Goal: Task Accomplishment & Management: Manage account settings

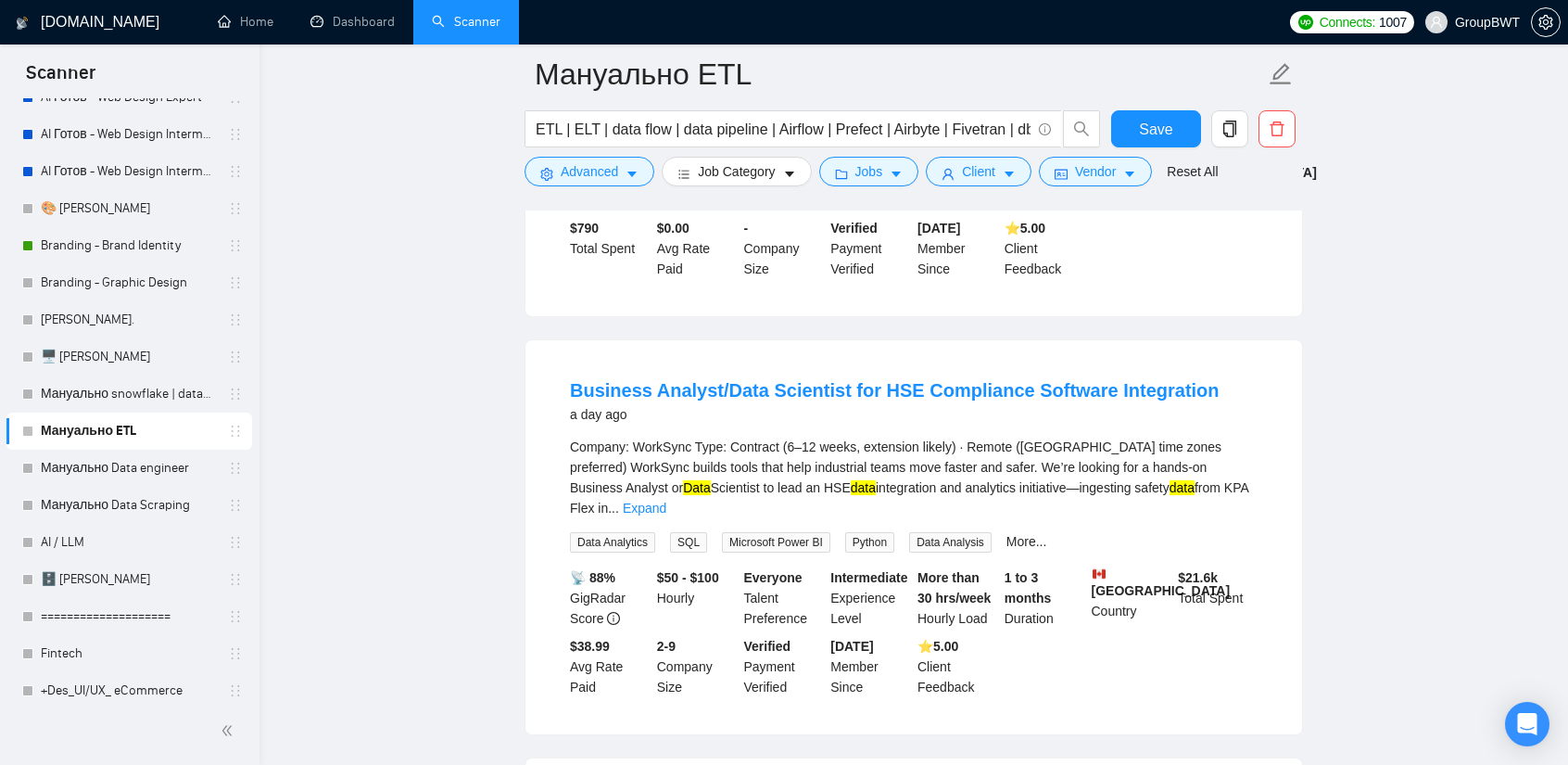
scroll to position [6590, 0]
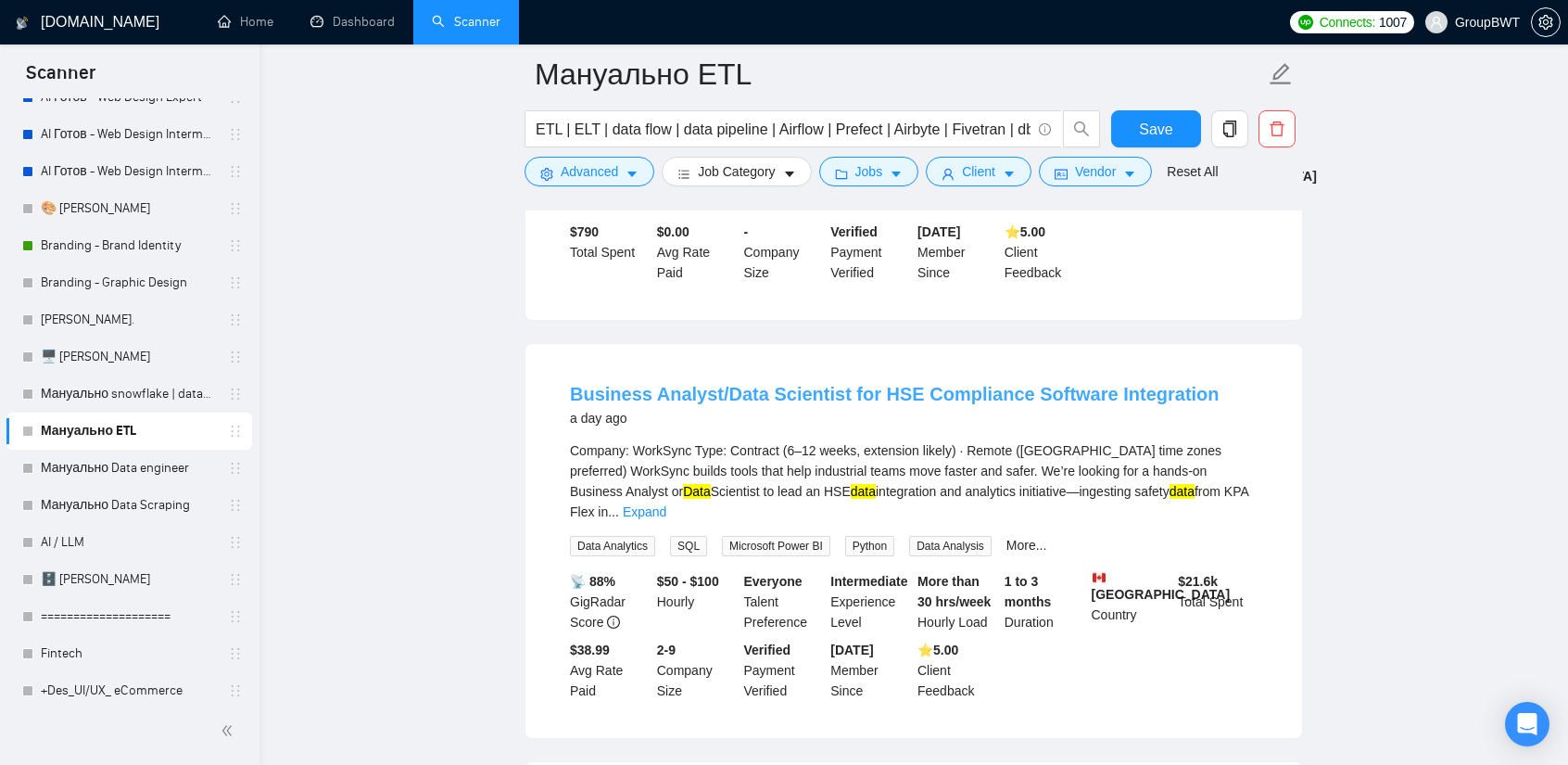
click at [971, 383] on link "Business Analyst/Data Scientist for HSE Compliance Software Integration" at bounding box center [895, 394] width 650 height 21
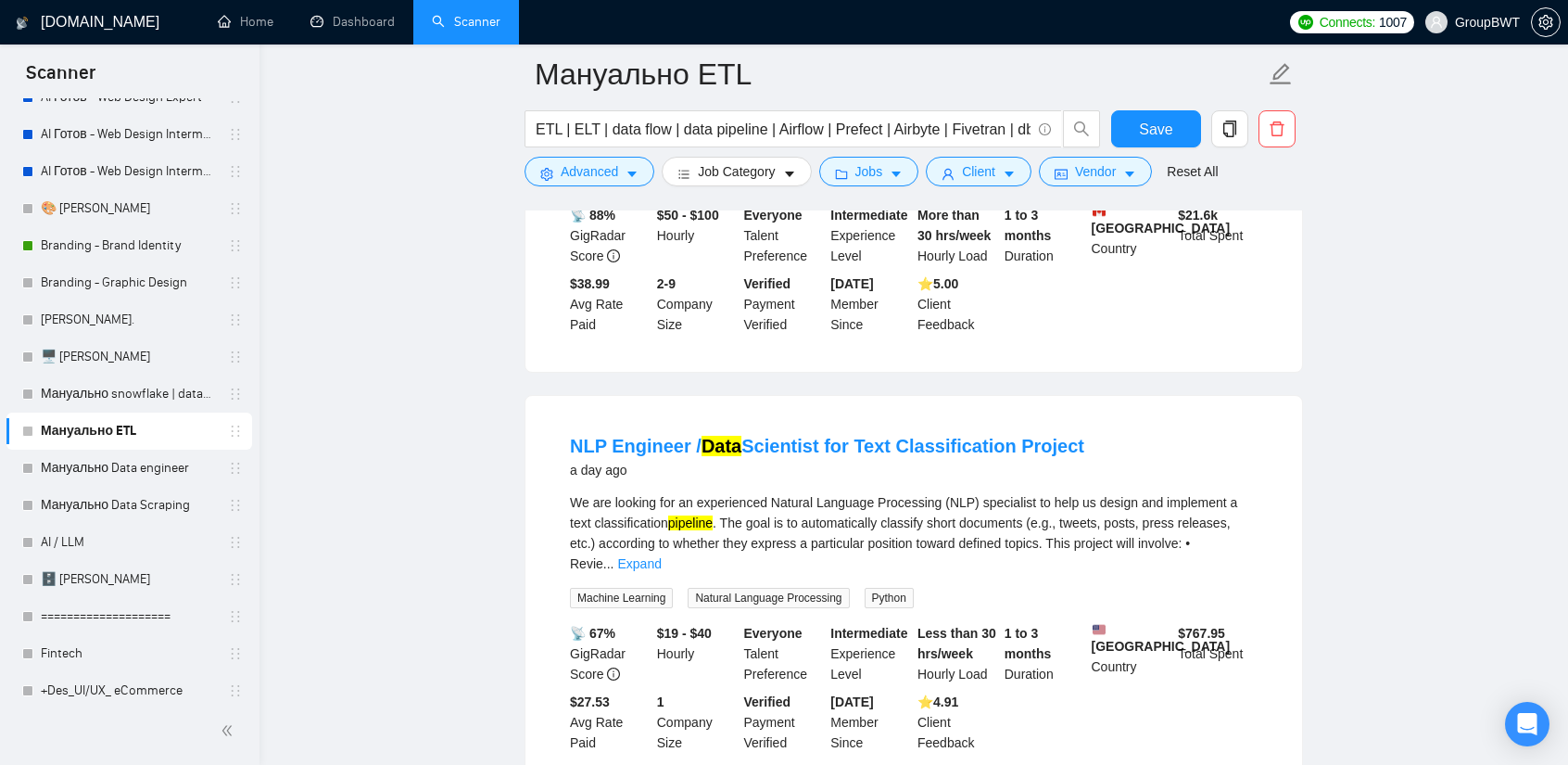
scroll to position [6960, 0]
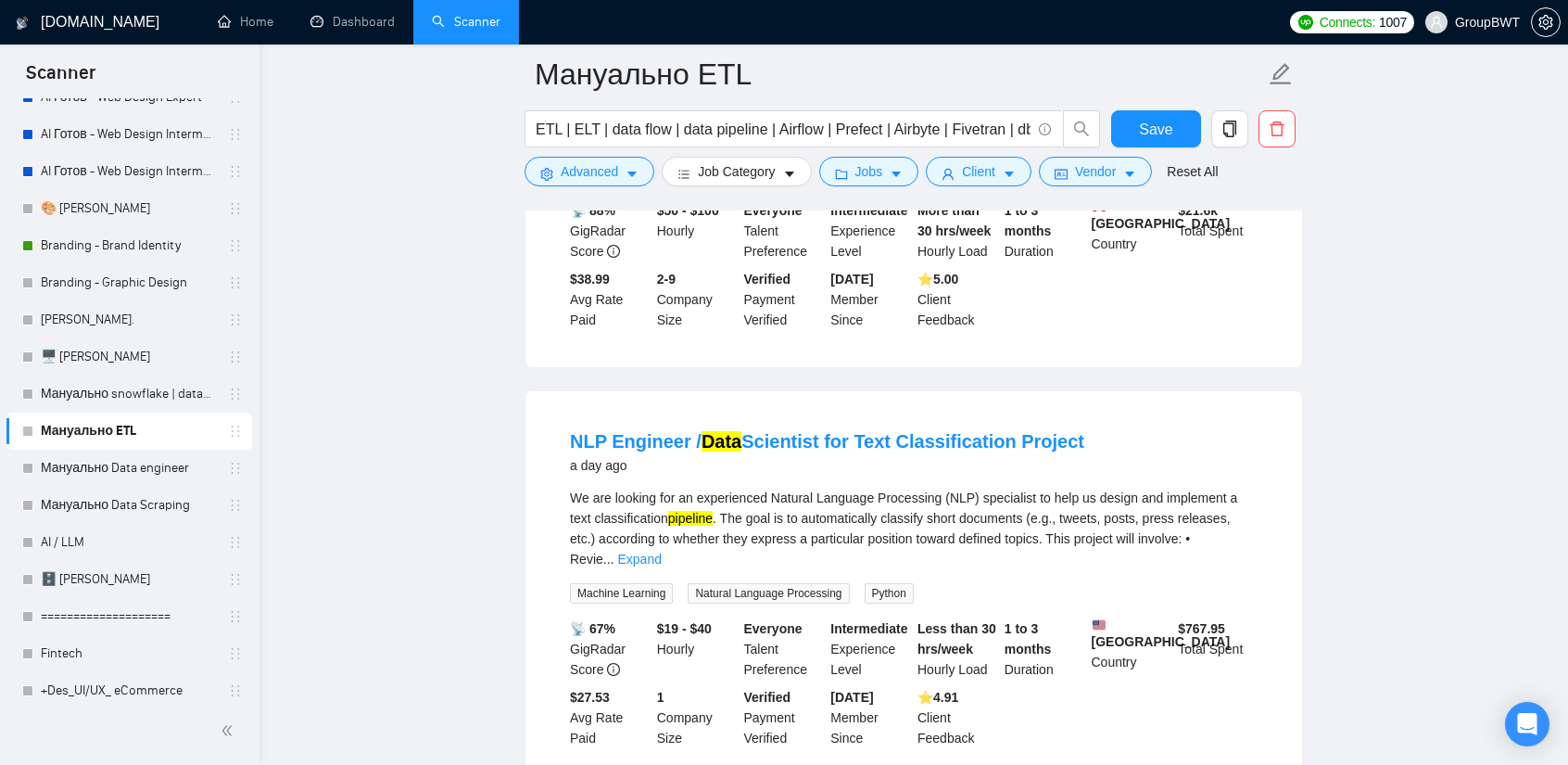
drag, startPoint x: 567, startPoint y: 296, endPoint x: 1107, endPoint y: 304, distance: 540.1
click at [1107, 414] on li "NLP Engineer / Data Scientist for Text Classification Project a day ago We are …" at bounding box center [914, 588] width 732 height 349
copy link "NLP Engineer / Data Scientist for Text Classification Project"
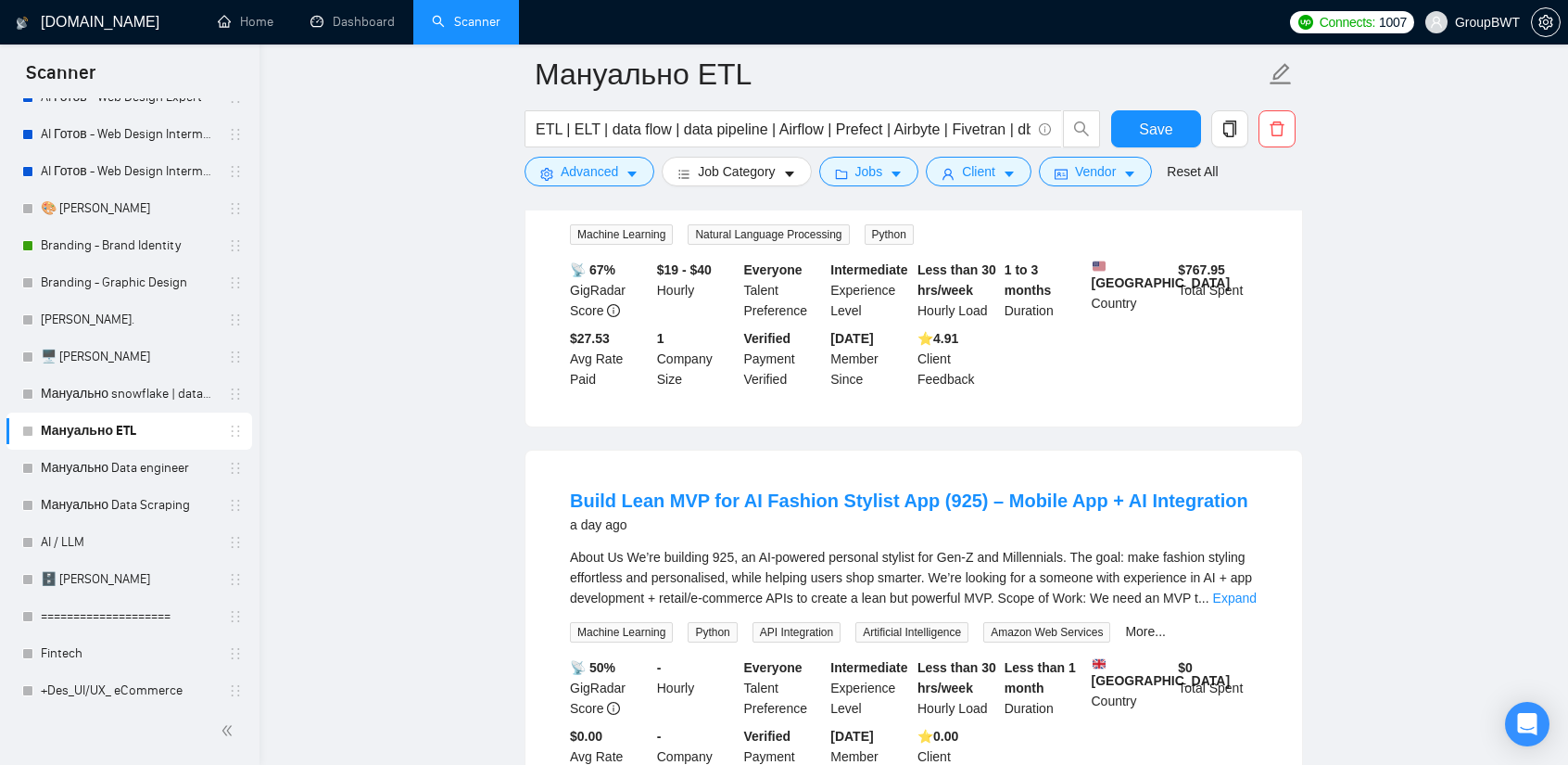
scroll to position [7331, 0]
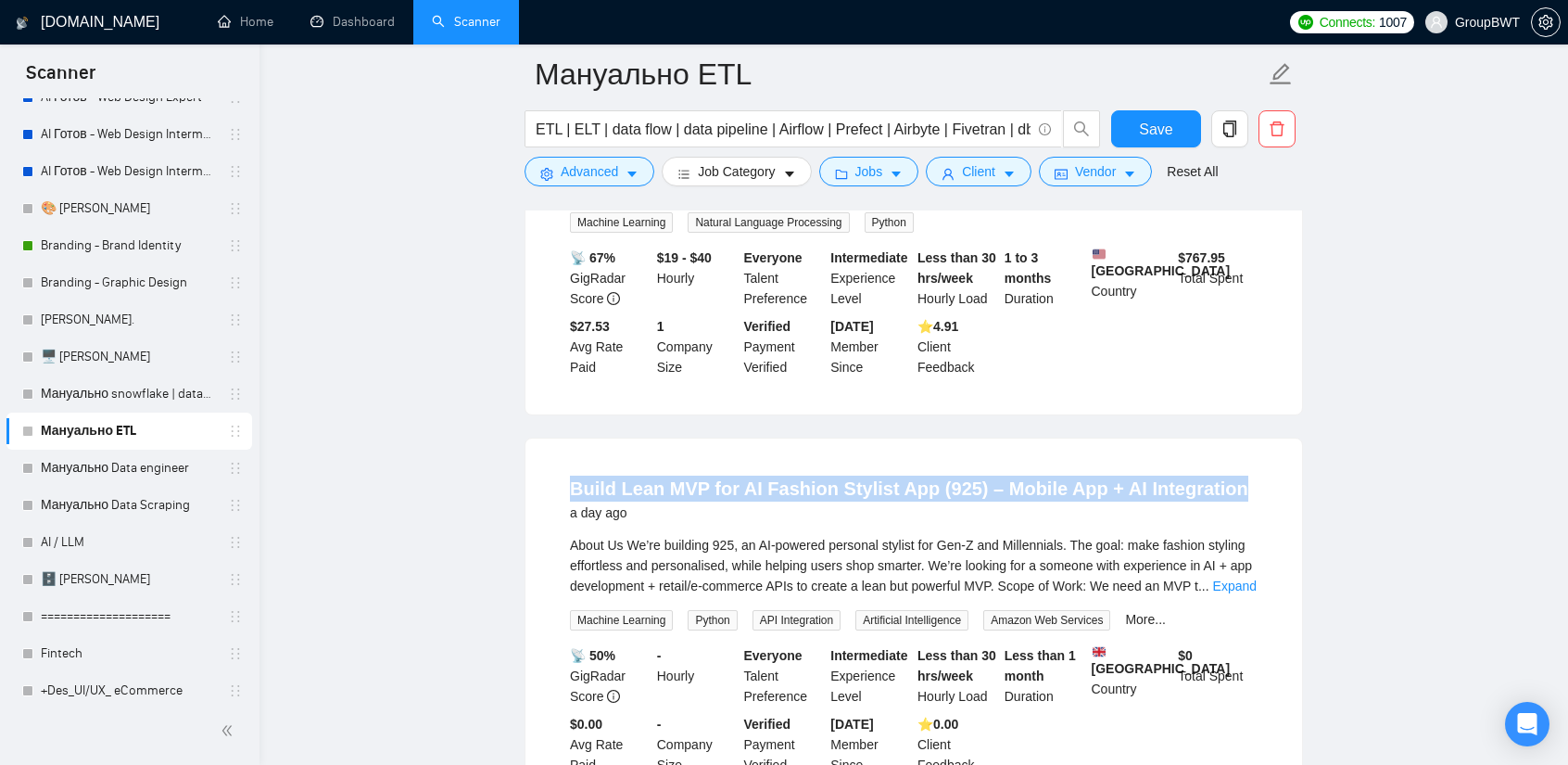
drag, startPoint x: 567, startPoint y: 334, endPoint x: 1238, endPoint y: 347, distance: 671.1
click at [1238, 461] on li "Build Lean MVP for AI Fashion Stylist App (925) – Mobile App + AI Integration a…" at bounding box center [914, 626] width 732 height 329
copy link "Build Lean MVP for AI Fashion Stylist App (925) – Mobile App + AI Integration"
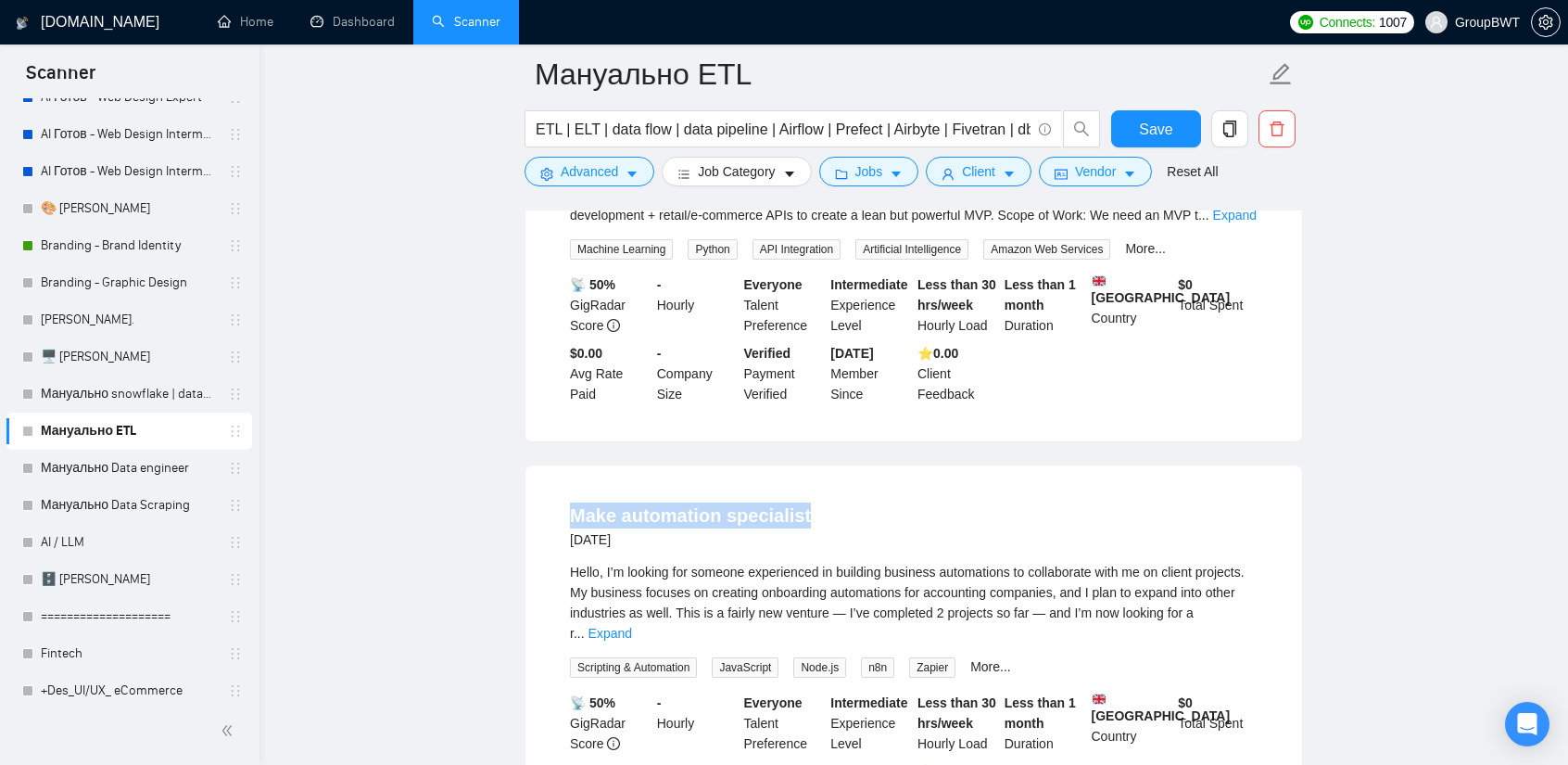
drag, startPoint x: 552, startPoint y: 368, endPoint x: 841, endPoint y: 381, distance: 289.3
click at [841, 488] on li "Make automation specialist [DATE] Hello, I’m looking for someone experienced in…" at bounding box center [914, 662] width 732 height 349
copy link "Make automation specialist"
click at [633, 626] on link "Expand" at bounding box center [611, 633] width 44 height 15
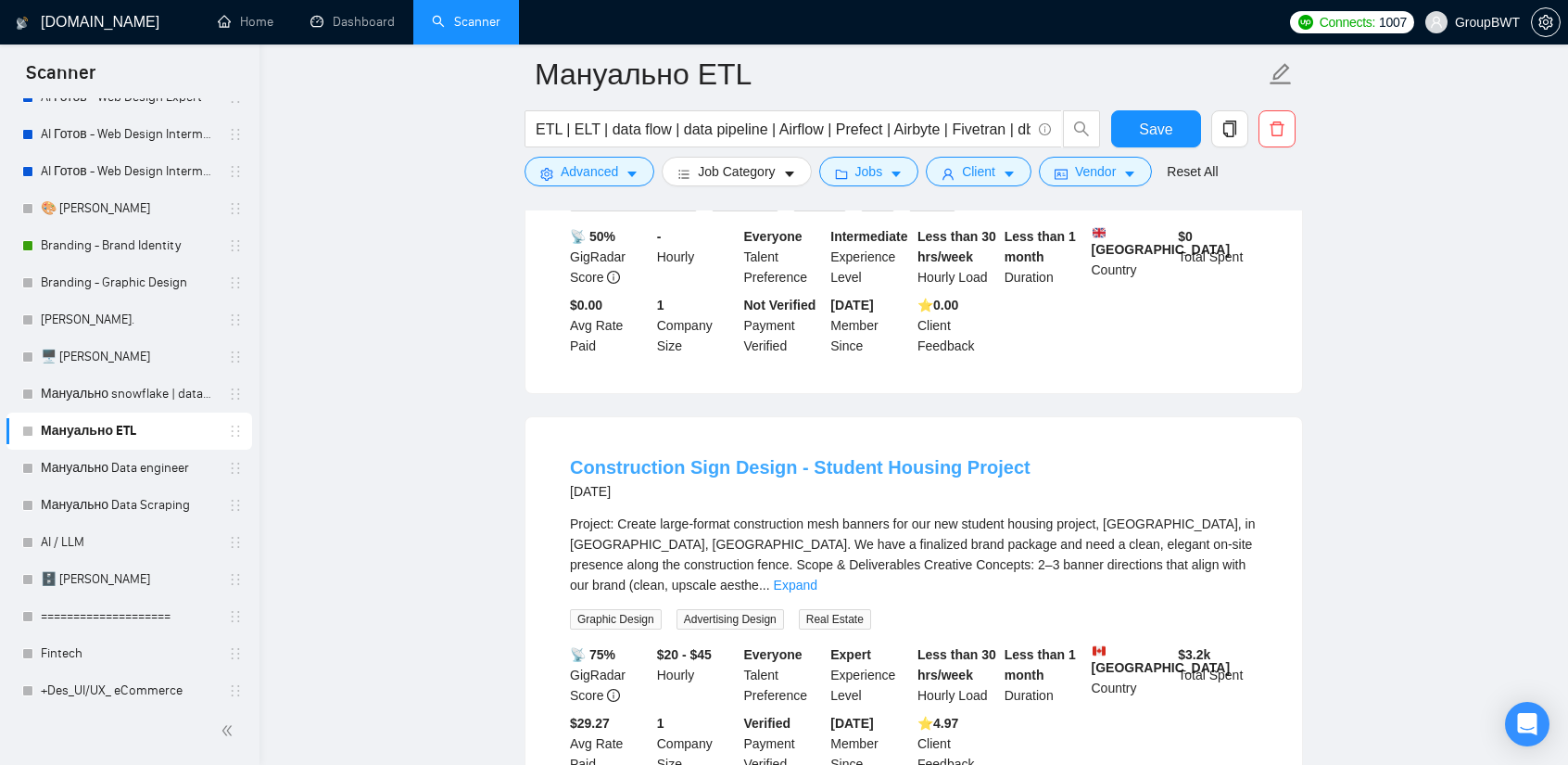
scroll to position [8351, 0]
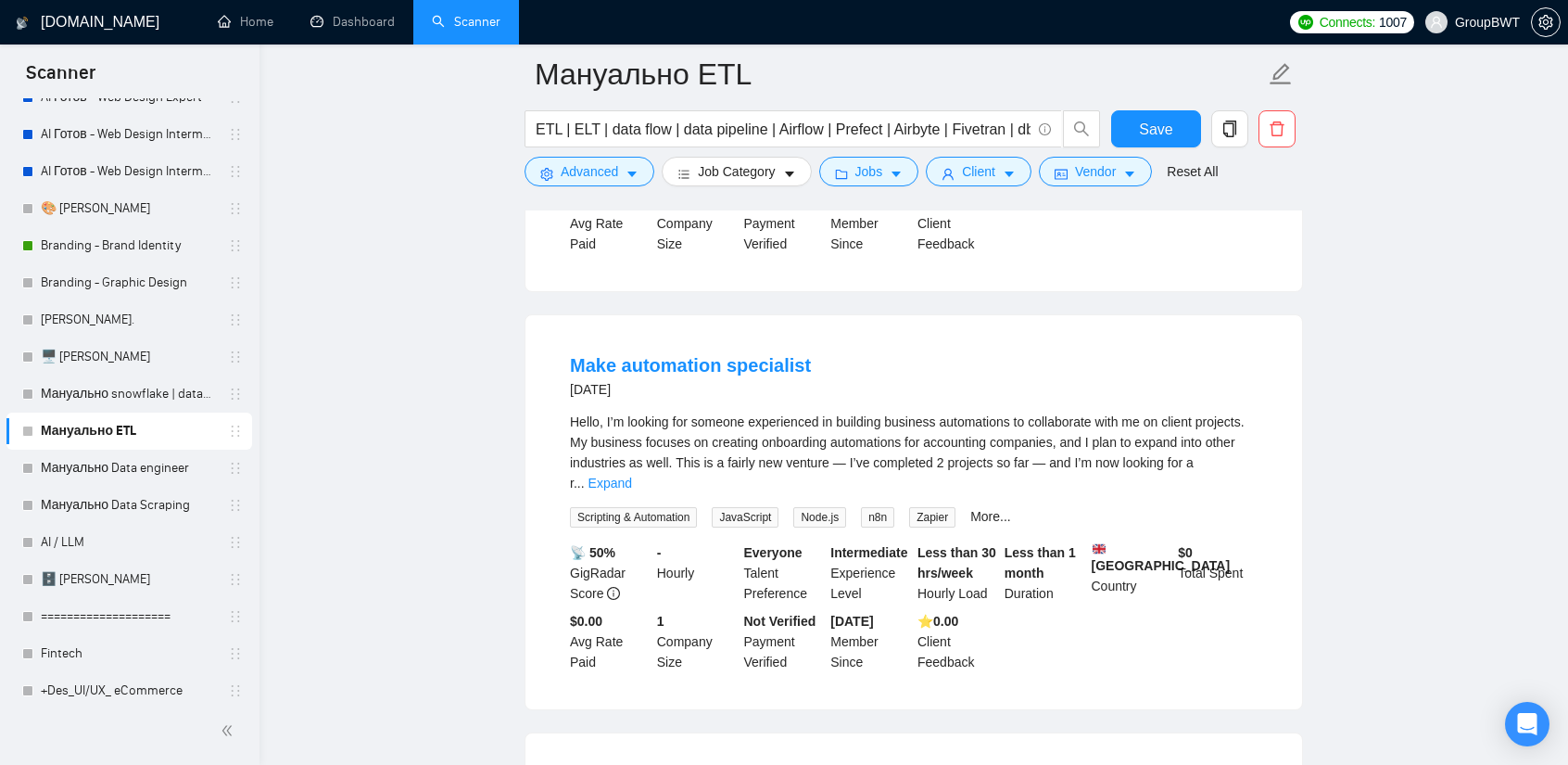
scroll to position [8814, 0]
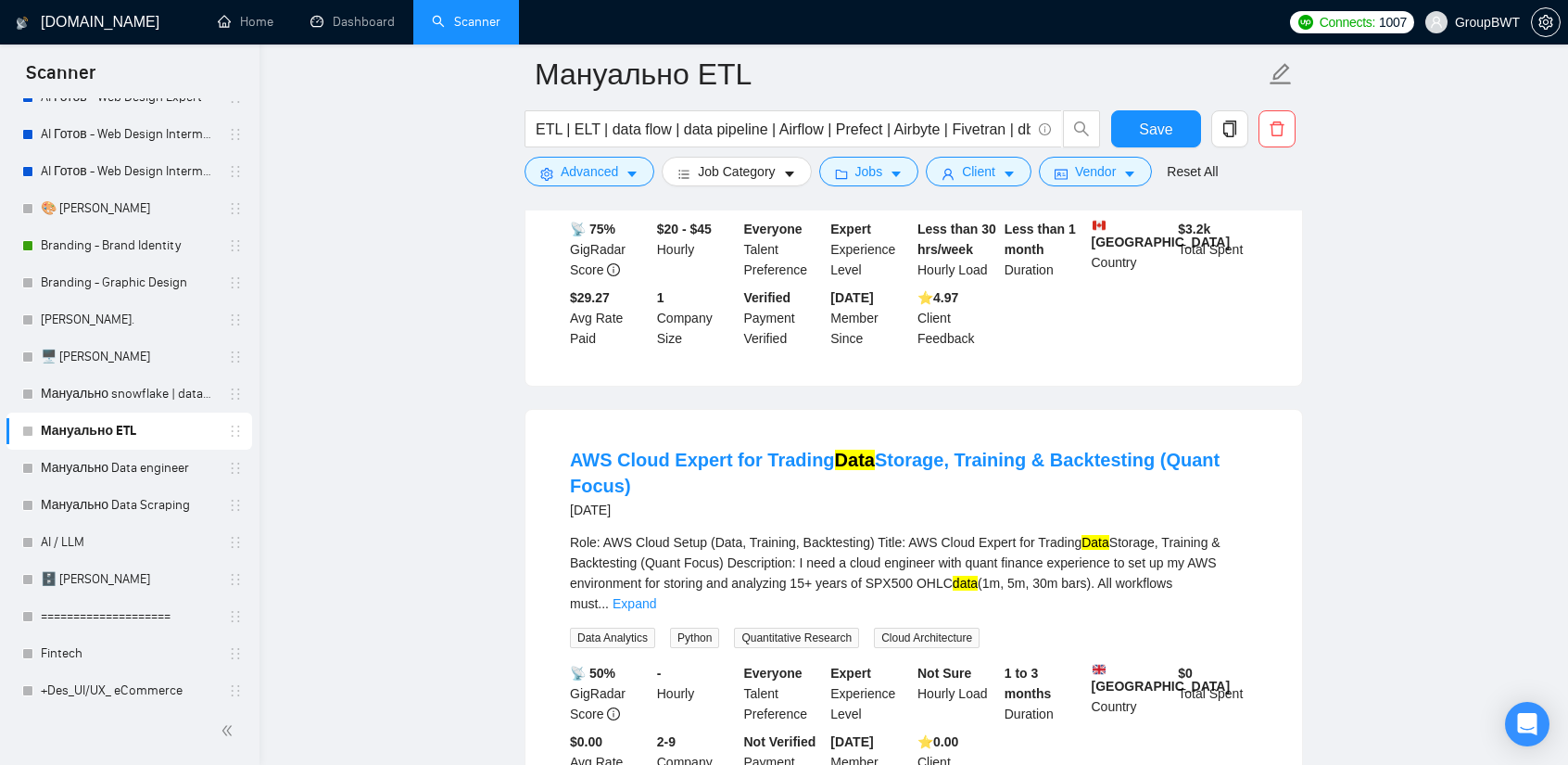
scroll to position [9556, 0]
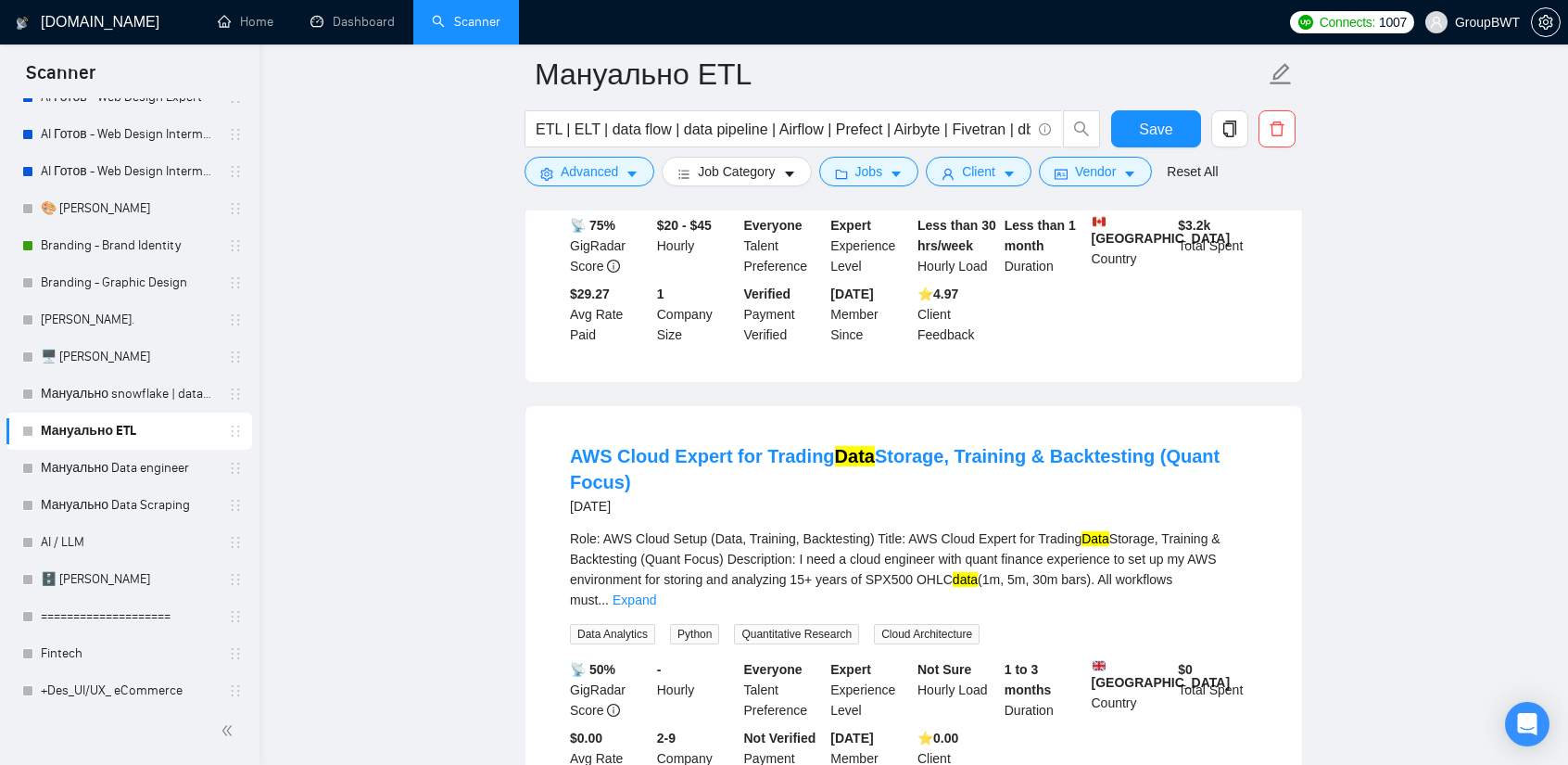
drag, startPoint x: 569, startPoint y: 275, endPoint x: 1256, endPoint y: 273, distance: 687.0
click at [1256, 428] on li "AWS Cloud Expert for Trading Data Storage, Training & Backtesting (Quant Focus)…" at bounding box center [914, 615] width 732 height 375
copy link "AWS Cloud Expert for Trading Data Storage, Training & Backtesting (Quant Focus)"
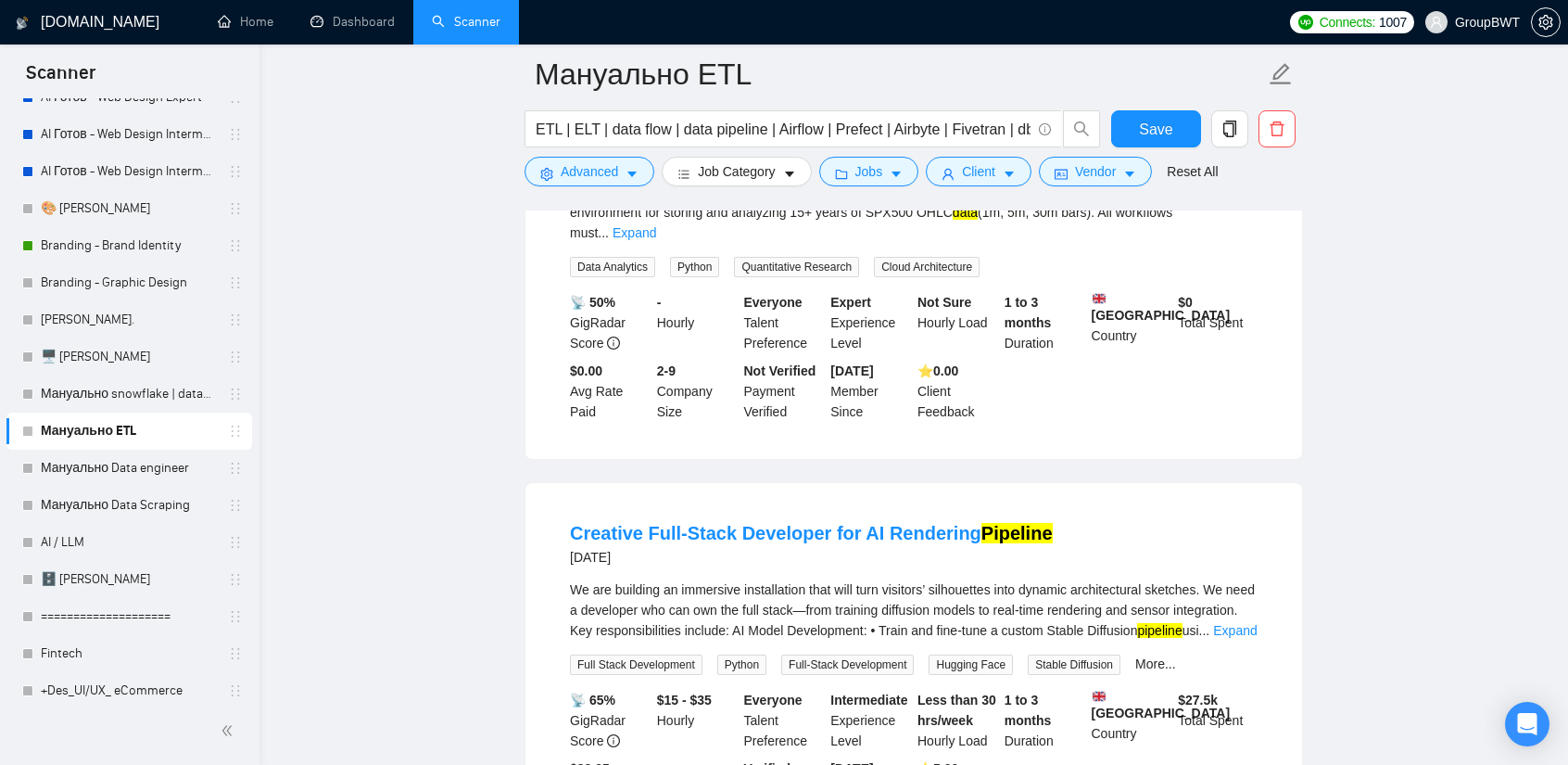
scroll to position [9926, 0]
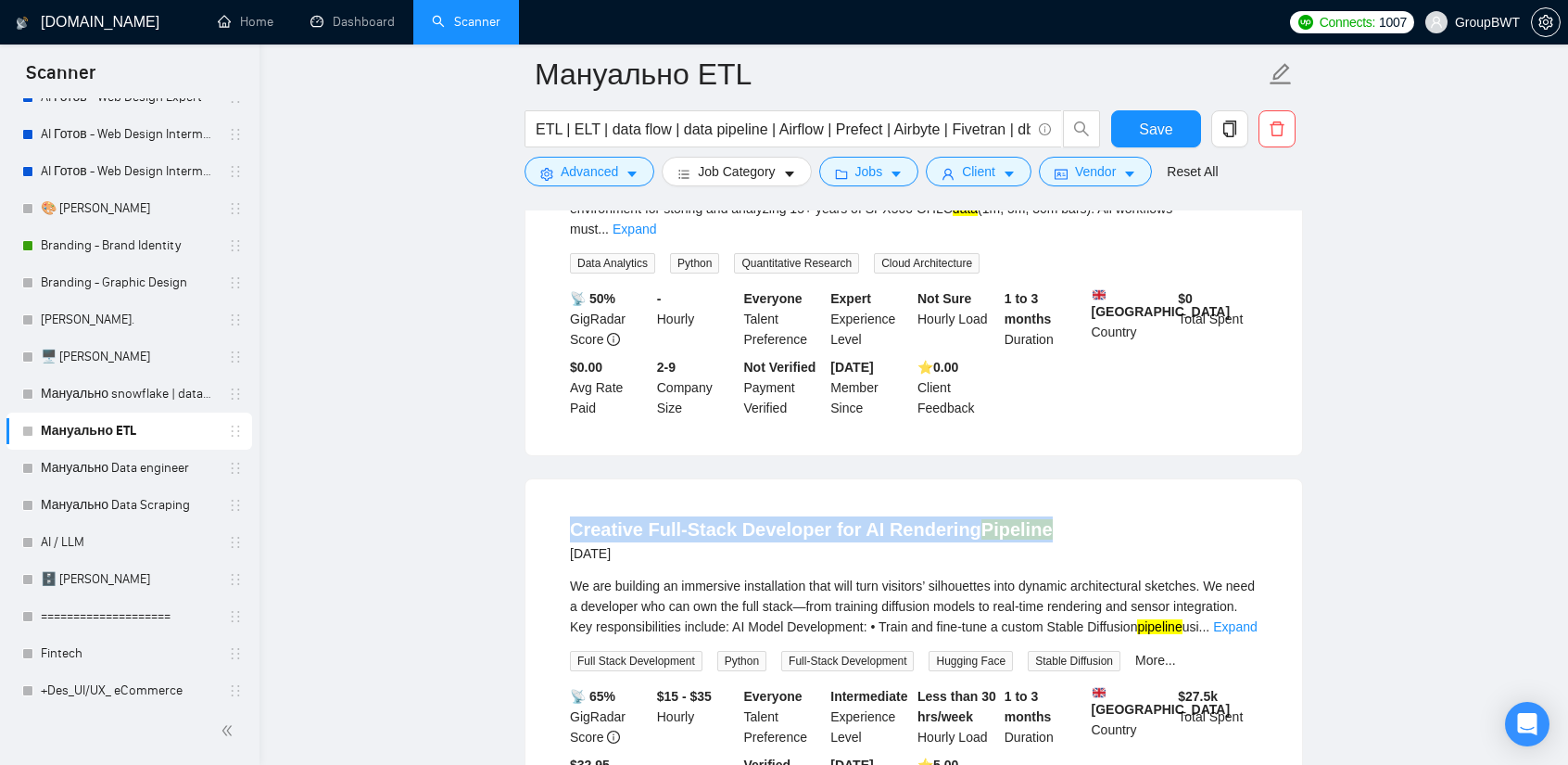
drag, startPoint x: 556, startPoint y: 311, endPoint x: 1116, endPoint y: 332, distance: 560.4
click at [1116, 502] on li "Creative Full-Stack Developer for AI Rendering Pipeline [DATE] We are building …" at bounding box center [914, 667] width 732 height 329
copy link "Creative Full-Stack Developer for AI Rendering Pipeline"
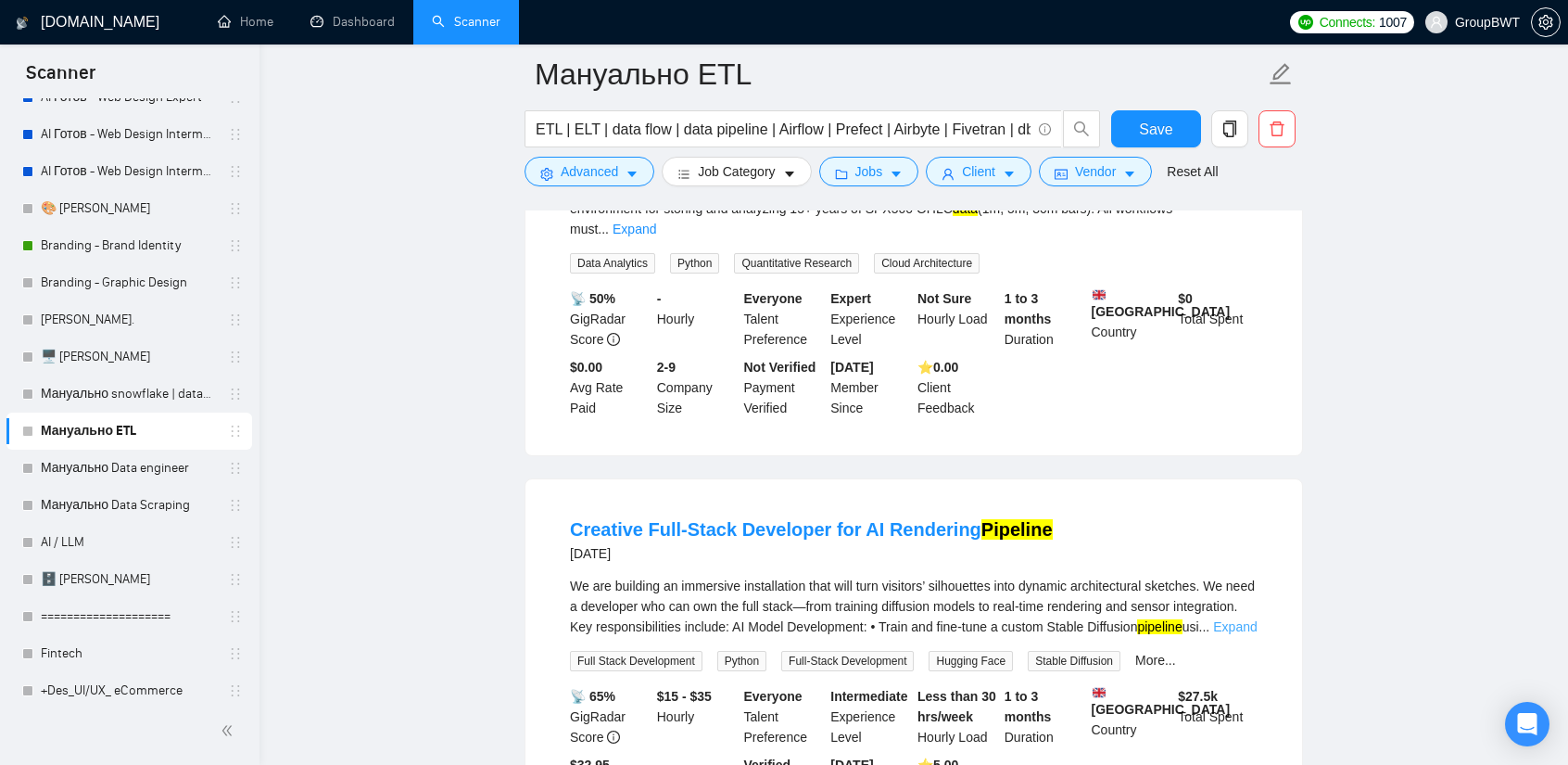
click at [1238, 619] on link "Expand" at bounding box center [1236, 627] width 44 height 15
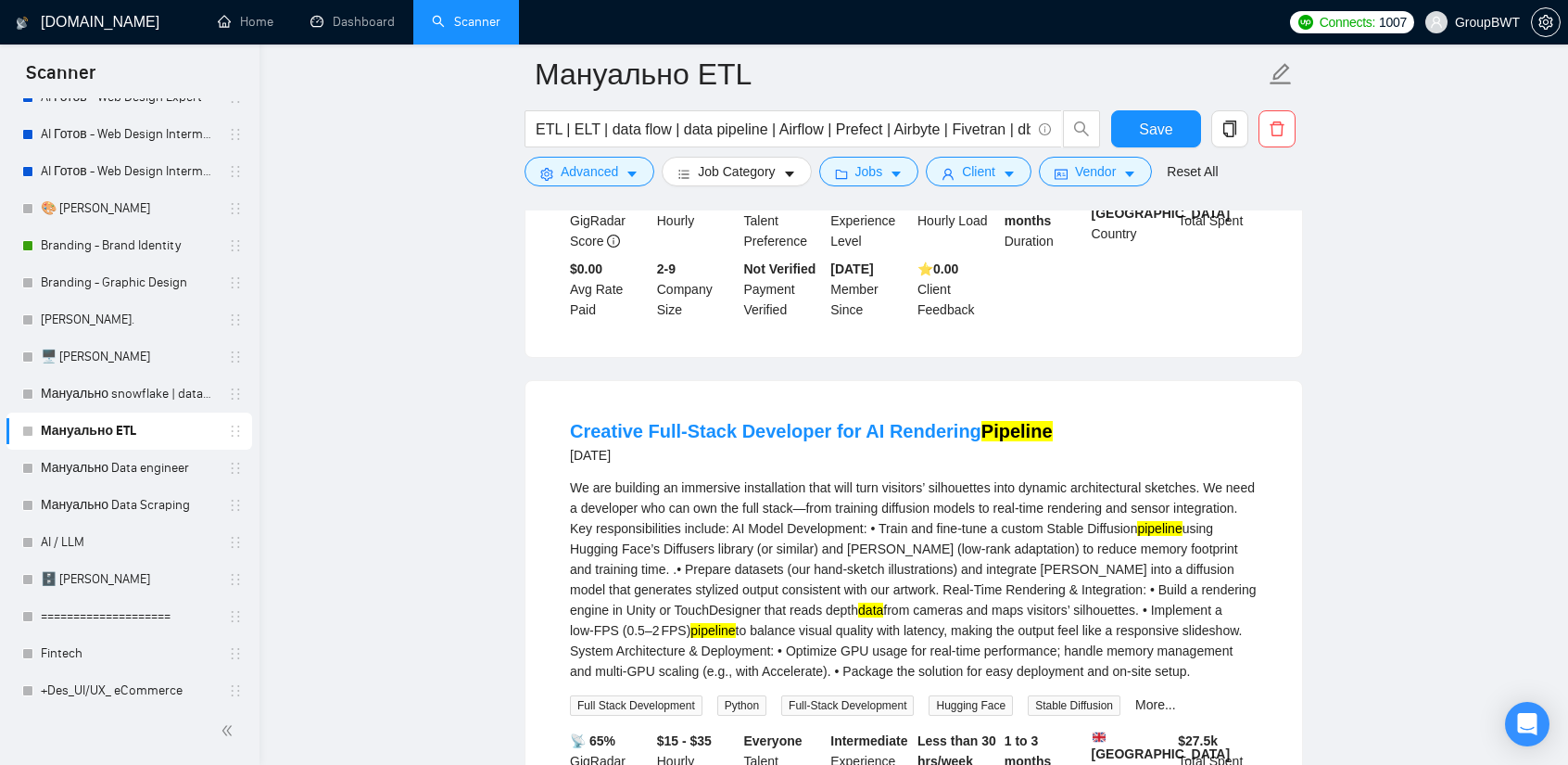
scroll to position [10019, 0]
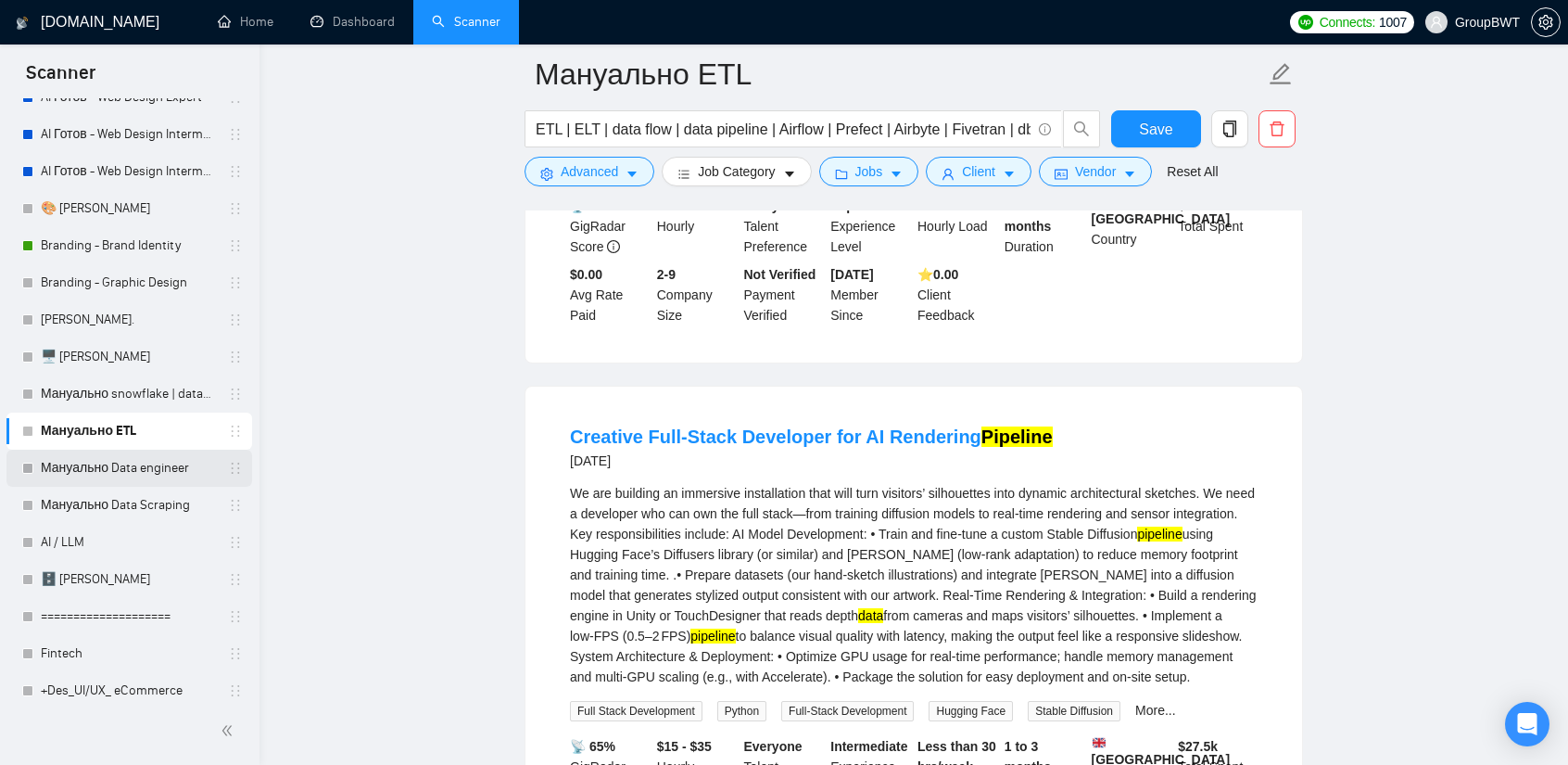
click at [112, 478] on link "Мануально Data engineer" at bounding box center [129, 468] width 176 height 37
click at [1134, 125] on button "Save" at bounding box center [1156, 129] width 90 height 37
click at [87, 470] on link "Мануально Data engineer" at bounding box center [129, 468] width 176 height 37
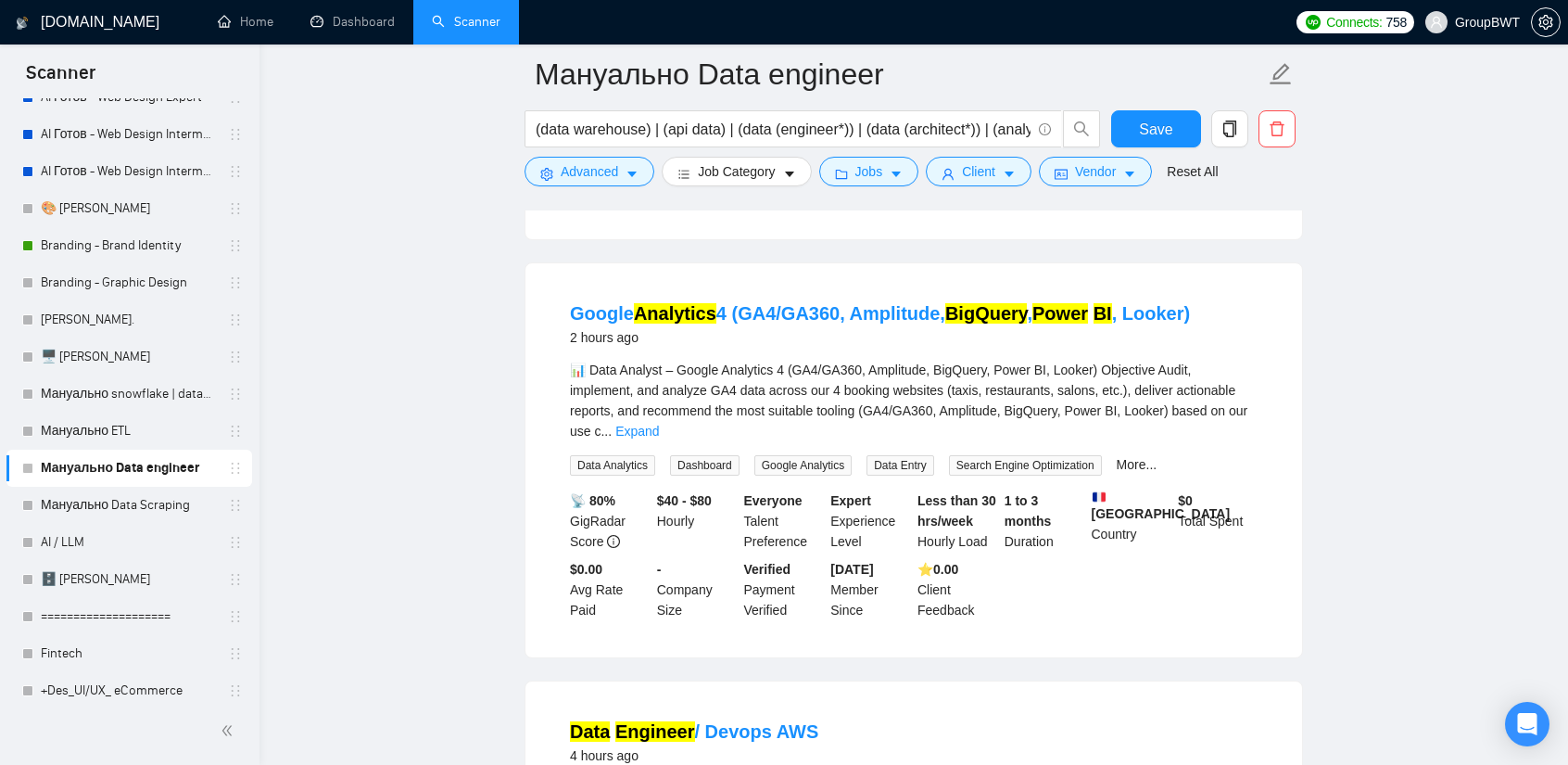
scroll to position [556, 0]
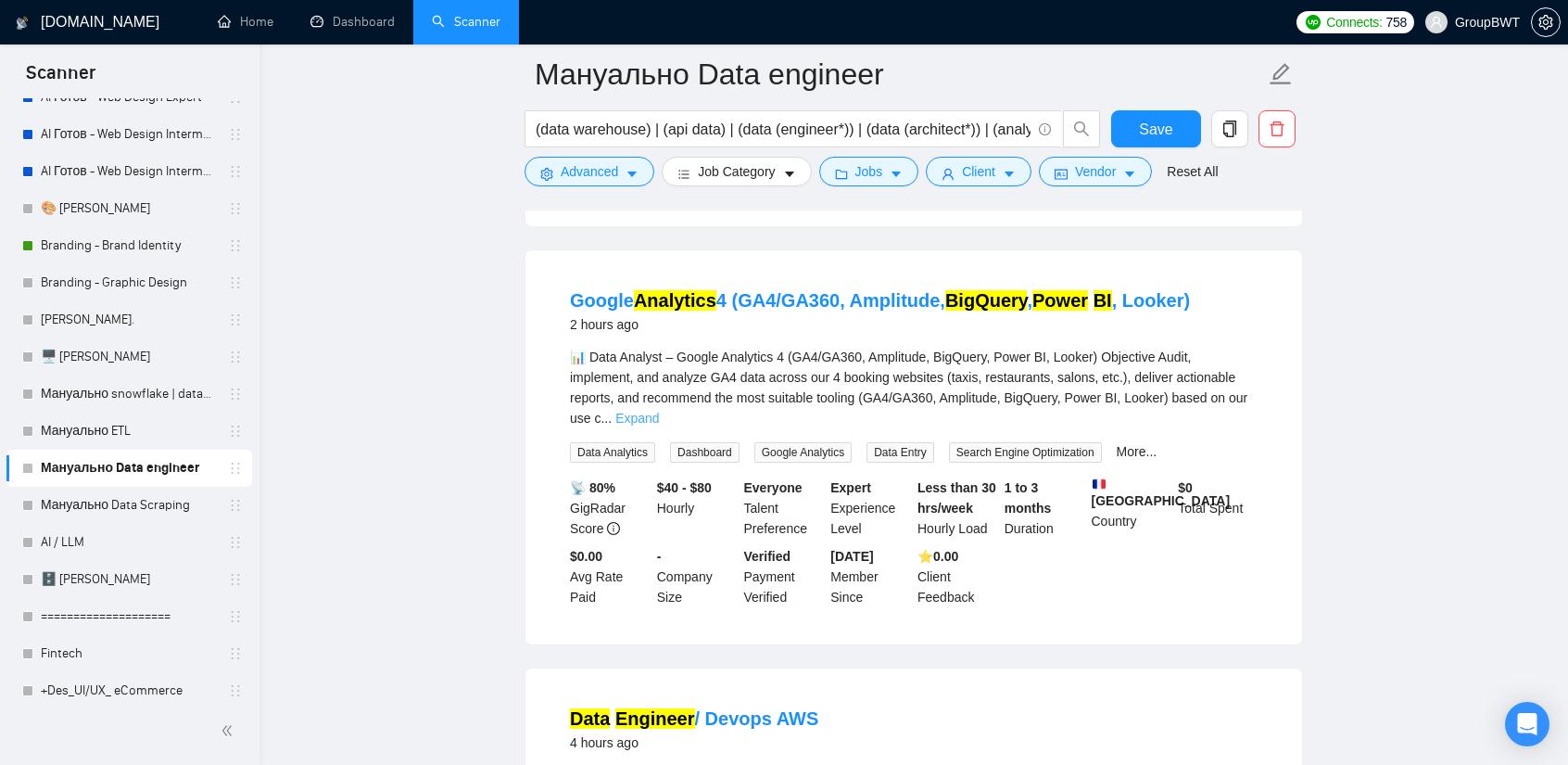
click at [659, 411] on link "Expand" at bounding box center [637, 418] width 44 height 15
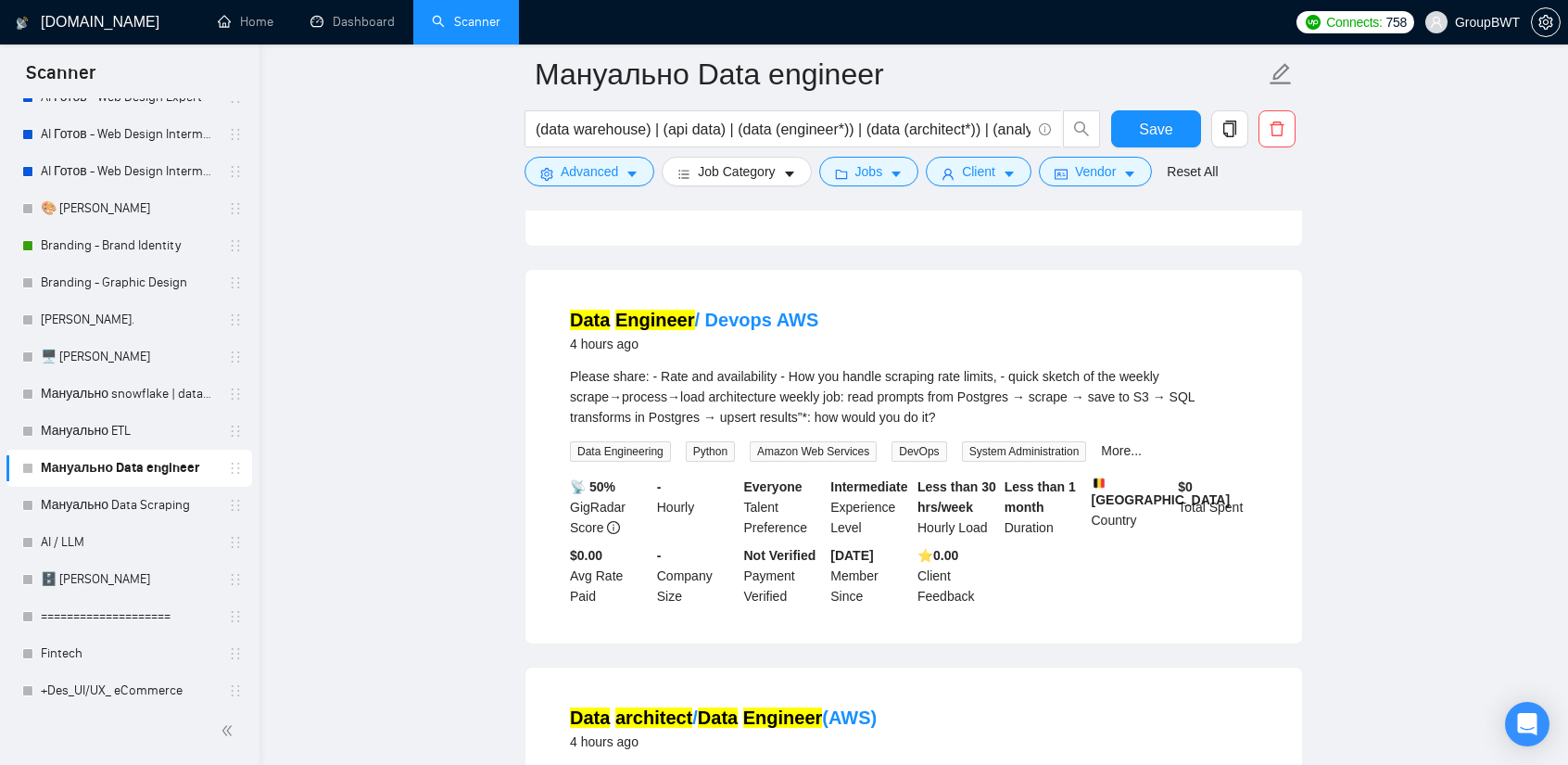
scroll to position [1205, 0]
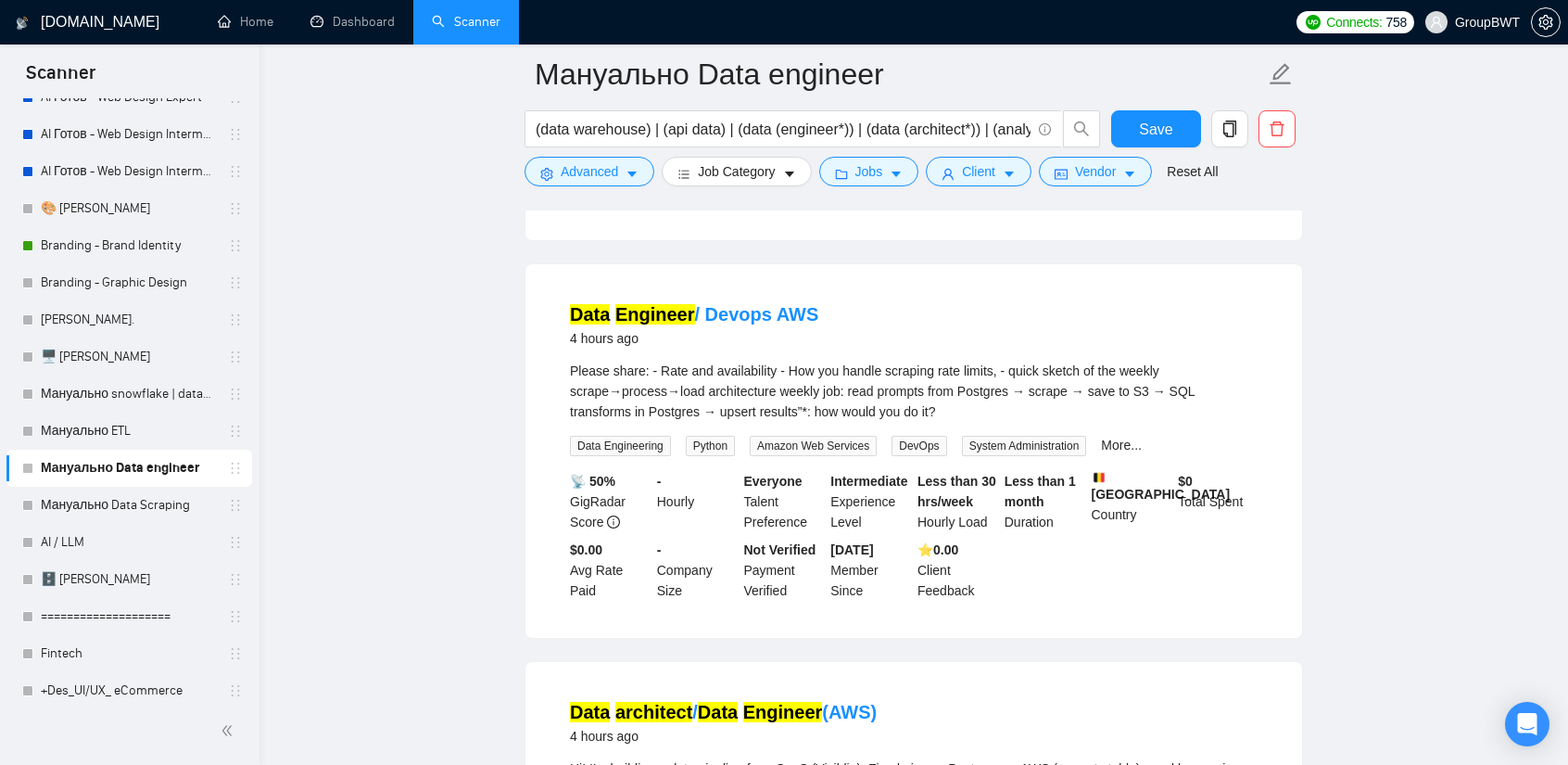
click at [1210, 481] on div "$ 0 Total Spent" at bounding box center [1218, 501] width 87 height 62
click at [686, 304] on mark "Engineer" at bounding box center [655, 314] width 80 height 21
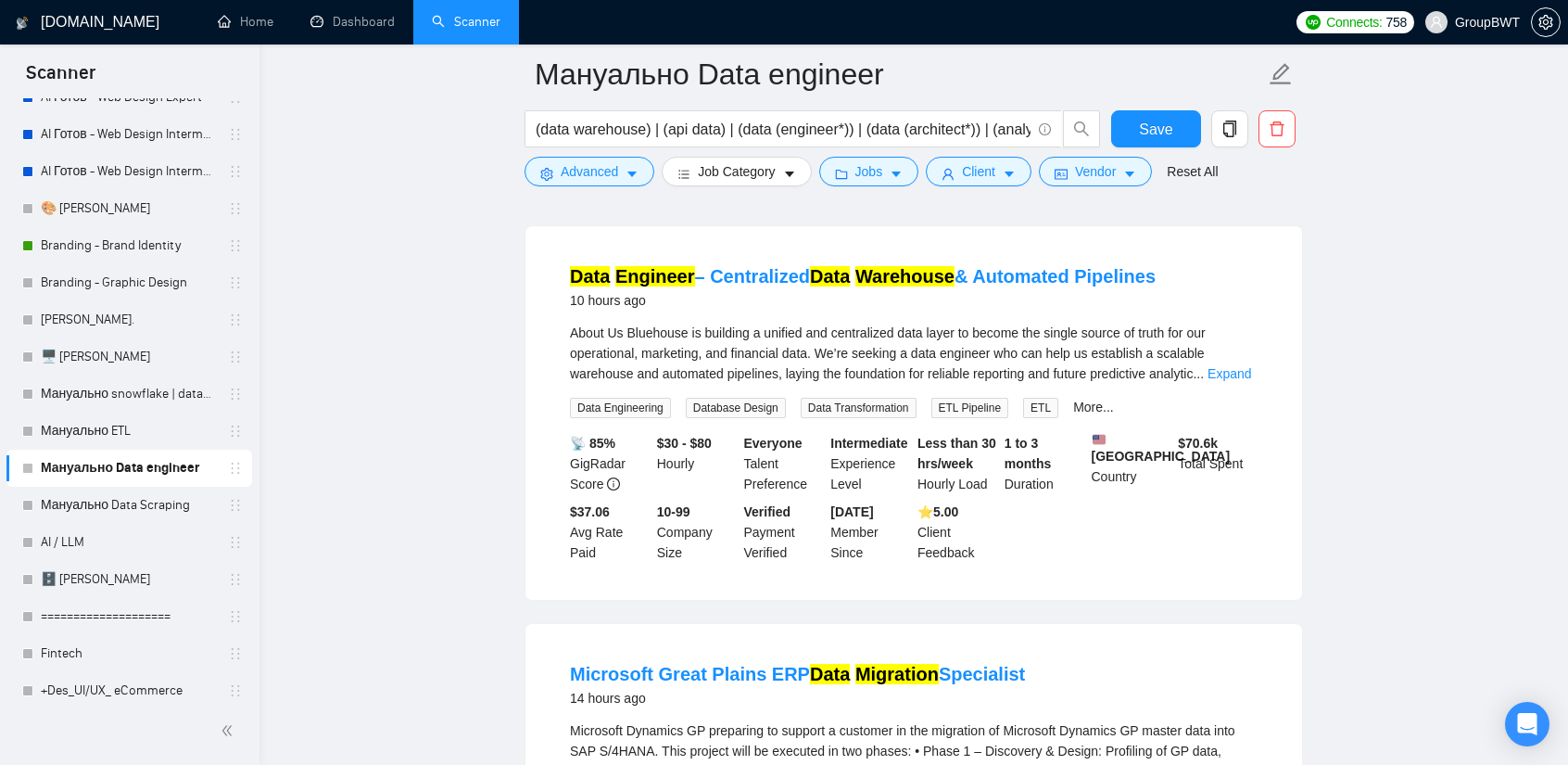
scroll to position [2849, 0]
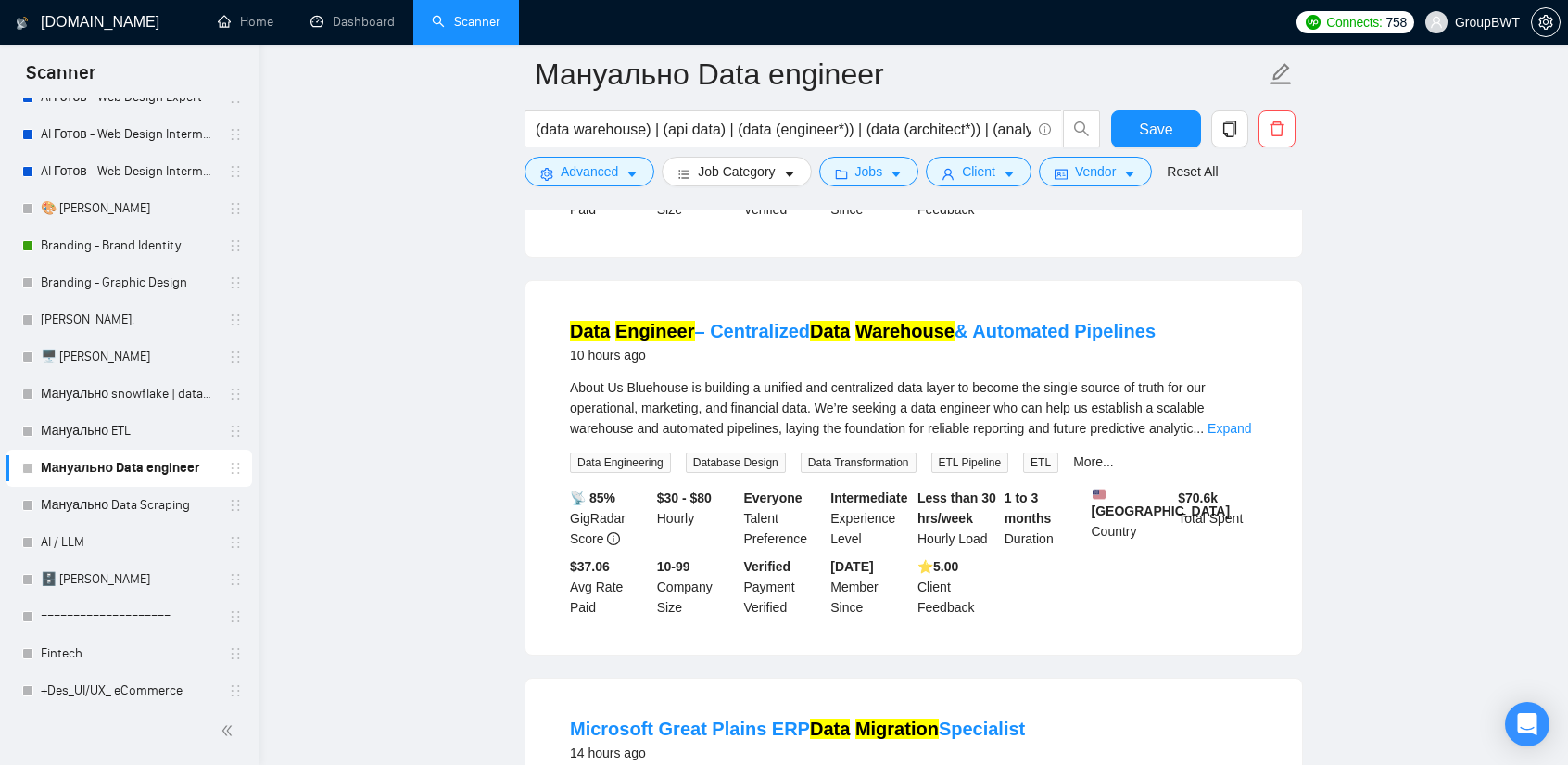
drag, startPoint x: 1457, startPoint y: 419, endPoint x: 1440, endPoint y: 423, distance: 17.5
drag, startPoint x: 565, startPoint y: 257, endPoint x: 1183, endPoint y: 267, distance: 618.1
click at [1190, 303] on li "Data Engineer – Centralized Data Warehouse & Automated Pipelines 10 hours ago A…" at bounding box center [914, 468] width 732 height 329
copy link "Data Engineer – Centralized Data Warehouse & Automated Pipelines"
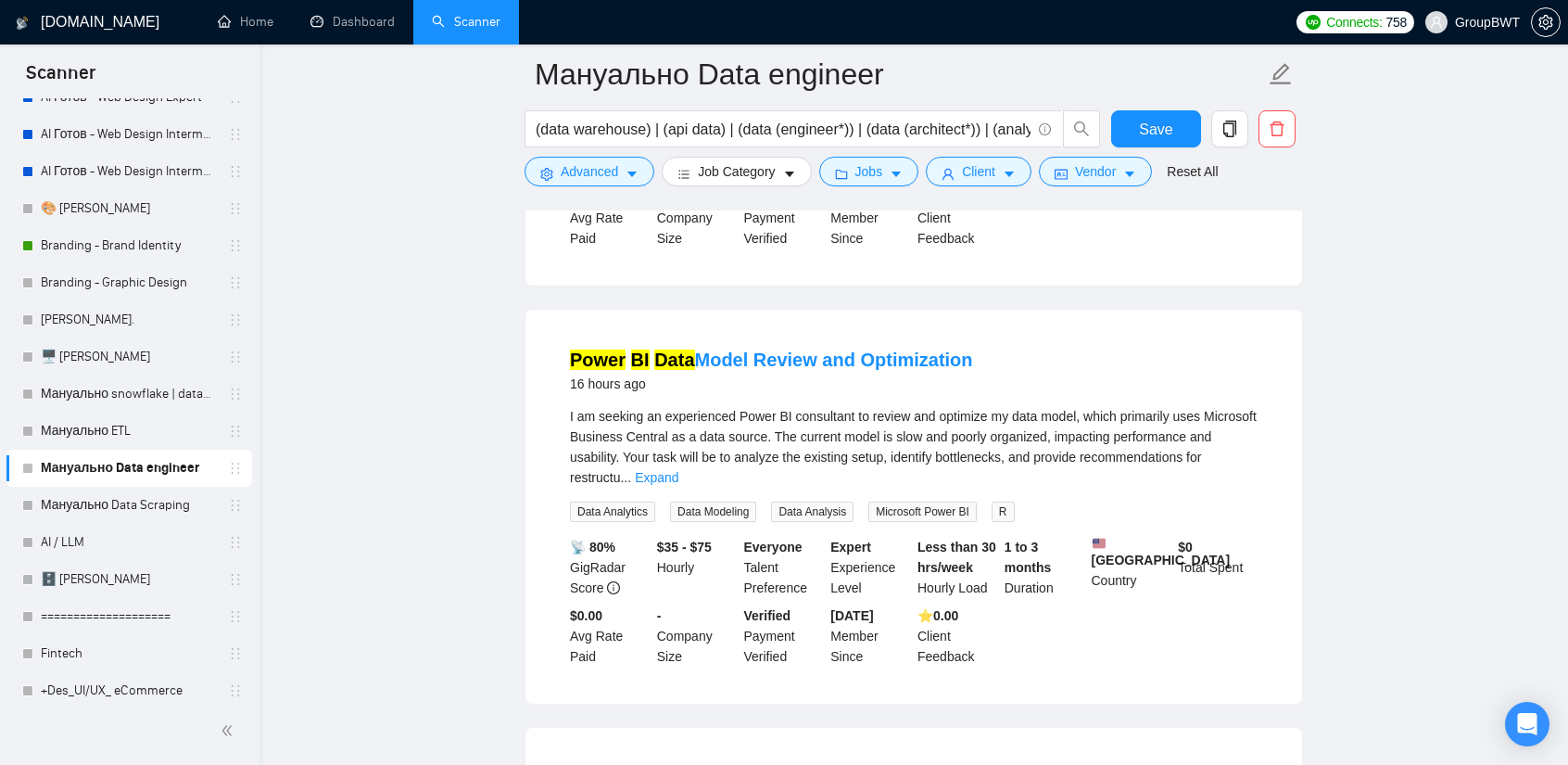
scroll to position [3683, 0]
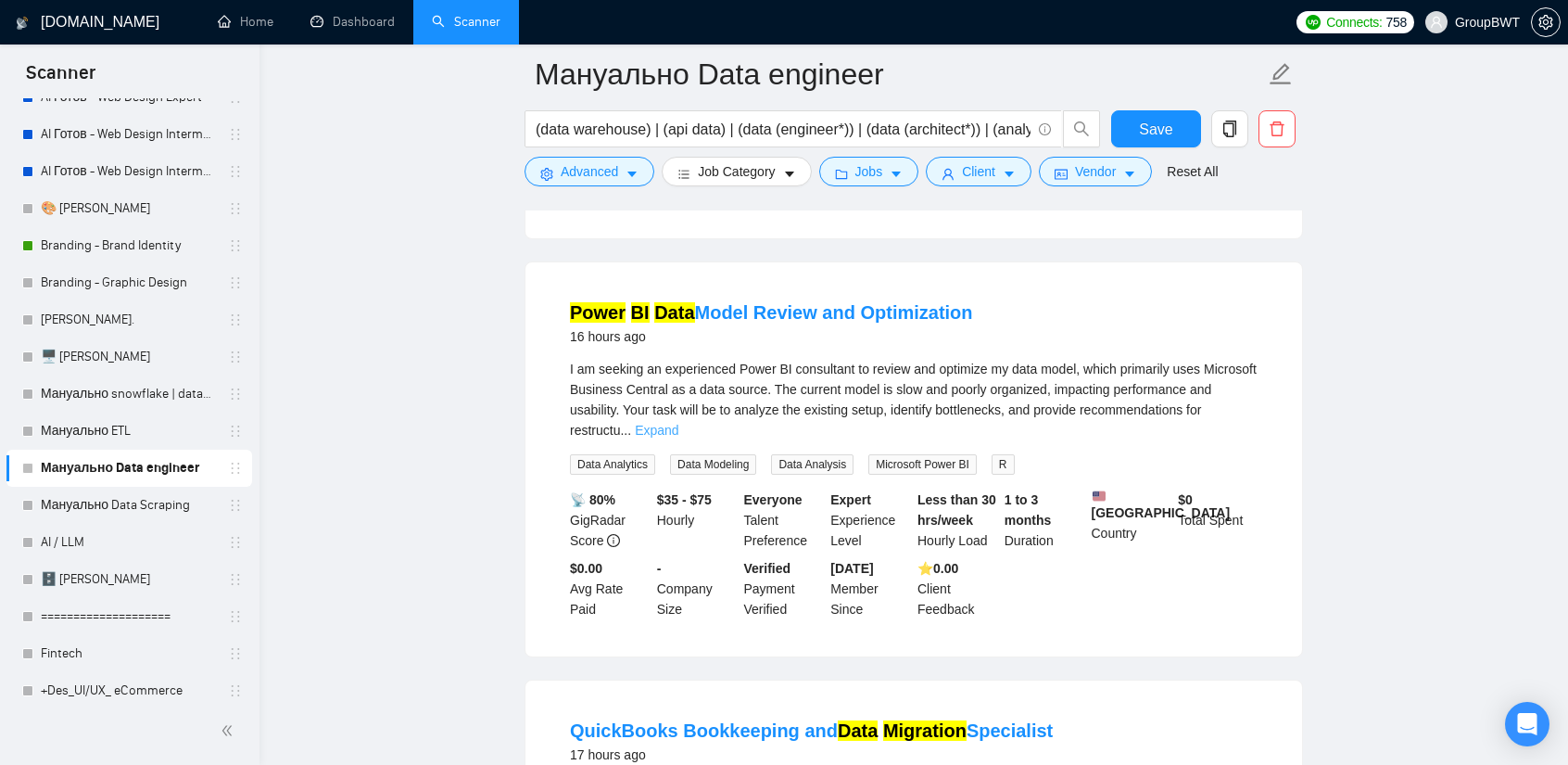
click at [679, 422] on link "Expand" at bounding box center [657, 430] width 44 height 15
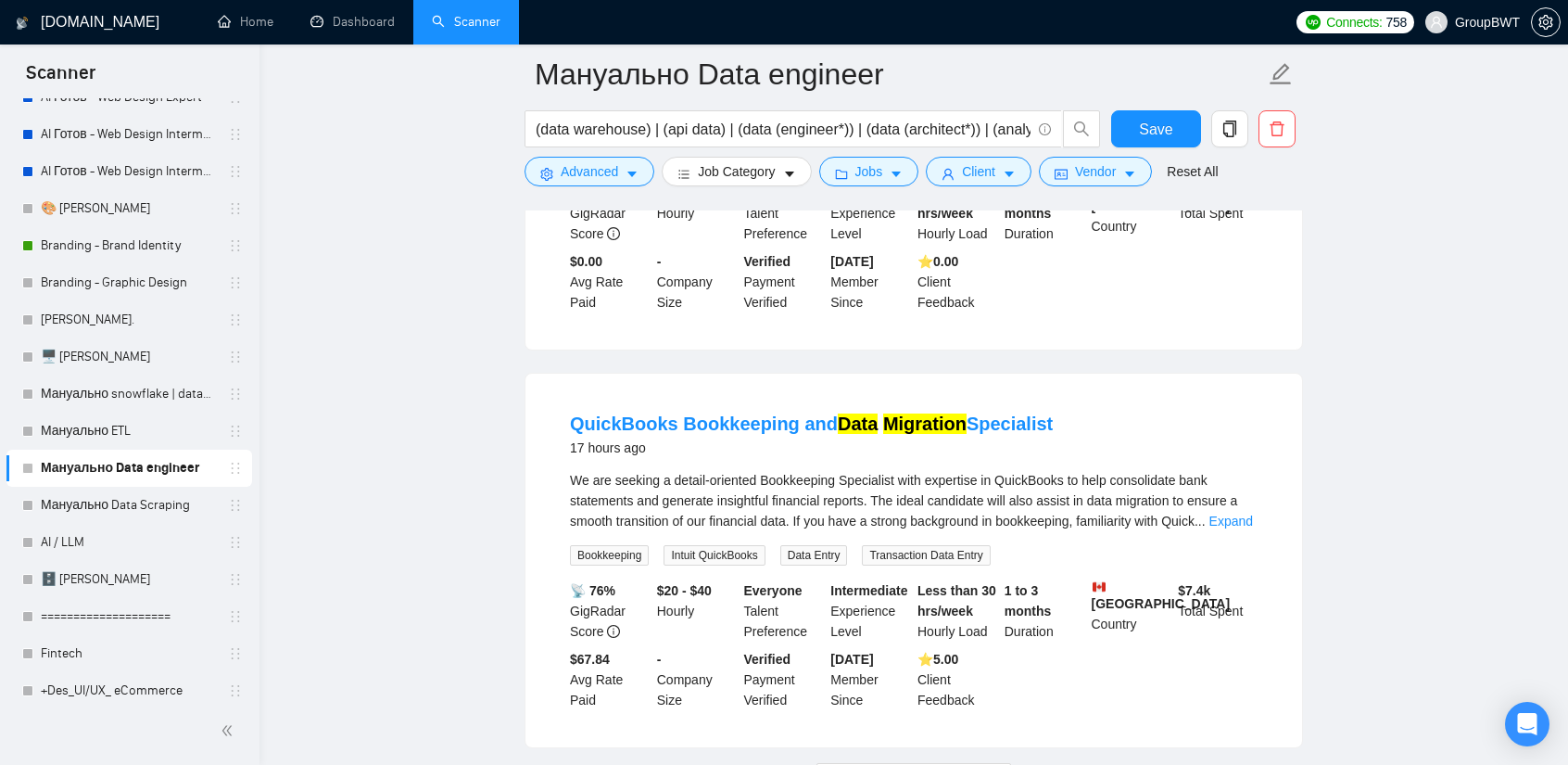
scroll to position [4053, 0]
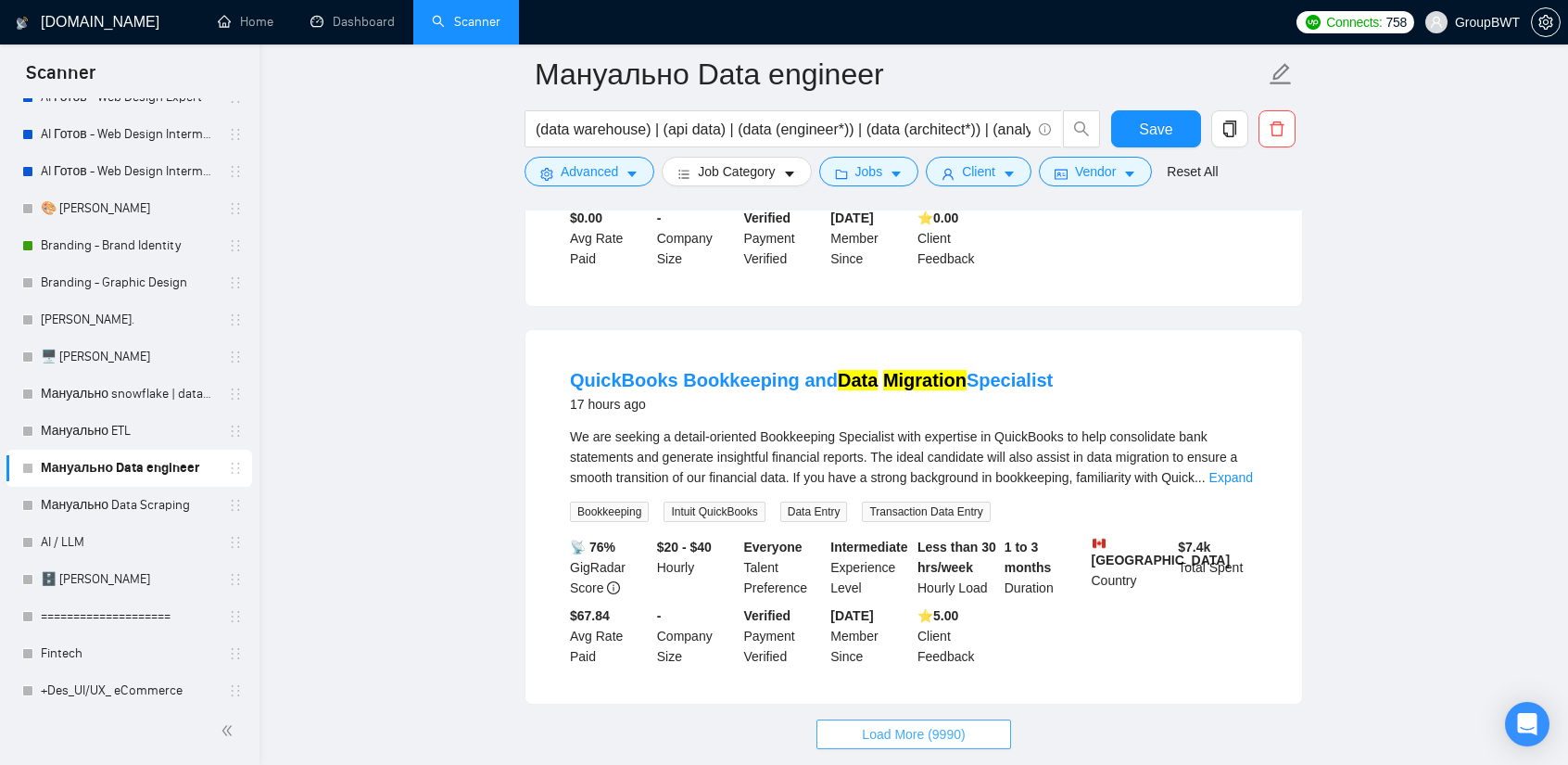
click at [894, 724] on span "Load More (9990)" at bounding box center [913, 735] width 103 height 21
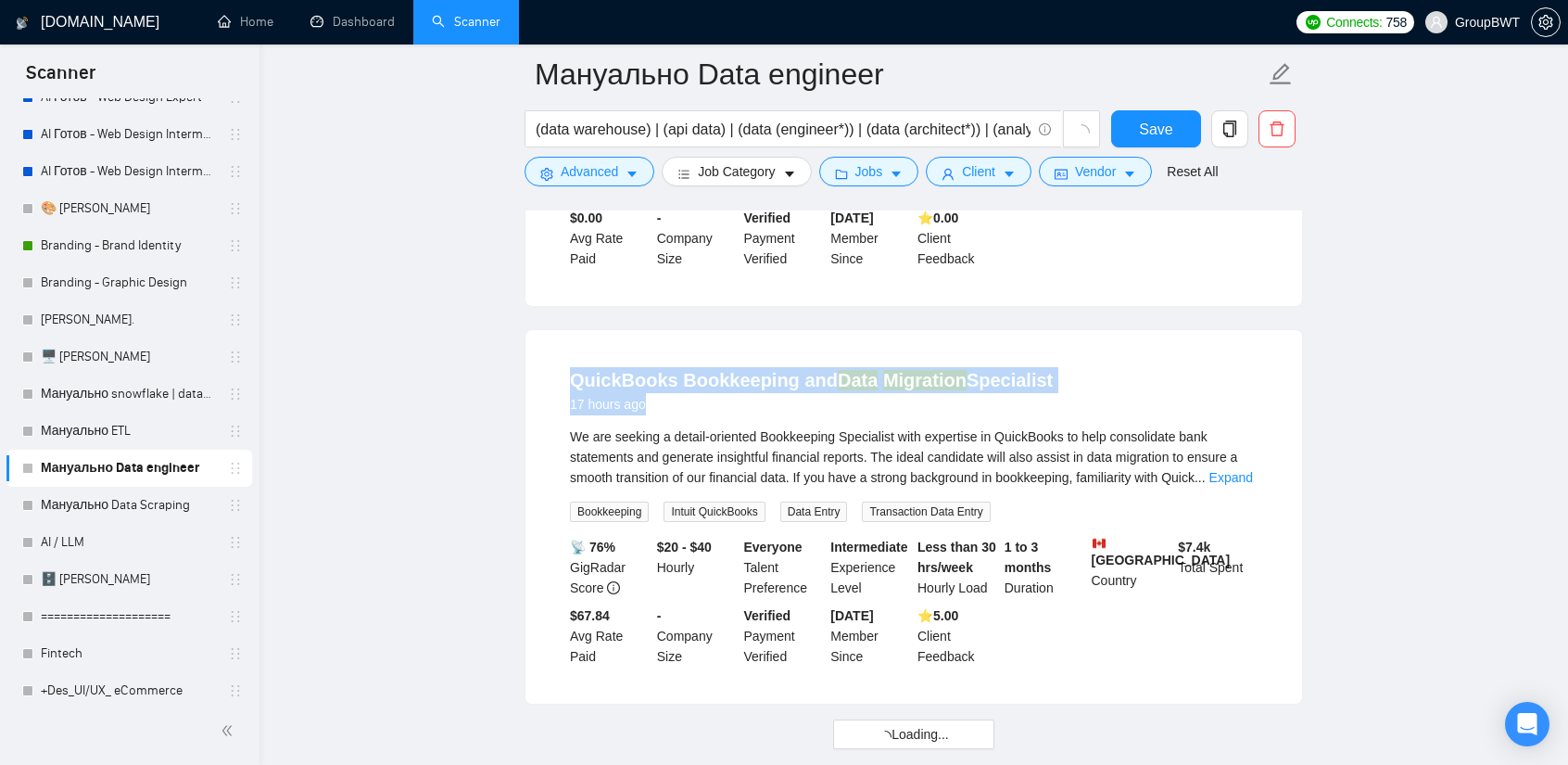
drag, startPoint x: 784, startPoint y: 301, endPoint x: 1236, endPoint y: 311, distance: 452.1
click at [1236, 330] on div "QuickBooks Bookkeeping and Data Migration Specialist 17 hours ago We are seekin…" at bounding box center [914, 517] width 776 height 374
copy div "QuickBooks Bookkeeping and Data Migration Specialist 17 hours ago"
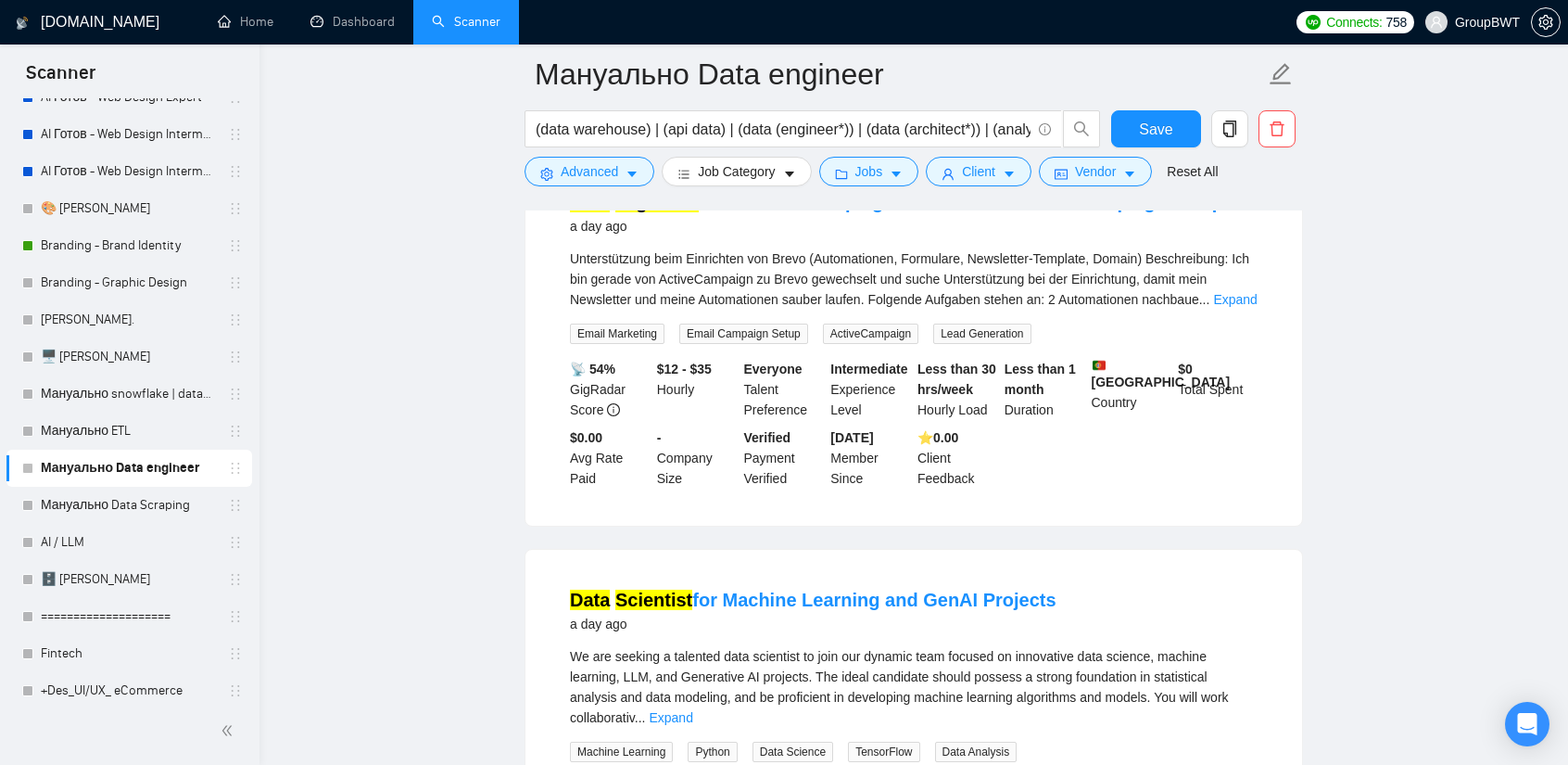
scroll to position [5166, 0]
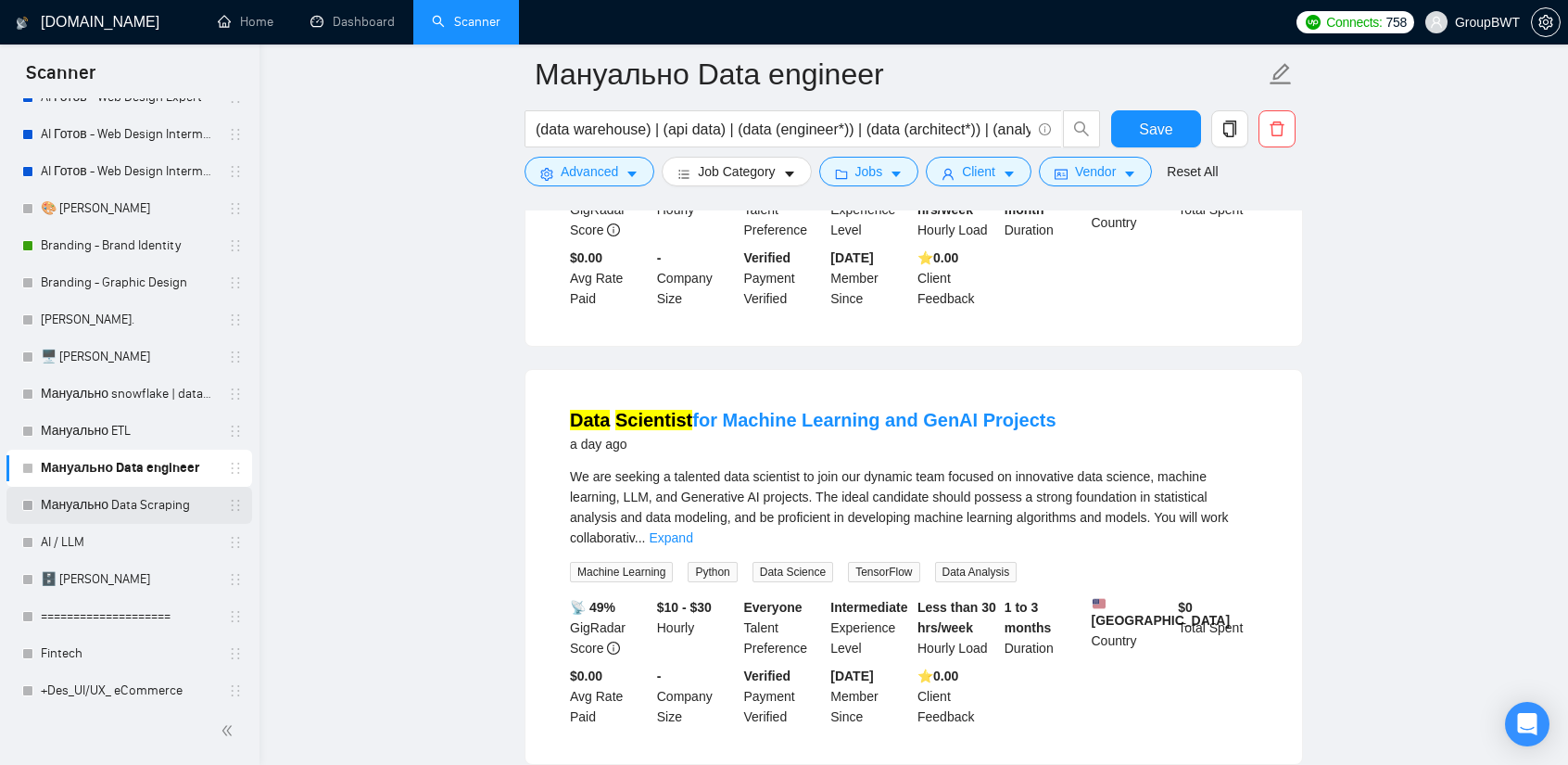
click at [128, 504] on link "Мануально Data Scraping" at bounding box center [129, 505] width 176 height 37
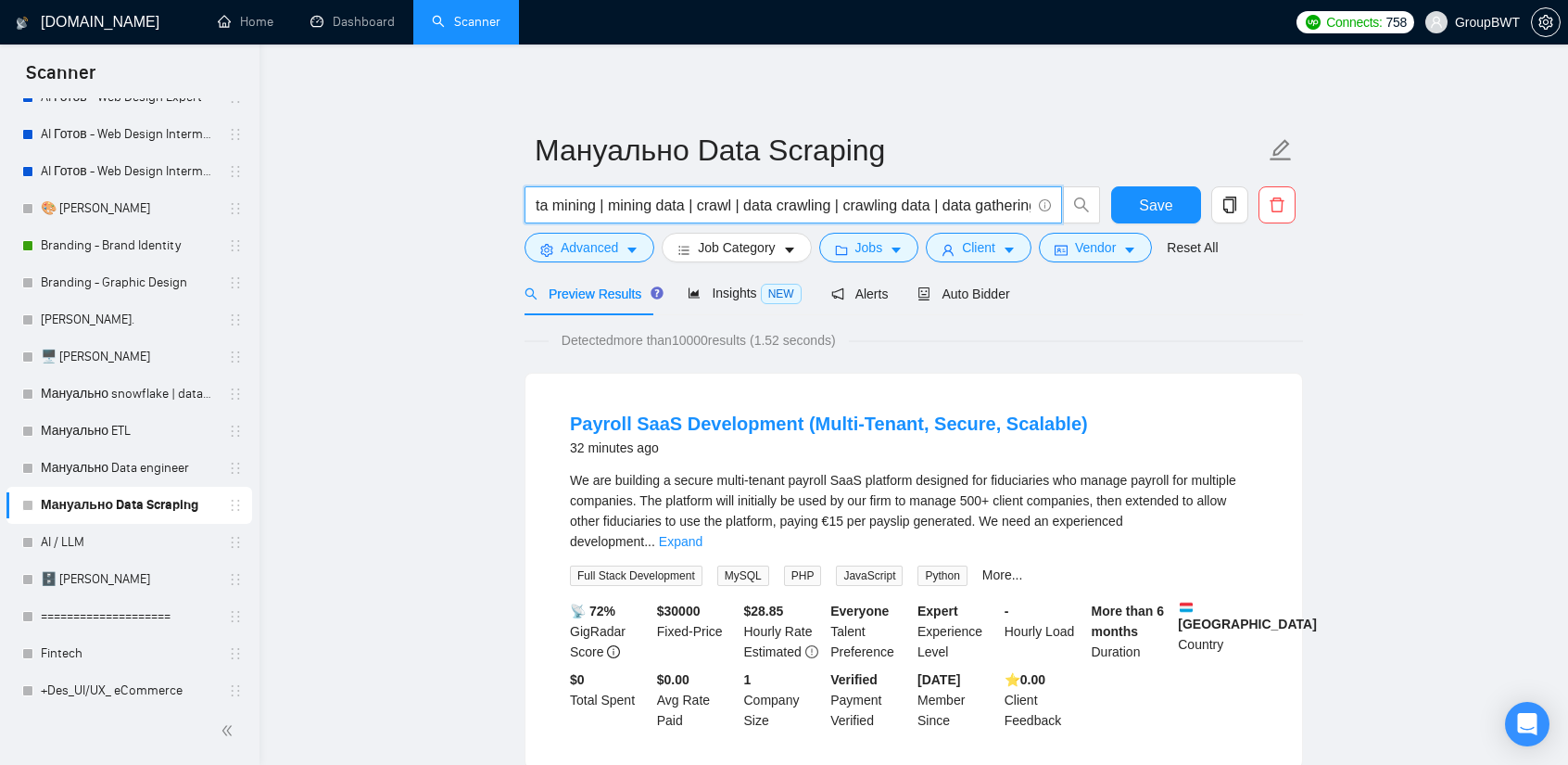
scroll to position [0, 1648]
drag, startPoint x: 853, startPoint y: 200, endPoint x: 1531, endPoint y: 229, distance: 678.6
click at [975, 196] on input "(scrape | extract | extracting | monitor | monitoring | data collect | collect …" at bounding box center [783, 205] width 495 height 23
drag, startPoint x: 860, startPoint y: 194, endPoint x: 1291, endPoint y: 211, distance: 431.3
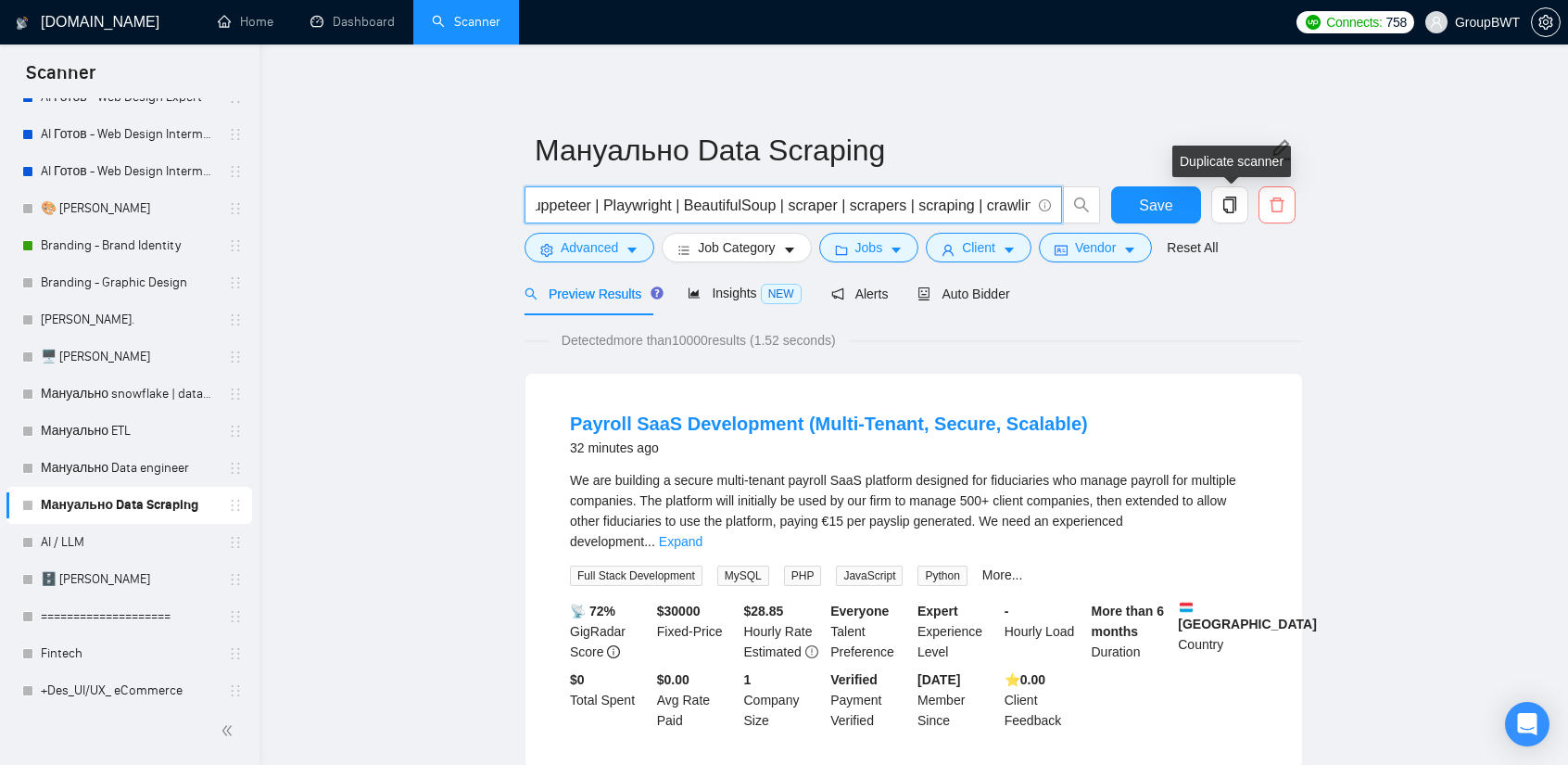
click at [1291, 211] on div "(scrape | extract | extracting | monitor | monitoring | data collect | collect …" at bounding box center [910, 209] width 778 height 46
click at [988, 201] on input "(scrape | extract | extracting | monitor | monitoring | data collect | collect …" at bounding box center [783, 205] width 495 height 23
drag, startPoint x: 641, startPoint y: 190, endPoint x: 892, endPoint y: 192, distance: 251.0
click at [960, 190] on span "(scrape | extract | extracting | monitor | monitoring | data collect | collect …" at bounding box center [793, 205] width 538 height 37
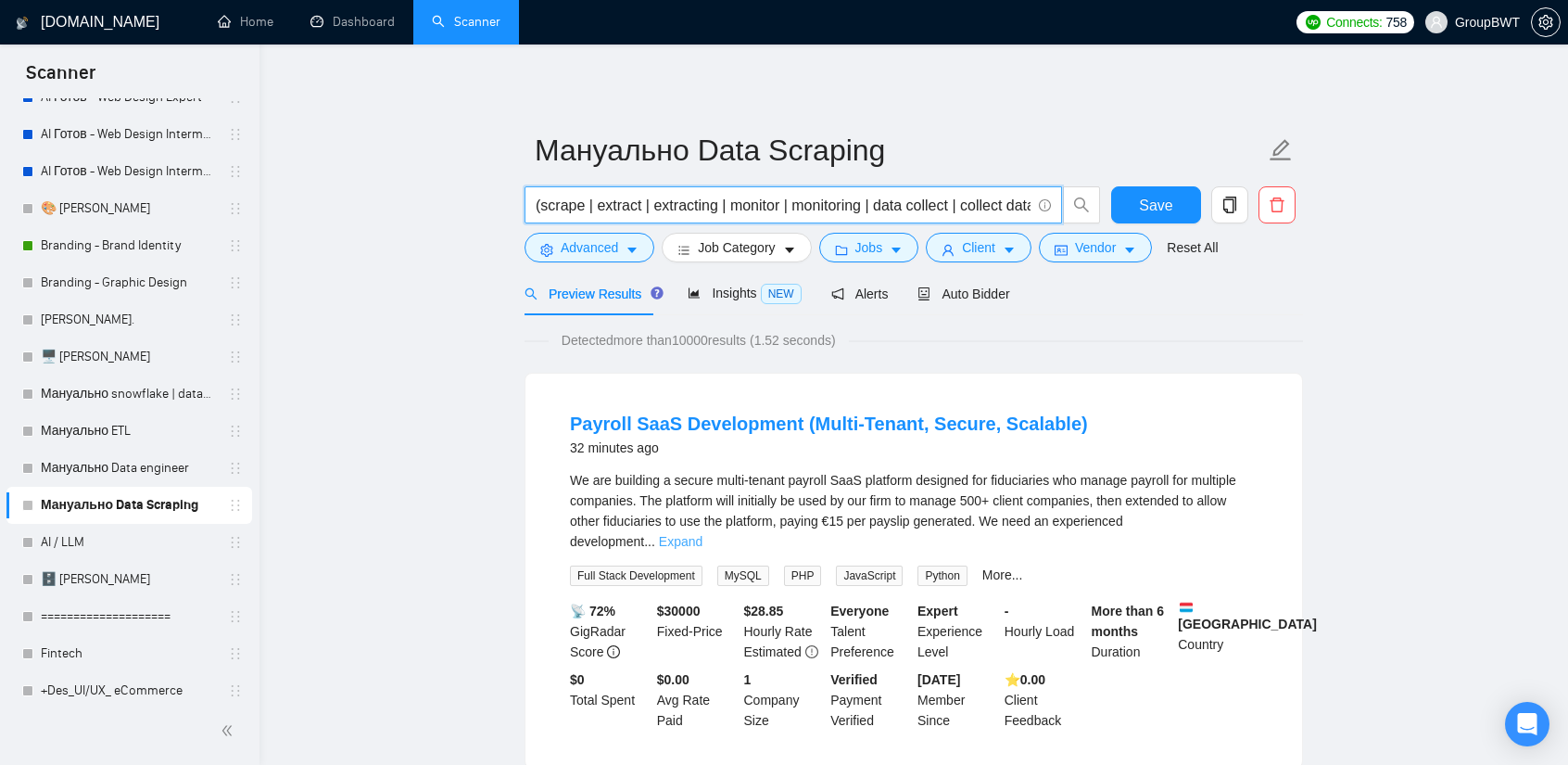
click at [703, 534] on link "Expand" at bounding box center [681, 542] width 44 height 15
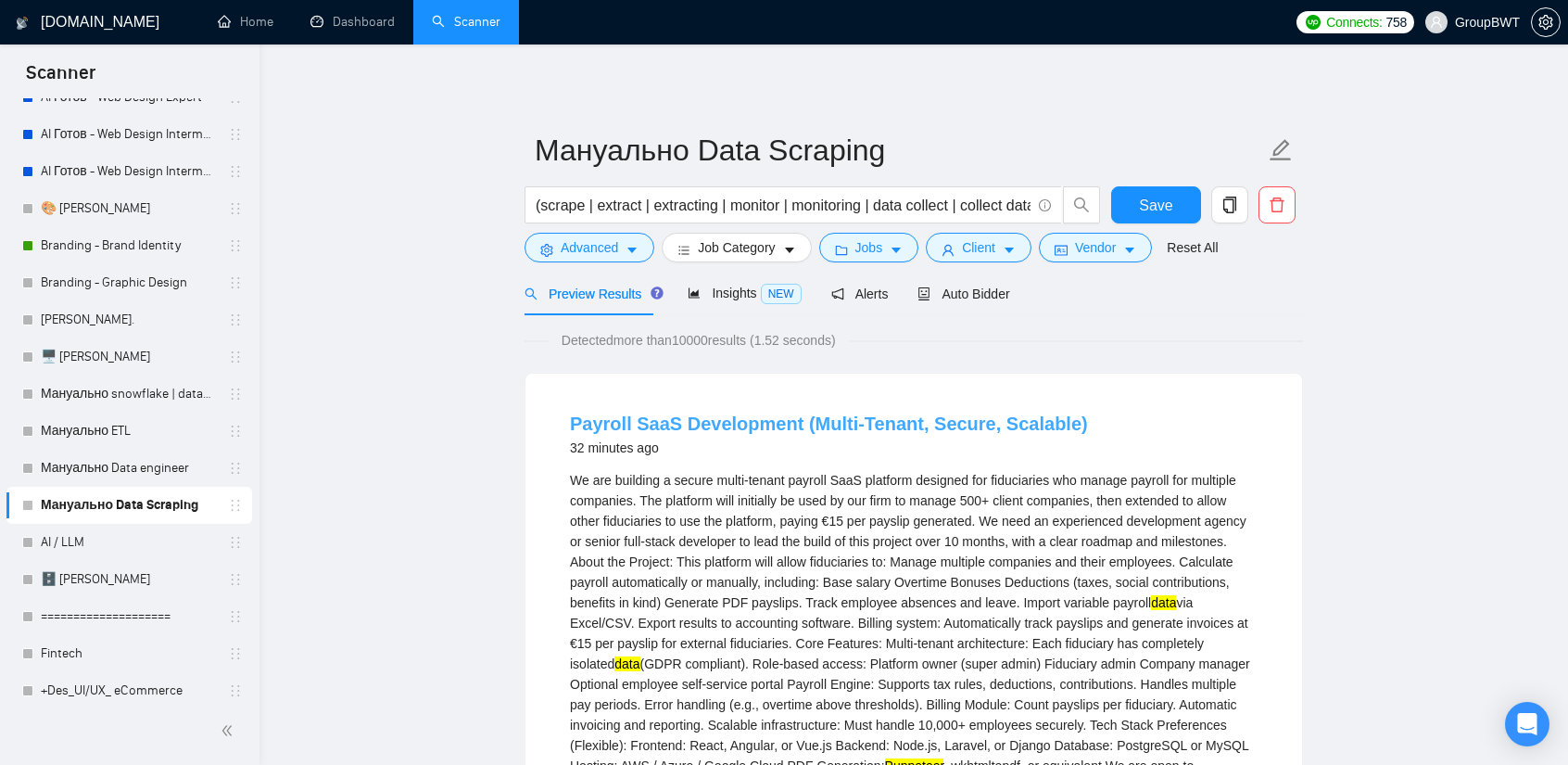
click at [855, 422] on link "Payroll SaaS Development (Multi-Tenant, Secure, Scalable)" at bounding box center [829, 424] width 518 height 21
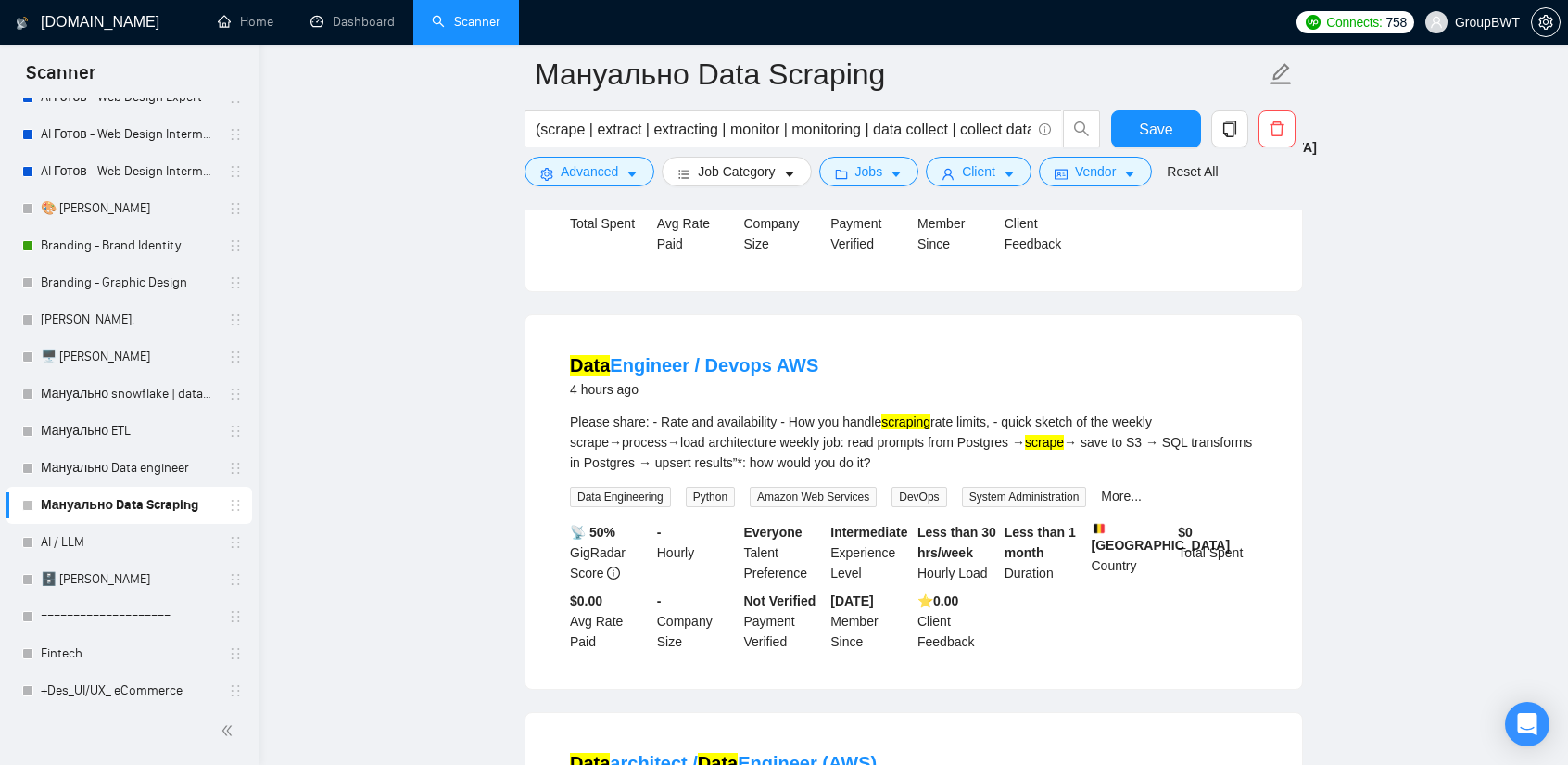
scroll to position [741, 0]
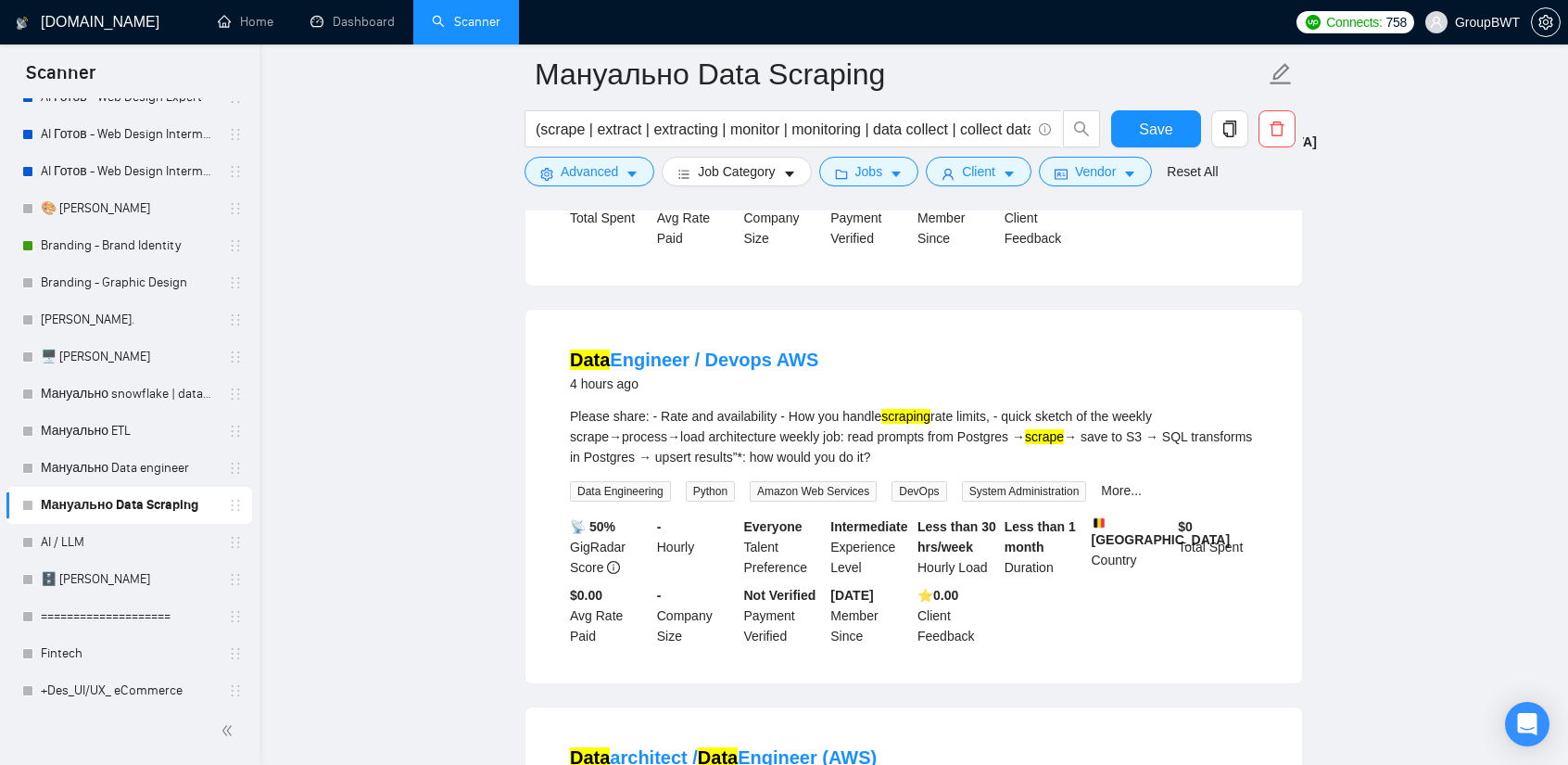
drag, startPoint x: 541, startPoint y: 339, endPoint x: 847, endPoint y: 338, distance: 306.0
click at [847, 338] on div "Data Engineer / Devops AWS 4 hours ago Please share: - Rate and availability - …" at bounding box center [914, 496] width 776 height 374
copy link "Data Engineer / Devops AWS"
click at [734, 365] on link "Data Engineer / Devops AWS" at bounding box center [694, 360] width 248 height 21
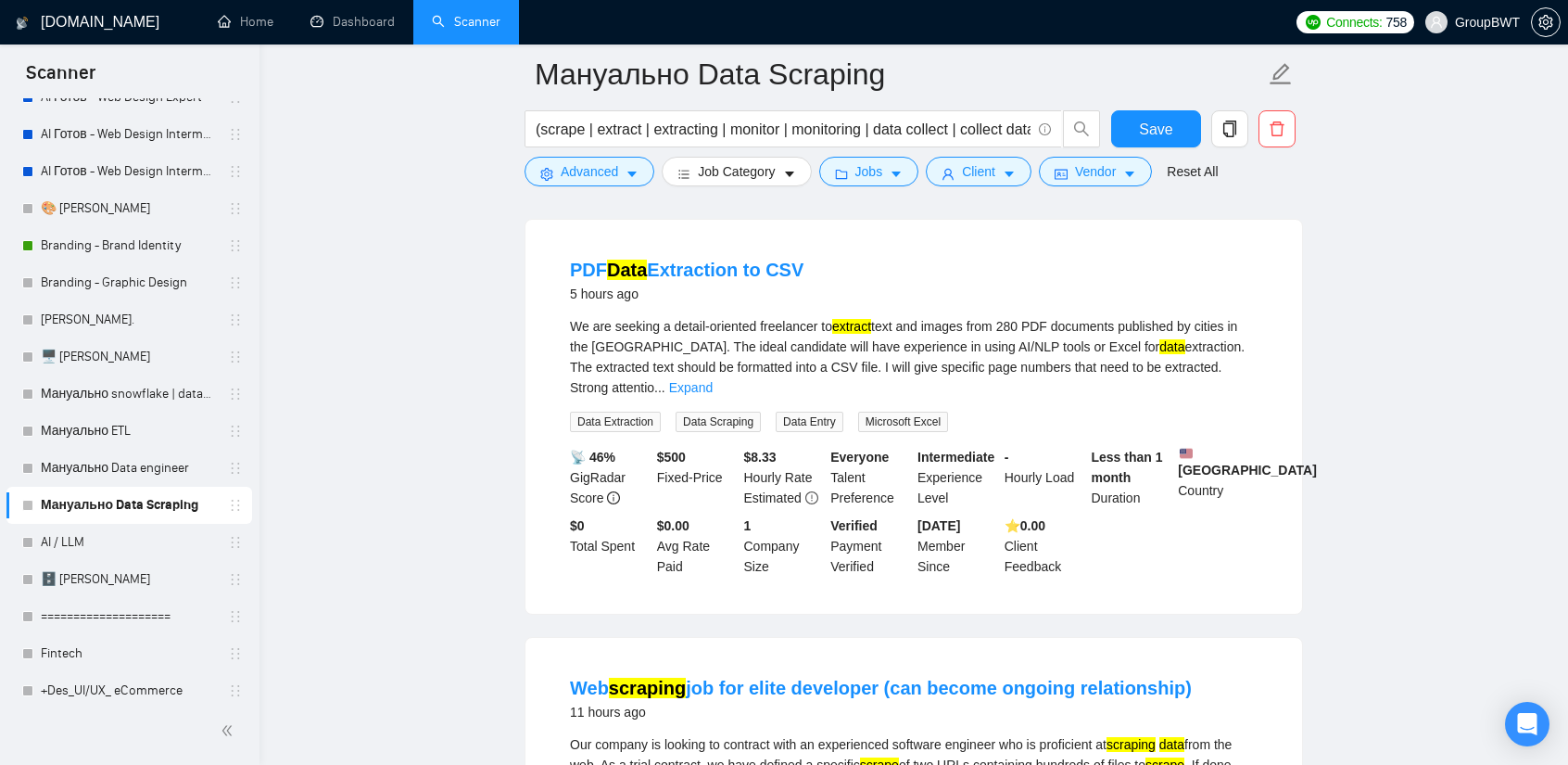
scroll to position [1668, 0]
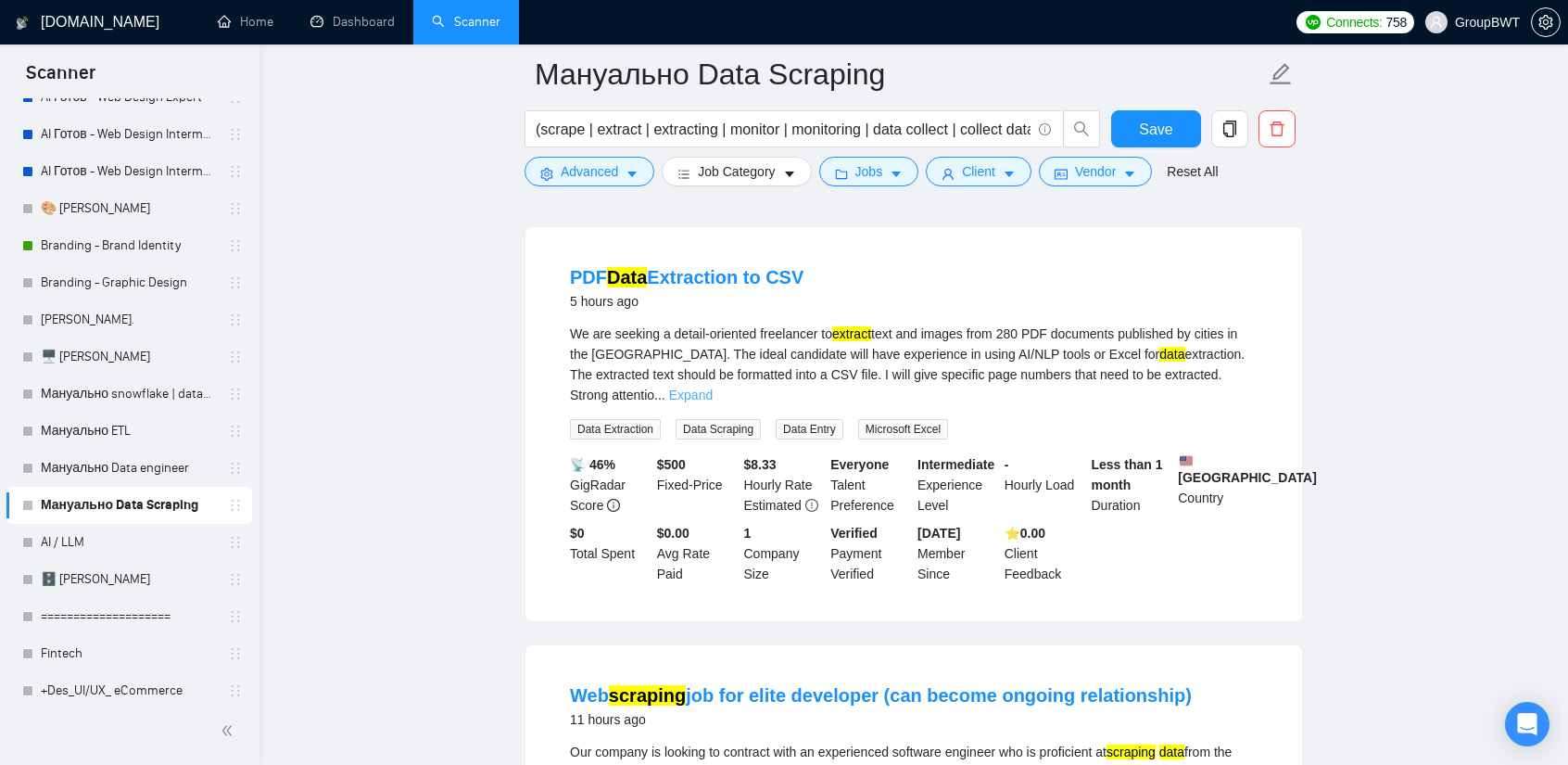
click at [713, 387] on link "Expand" at bounding box center [691, 395] width 44 height 15
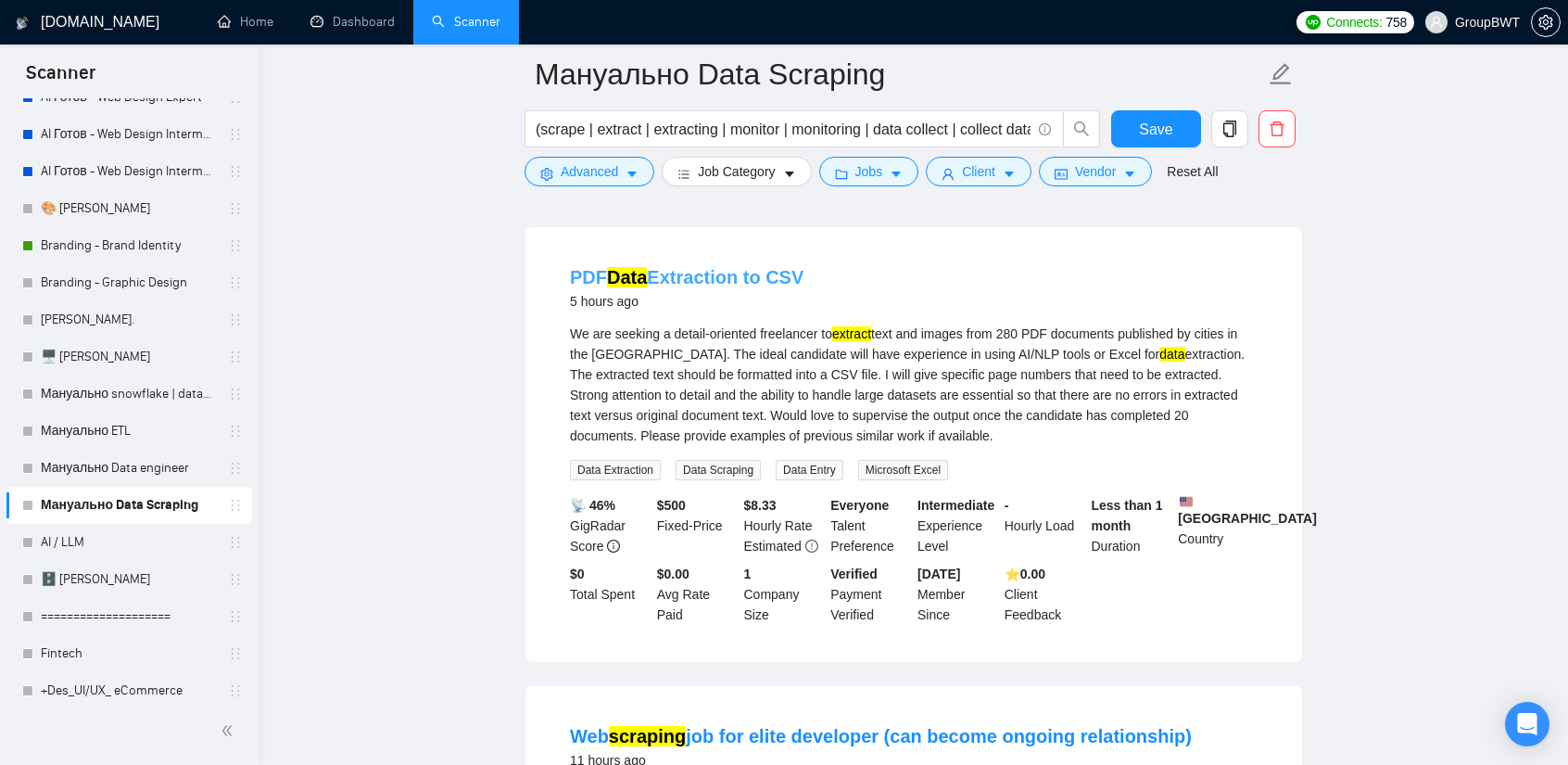
click at [703, 267] on link "PDF Data Extraction to CSV" at bounding box center [686, 277] width 234 height 21
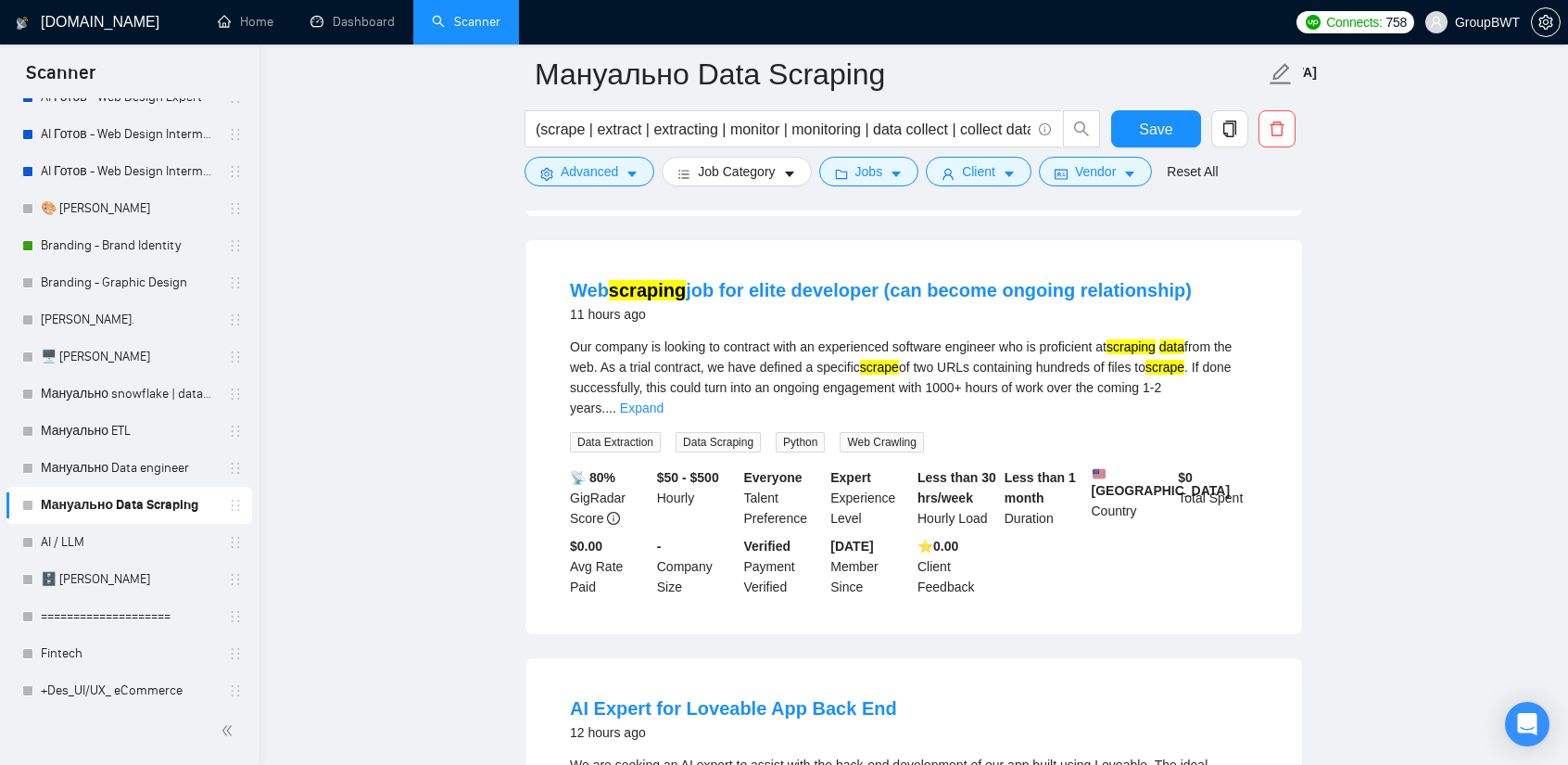
scroll to position [2132, 0]
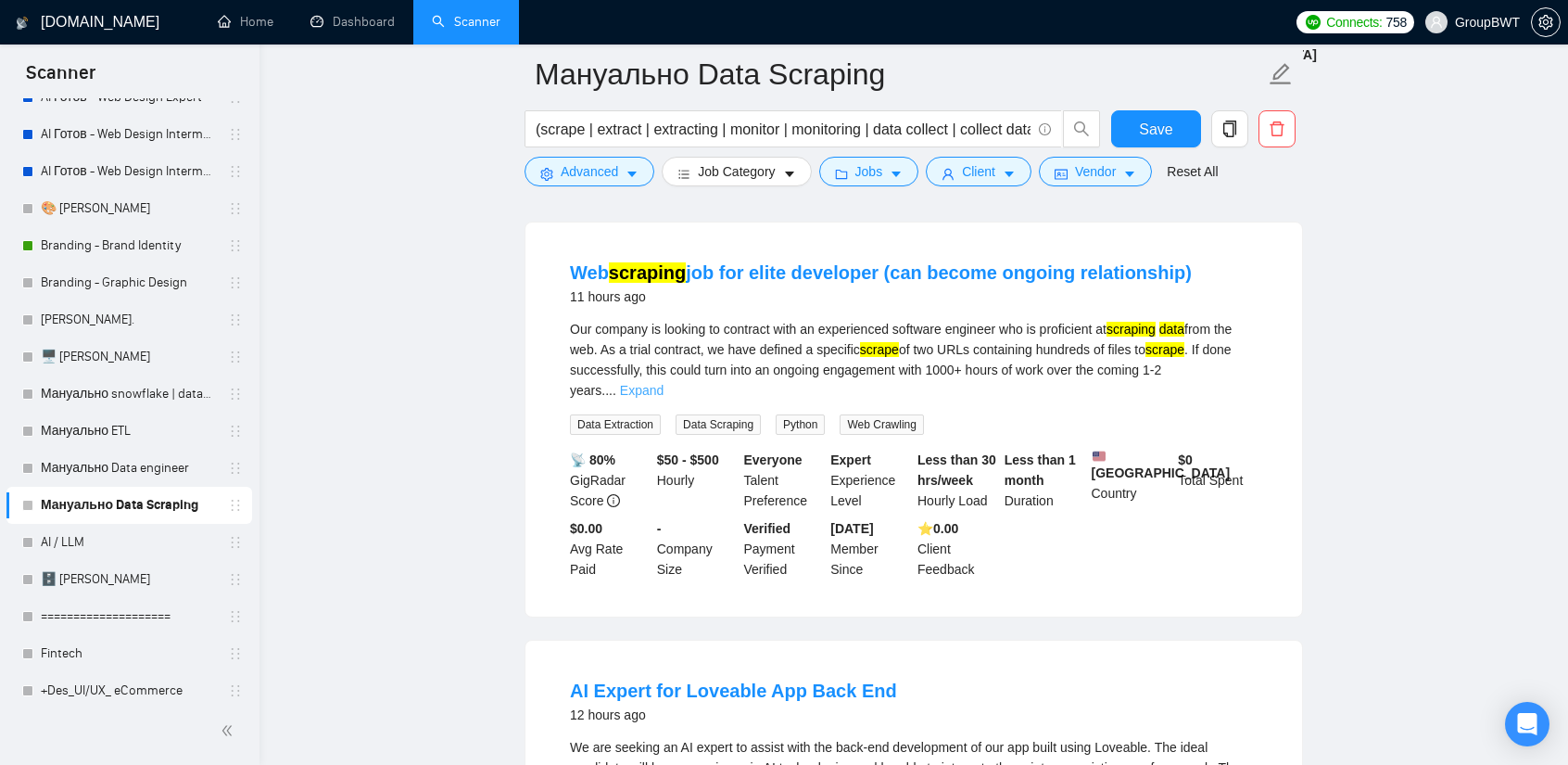
click at [664, 382] on link "Expand" at bounding box center [642, 390] width 44 height 15
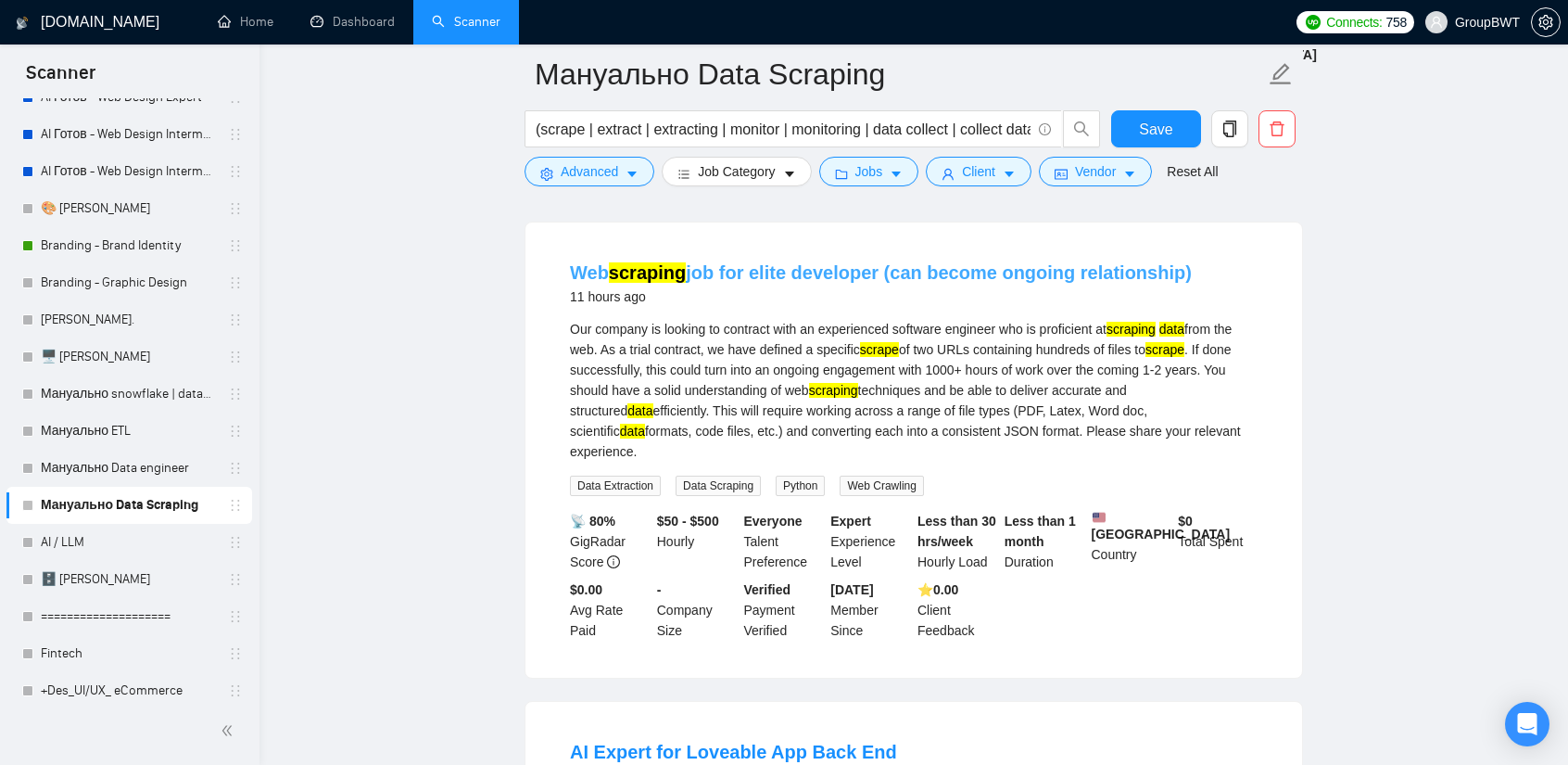
click at [968, 265] on link "Web scraping job for elite developer (can become ongoing relationship)" at bounding box center [881, 273] width 622 height 21
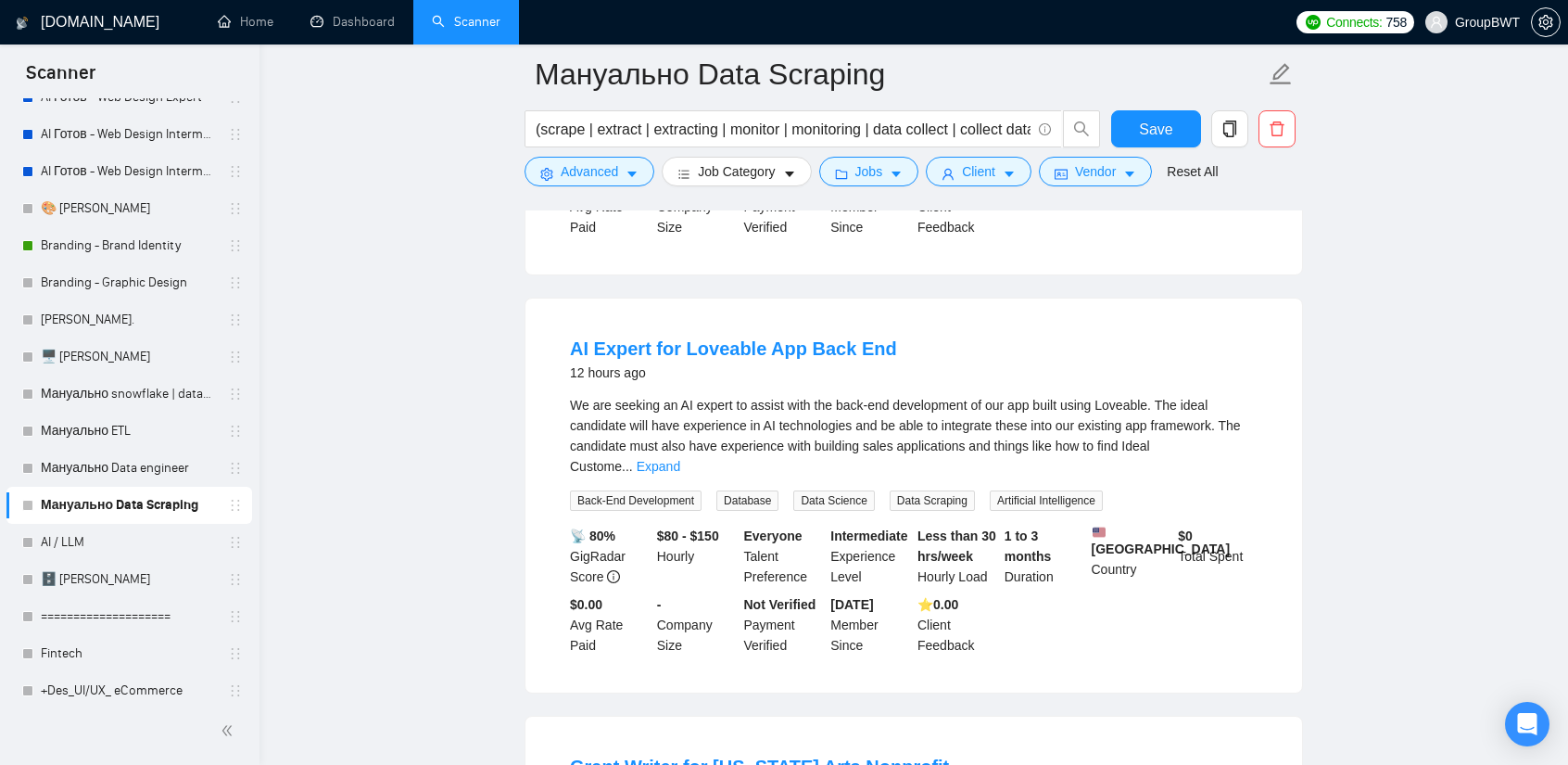
scroll to position [2595, 0]
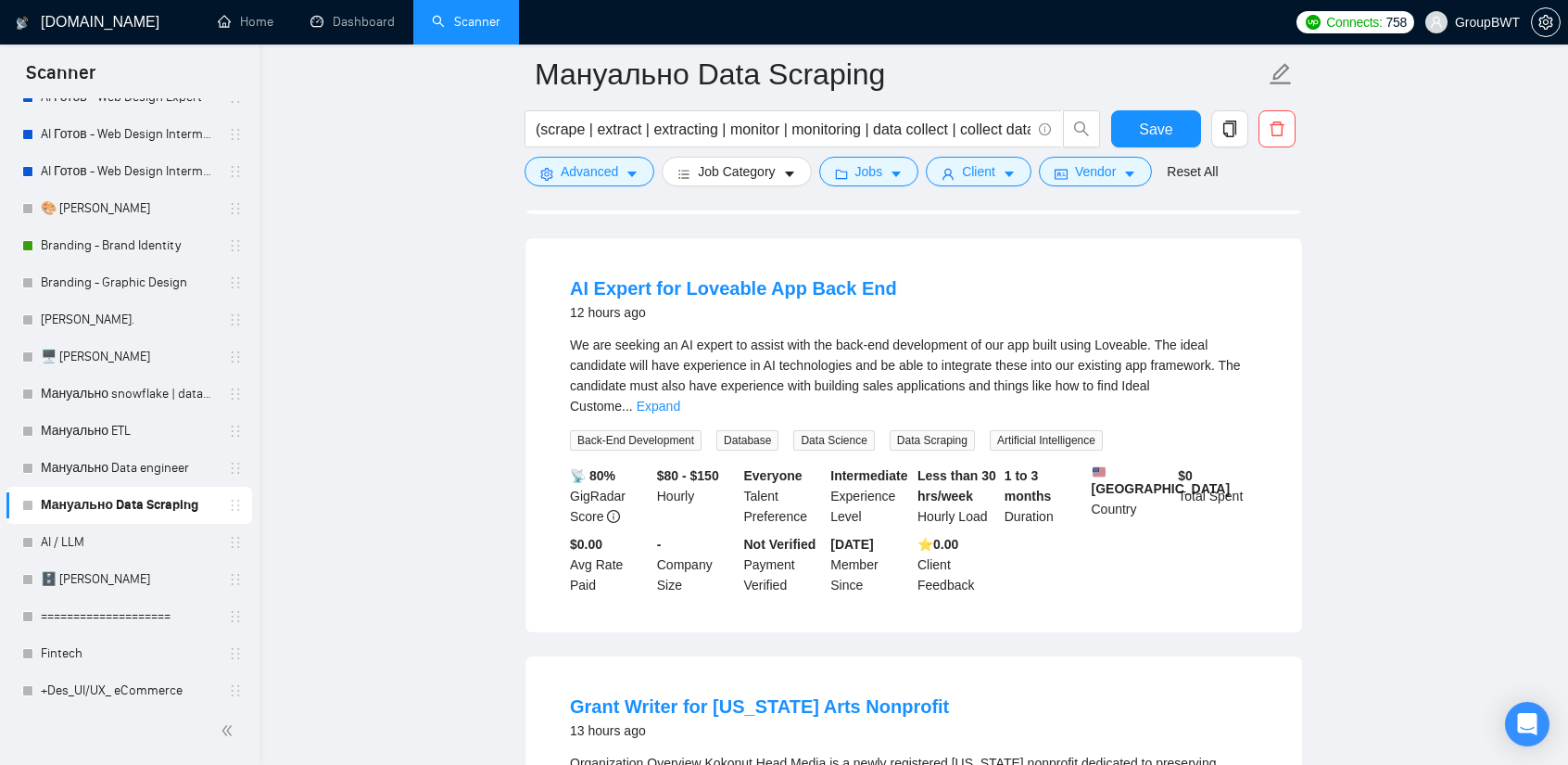
click at [1234, 374] on div "We are seeking an AI expert to assist with the back-end development of our app …" at bounding box center [914, 375] width 687 height 81
drag, startPoint x: 1237, startPoint y: 367, endPoint x: 1221, endPoint y: 370, distance: 16.3
click at [681, 399] on link "Expand" at bounding box center [659, 406] width 44 height 15
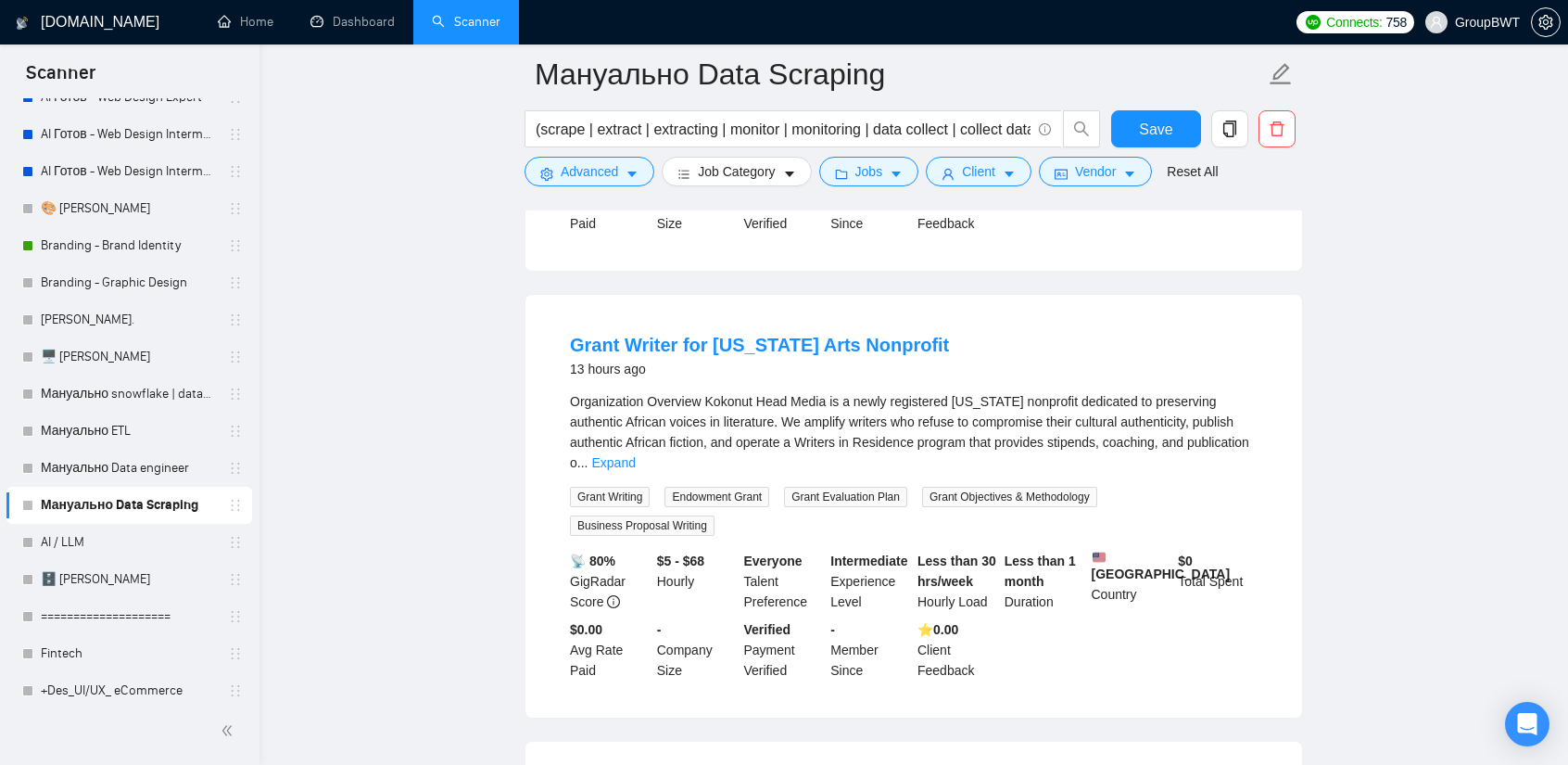
scroll to position [2966, 0]
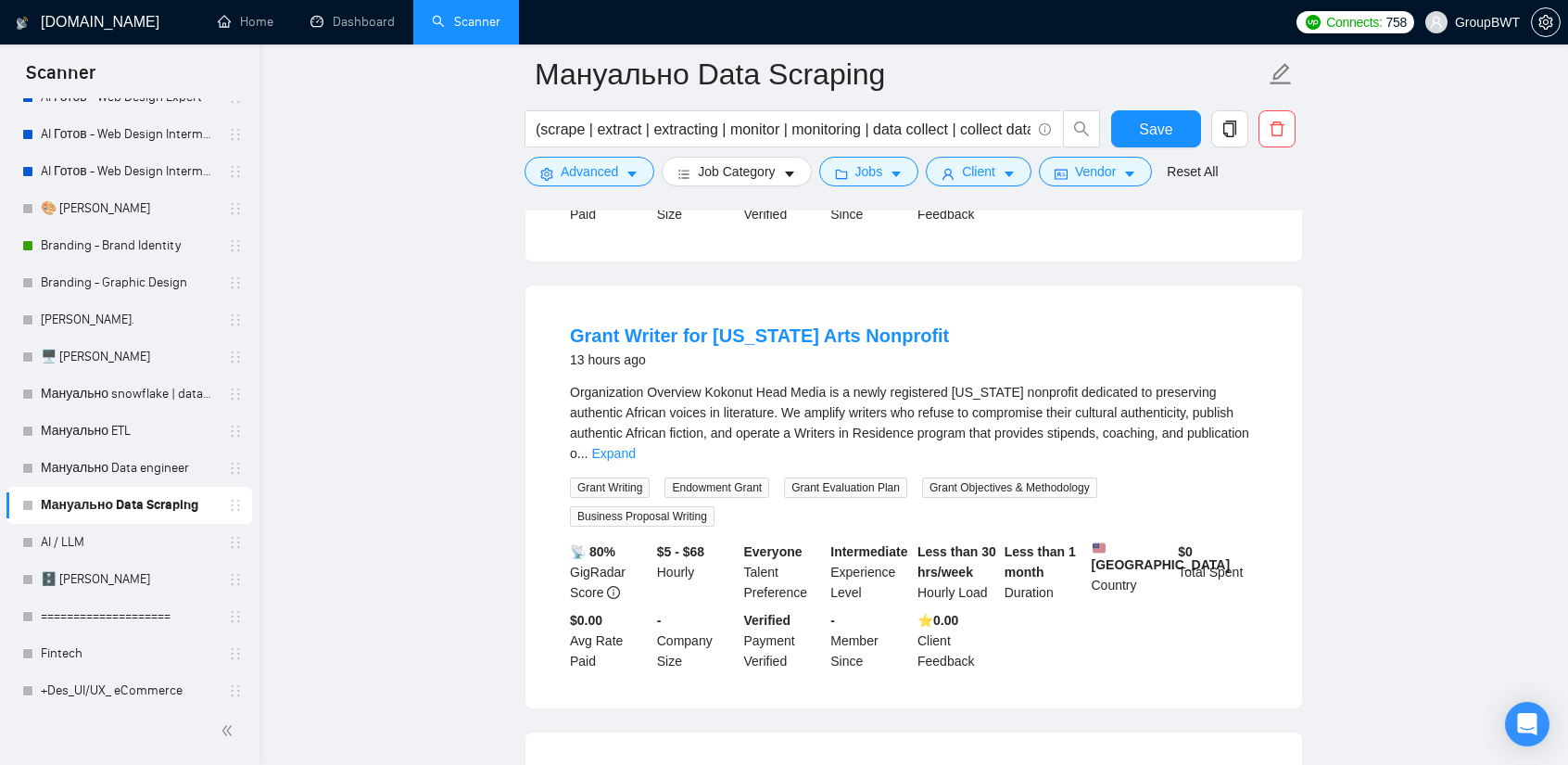
click at [1227, 446] on div "Organization Overview Kokonut Head Media is a newly registered [US_STATE] nonpr…" at bounding box center [914, 454] width 687 height 145
click at [635, 446] on link "Expand" at bounding box center [614, 454] width 44 height 15
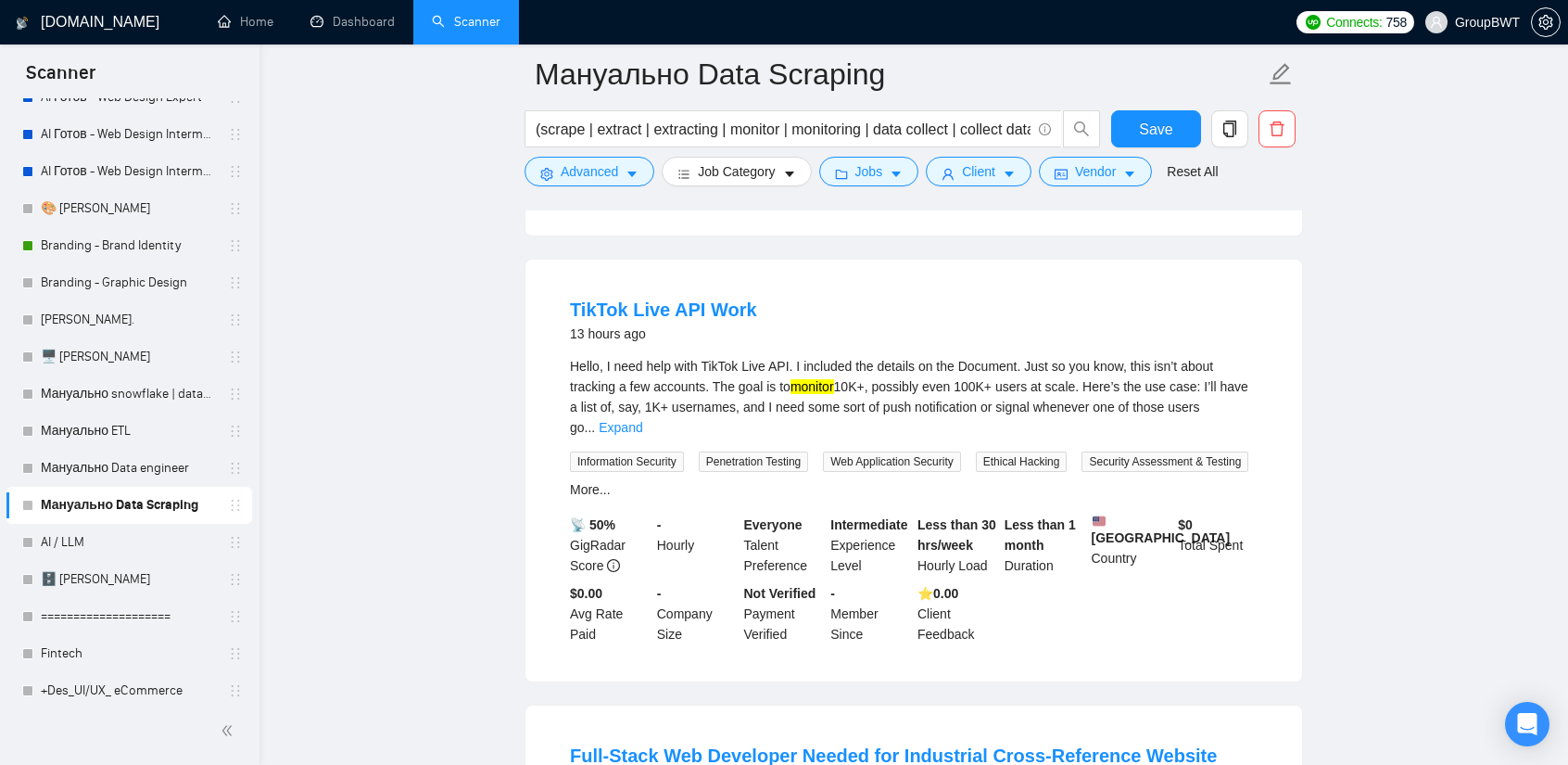
scroll to position [3893, 0]
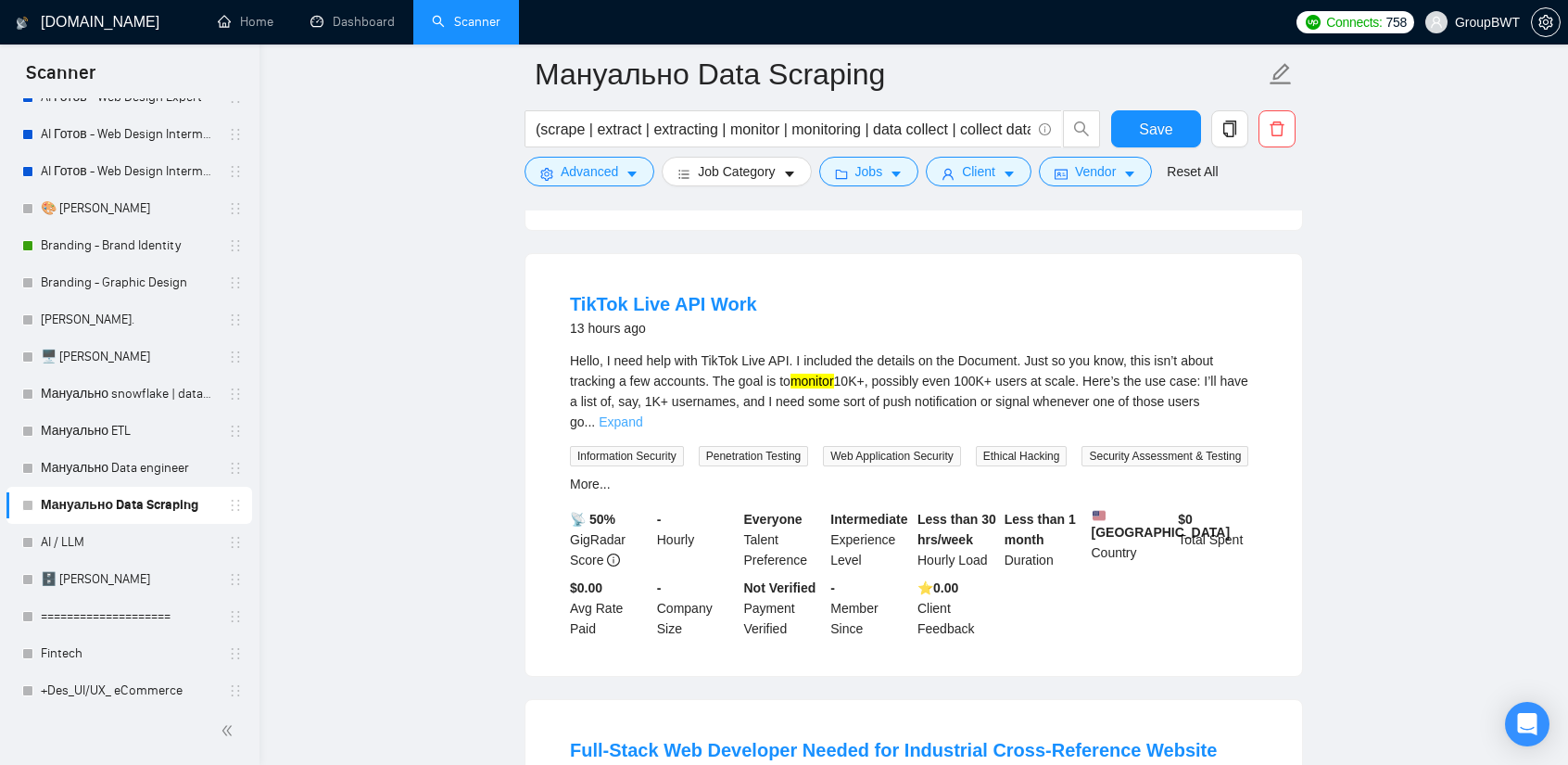
click at [642, 415] on link "Expand" at bounding box center [620, 422] width 44 height 15
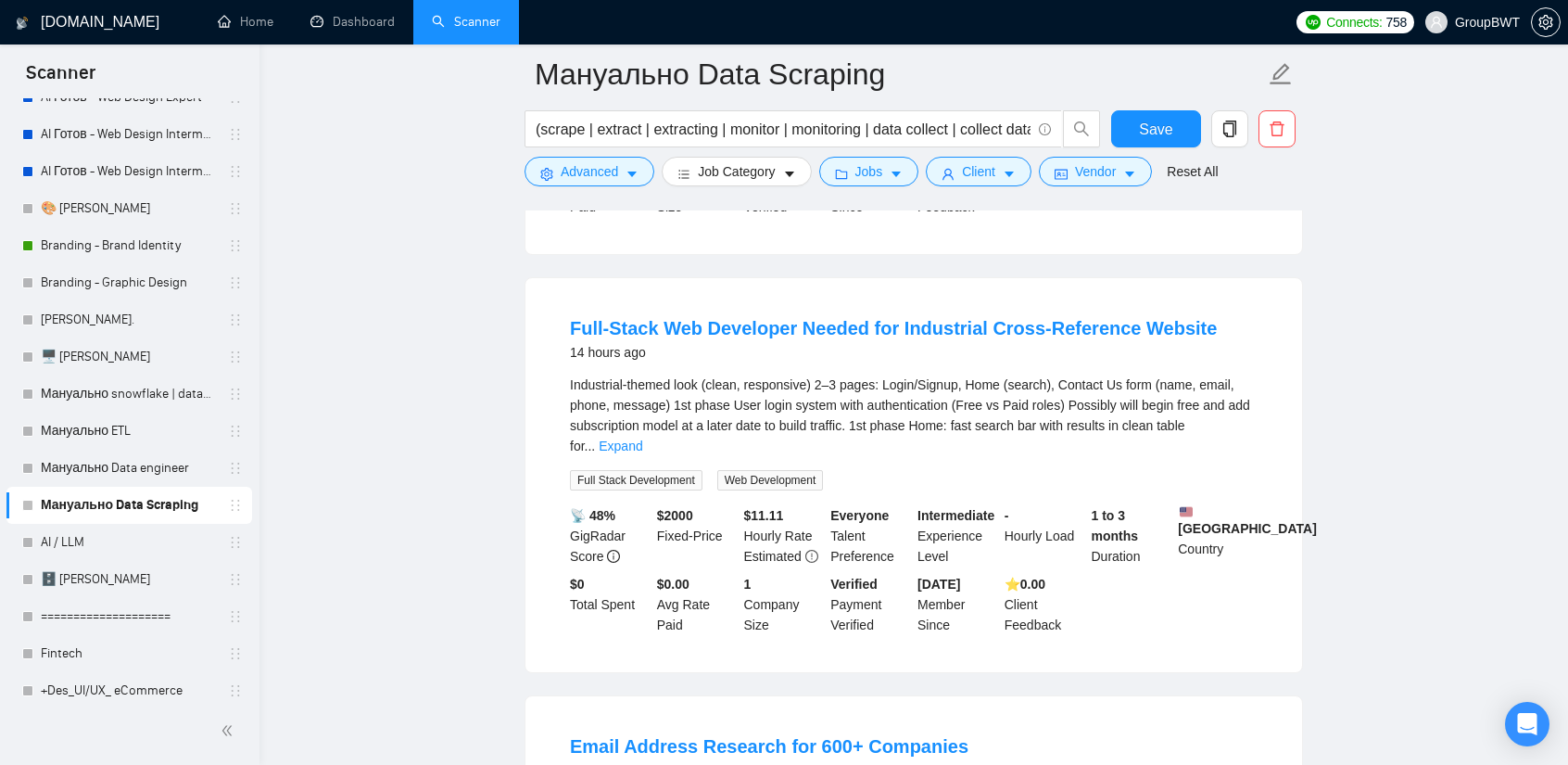
scroll to position [4542, 0]
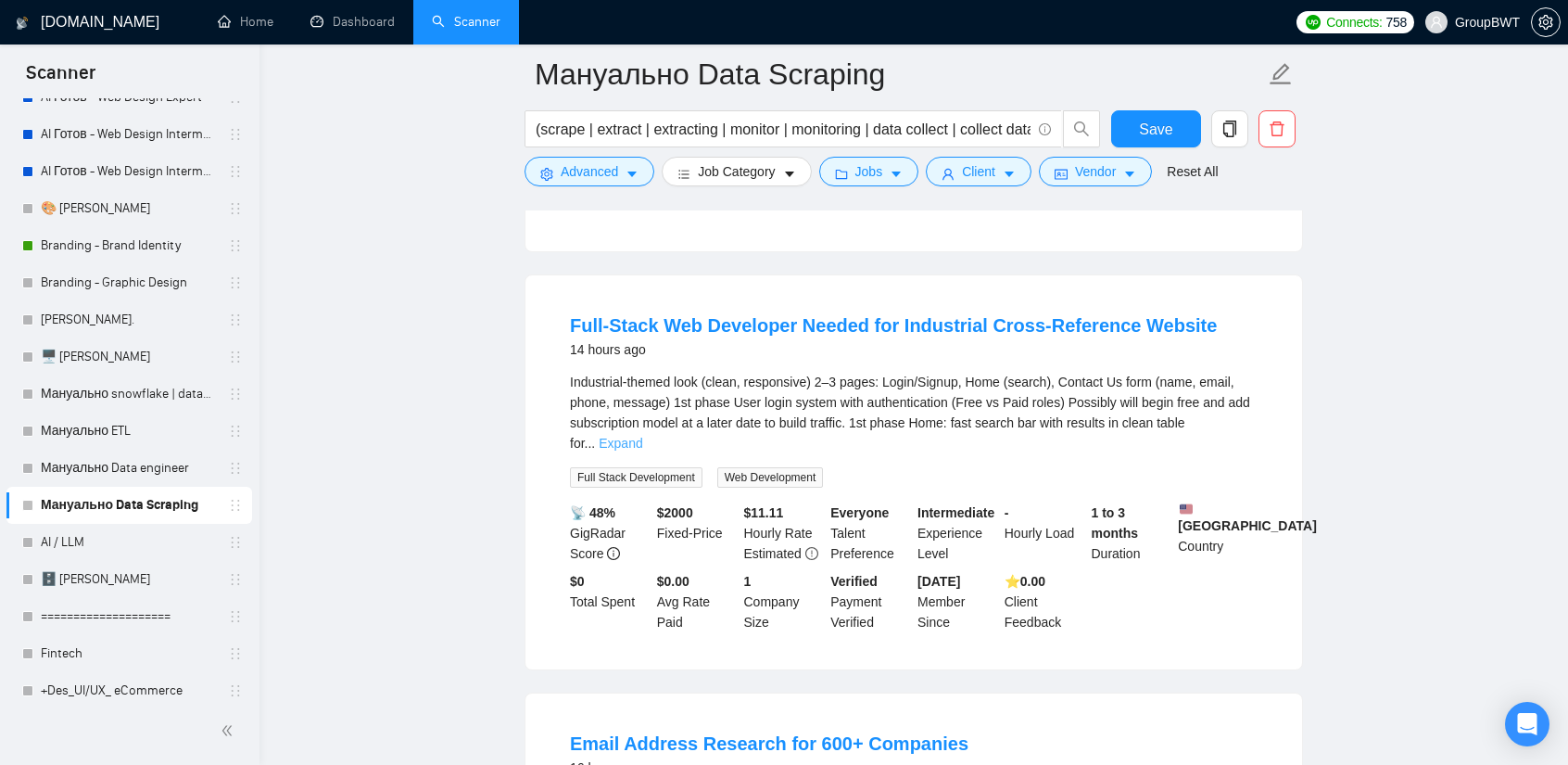
click at [642, 436] on link "Expand" at bounding box center [620, 443] width 44 height 15
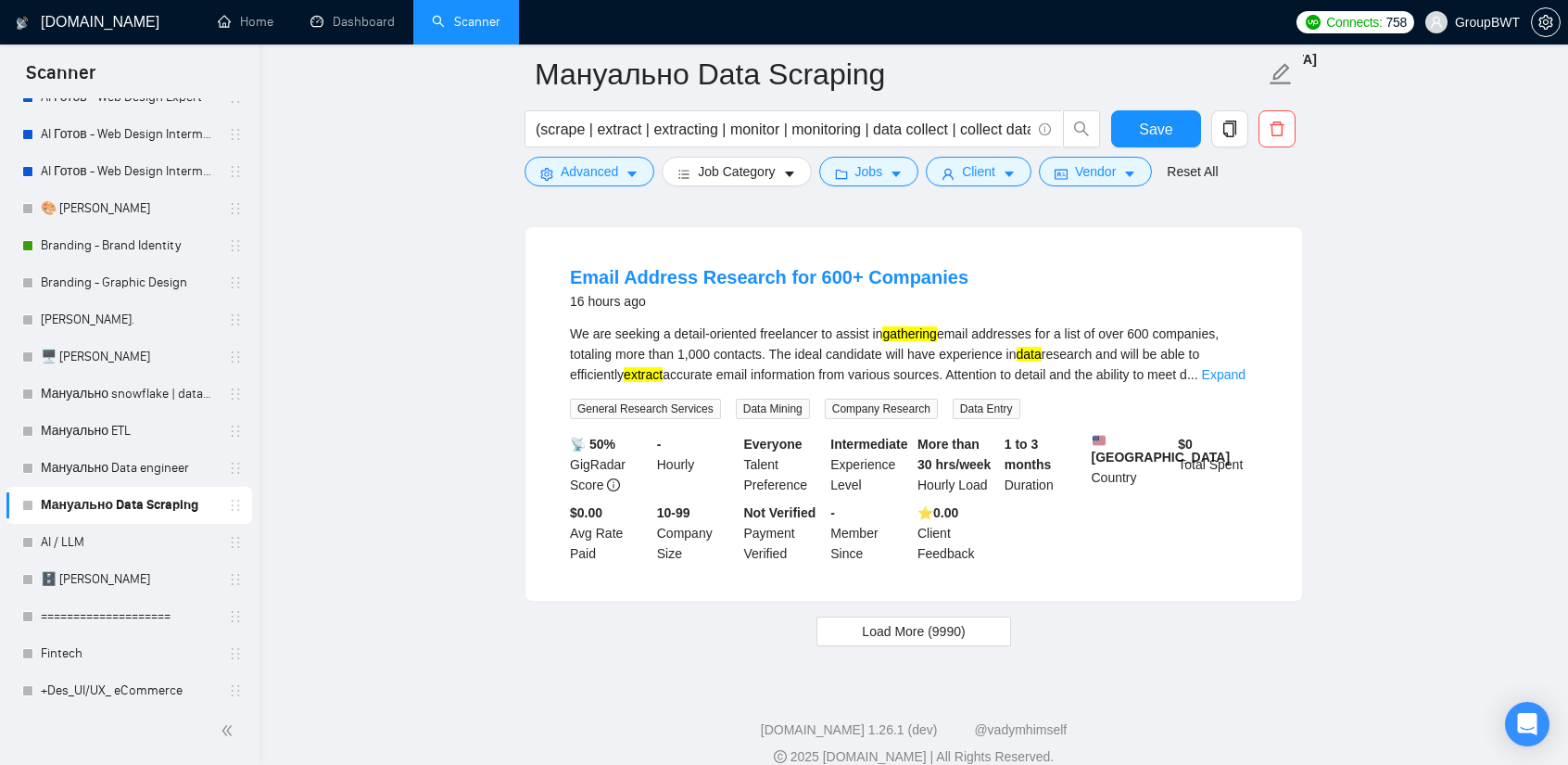
scroll to position [5098, 0]
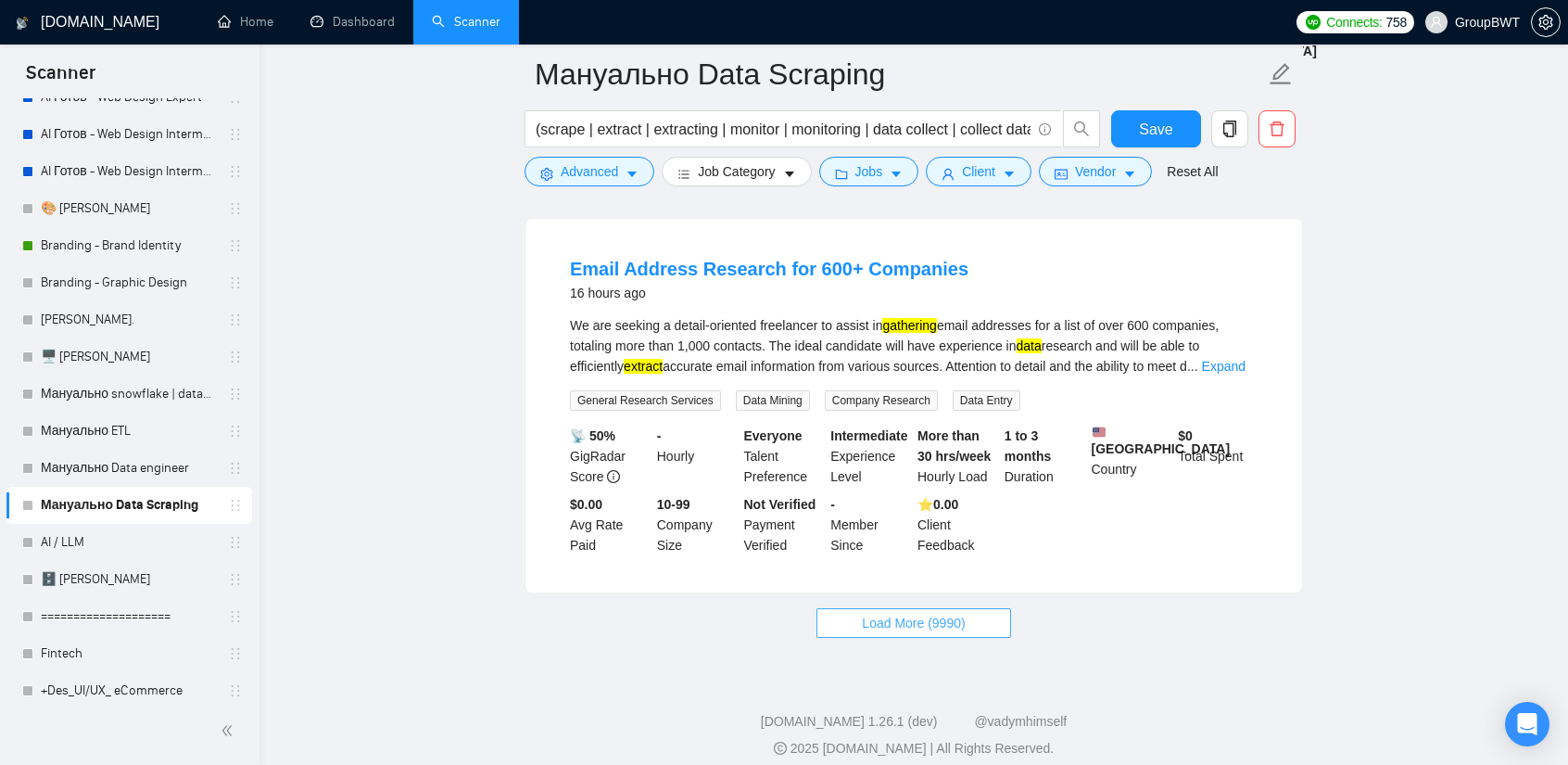
click at [912, 633] on span "Load More (9990)" at bounding box center [913, 623] width 103 height 21
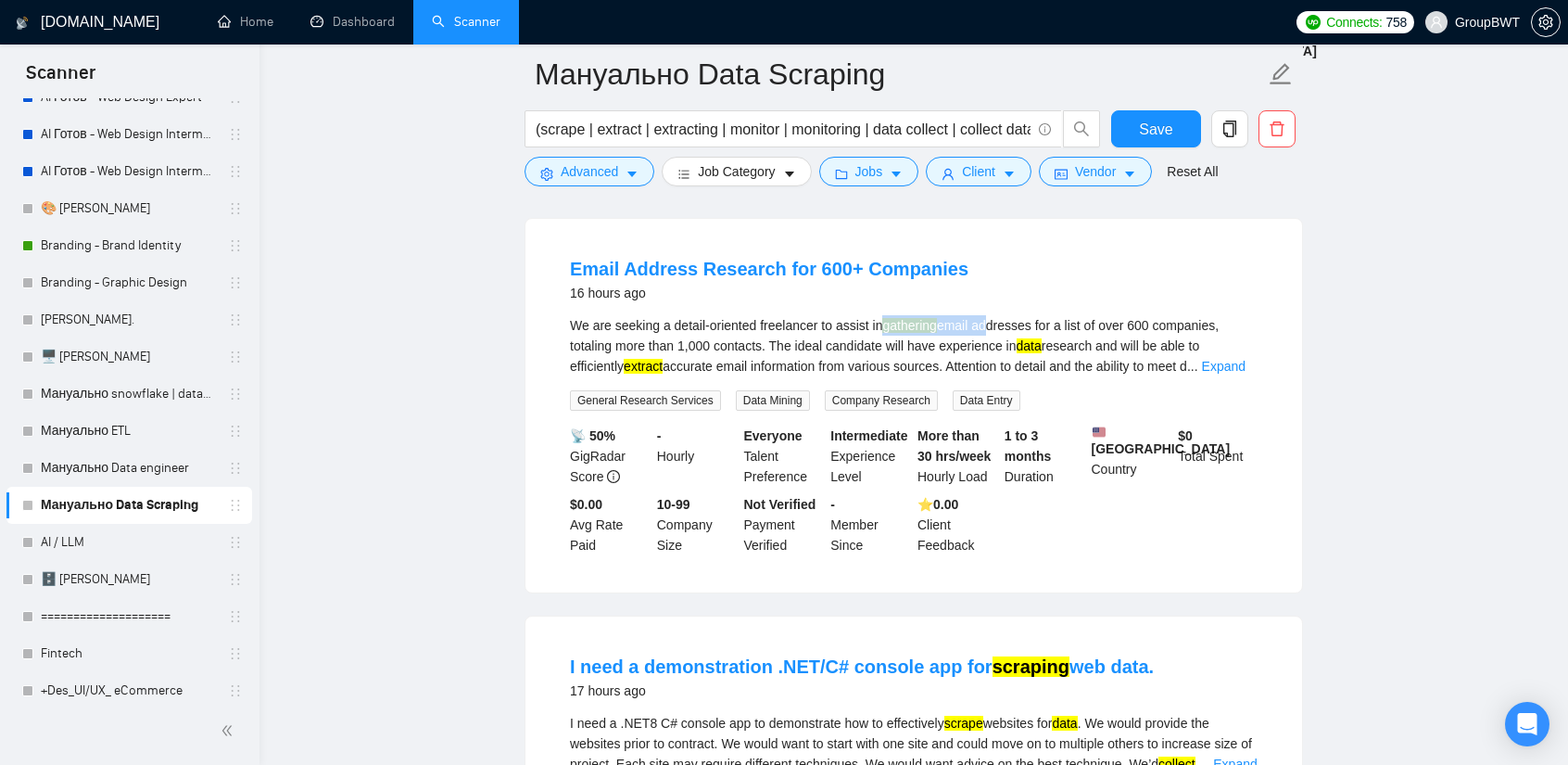
drag, startPoint x: 882, startPoint y: 342, endPoint x: 984, endPoint y: 342, distance: 102.0
click at [984, 342] on div "We are seeking a detail-oriented freelancer to assist in gathering email addres…" at bounding box center [914, 346] width 687 height 62
click at [966, 342] on div "We are seeking a detail-oriented freelancer to assist in gathering email addres…" at bounding box center [914, 346] width 687 height 62
drag, startPoint x: 942, startPoint y: 343, endPoint x: 953, endPoint y: 345, distance: 11.2
click at [979, 344] on div "We are seeking a detail-oriented freelancer to assist in gathering email addres…" at bounding box center [914, 346] width 687 height 62
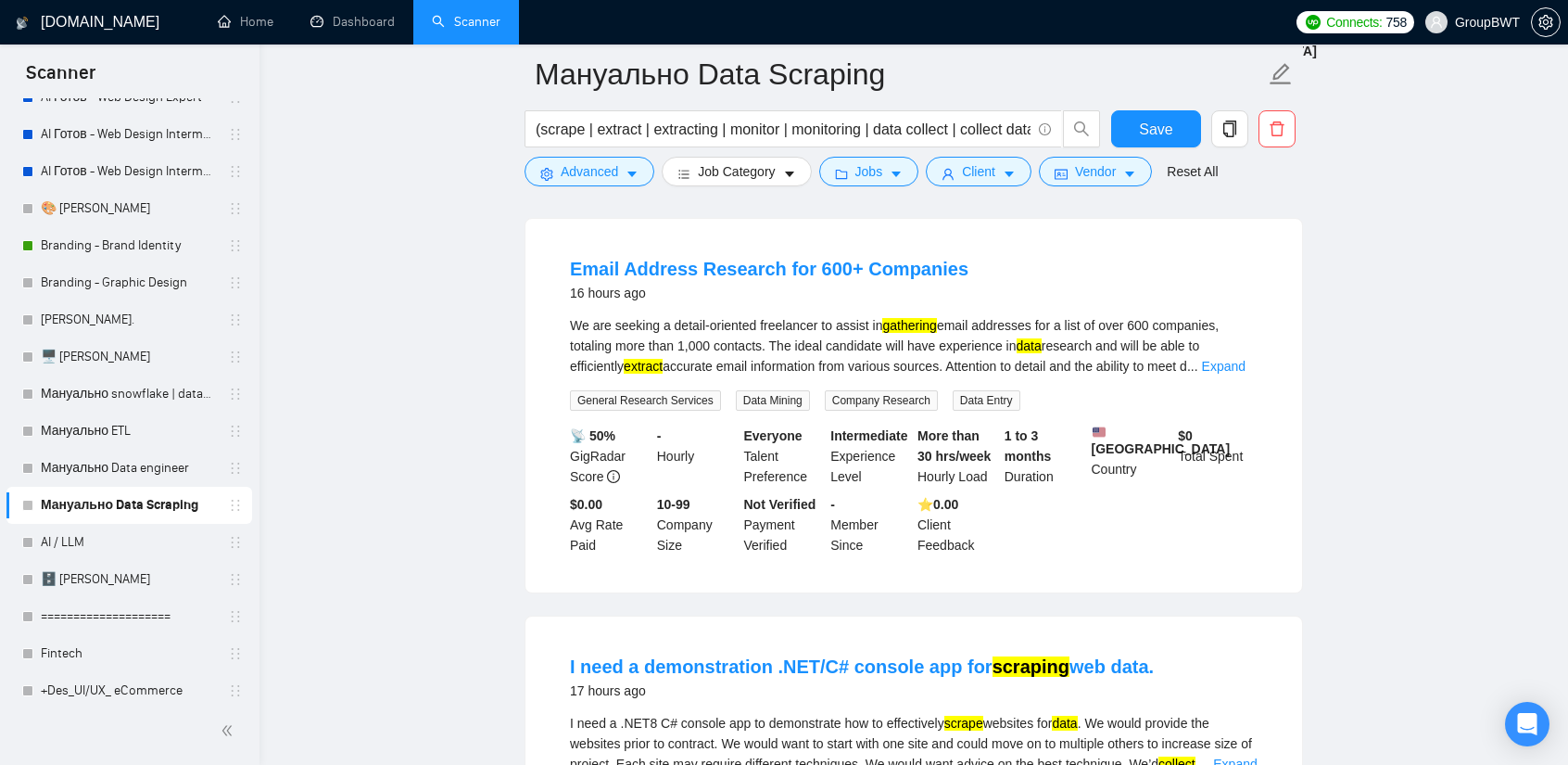
click at [935, 332] on mark "gathering" at bounding box center [909, 326] width 54 height 15
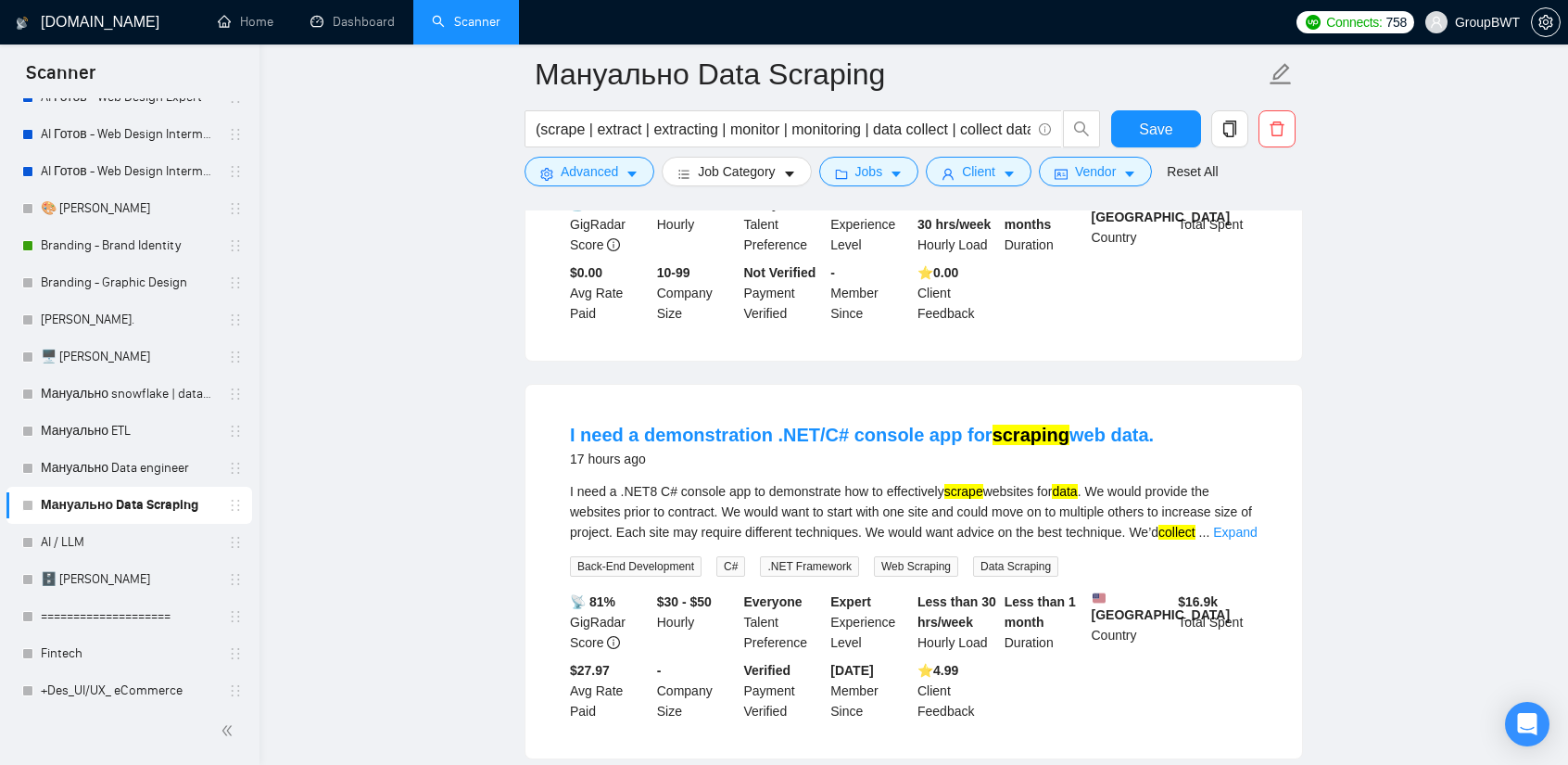
scroll to position [5469, 0]
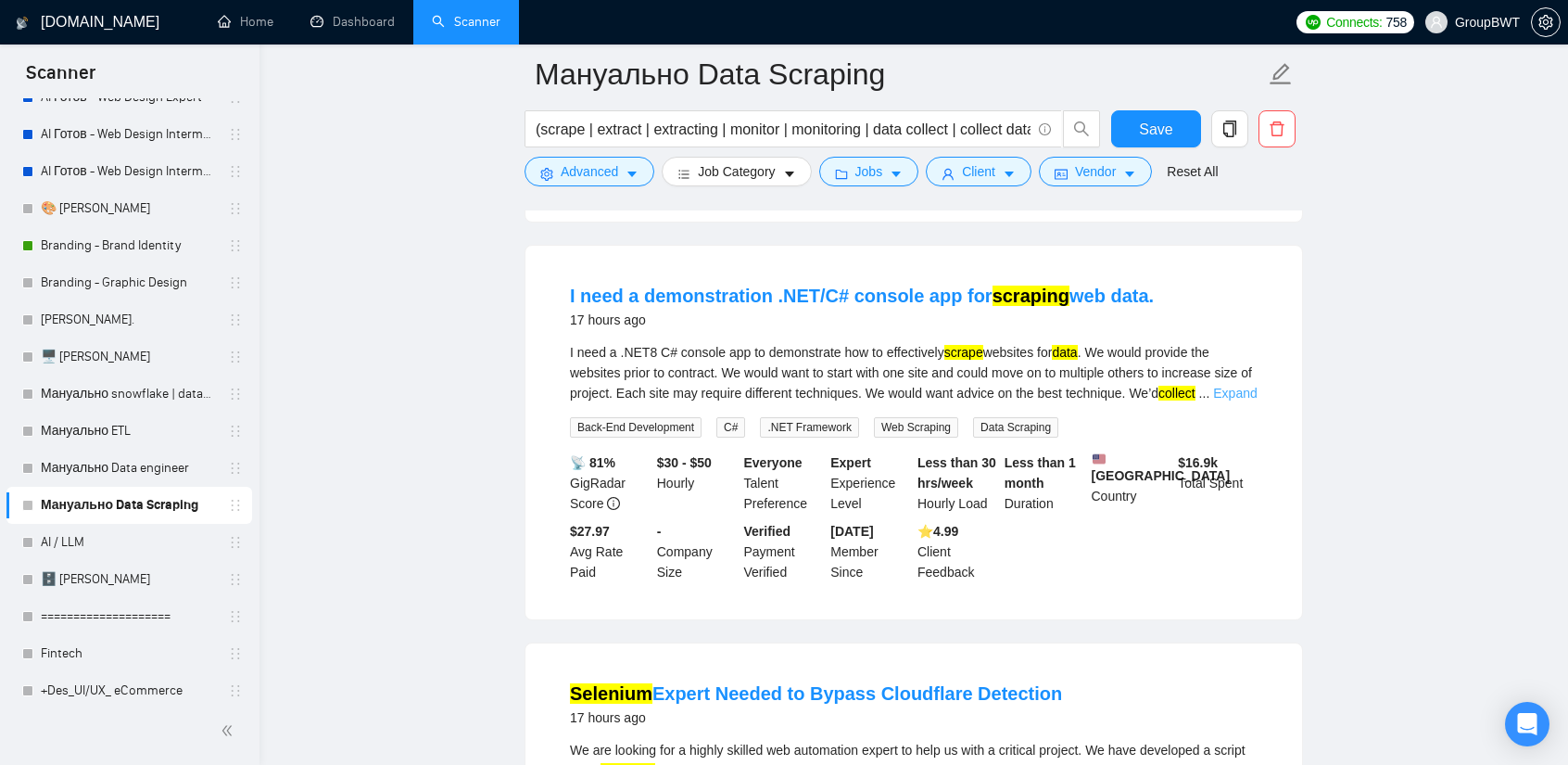
click at [1241, 400] on link "Expand" at bounding box center [1236, 393] width 44 height 15
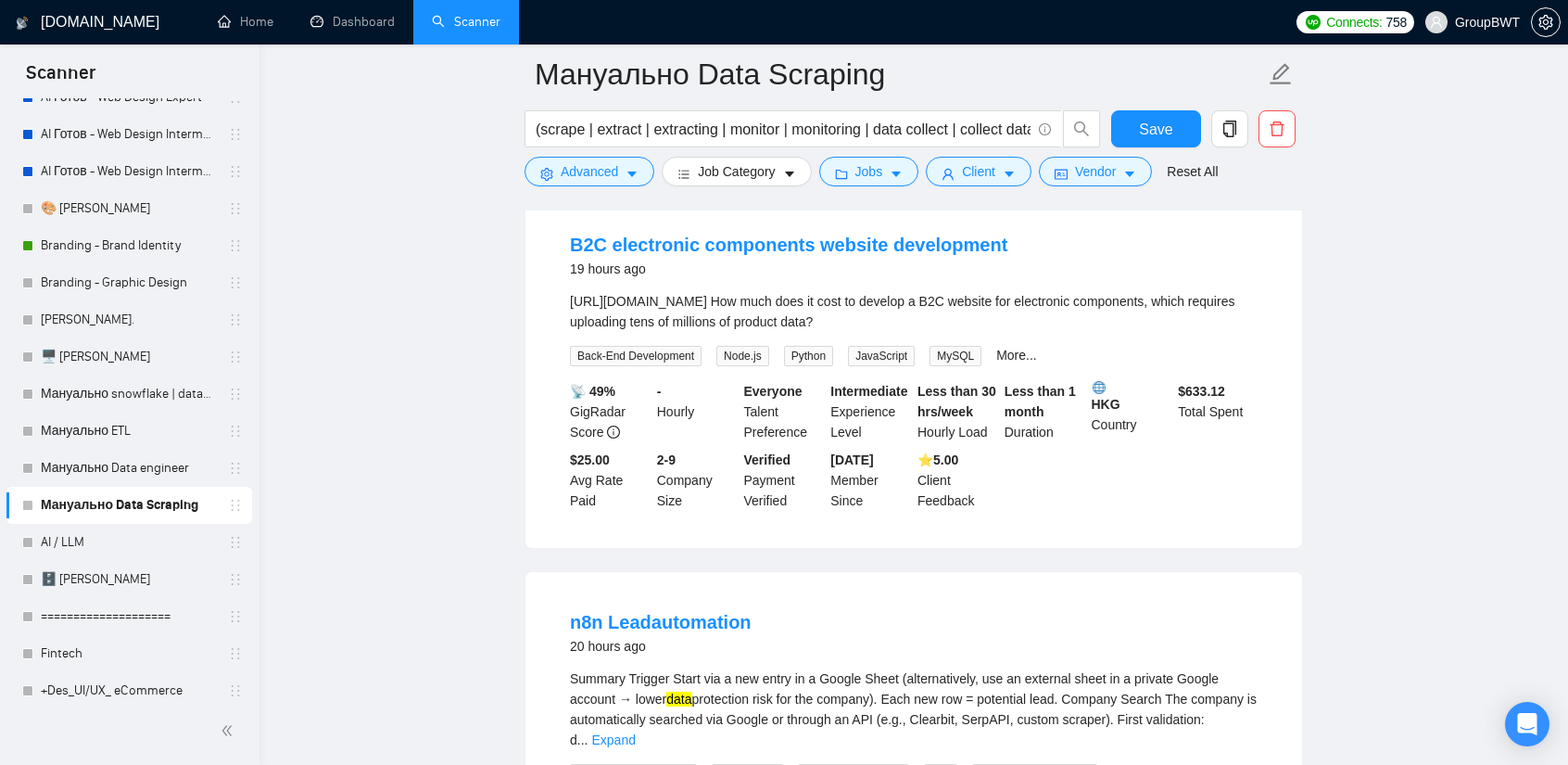
scroll to position [6859, 0]
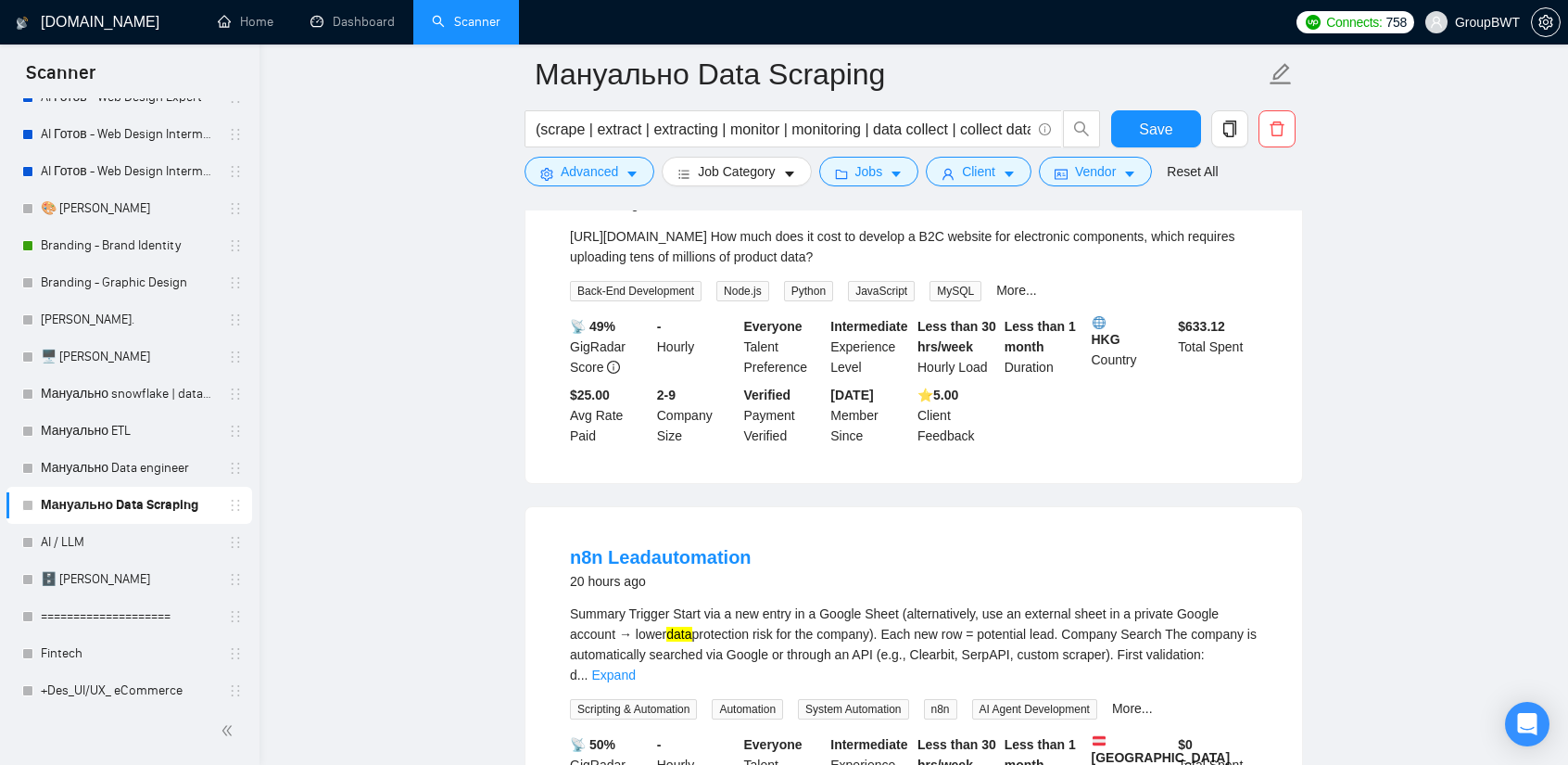
click at [790, 190] on link "B2C electronic components website development" at bounding box center [789, 180] width 437 height 21
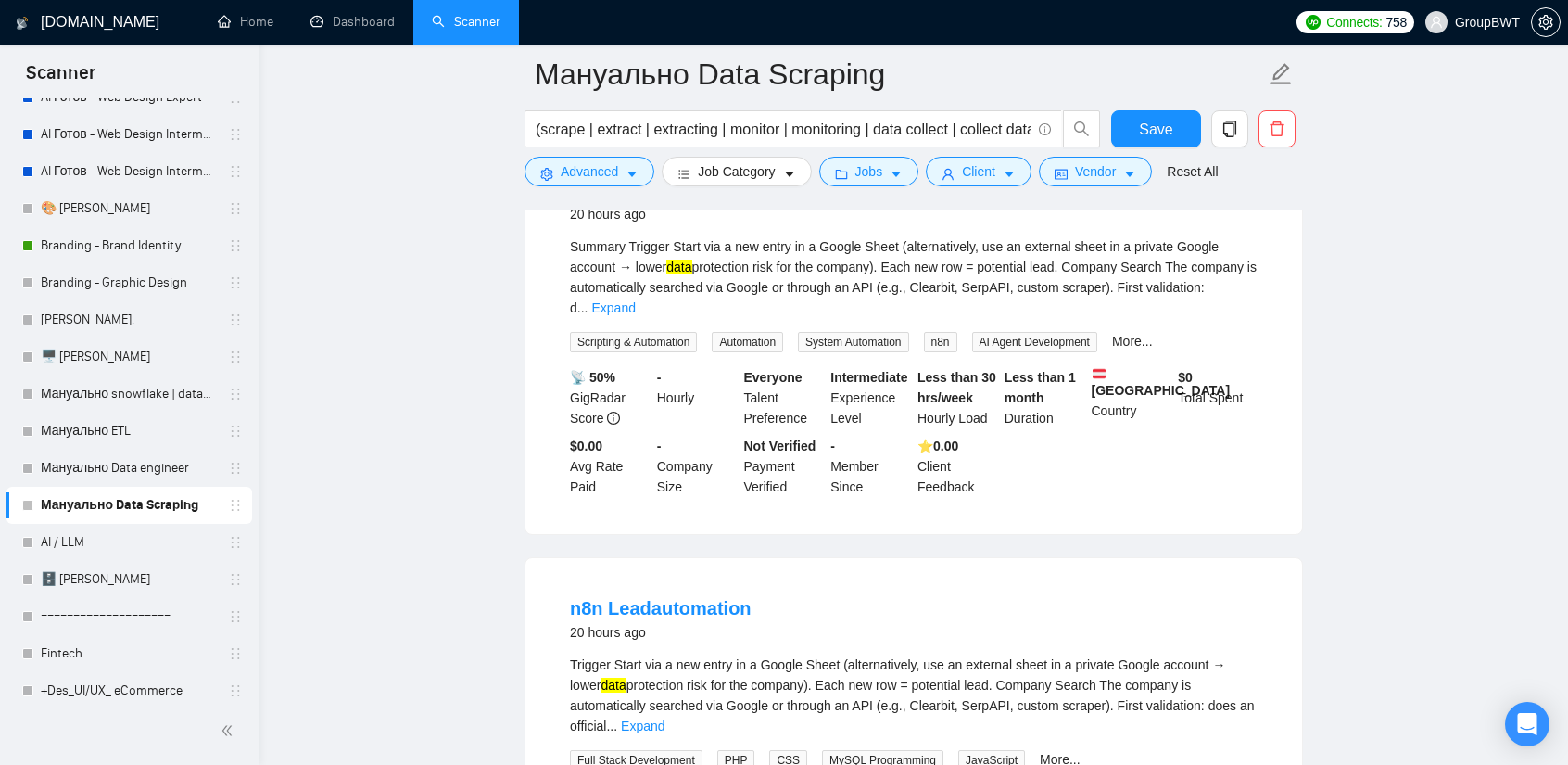
scroll to position [7230, 0]
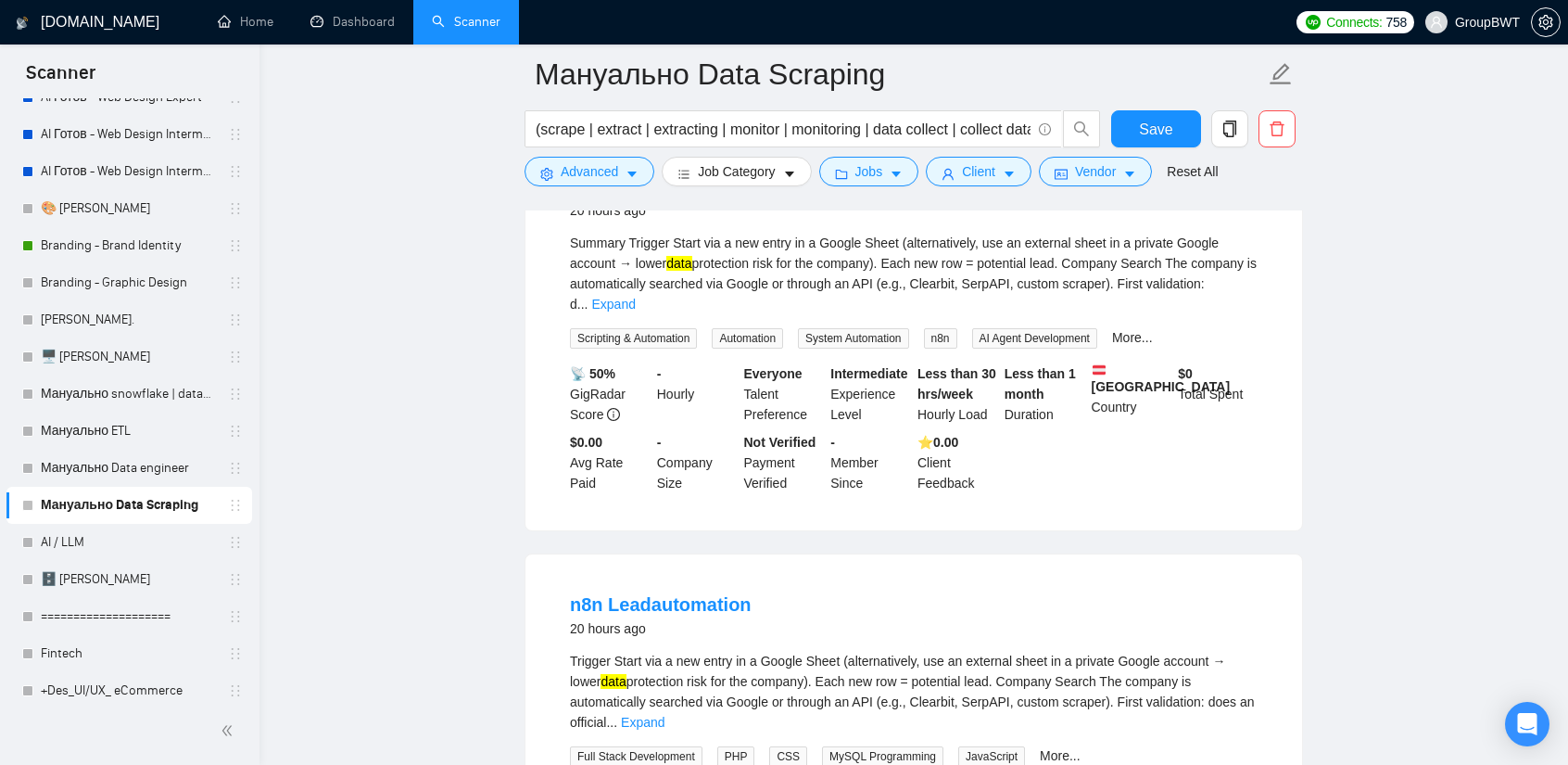
click at [635, 311] on link "Expand" at bounding box center [614, 304] width 44 height 15
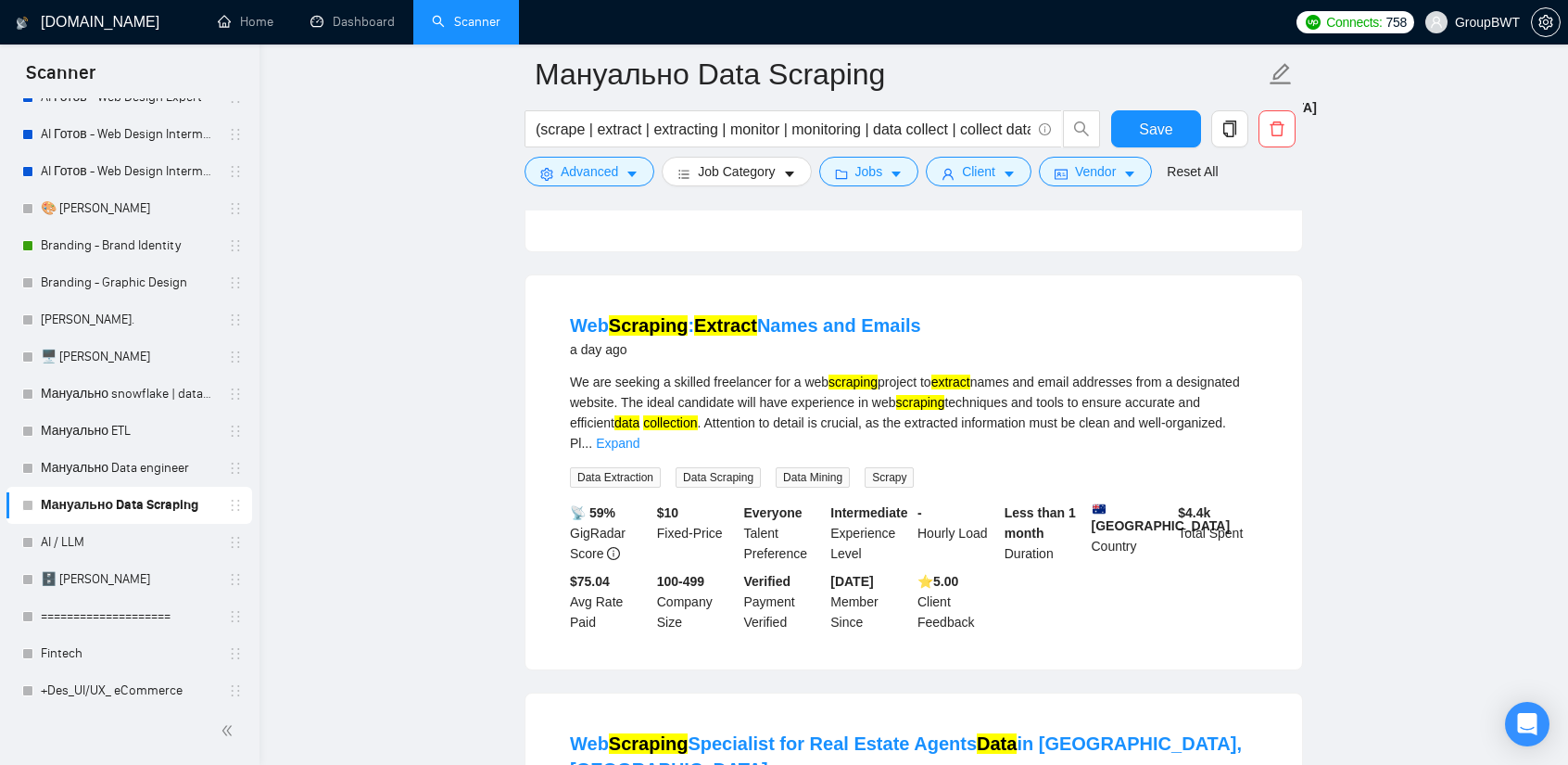
scroll to position [8991, 0]
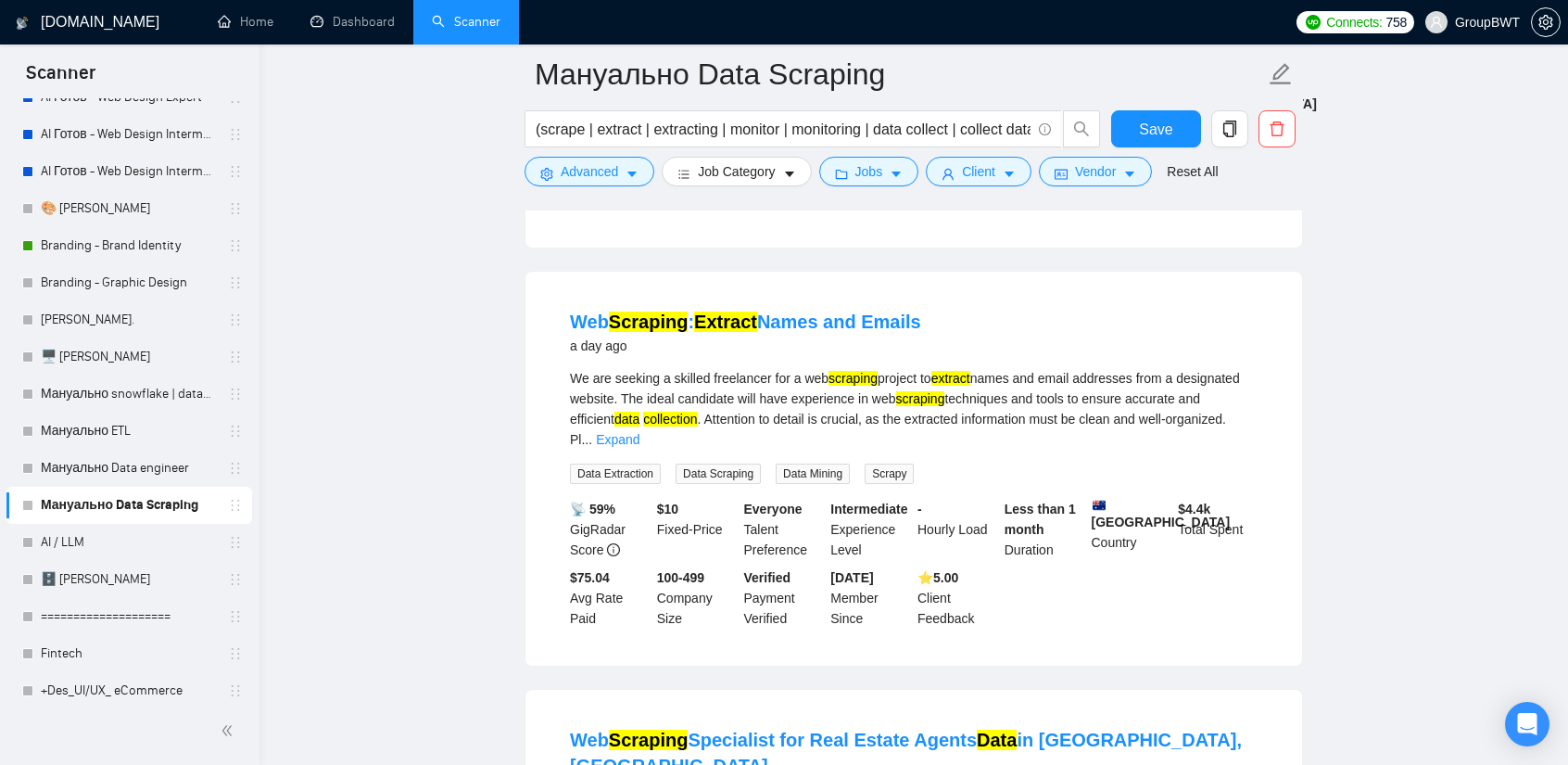
drag, startPoint x: 566, startPoint y: 305, endPoint x: 1076, endPoint y: 299, distance: 510.0
click at [1074, 299] on div "Web Scraping : Extract Names and Emails a day ago We are seeking a skilled free…" at bounding box center [914, 469] width 776 height 394
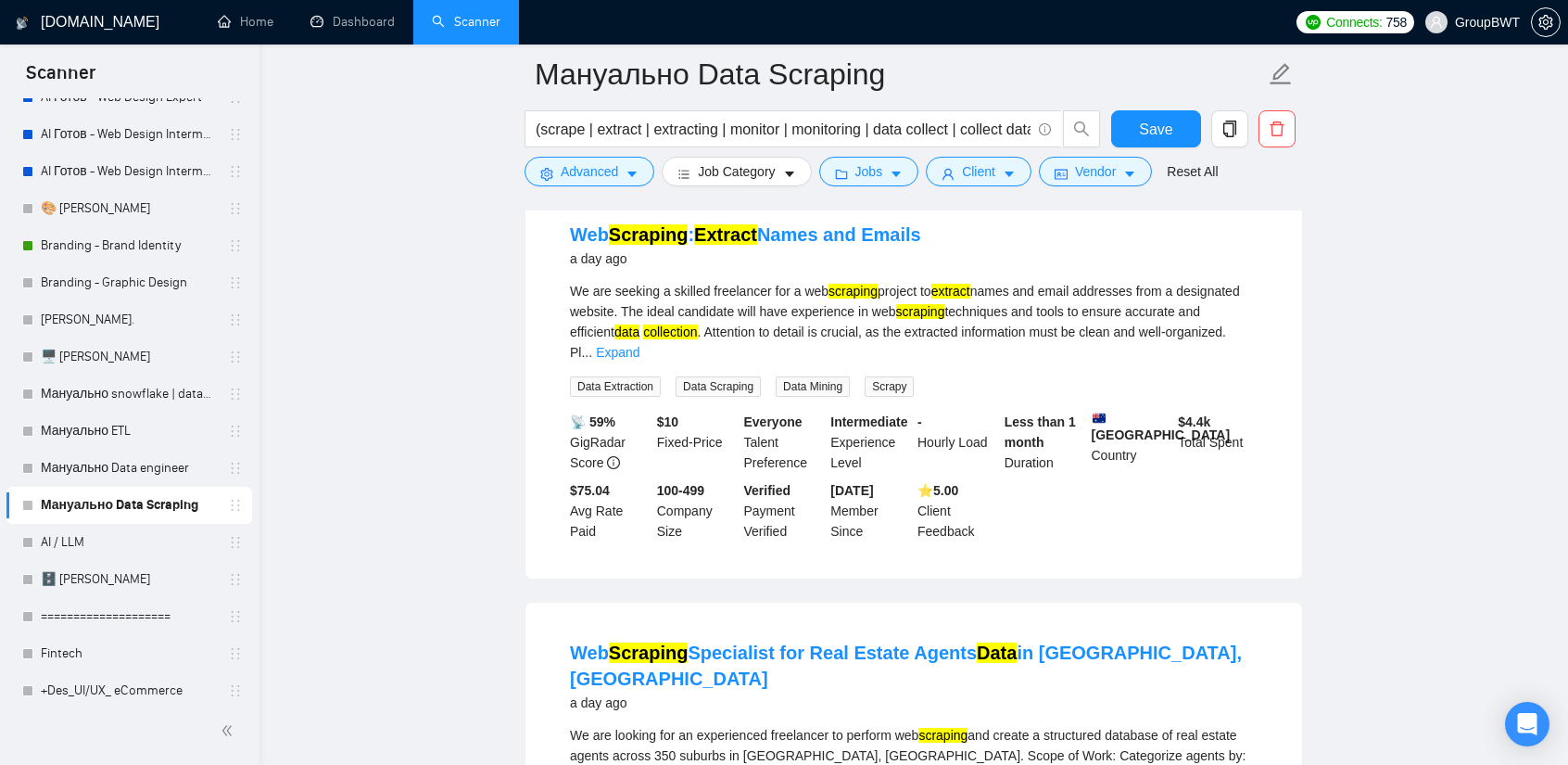
scroll to position [9083, 0]
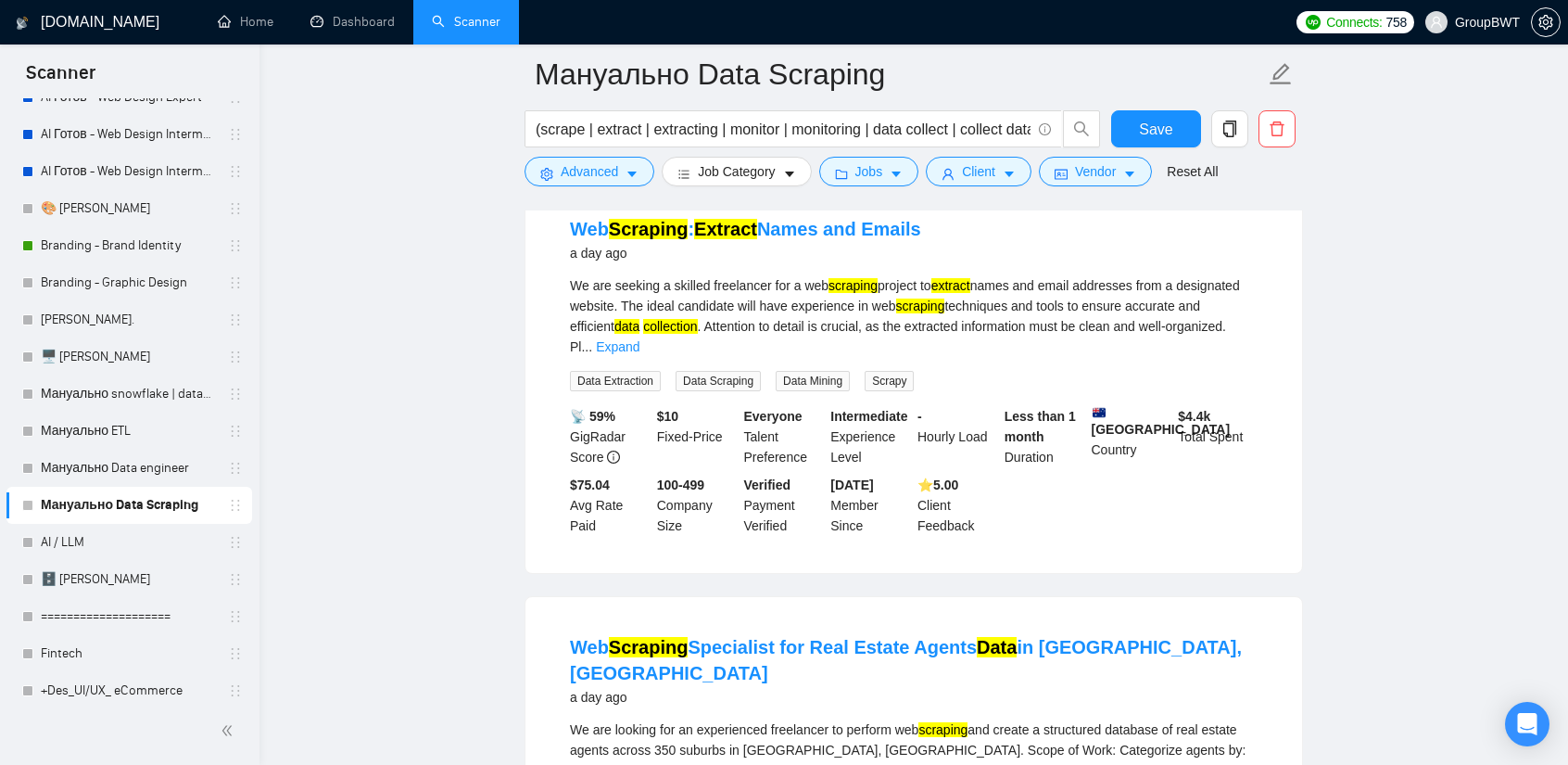
drag, startPoint x: 560, startPoint y: 231, endPoint x: 933, endPoint y: 235, distance: 373.0
click at [933, 235] on li "Web Scraping : Extract Names and Emails a day ago We are seeking a skilled free…" at bounding box center [914, 375] width 732 height 349
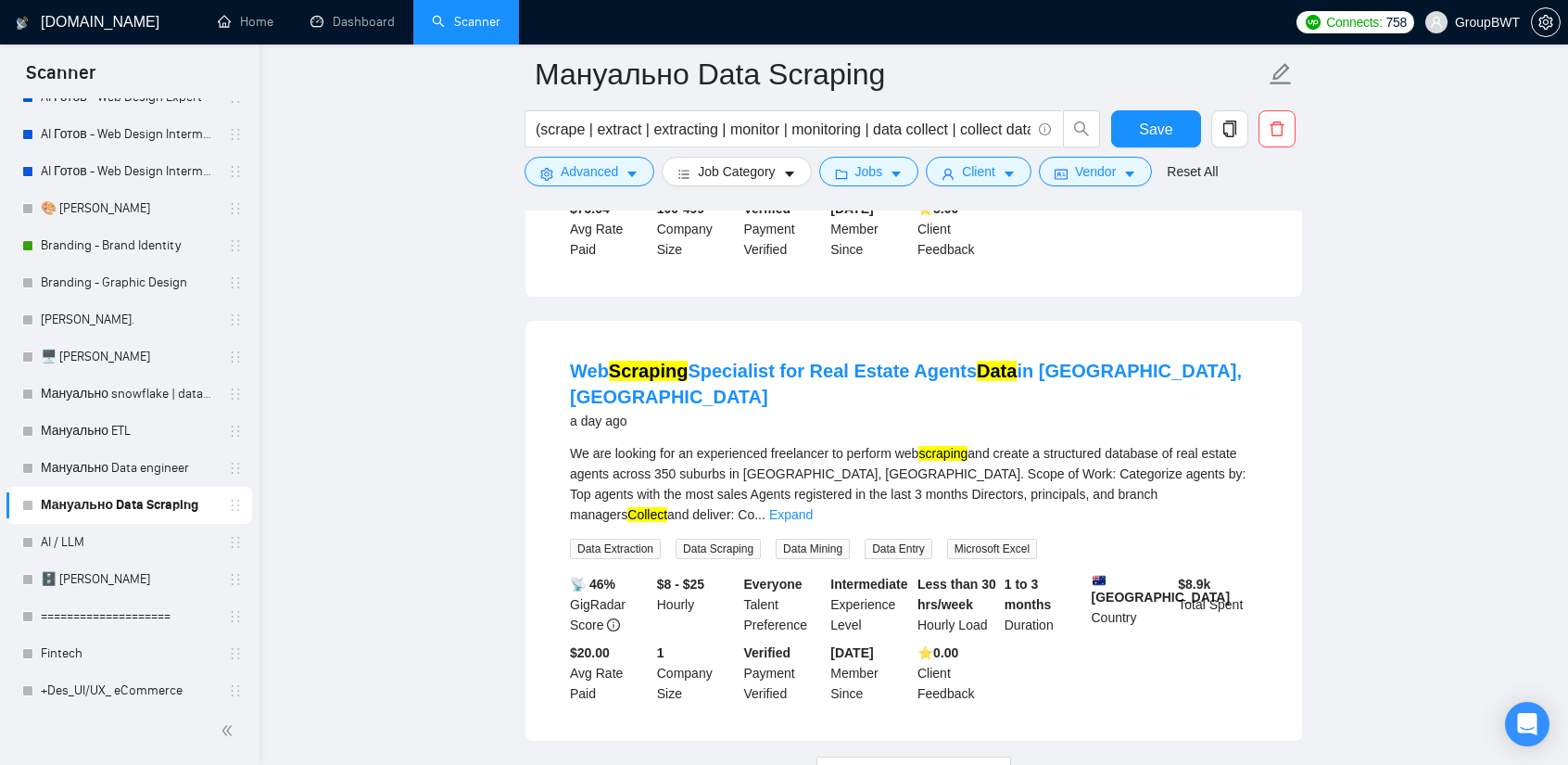
scroll to position [9362, 0]
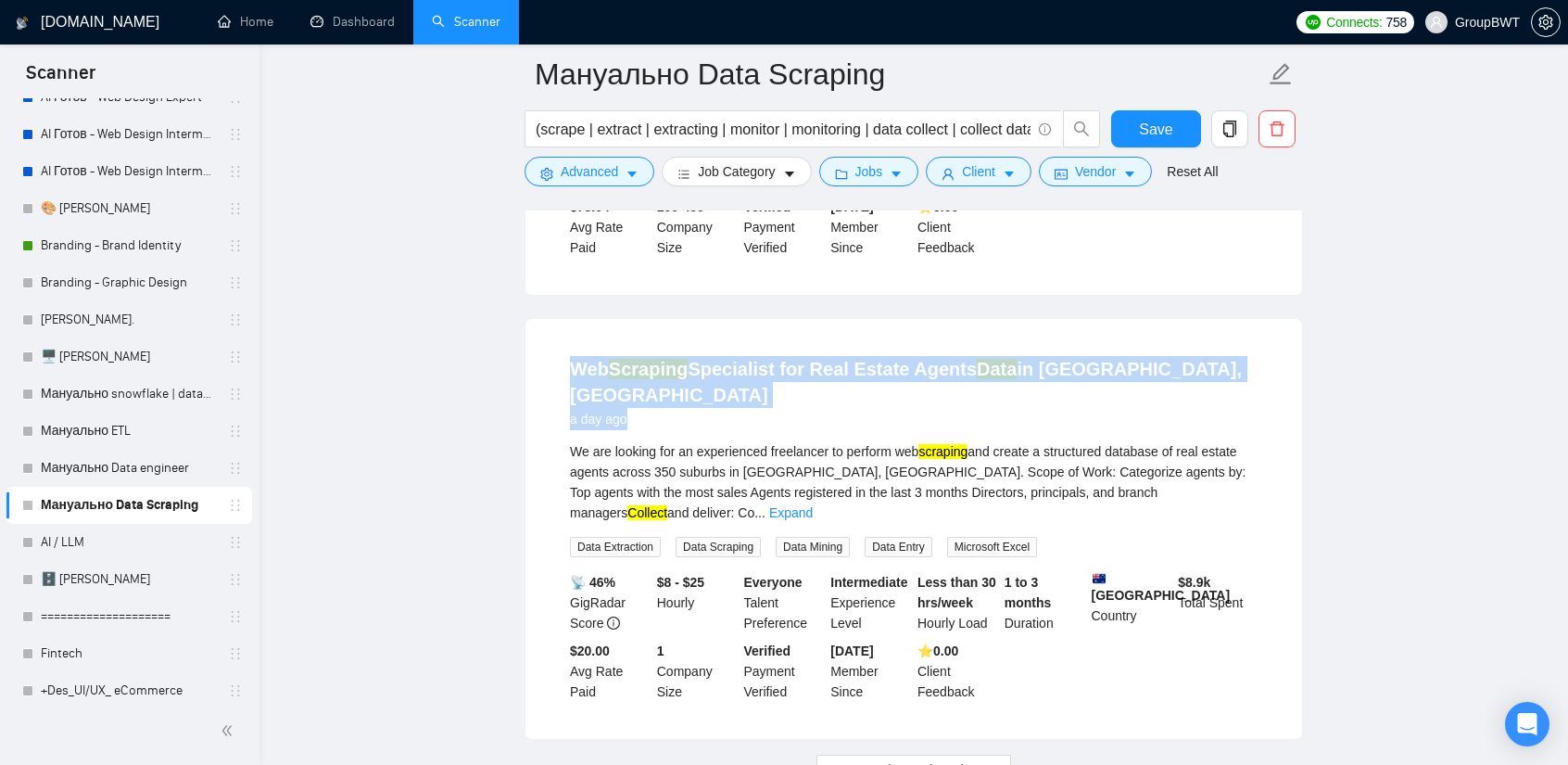
drag, startPoint x: 563, startPoint y: 349, endPoint x: 1207, endPoint y: 345, distance: 644.0
click at [1207, 345] on li "Web Scraping Specialist for Real Estate Agents Data in [GEOGRAPHIC_DATA], [GEOG…" at bounding box center [914, 528] width 732 height 375
copy div "Web Scraping Specialist for Real Estate Agents Data in [GEOGRAPHIC_DATA], [GEOG…"
click at [950, 759] on span "Load More (9980)" at bounding box center [913, 770] width 103 height 21
click at [590, 328] on div "Web Scraping Specialist for Real Estate Agents Data in [GEOGRAPHIC_DATA], [GEOG…" at bounding box center [914, 528] width 776 height 419
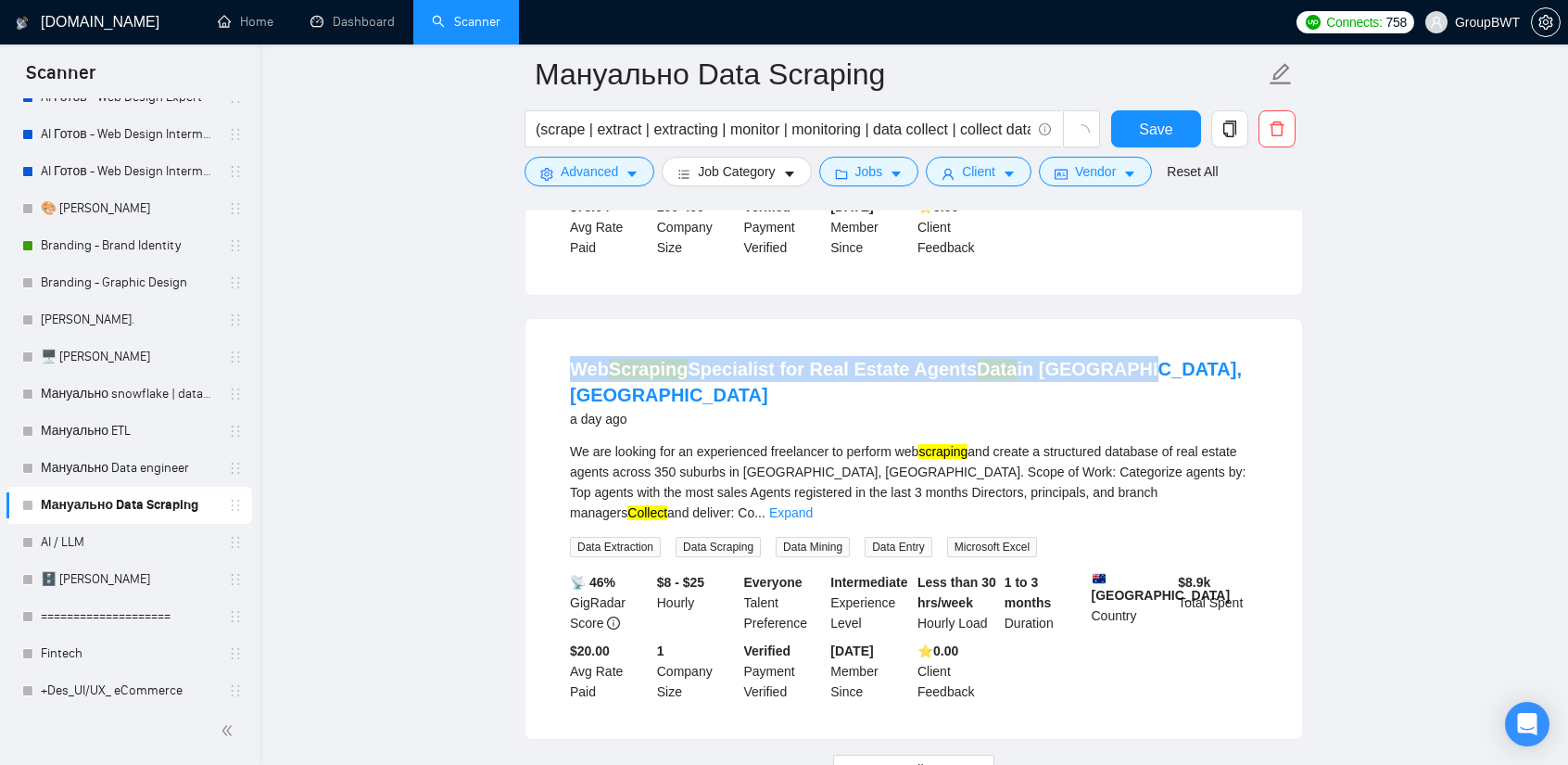
drag, startPoint x: 568, startPoint y: 329, endPoint x: 1162, endPoint y: 324, distance: 594.0
click at [1162, 324] on div "Web Scraping Specialist for Real Estate Agents Data in [GEOGRAPHIC_DATA], [GEOG…" at bounding box center [914, 528] width 776 height 419
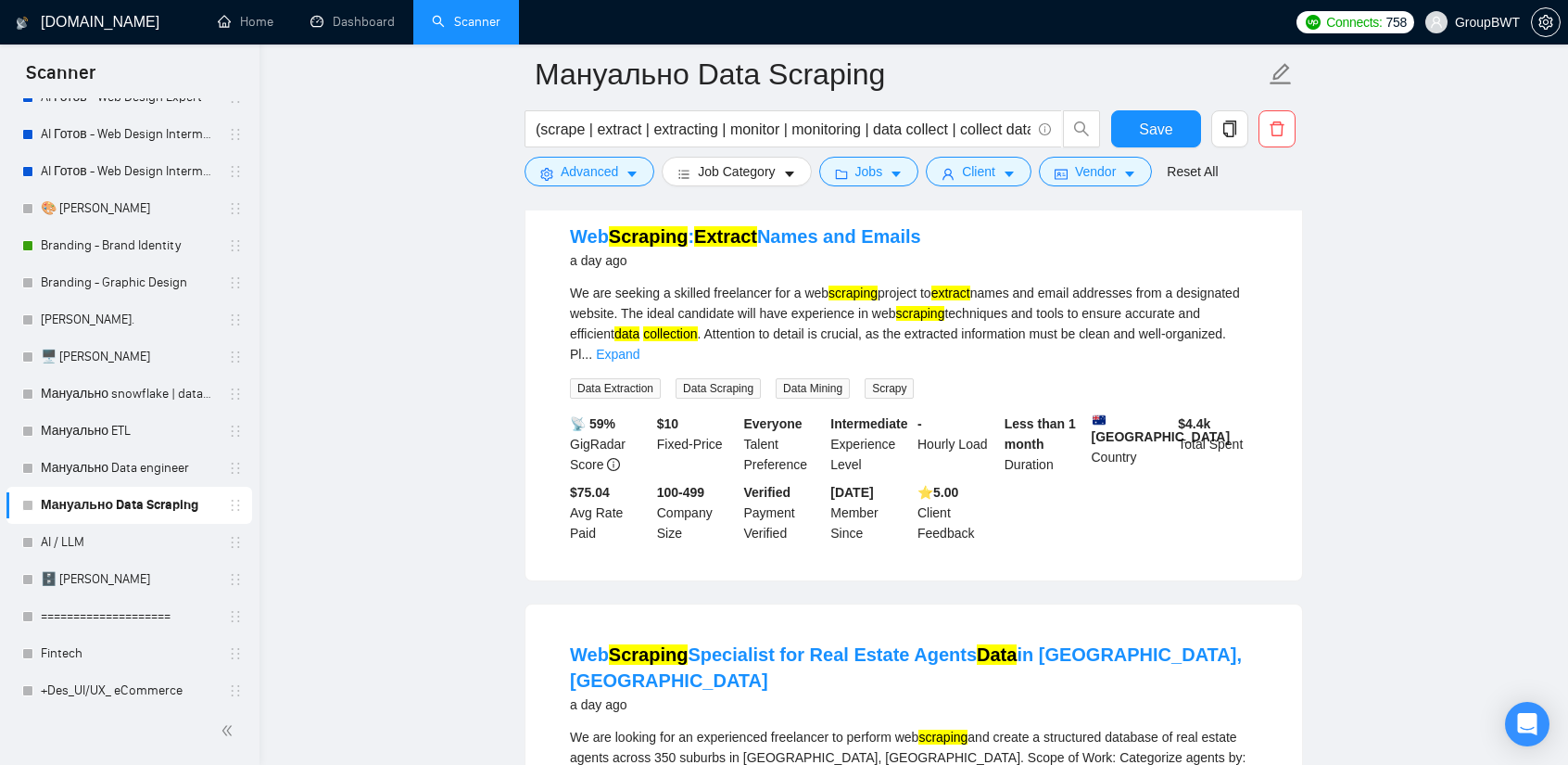
scroll to position [10196, 0]
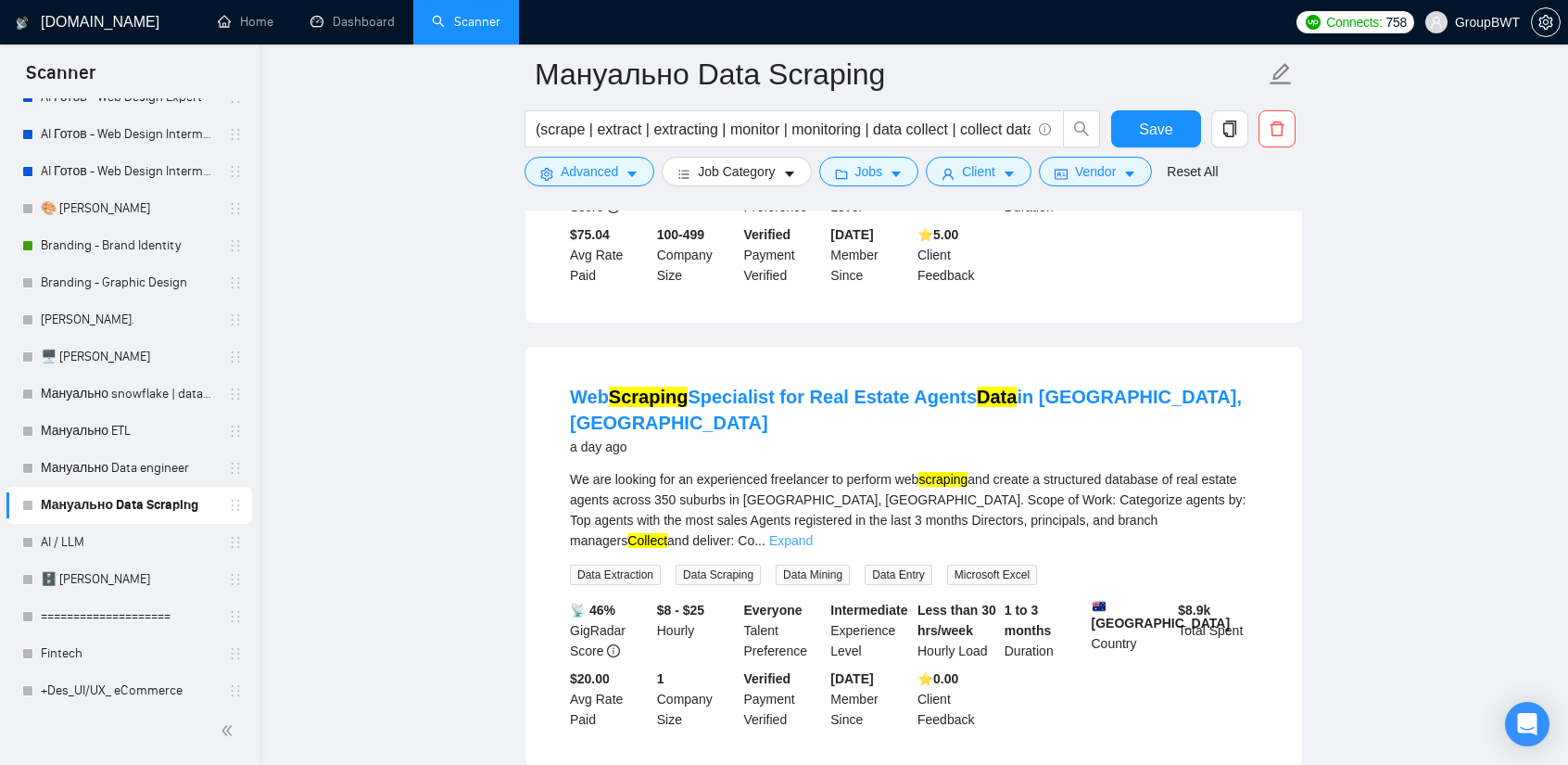
click at [813, 533] on link "Expand" at bounding box center [792, 541] width 44 height 15
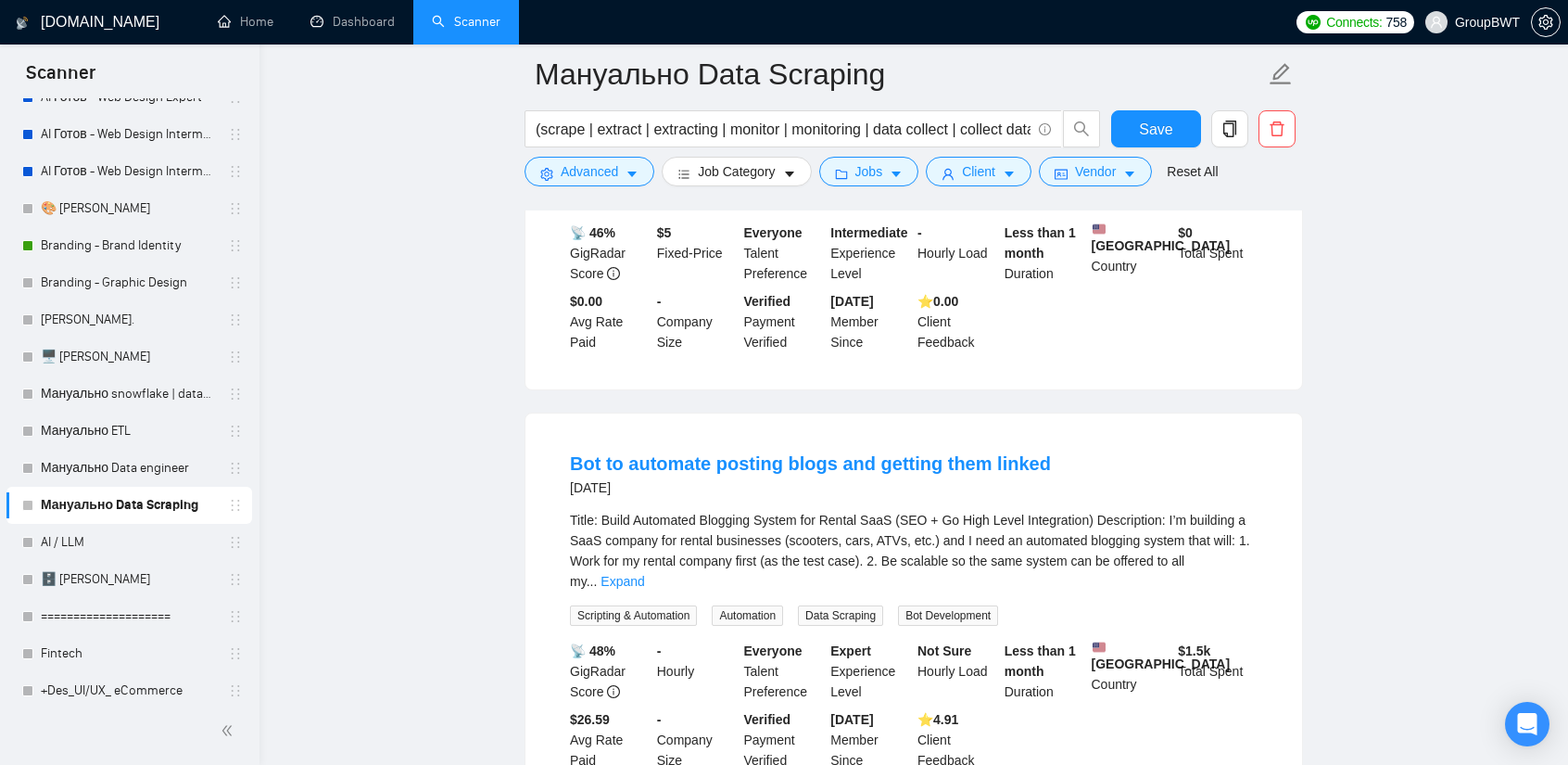
scroll to position [13533, 0]
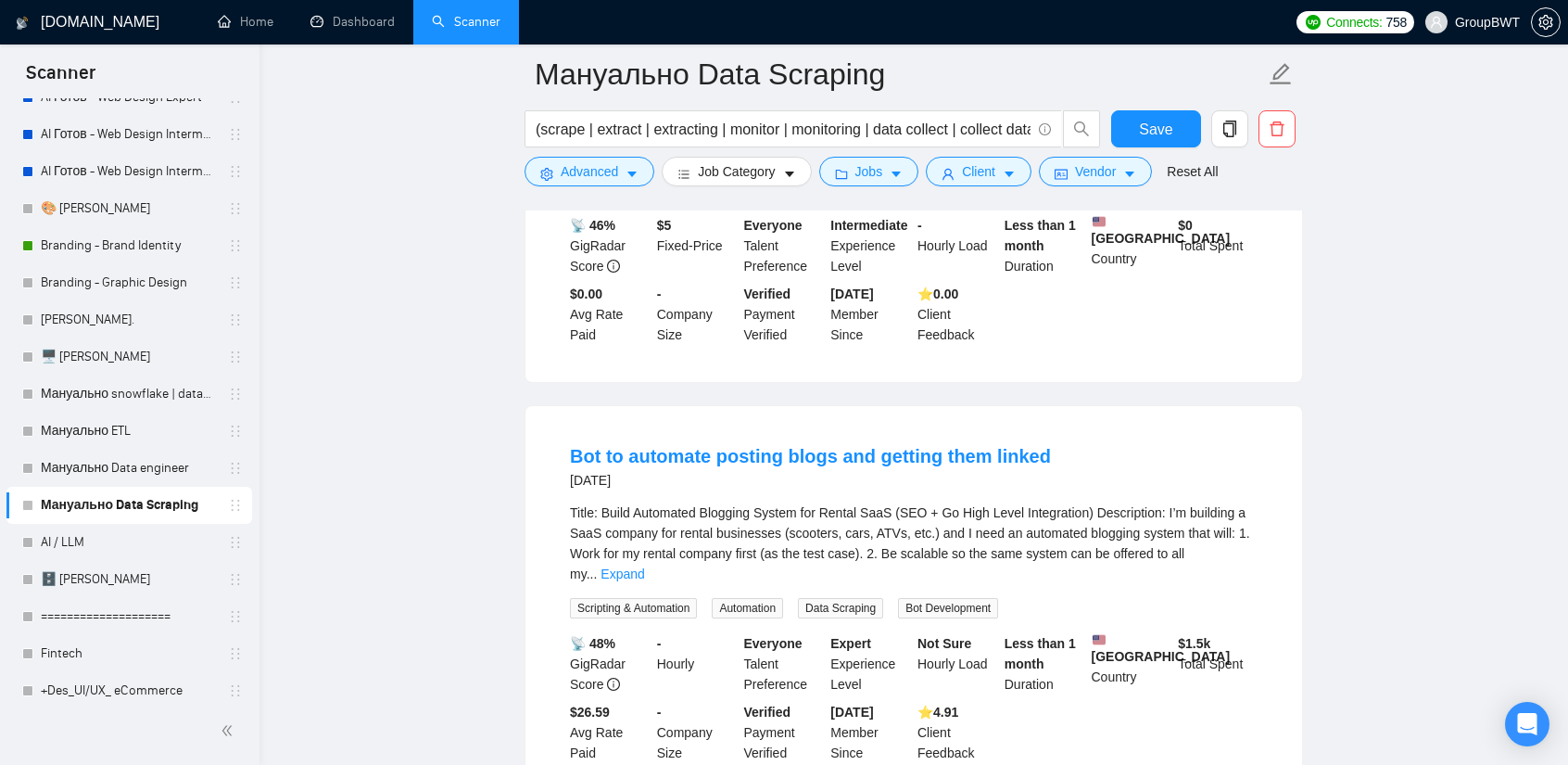
click at [644, 566] on link "Expand" at bounding box center [622, 574] width 44 height 15
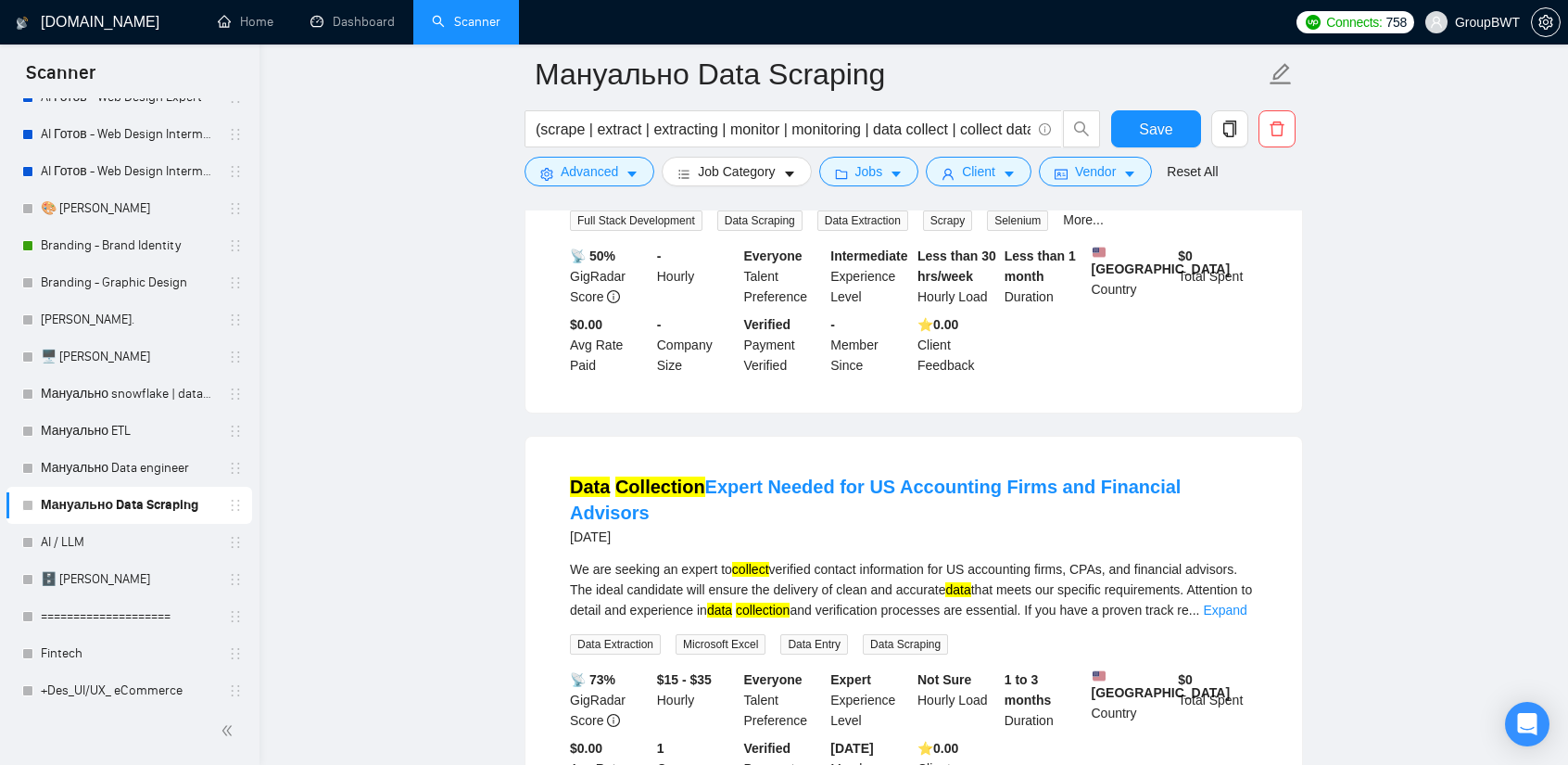
scroll to position [15109, 0]
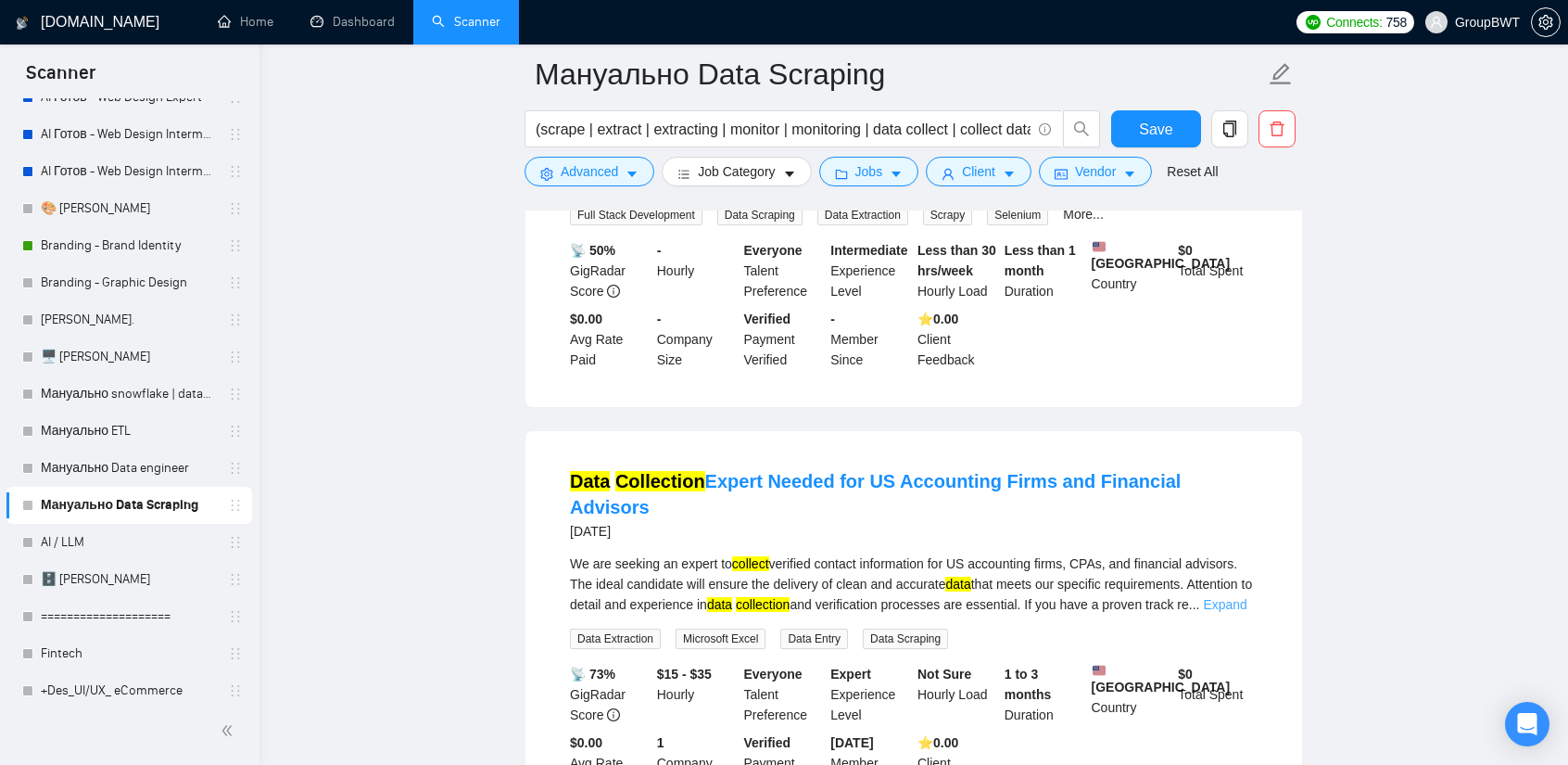
click at [1228, 596] on link "Expand" at bounding box center [1225, 604] width 44 height 15
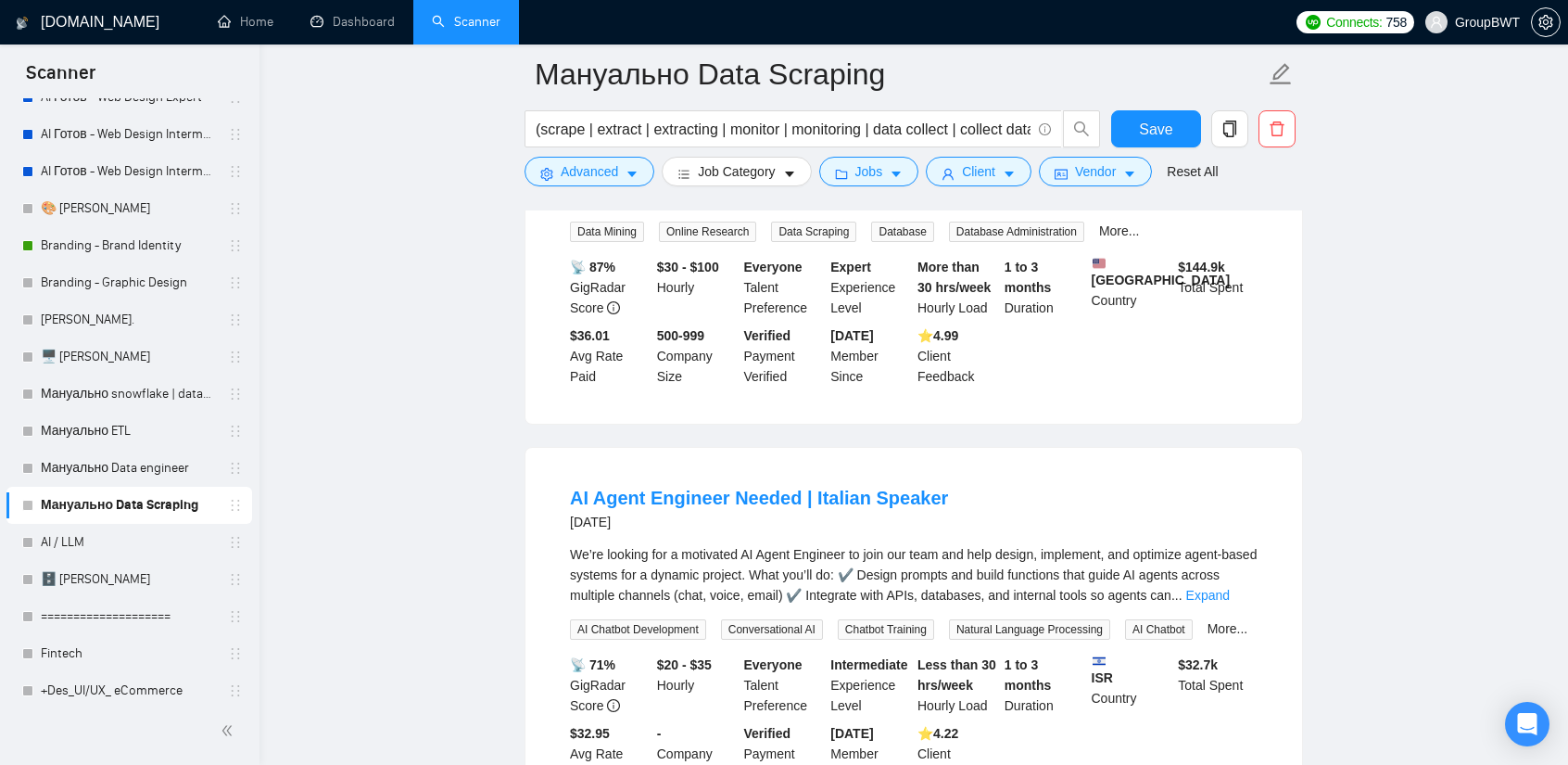
scroll to position [15943, 0]
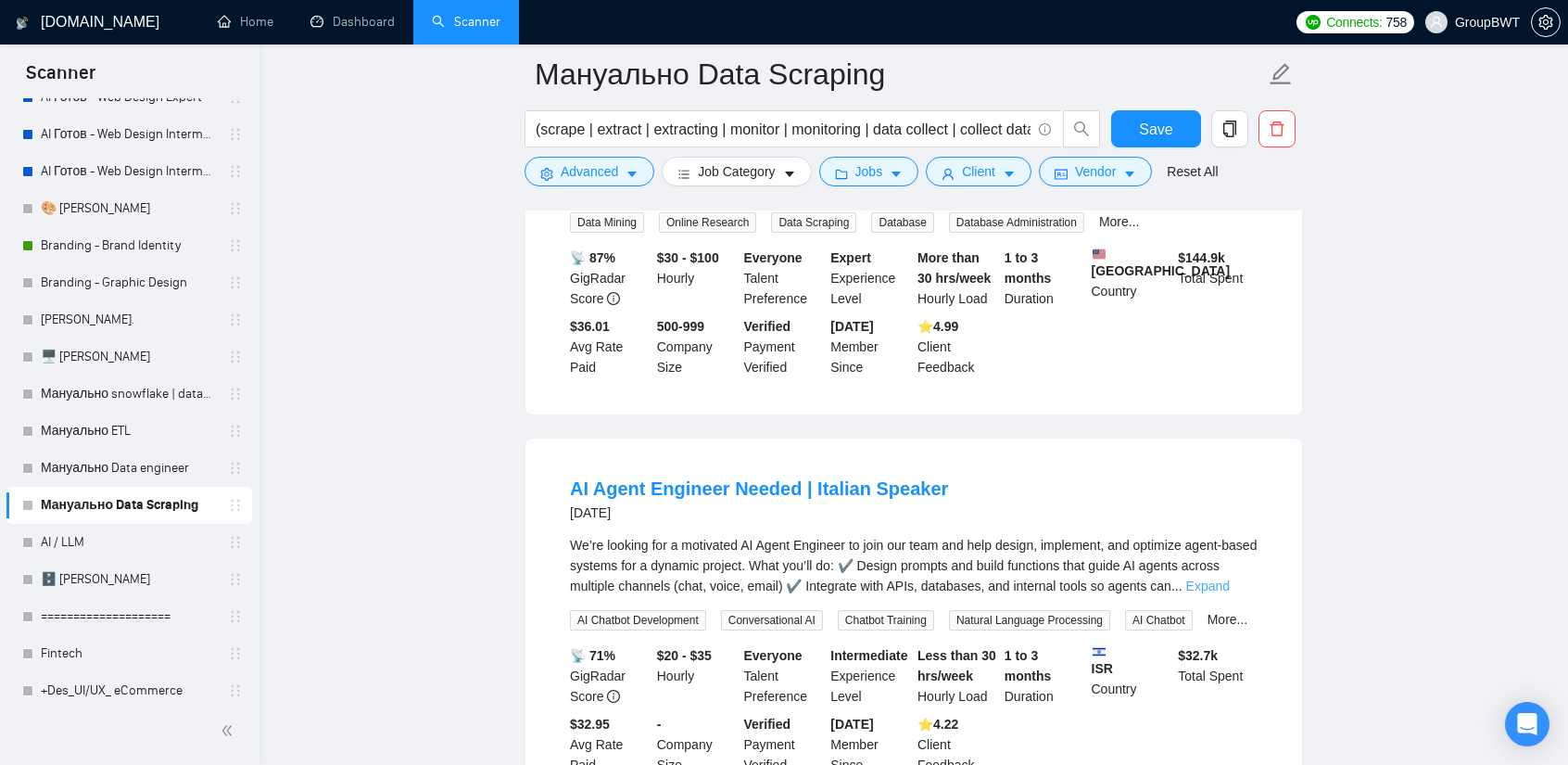
click at [1230, 578] on link "Expand" at bounding box center [1208, 586] width 44 height 15
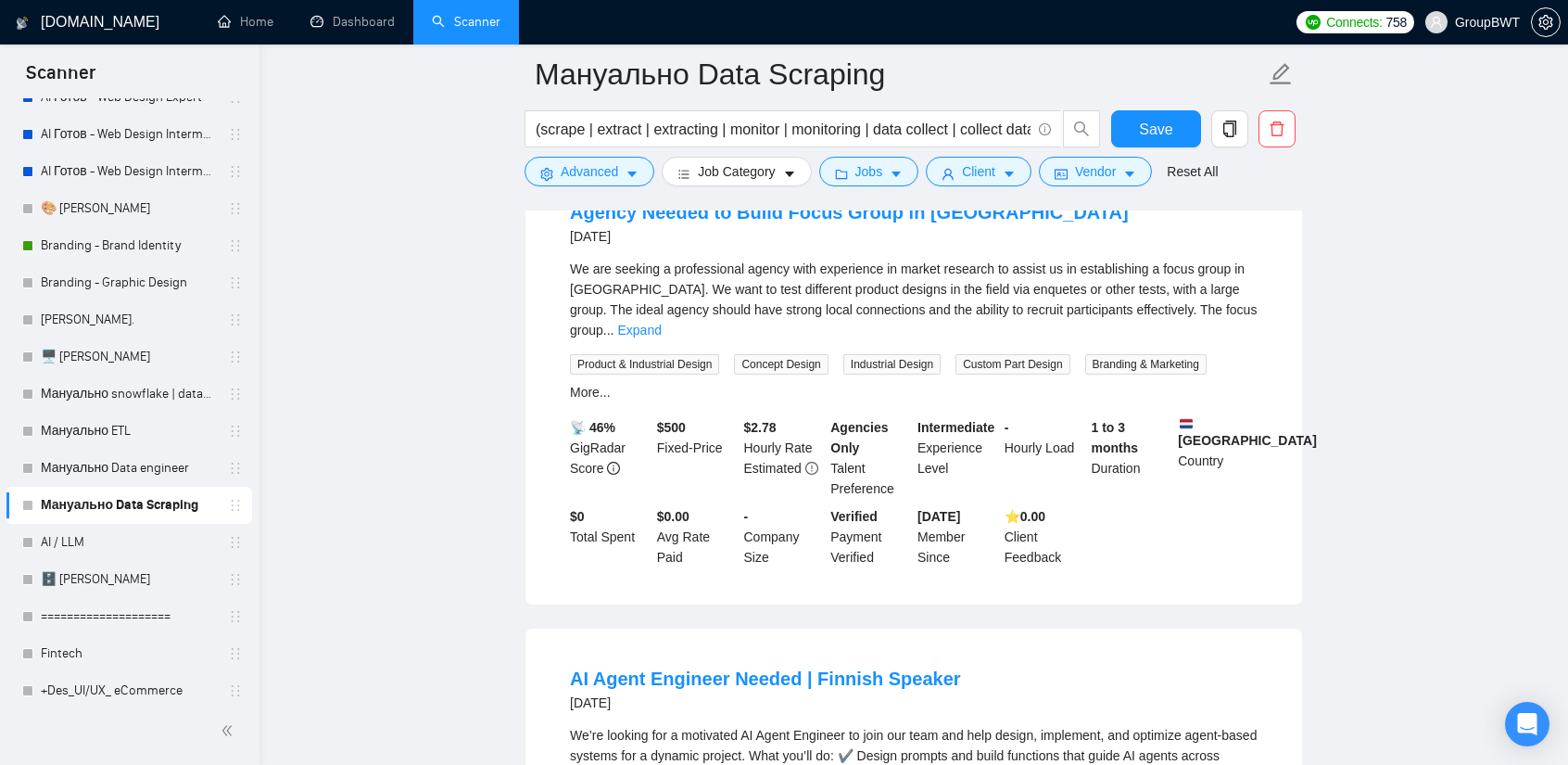
scroll to position [18304, 0]
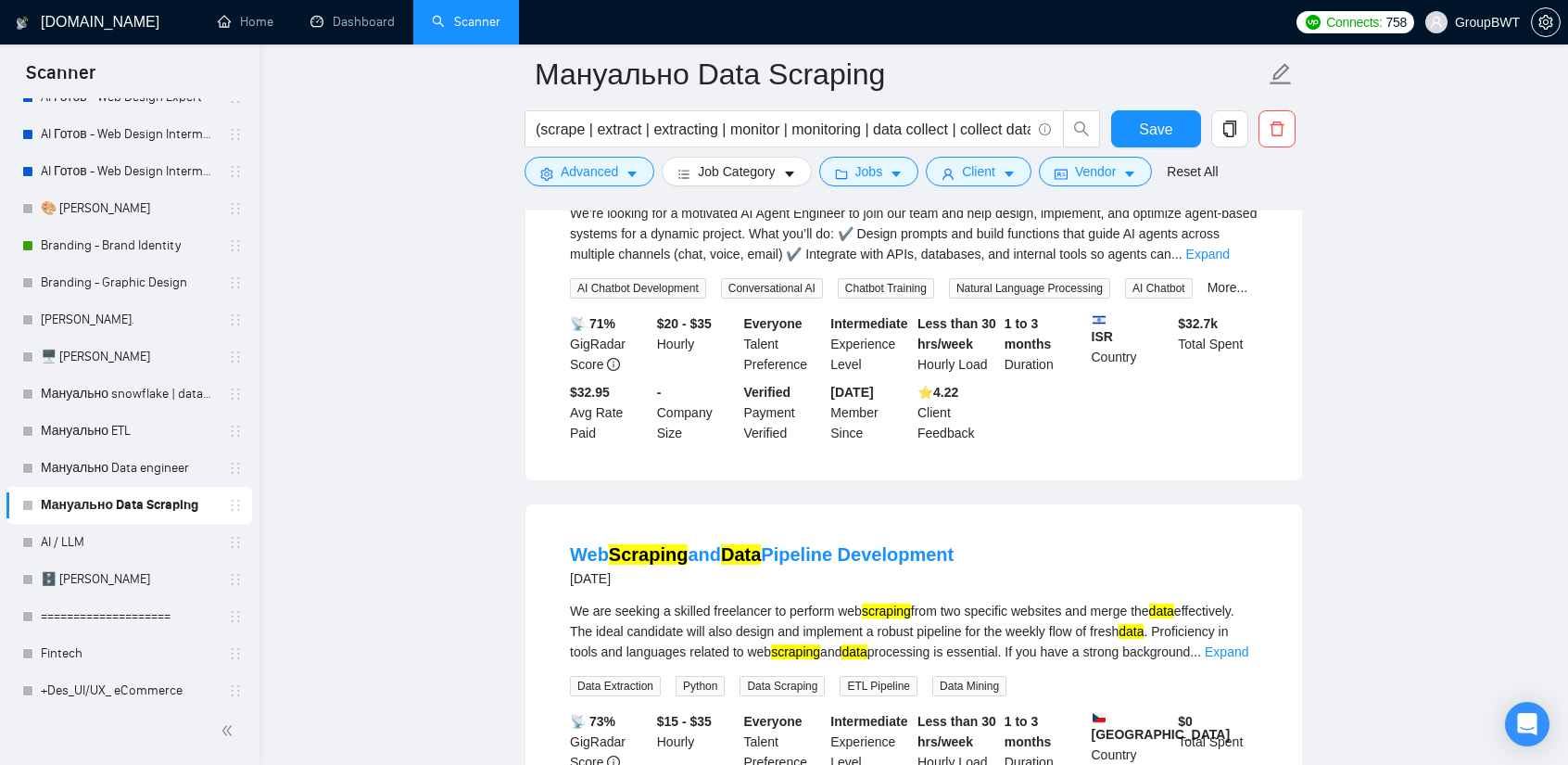
scroll to position [18674, 0]
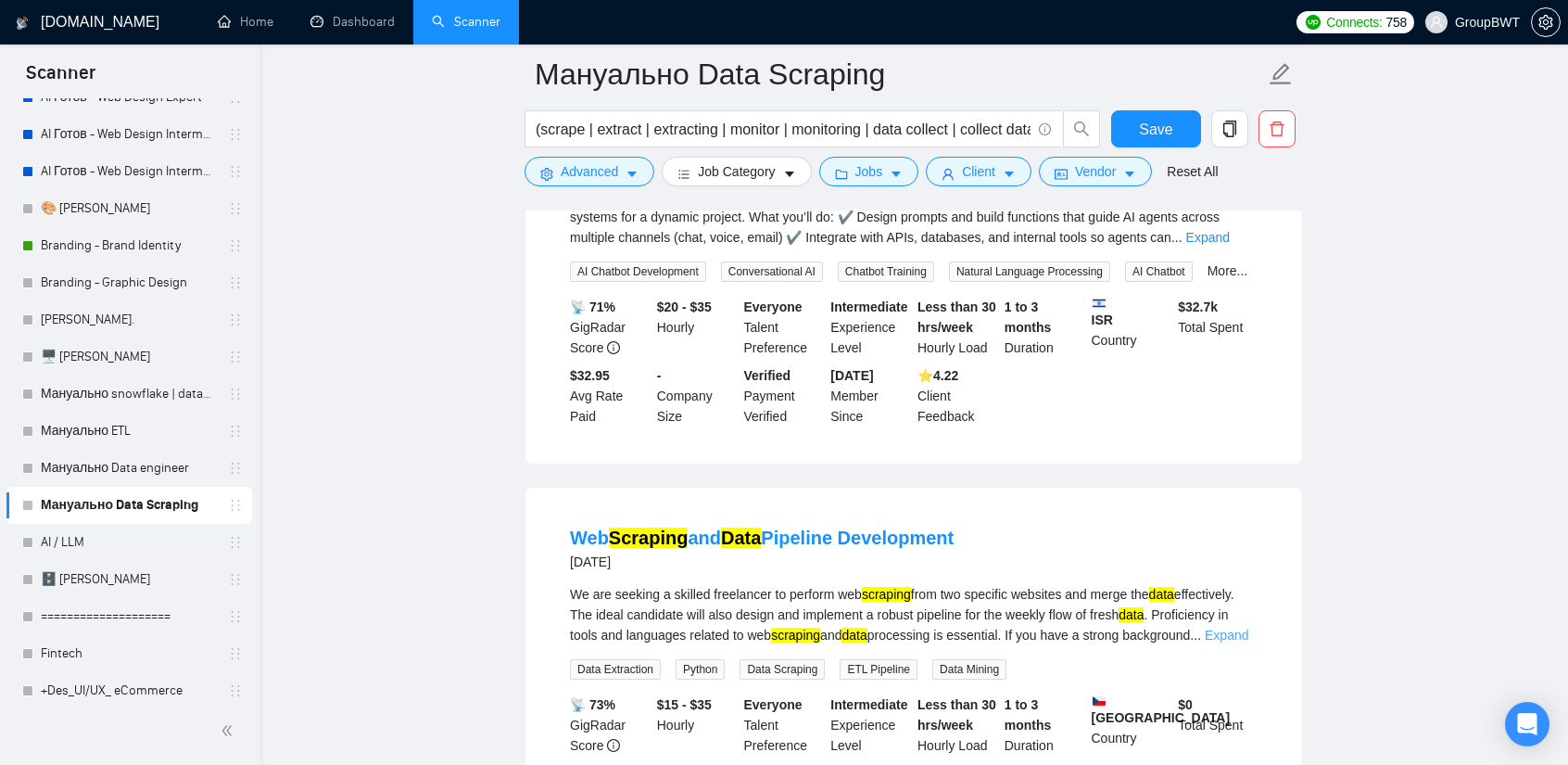
click at [1221, 628] on link "Expand" at bounding box center [1227, 635] width 44 height 15
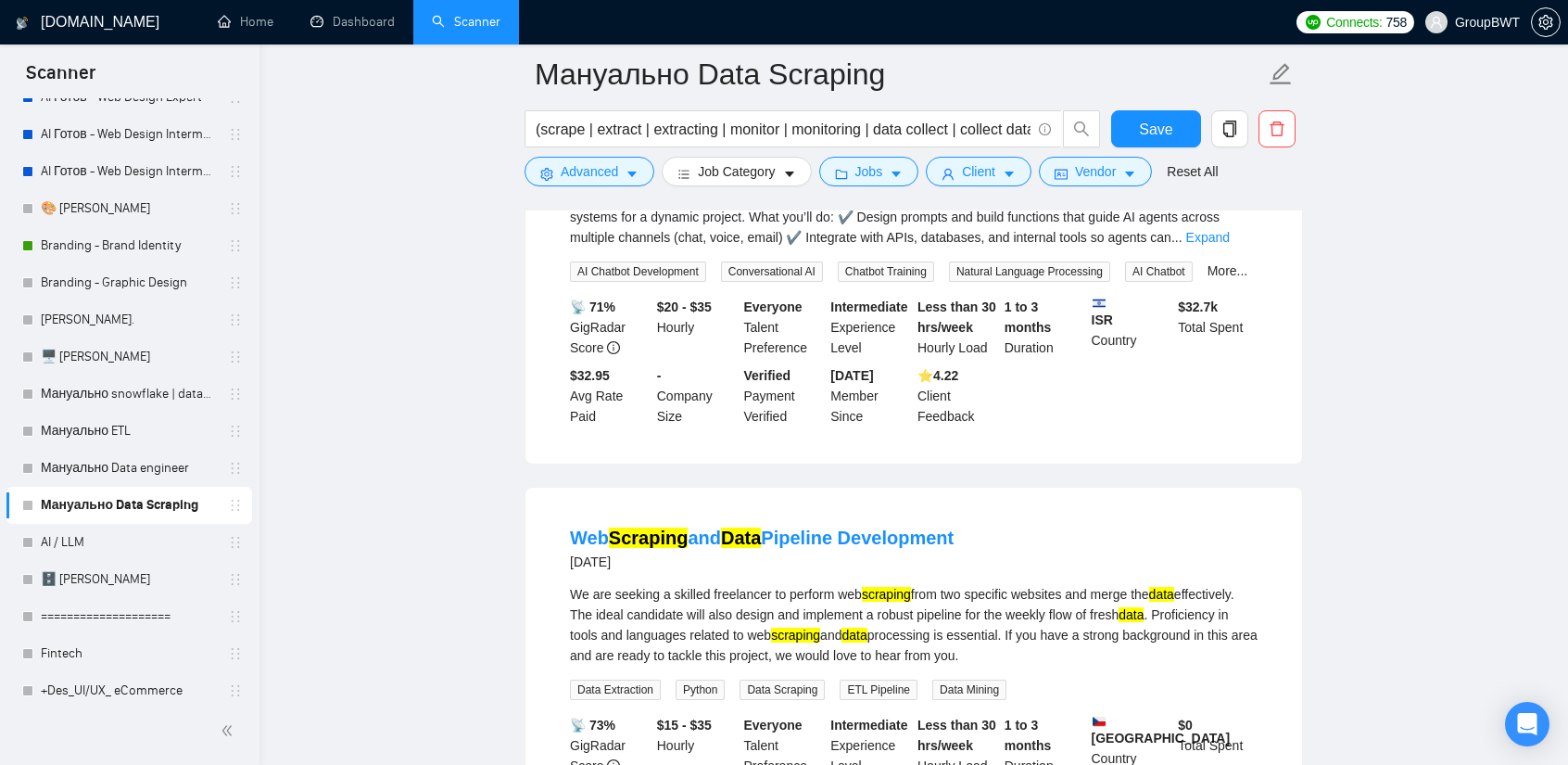
drag, startPoint x: 563, startPoint y: 252, endPoint x: 976, endPoint y: 274, distance: 413.6
click at [976, 509] on li "Web Scraping and Data Pipeline Development [DATE] We are seeking a skilled free…" at bounding box center [914, 684] width 732 height 349
copy link "Web Scraping and Data Pipeline Development"
click at [708, 527] on link "Web Scraping and Data Pipeline Development" at bounding box center [761, 538] width 383 height 21
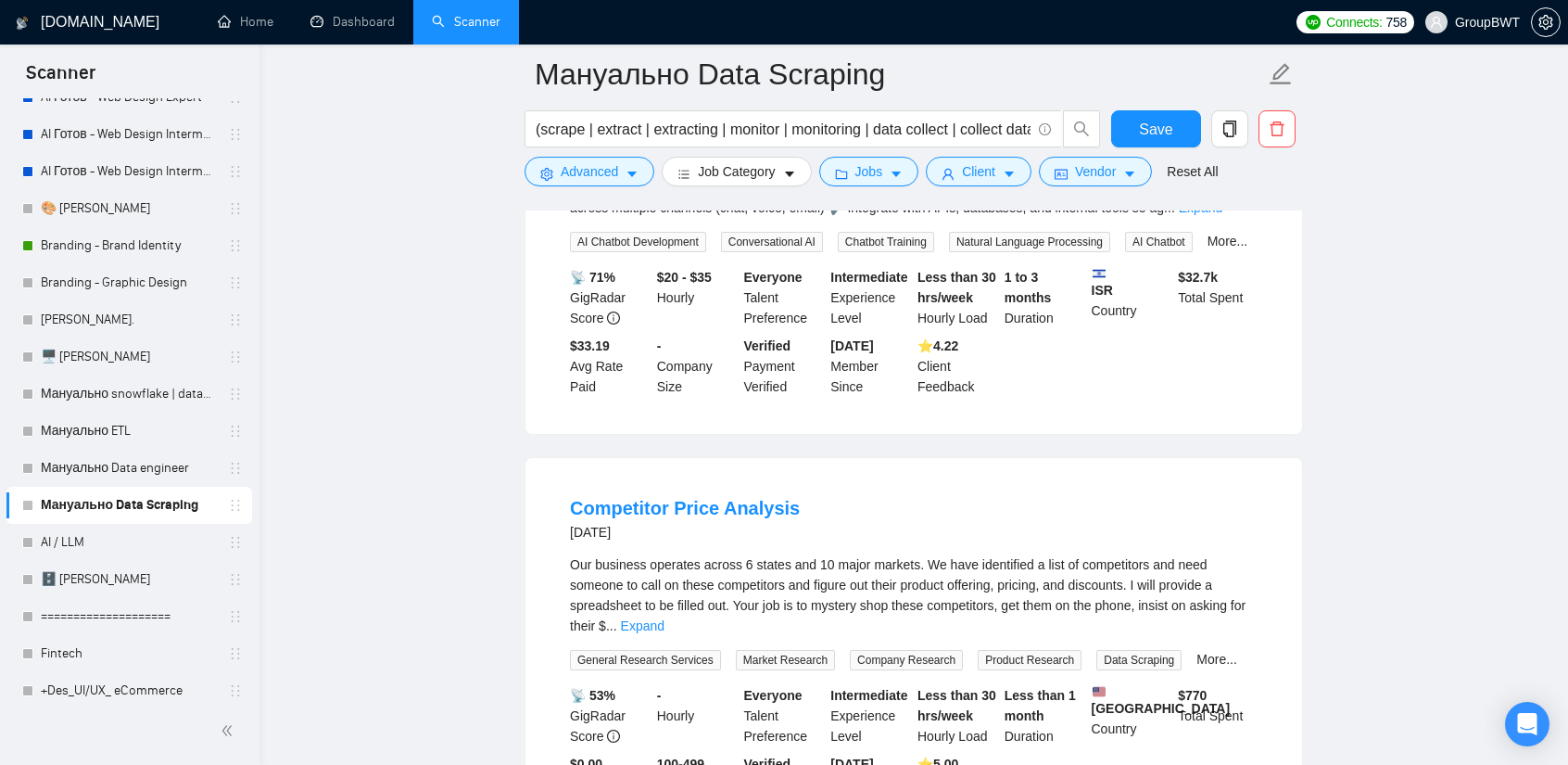
scroll to position [20714, 0]
click at [665, 617] on link "Expand" at bounding box center [643, 625] width 44 height 15
drag, startPoint x: 560, startPoint y: 233, endPoint x: 926, endPoint y: 233, distance: 366.0
click at [926, 479] on li "Competitor Price Analysis [DATE] Our business operates across 6 states and 10 m…" at bounding box center [914, 653] width 732 height 349
click at [655, 497] on link "Competitor Price Analysis" at bounding box center [685, 507] width 230 height 21
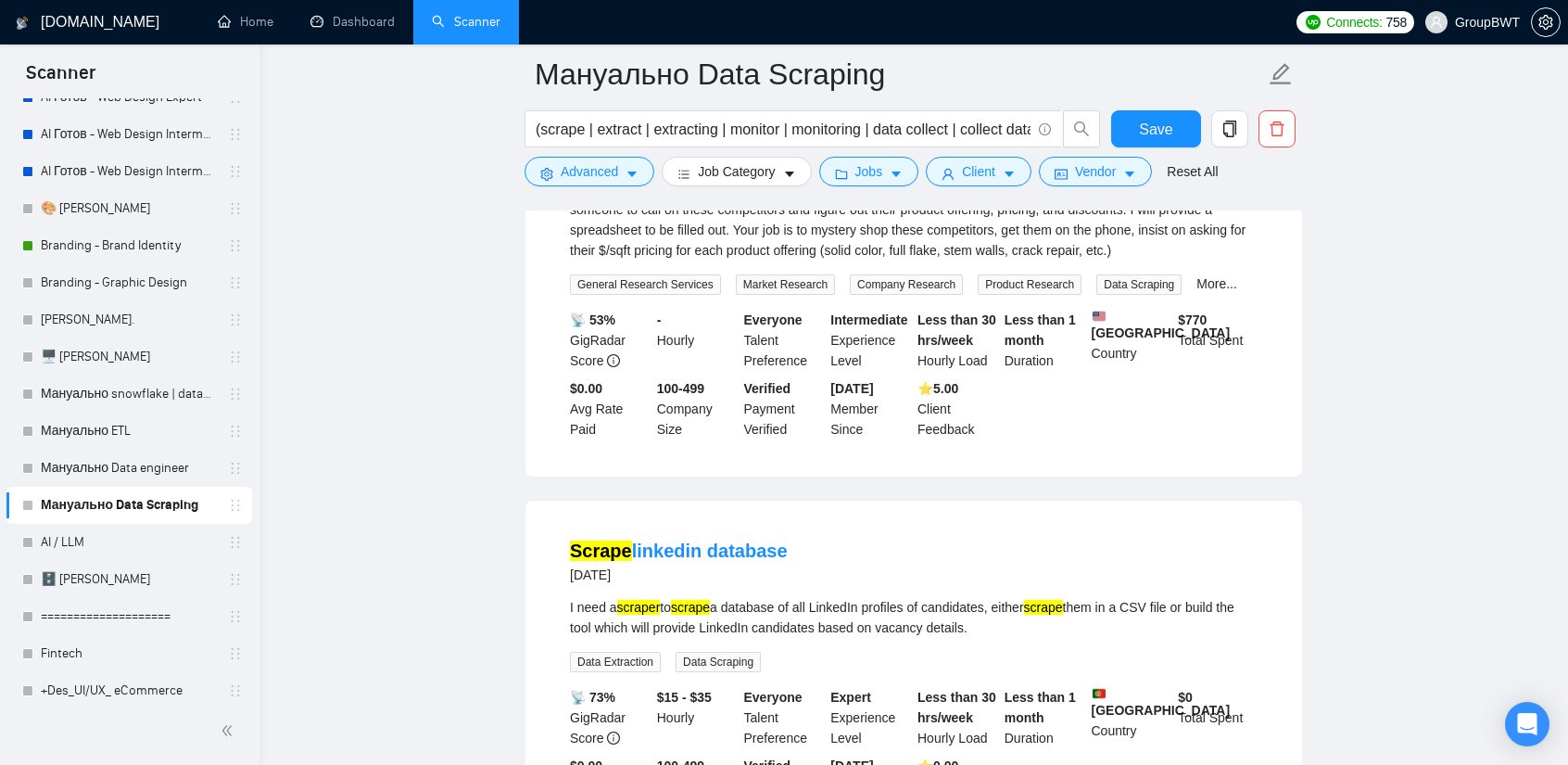
scroll to position [21085, 0]
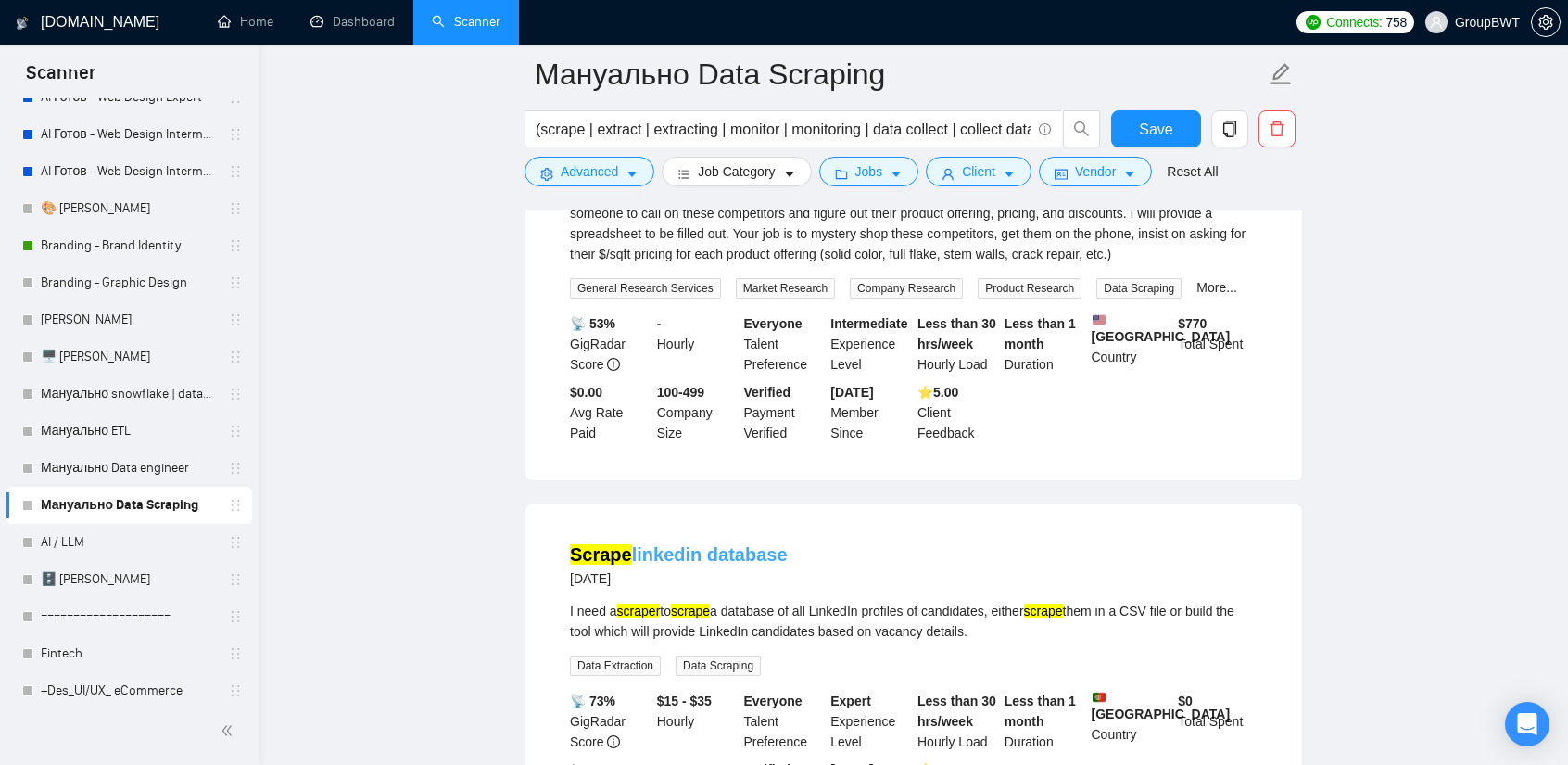
click at [710, 544] on link "Scrape linkedin database" at bounding box center [679, 555] width 218 height 21
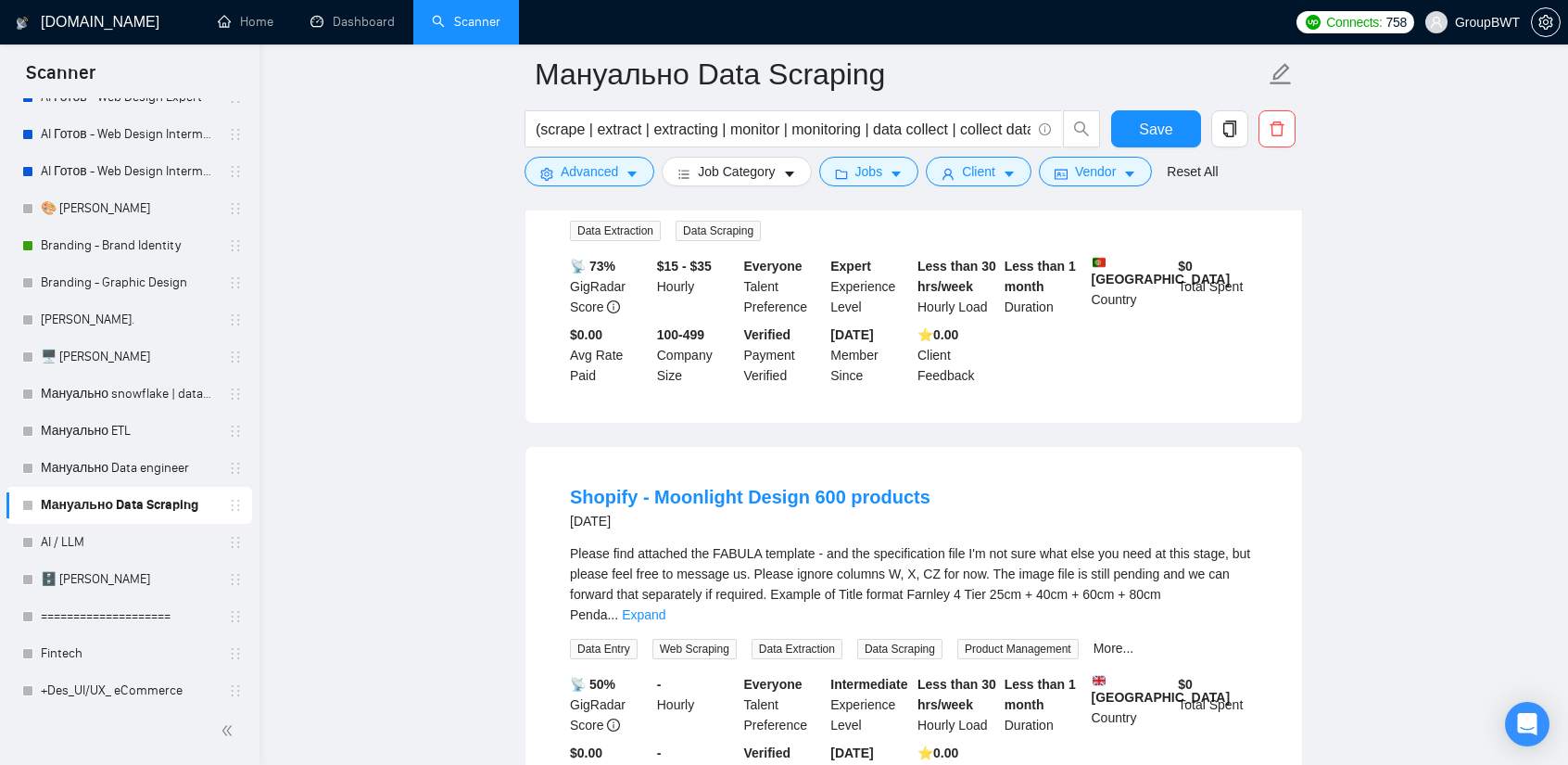
scroll to position [21455, 0]
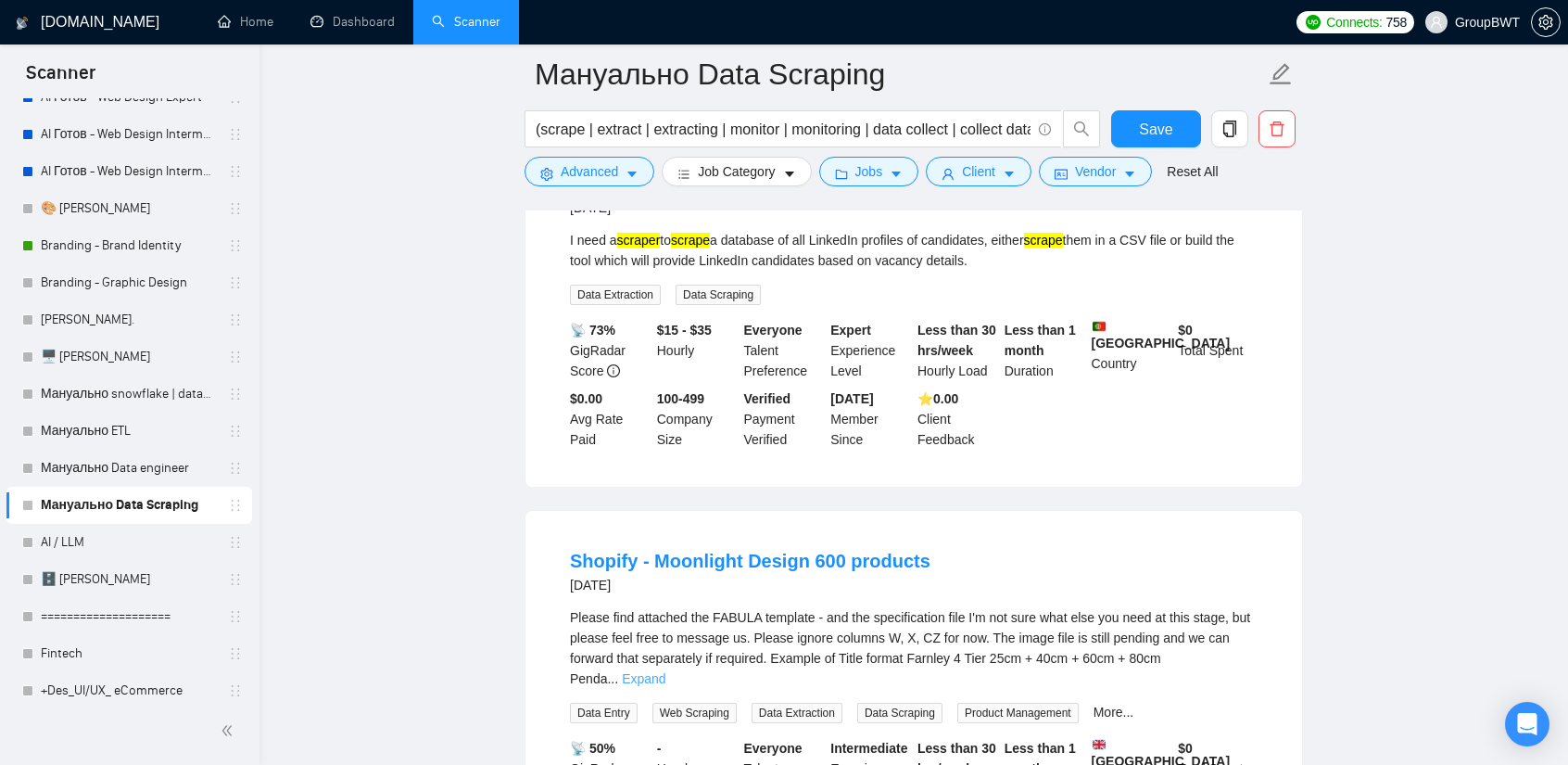
click at [666, 671] on link "Expand" at bounding box center [644, 679] width 44 height 15
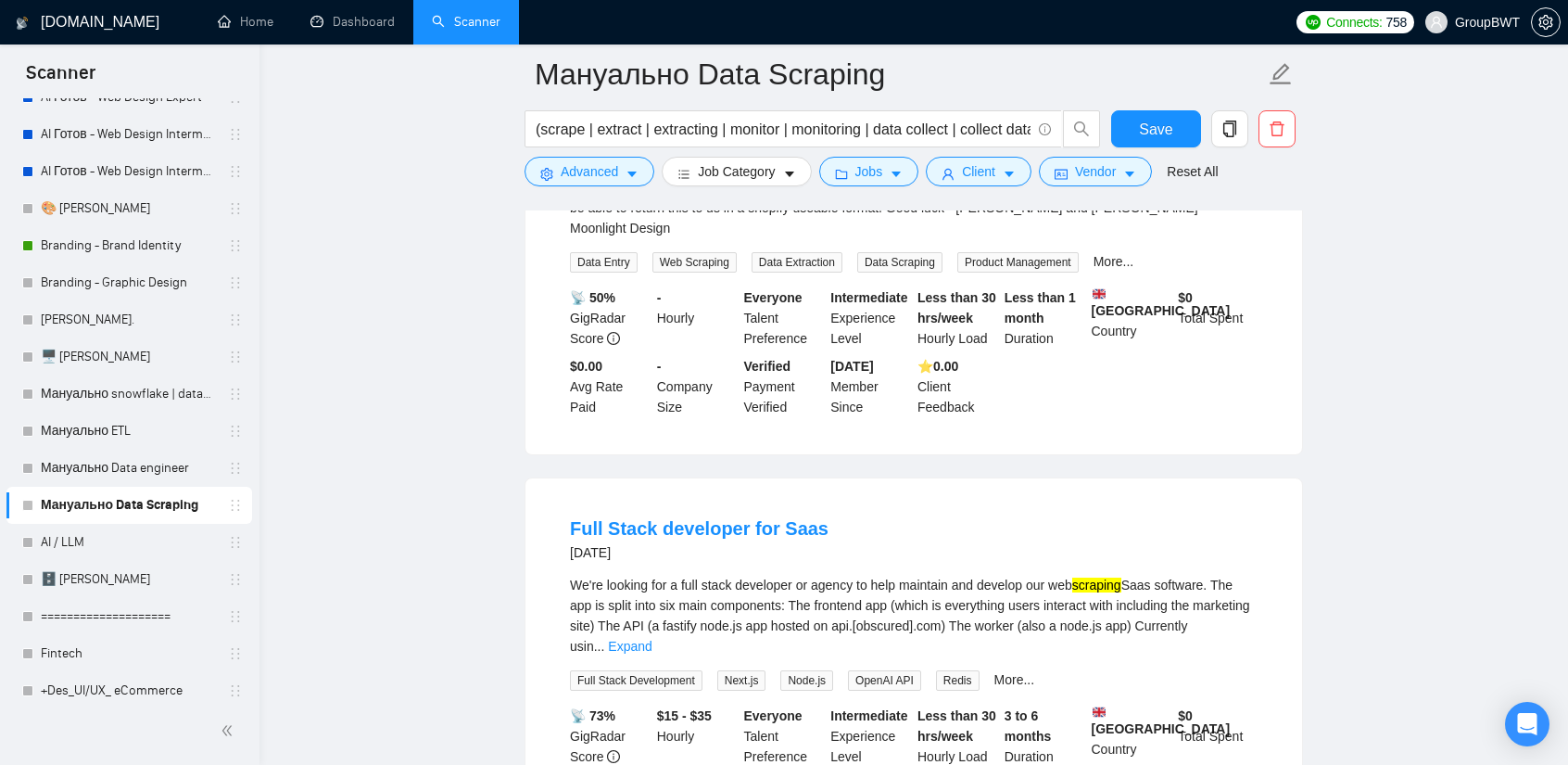
scroll to position [22012, 0]
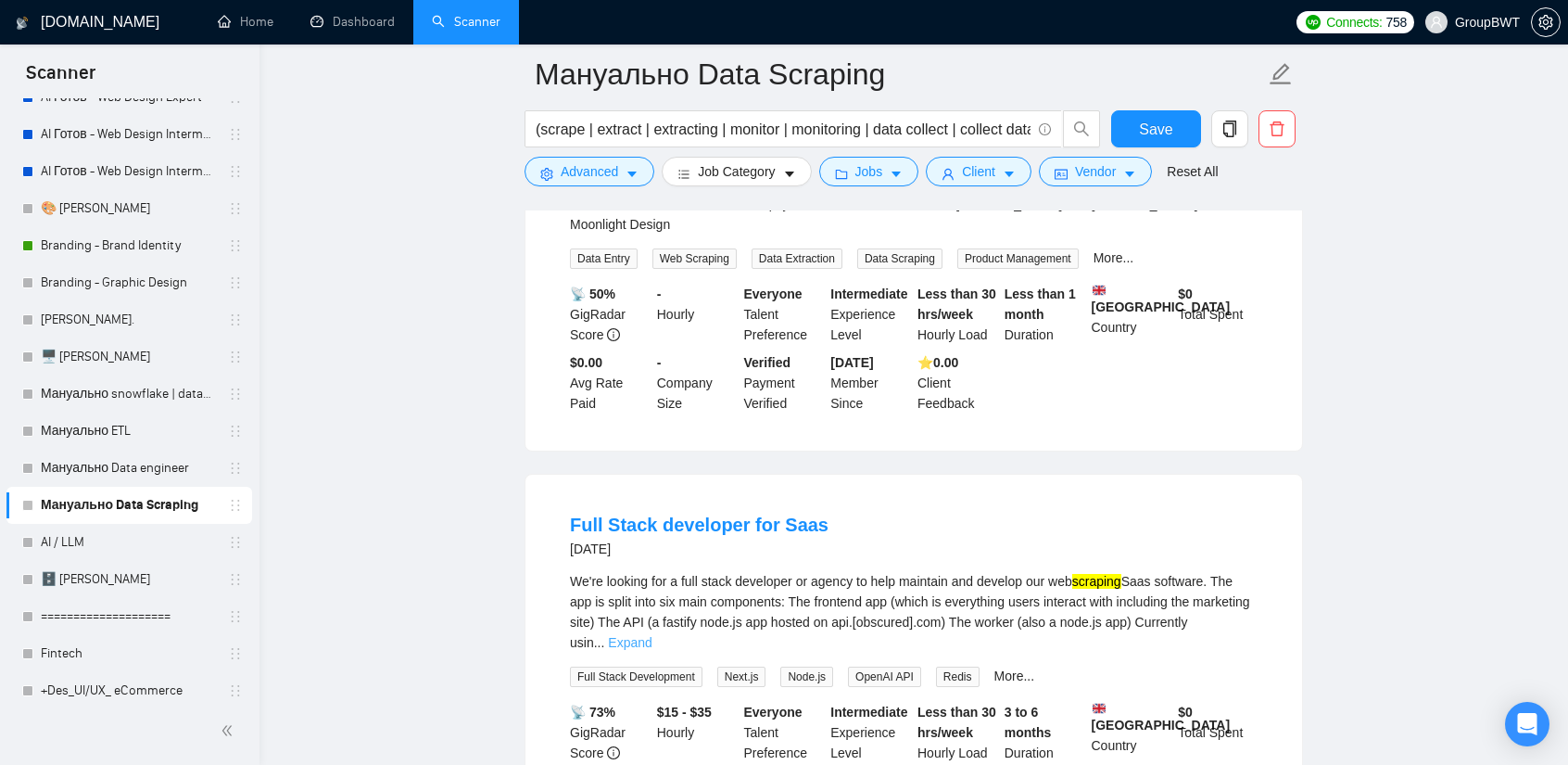
click at [651, 635] on link "Expand" at bounding box center [630, 643] width 44 height 15
drag, startPoint x: 559, startPoint y: 264, endPoint x: 925, endPoint y: 274, distance: 366.1
click at [925, 497] on li "Full Stack developer for Saas [DATE] We're looking for a full stack developer o…" at bounding box center [914, 671] width 732 height 349
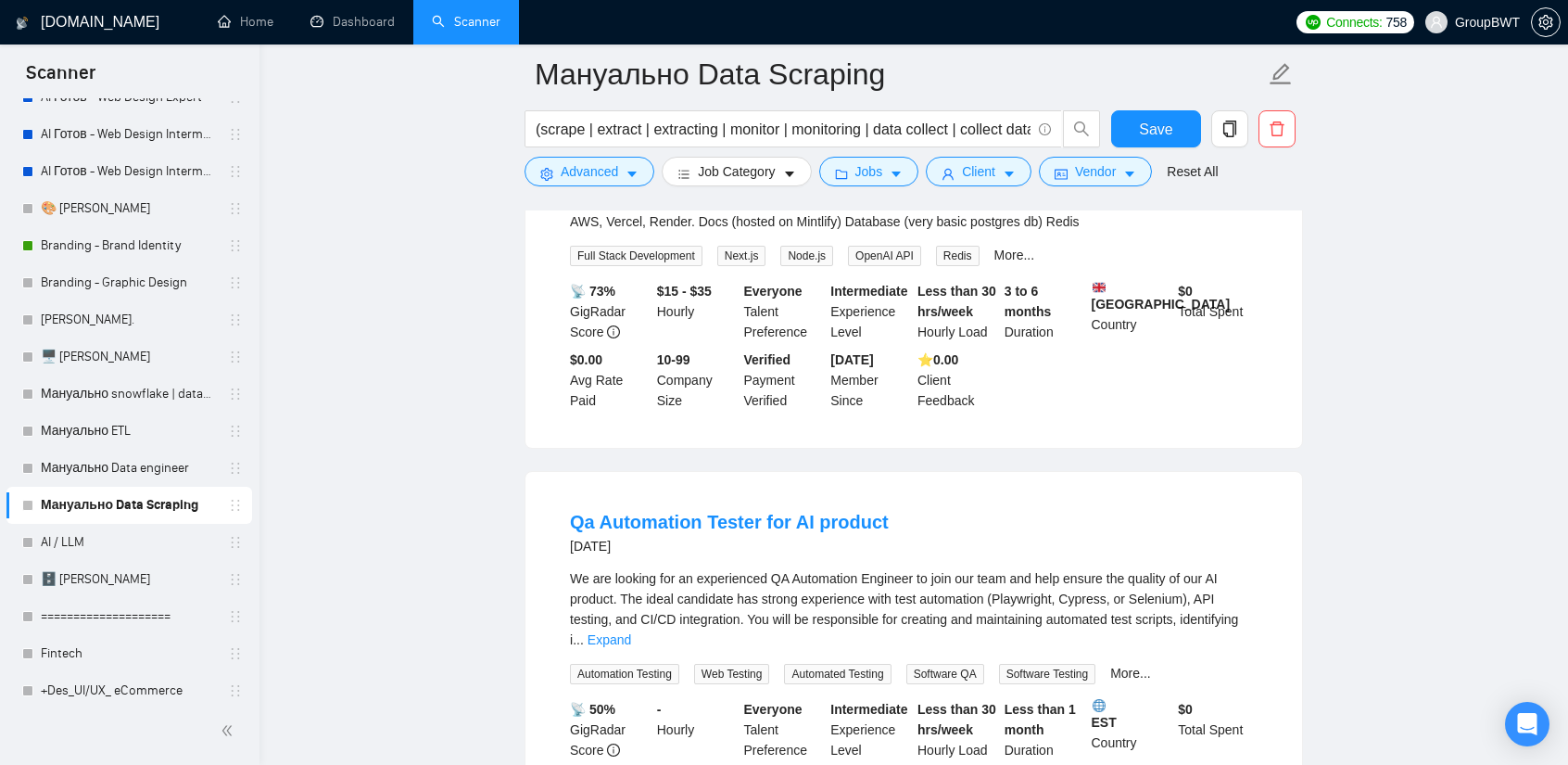
scroll to position [22473, 0]
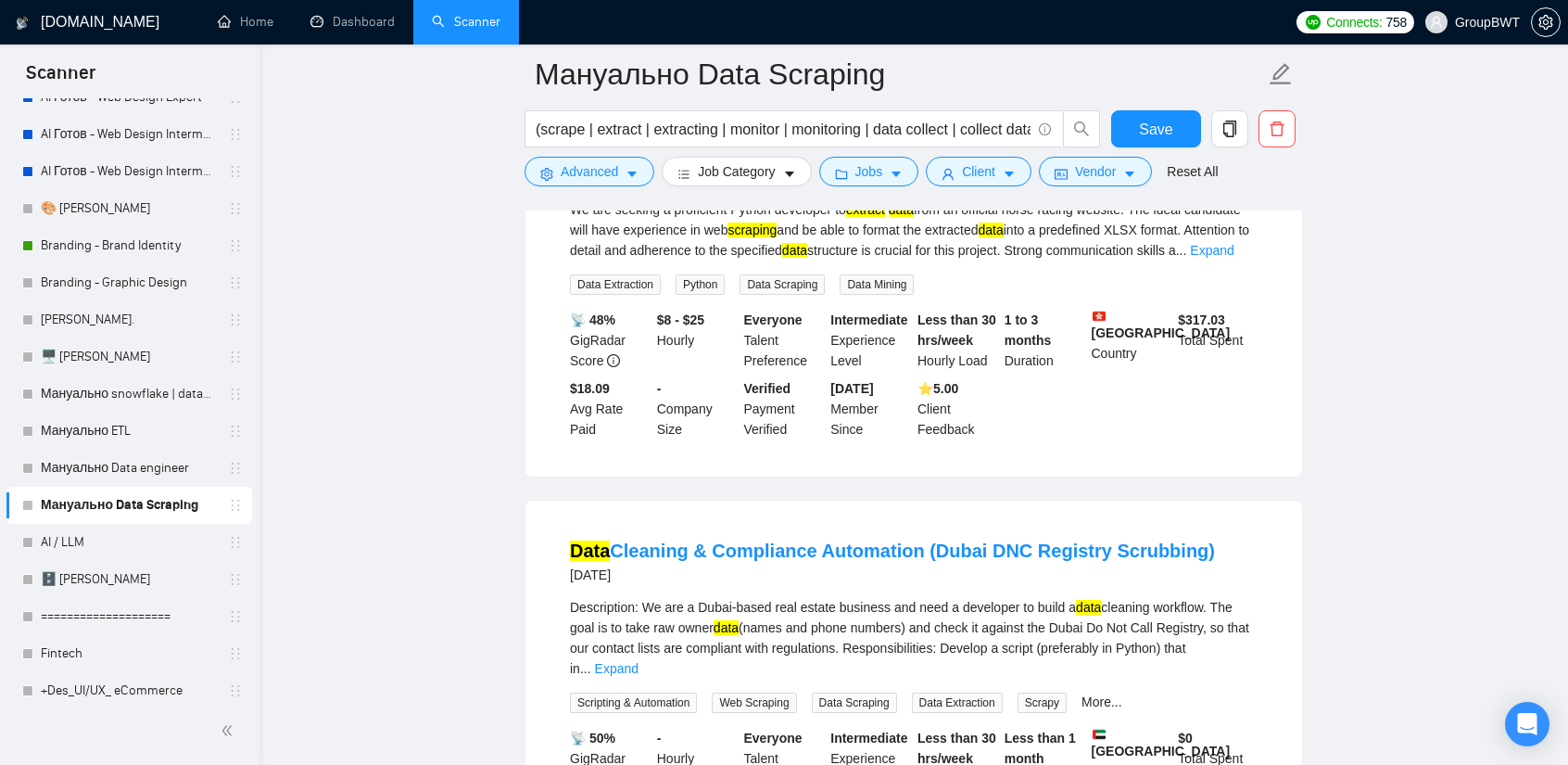
scroll to position [23214, 0]
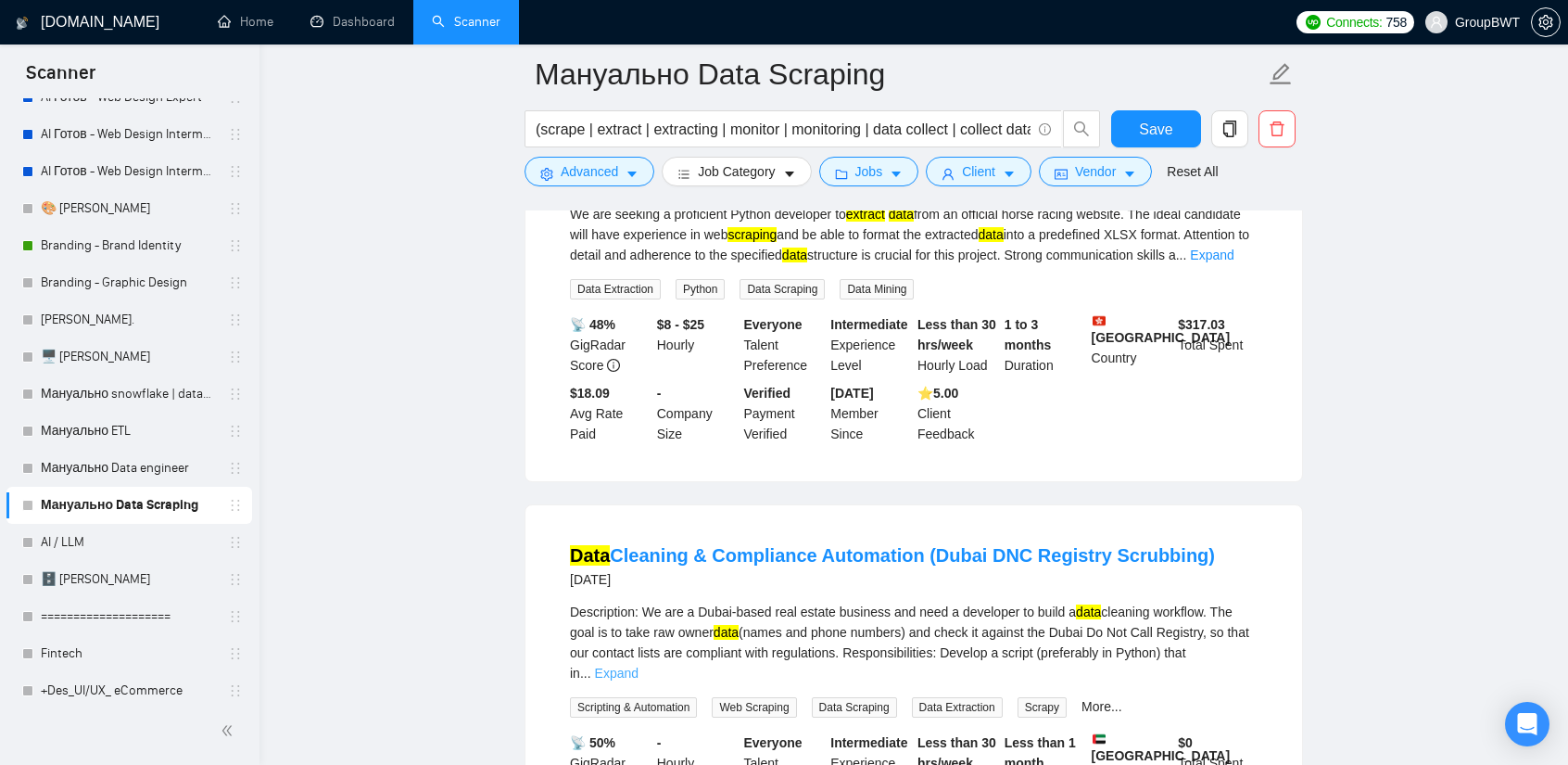
click at [639, 666] on link "Expand" at bounding box center [617, 673] width 44 height 15
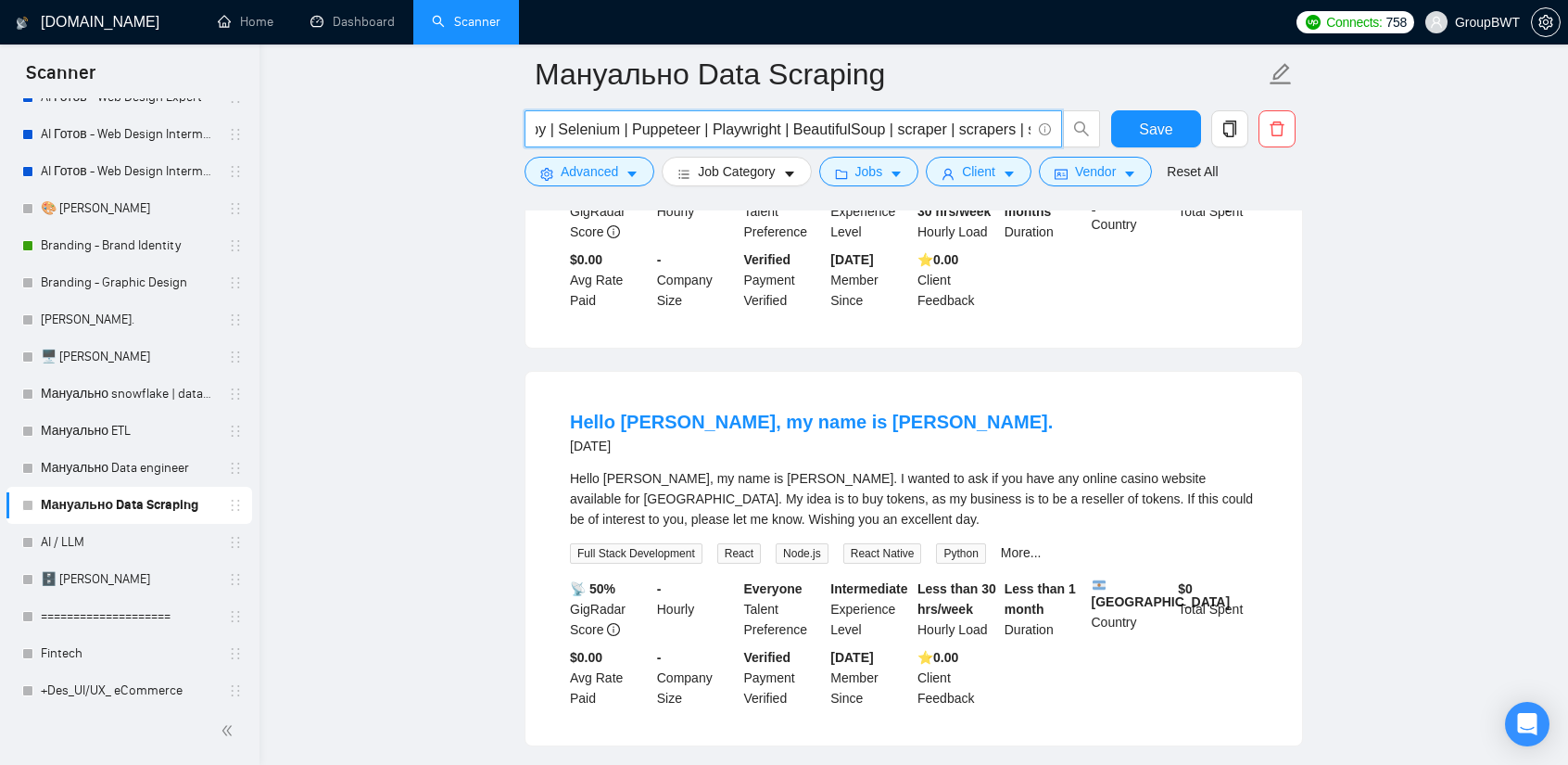
scroll to position [0, 1648]
drag, startPoint x: 864, startPoint y: 132, endPoint x: 1558, endPoint y: 222, distance: 699.8
click at [997, 133] on input "(scrape | extract | extracting | monitor | monitoring | data collect | collect …" at bounding box center [783, 129] width 495 height 23
click at [1029, 129] on input "(scrape | extract | extracting | monitor | monitoring | data collect | collect …" at bounding box center [783, 129] width 495 height 23
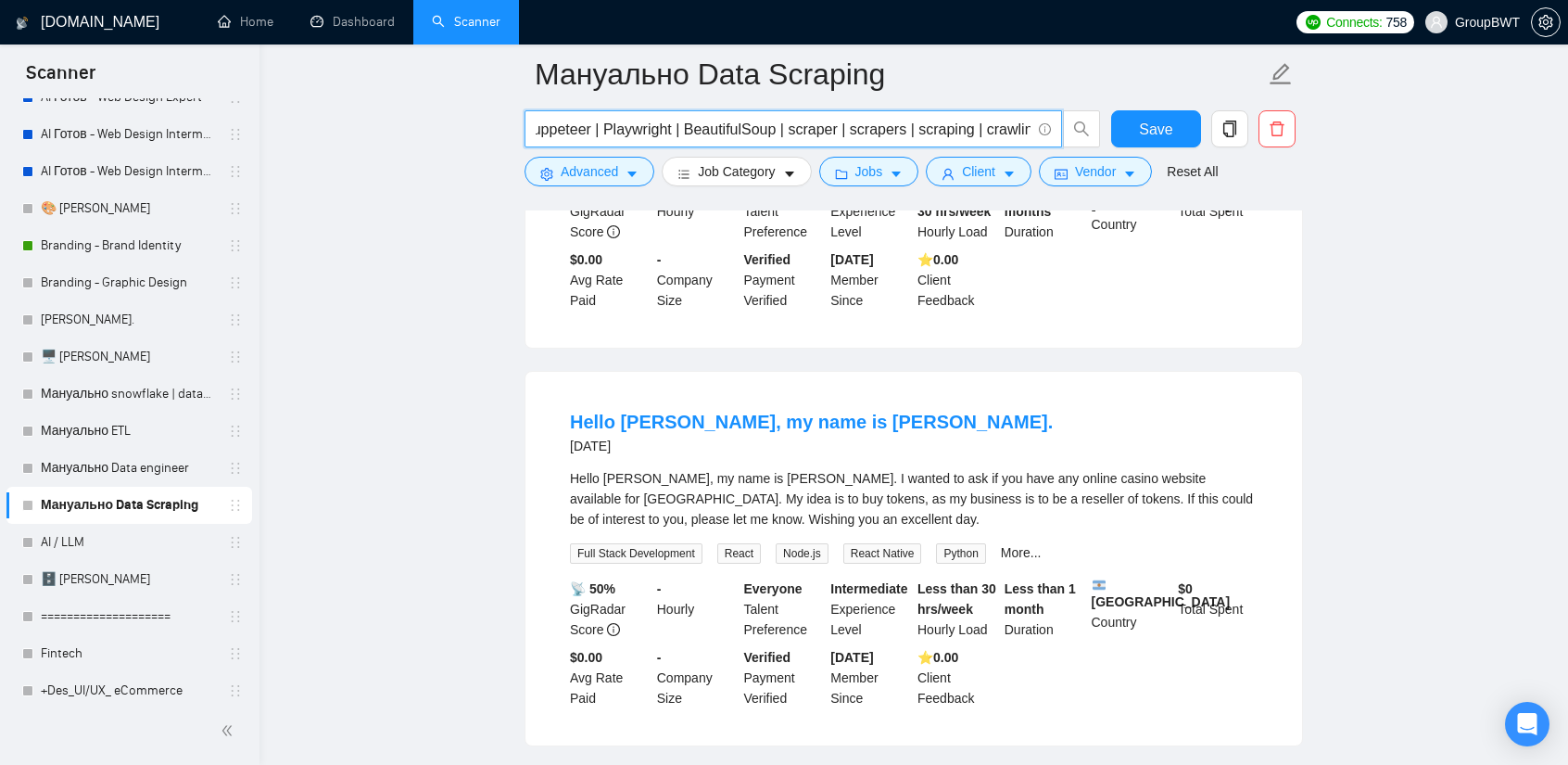
click at [1026, 129] on input "(scrape | extract | extracting | monitor | monitoring | data collect | collect …" at bounding box center [783, 129] width 495 height 23
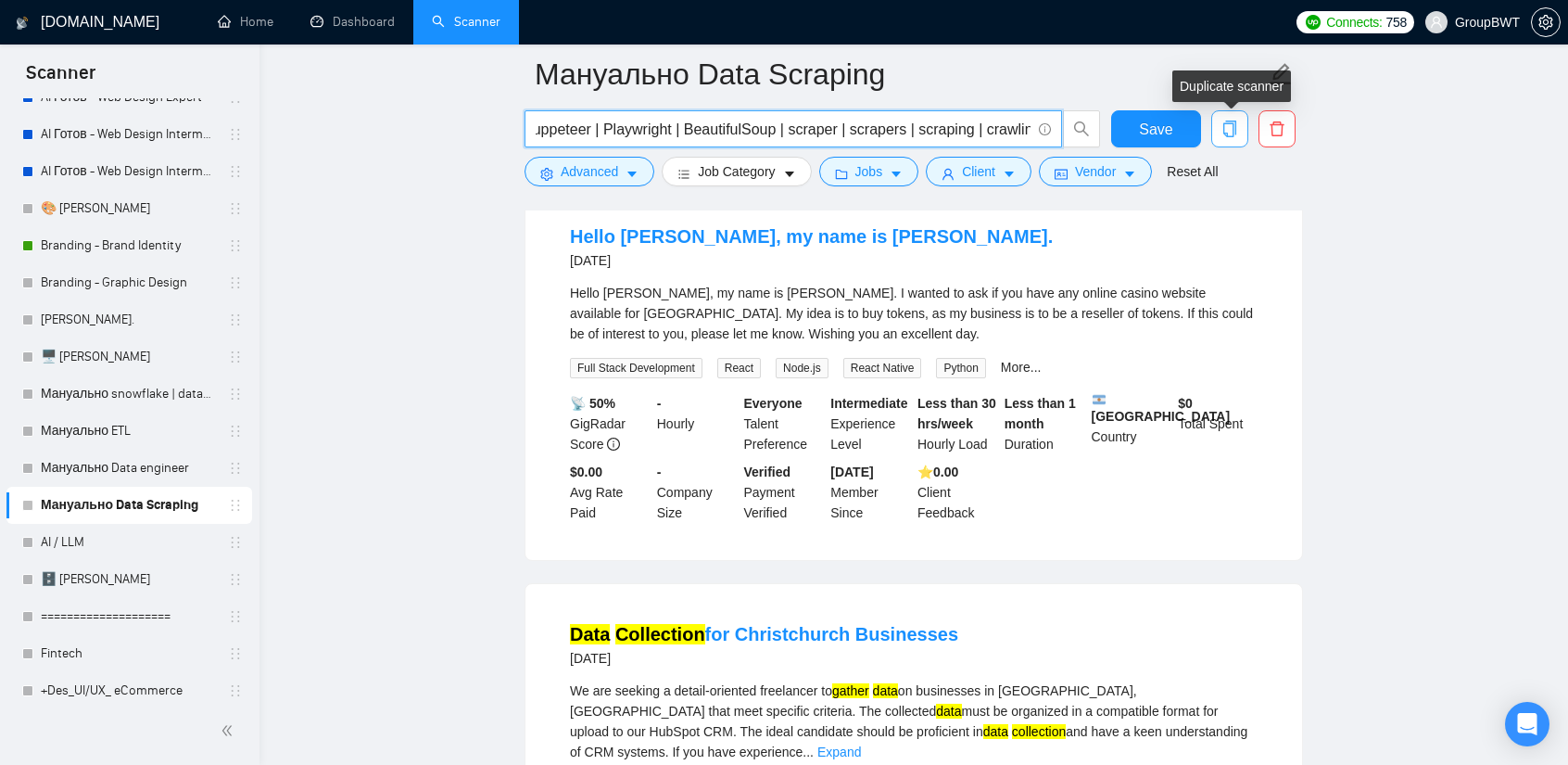
scroll to position [0, 0]
click at [1236, 129] on icon "copy" at bounding box center [1230, 129] width 13 height 17
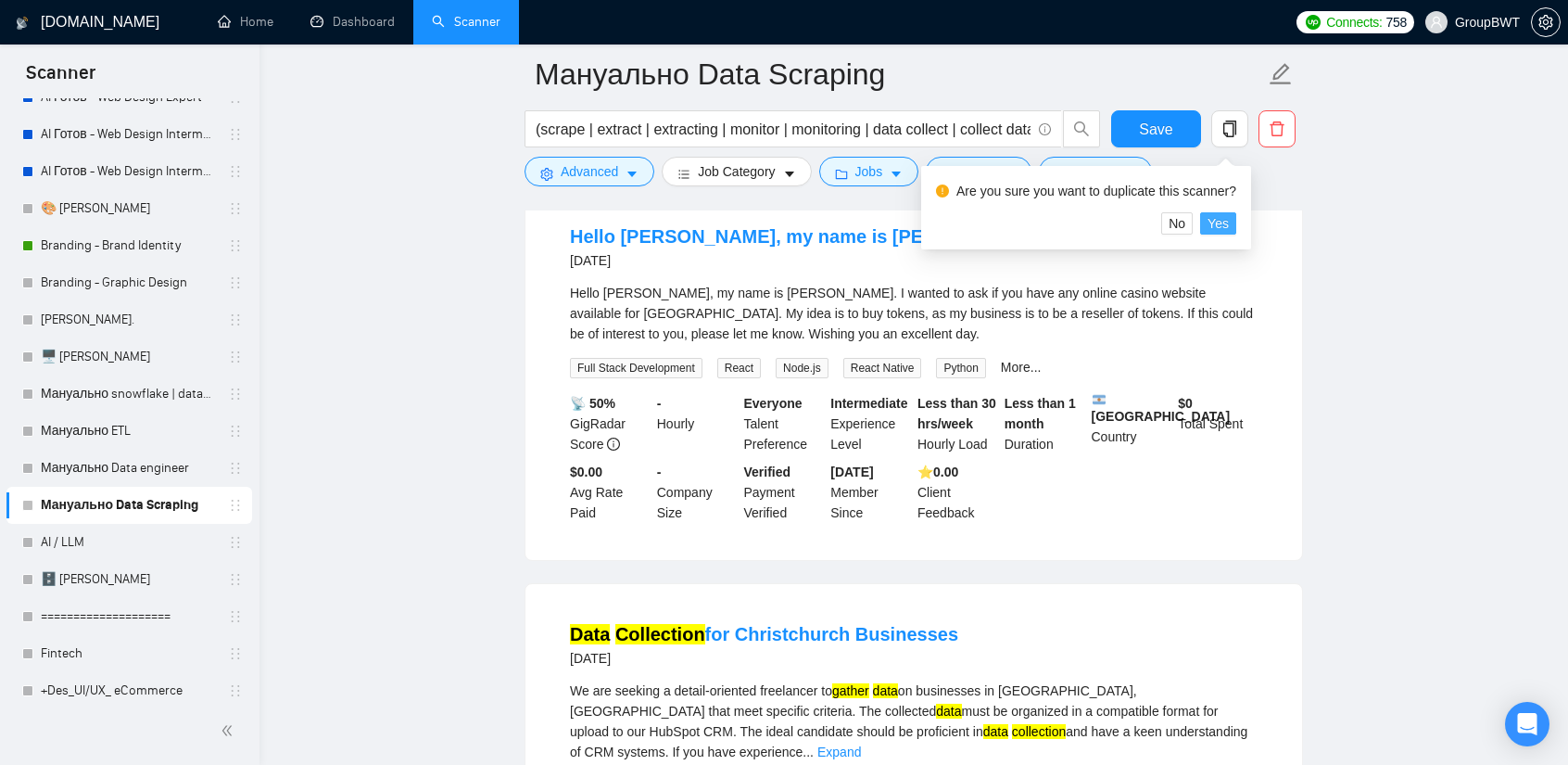
click at [1222, 227] on span "Yes" at bounding box center [1219, 223] width 22 height 21
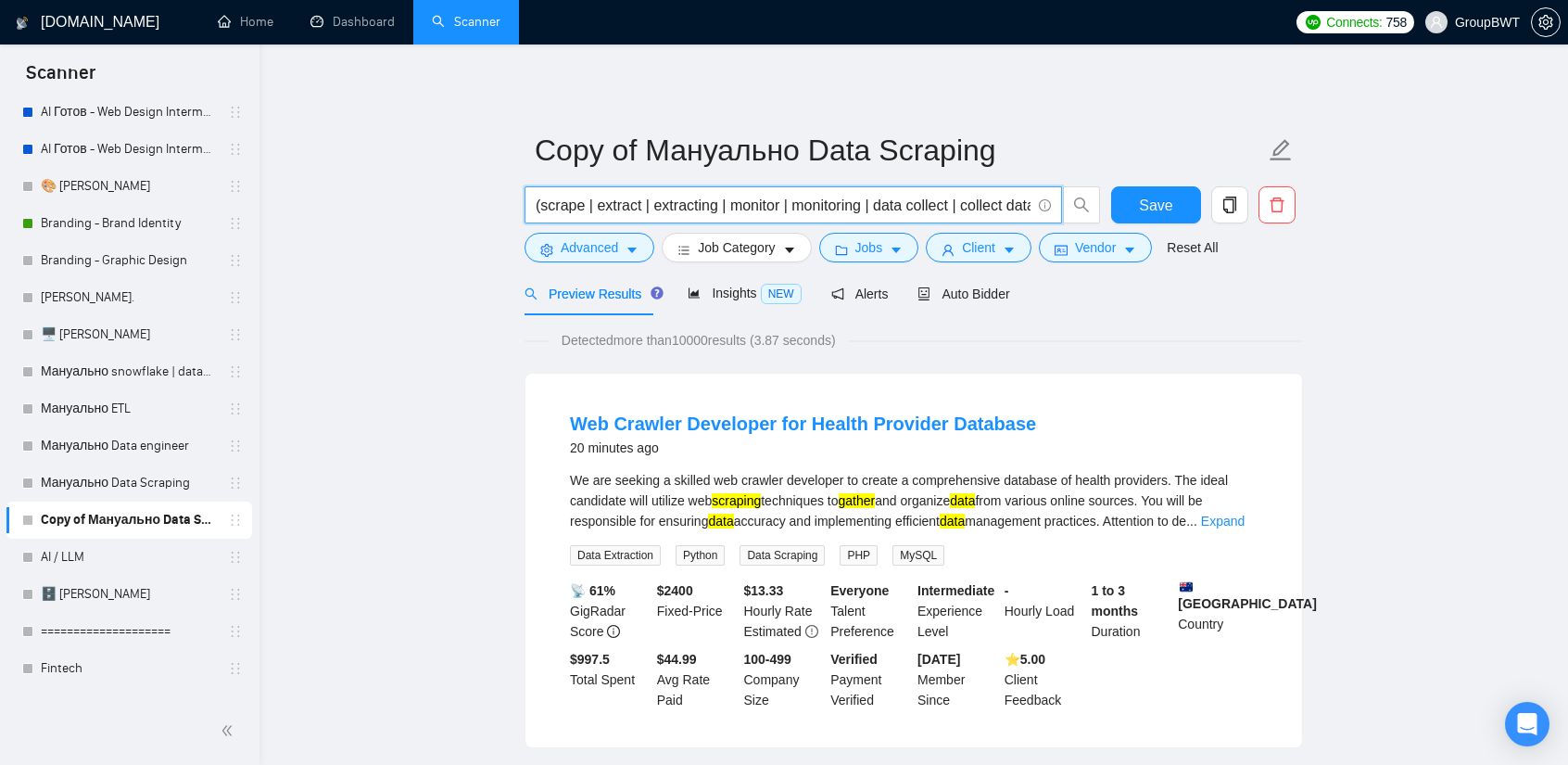
drag, startPoint x: 953, startPoint y: 208, endPoint x: 588, endPoint y: 196, distance: 365.2
click at [696, 196] on input "(scrape | extract | extracting | monitor | monitoring | data collect | collect …" at bounding box center [783, 205] width 495 height 23
drag, startPoint x: 542, startPoint y: 201, endPoint x: 1022, endPoint y: 208, distance: 480.1
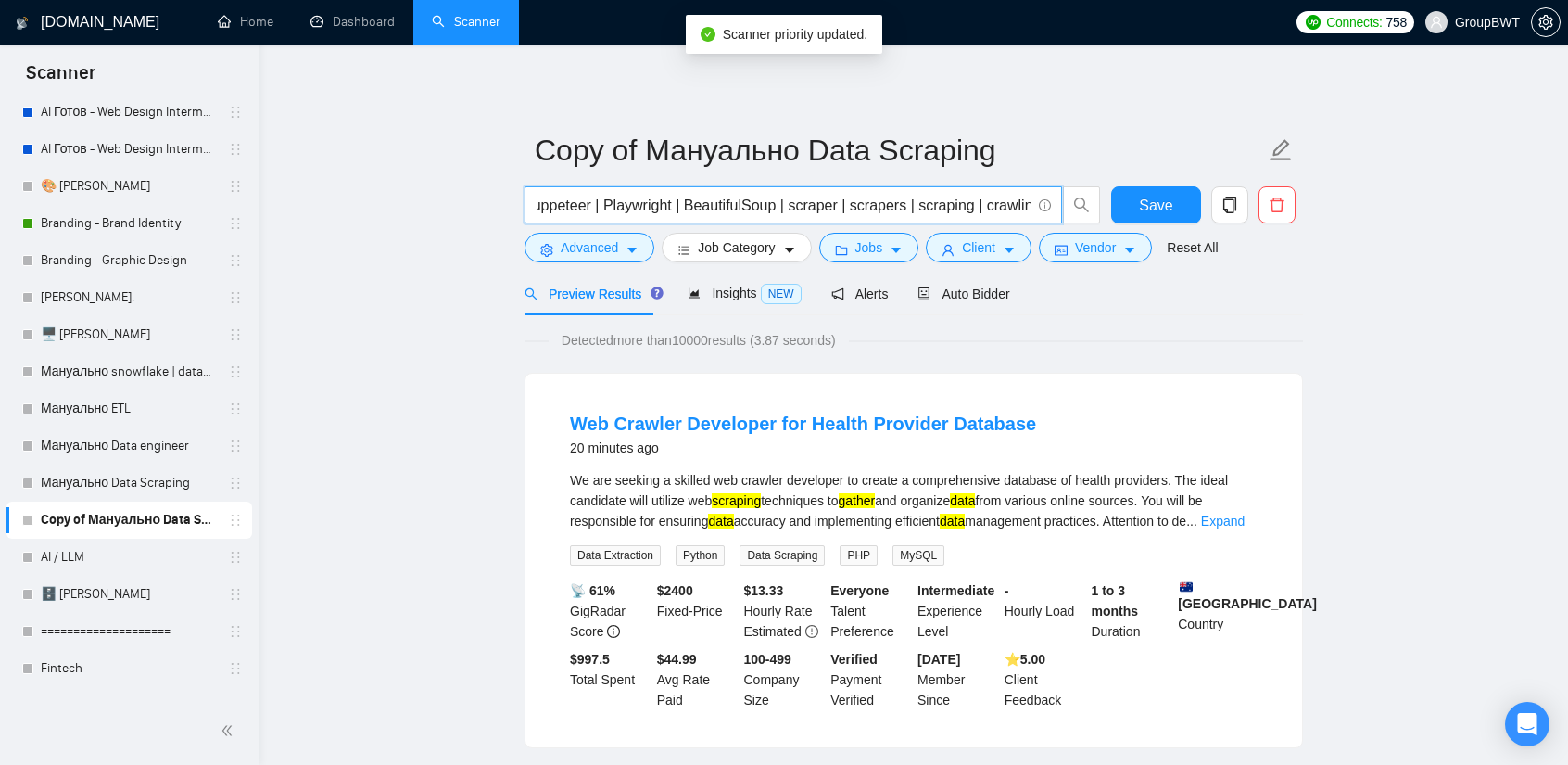
click at [1022, 208] on input "(scrape | extract | extracting | monitor | monitoring | data collect | collect …" at bounding box center [783, 205] width 495 height 23
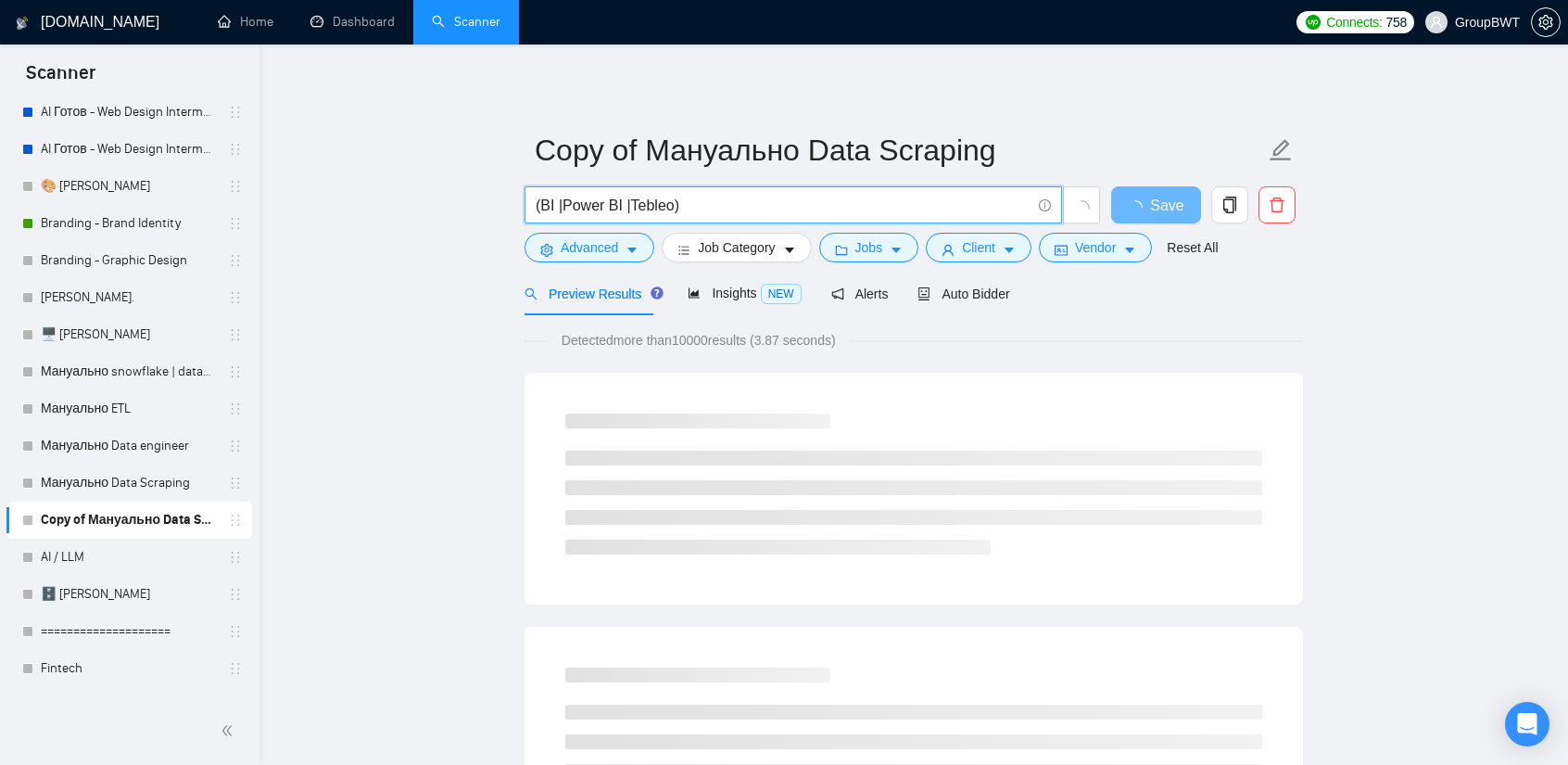
click at [562, 201] on input "(BI |Power BI |Tebleo)" at bounding box center [783, 205] width 495 height 23
click at [633, 201] on input "(BI | Power BI |Tebleo)" at bounding box center [783, 205] width 495 height 23
click at [627, 205] on input "(BI | Power BI |Tebleo)" at bounding box center [783, 205] width 495 height 23
click at [643, 205] on input "(BI | Power BI | Tebleo)" at bounding box center [783, 205] width 495 height 23
drag, startPoint x: 672, startPoint y: 203, endPoint x: 631, endPoint y: 202, distance: 41.0
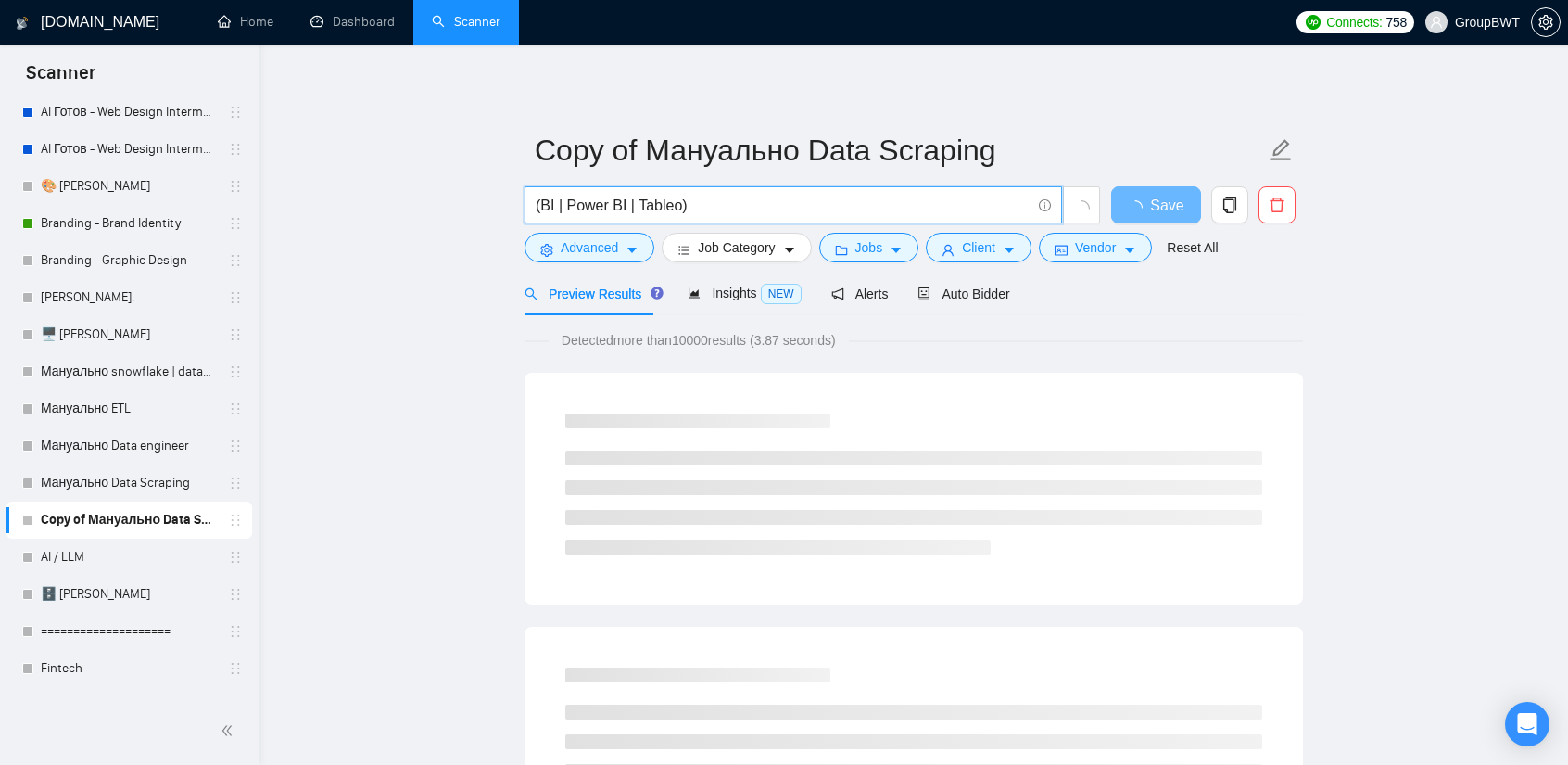
click at [631, 202] on input "(BI | Power BI | Tableo)" at bounding box center [783, 205] width 495 height 23
type input "(BI | Power BI | Tableo)"
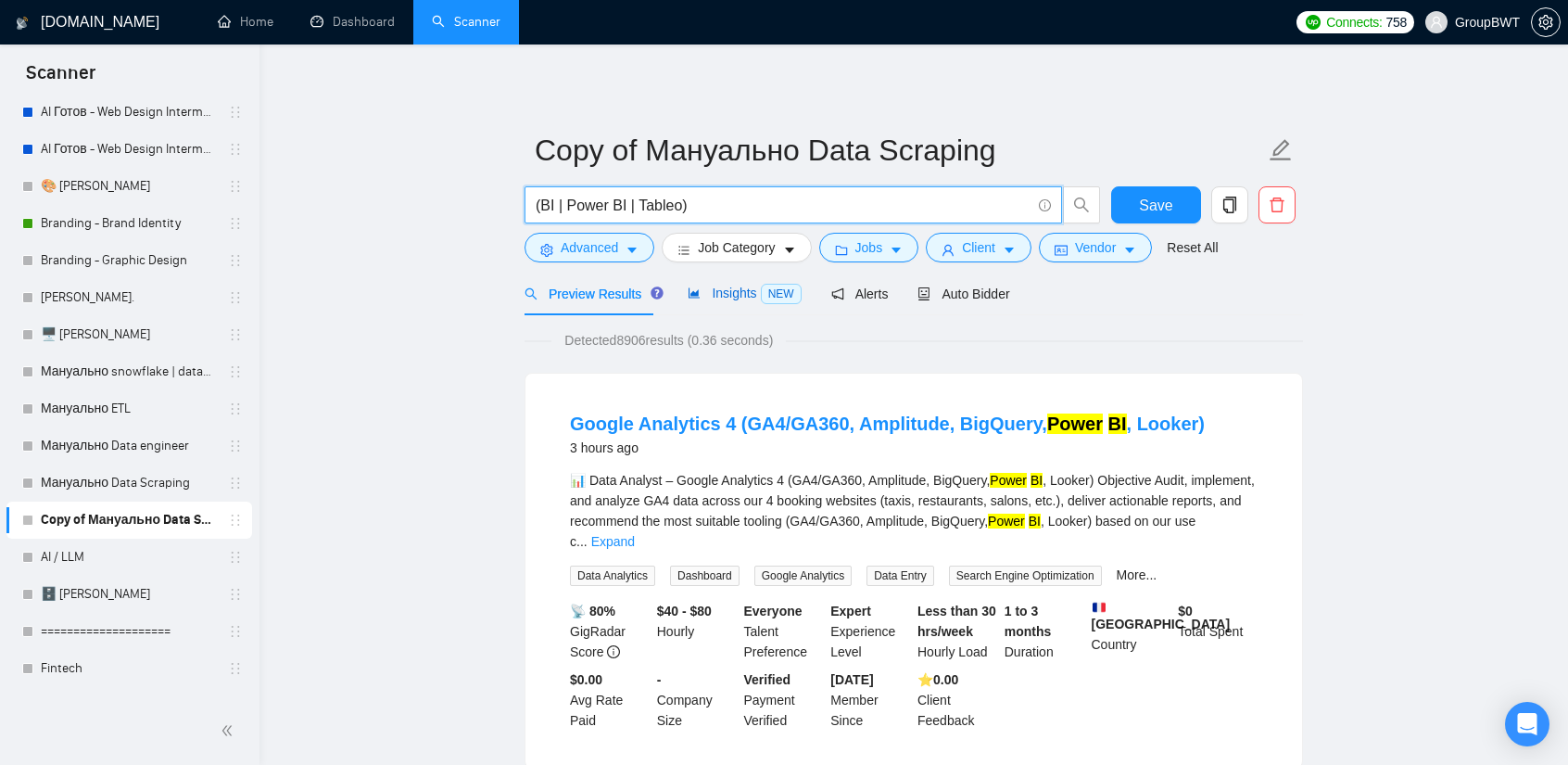
click at [732, 299] on span "Insights NEW" at bounding box center [743, 294] width 113 height 15
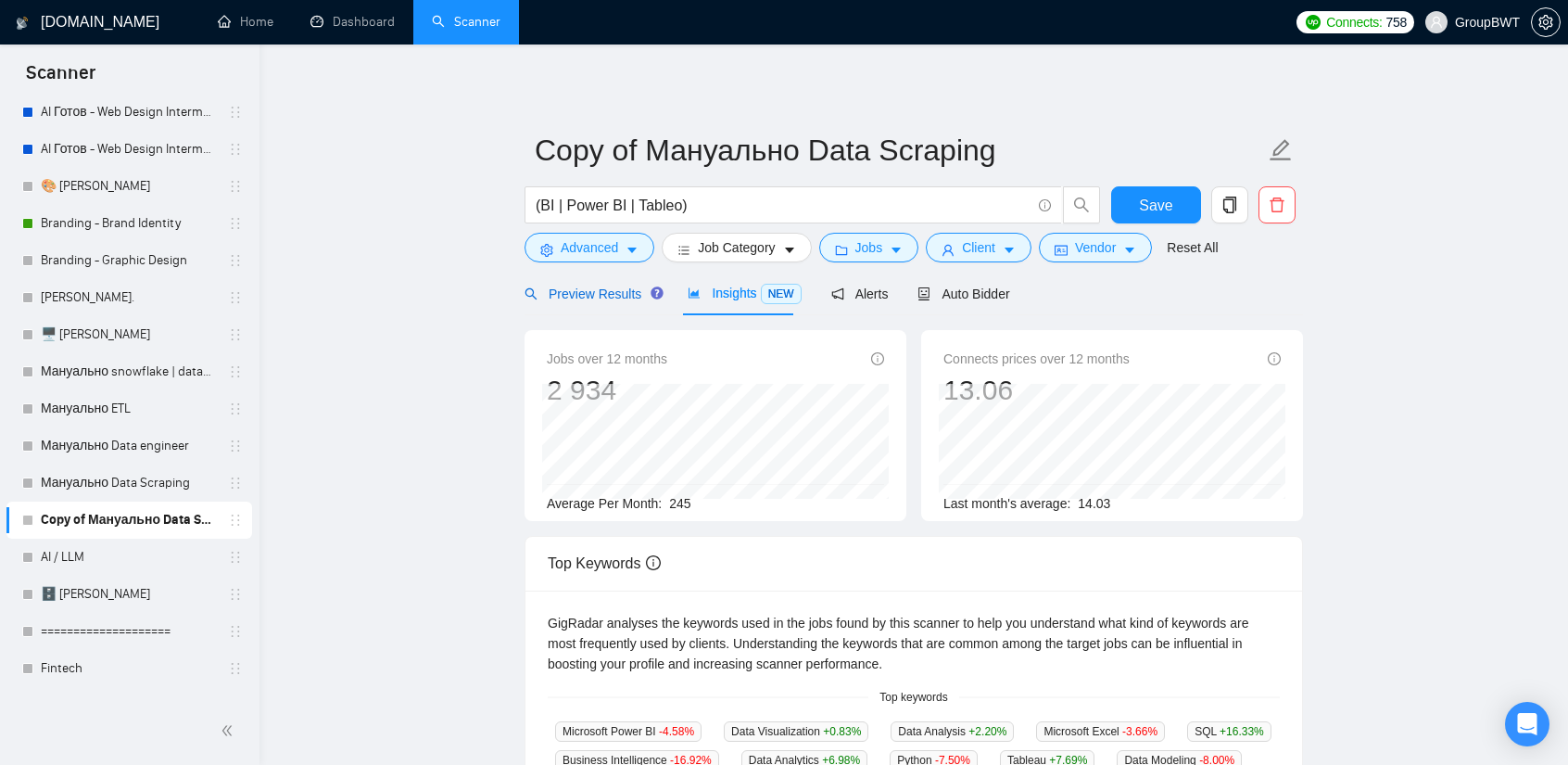
click at [571, 288] on span "Preview Results" at bounding box center [591, 294] width 134 height 15
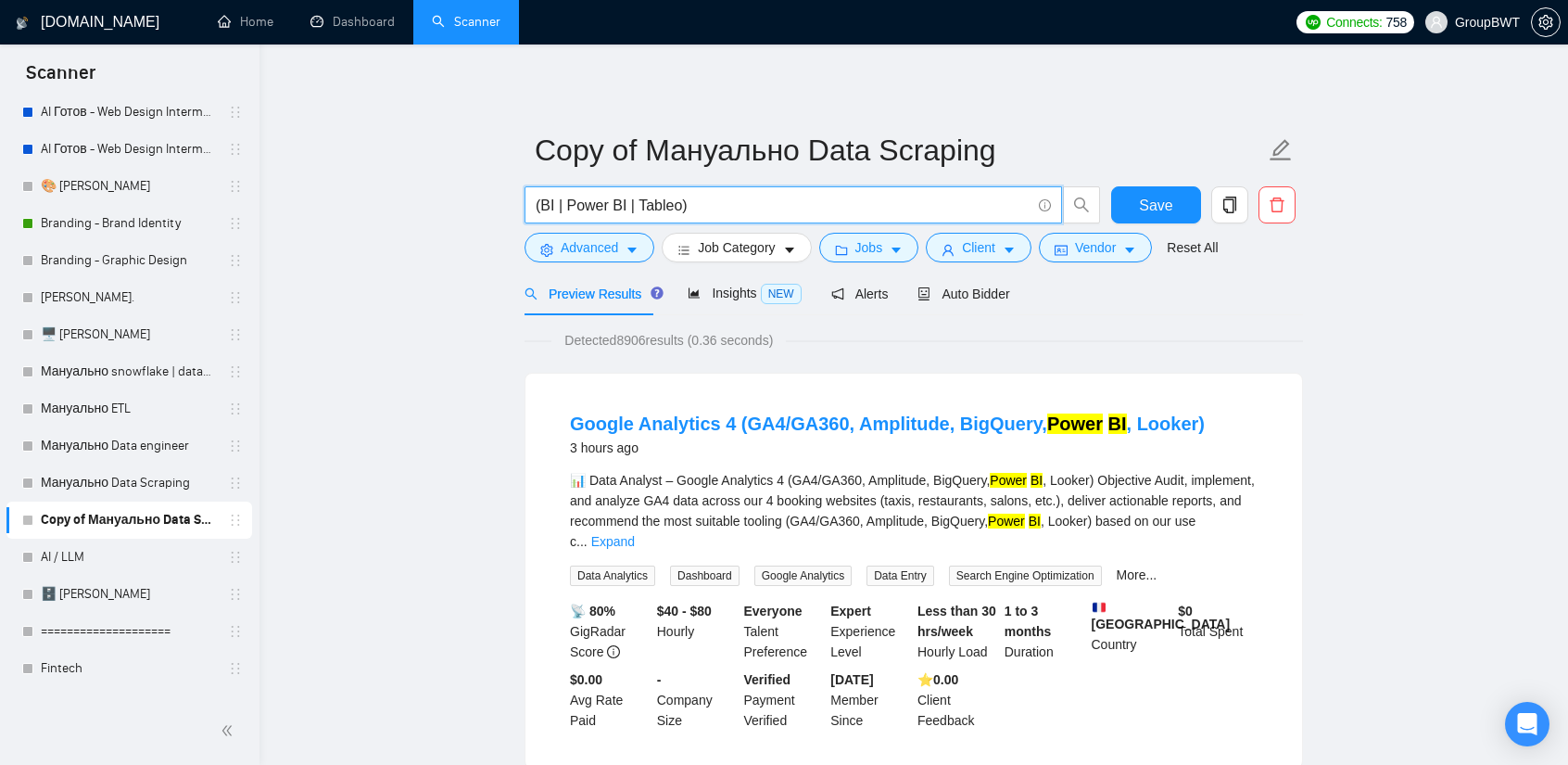
drag, startPoint x: 673, startPoint y: 201, endPoint x: 543, endPoint y: 199, distance: 130.0
click at [543, 199] on input "(BI | Power BI | Tableo)" at bounding box center [783, 205] width 495 height 23
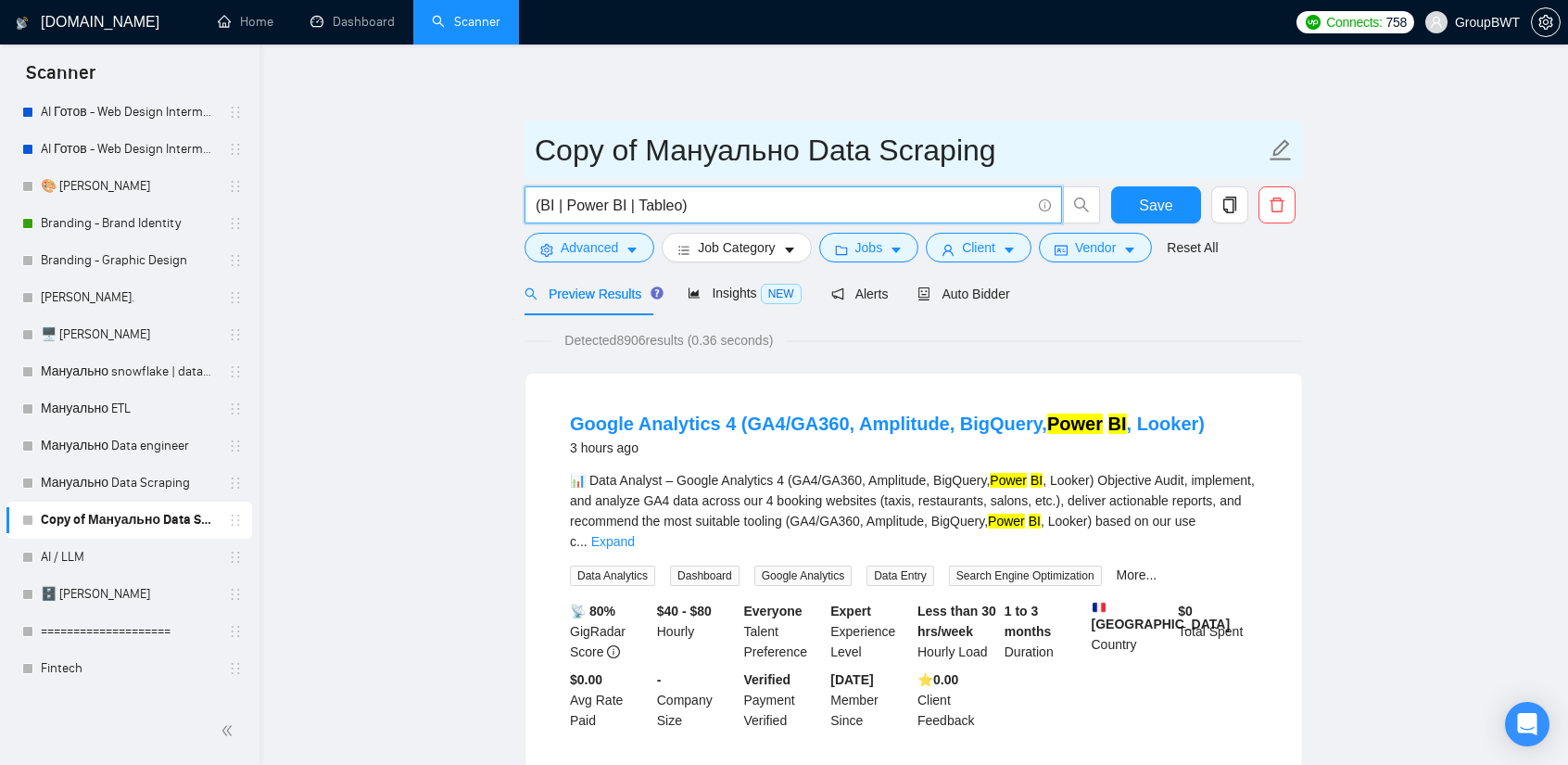
click at [614, 154] on input "Copy of Мануально Data Scraping" at bounding box center [900, 150] width 730 height 46
paste input "BI | Power BI | Tableo"
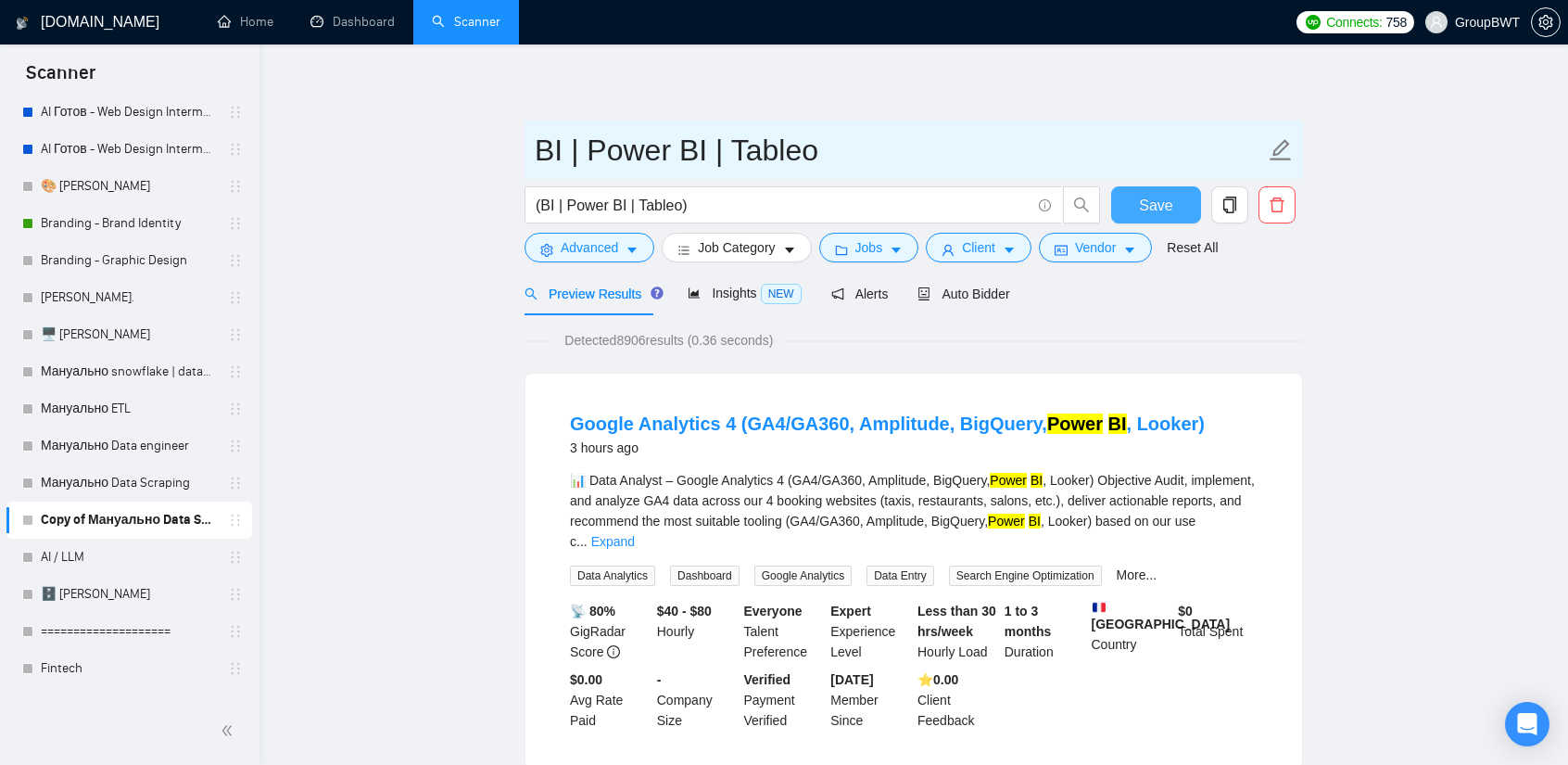
type input "BI | Power BI | Tableo"
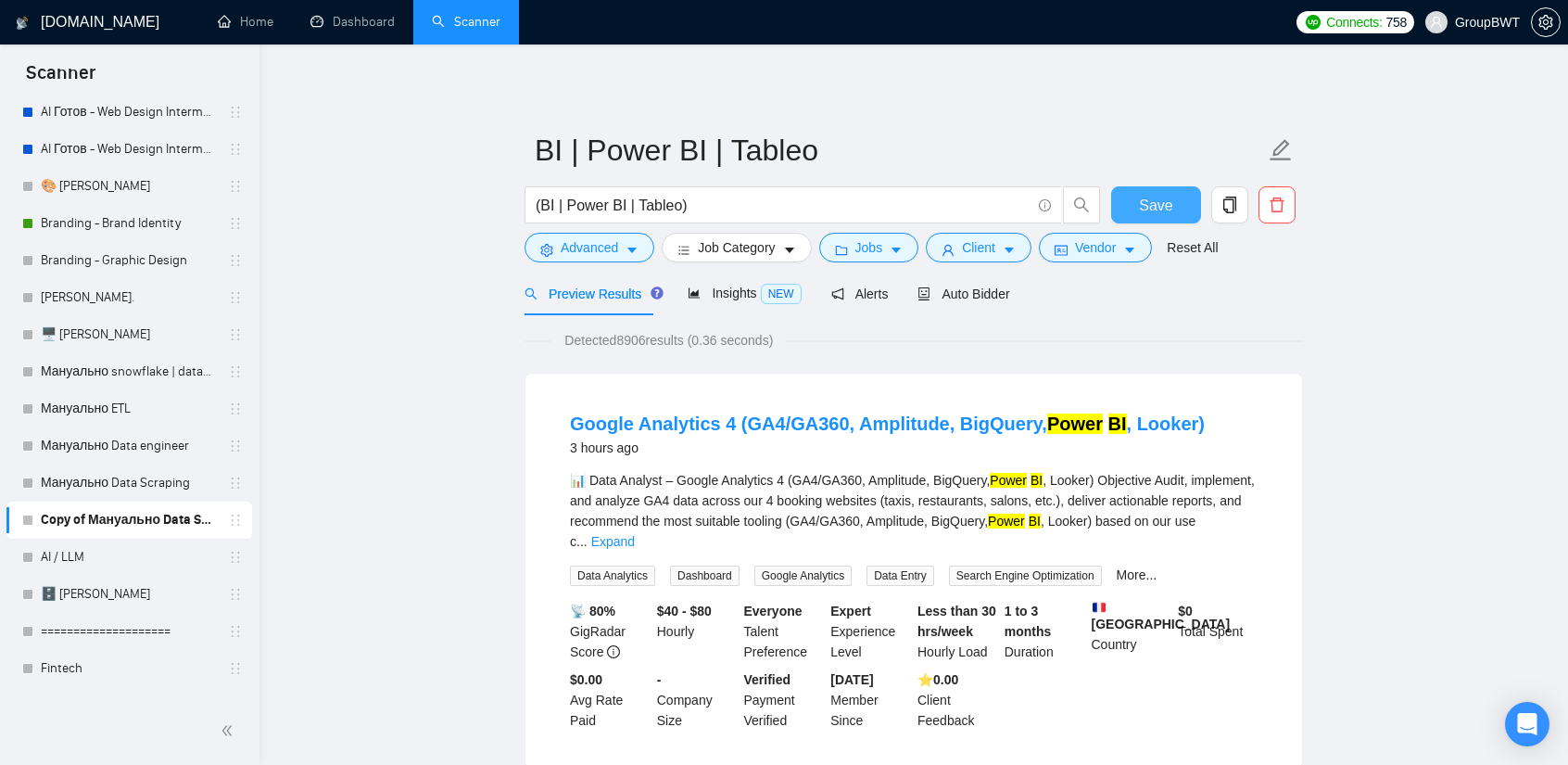
click at [1147, 203] on span "Save" at bounding box center [1155, 205] width 33 height 23
drag, startPoint x: 675, startPoint y: 199, endPoint x: 634, endPoint y: 199, distance: 41.0
click at [634, 199] on input "(BI | Power BI | Tableo)" at bounding box center [783, 205] width 495 height 23
paste input "au"
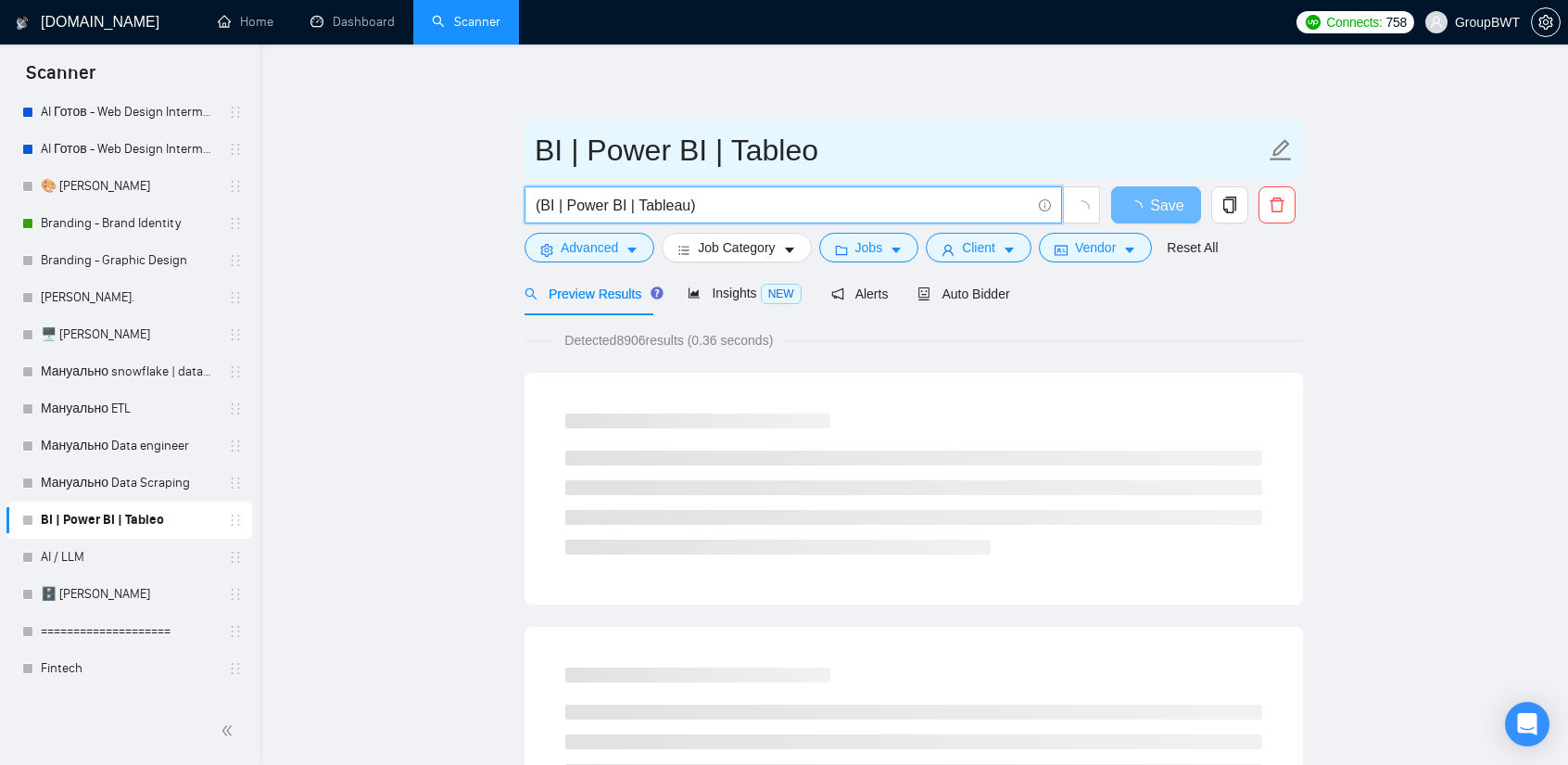
type input "(BI | Power BI | Tableau)"
paste input "au"
drag, startPoint x: 817, startPoint y: 154, endPoint x: 734, endPoint y: 150, distance: 83.1
click at [734, 150] on input "BI | Power BI | Tableo" at bounding box center [900, 150] width 730 height 46
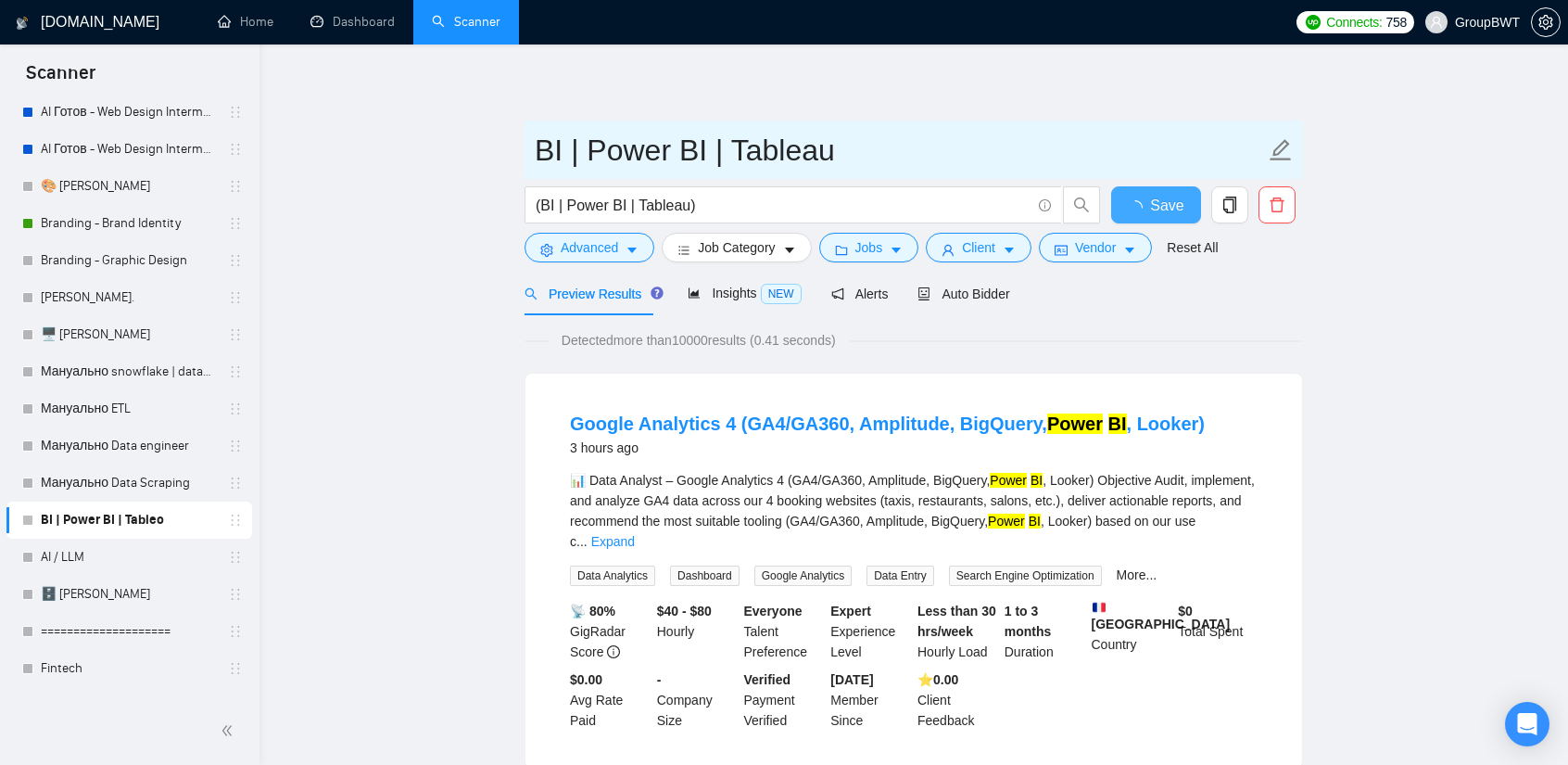
type input "BI | Power BI | Tableau"
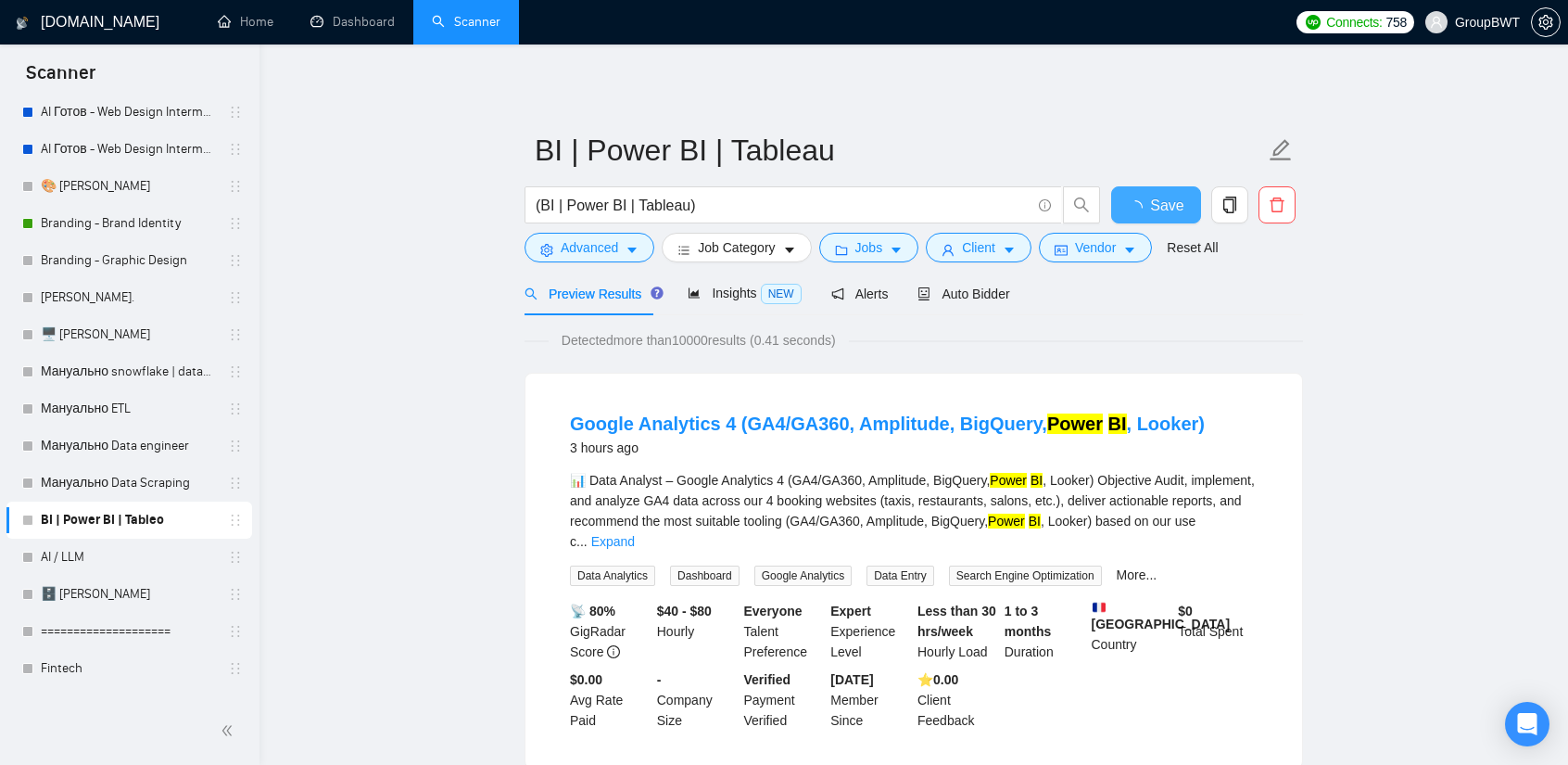
click at [1134, 211] on button "Save" at bounding box center [1156, 205] width 90 height 37
click at [1149, 208] on span "loading" at bounding box center [1138, 207] width 22 height 15
click at [677, 205] on input "(BI | Power BI | Tableau)" at bounding box center [783, 205] width 495 height 23
click at [681, 205] on input "(BI | Power BI | Tableau)" at bounding box center [783, 205] width 495 height 23
type input "(BI | Power BI | Tableau | dashboard)"
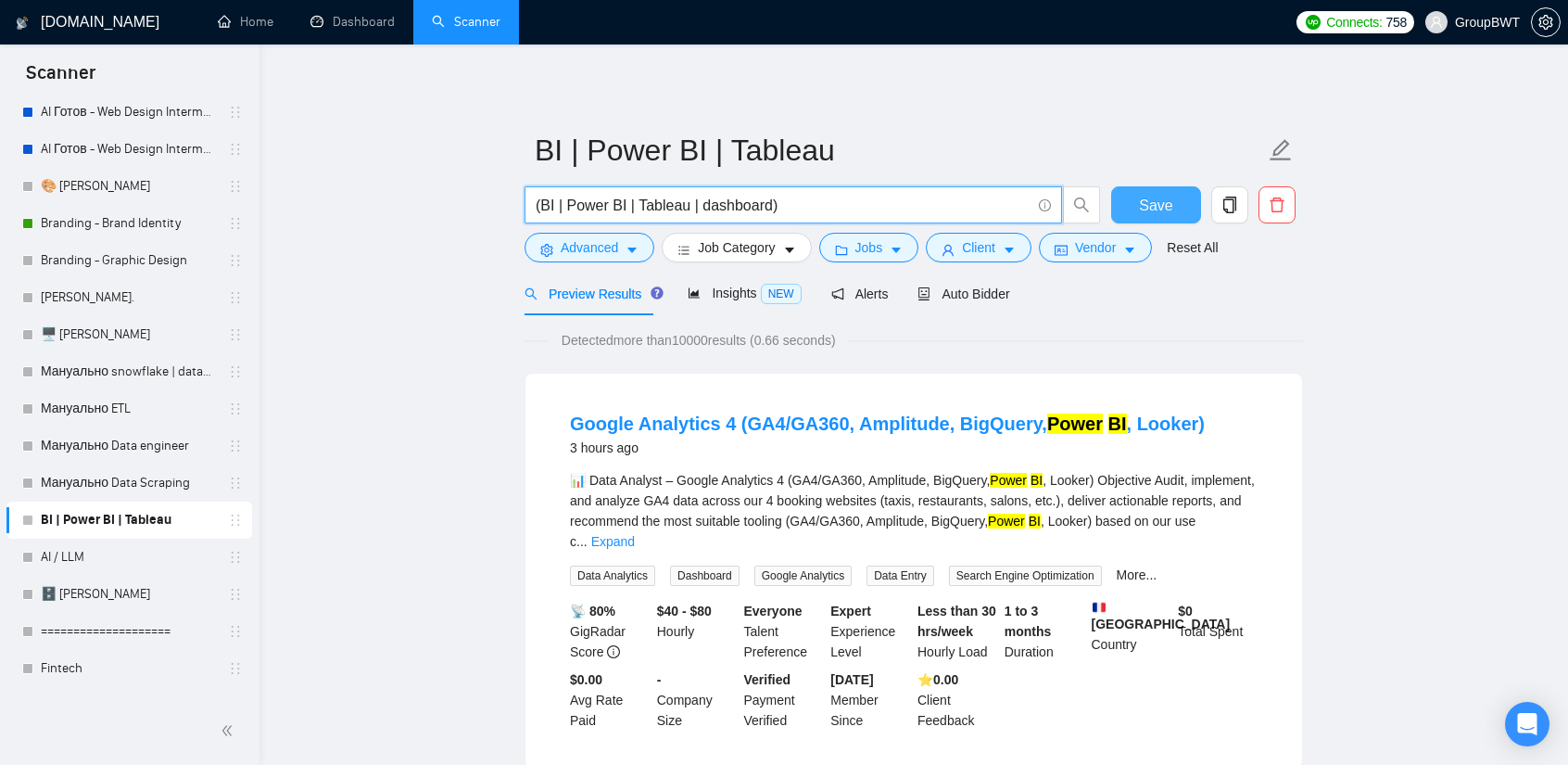
click at [1155, 206] on span "Save" at bounding box center [1155, 205] width 33 height 23
drag, startPoint x: 763, startPoint y: 202, endPoint x: 695, endPoint y: 203, distance: 68.0
click at [695, 203] on input "(BI | Power BI | Tableau | dashboard)" at bounding box center [783, 205] width 495 height 23
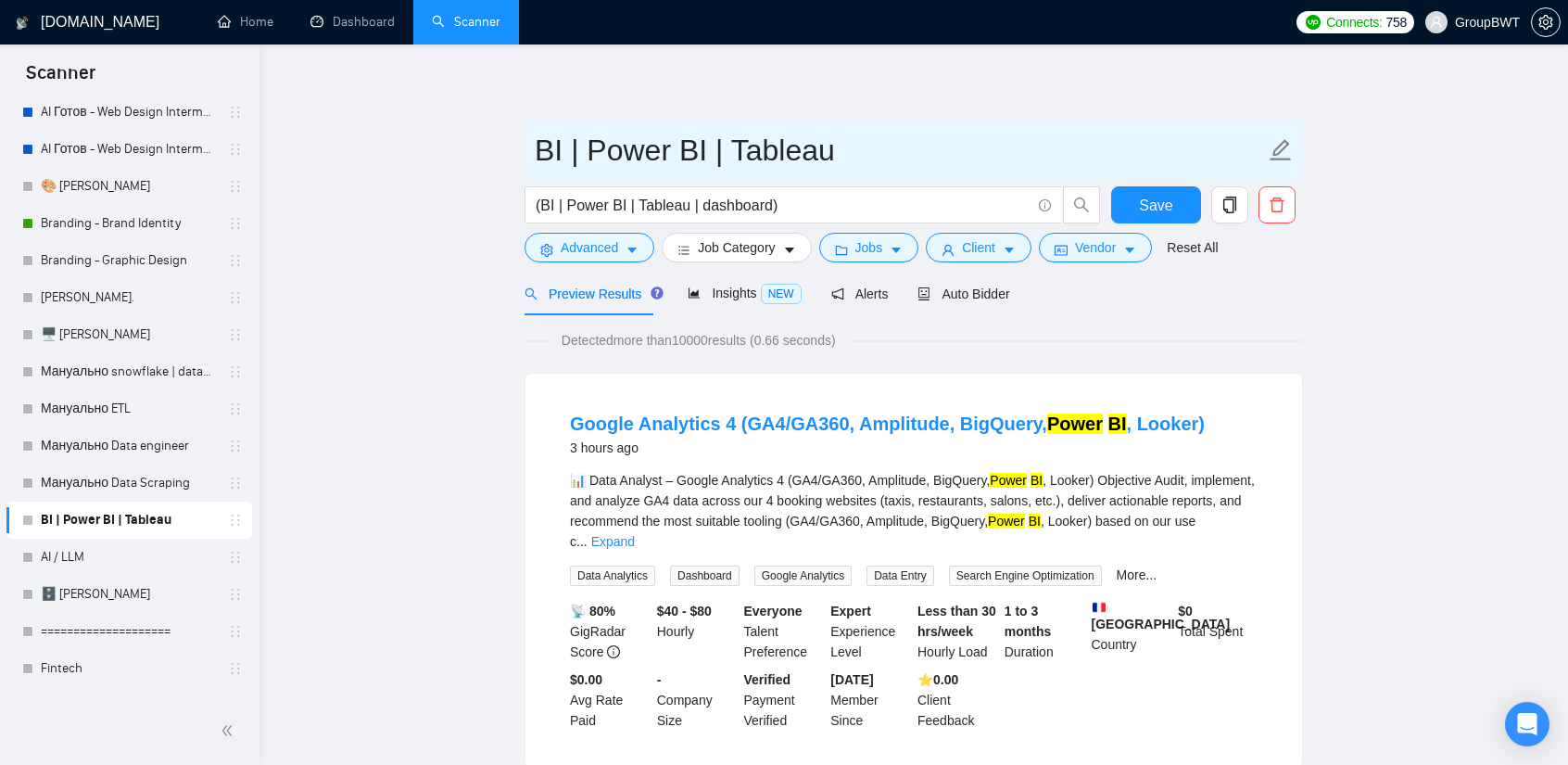
click at [888, 149] on input "BI | Power BI | Tableau" at bounding box center [900, 150] width 730 height 46
paste input "dashboard"
type input "BI | Power BI | Tableau | dashboard"
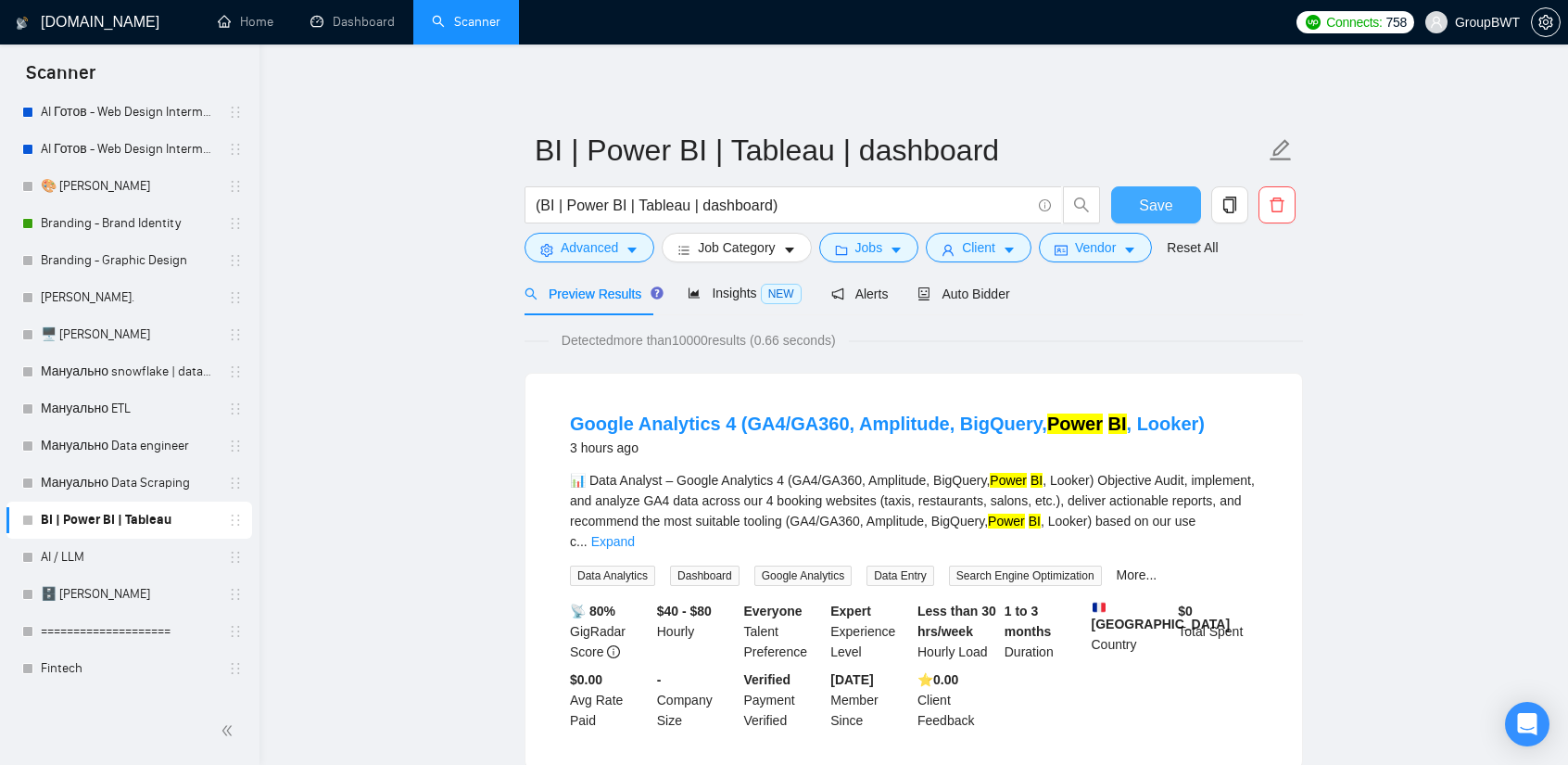
click at [1158, 212] on span "Save" at bounding box center [1155, 205] width 33 height 23
click at [737, 295] on span "Insights NEW" at bounding box center [743, 294] width 113 height 15
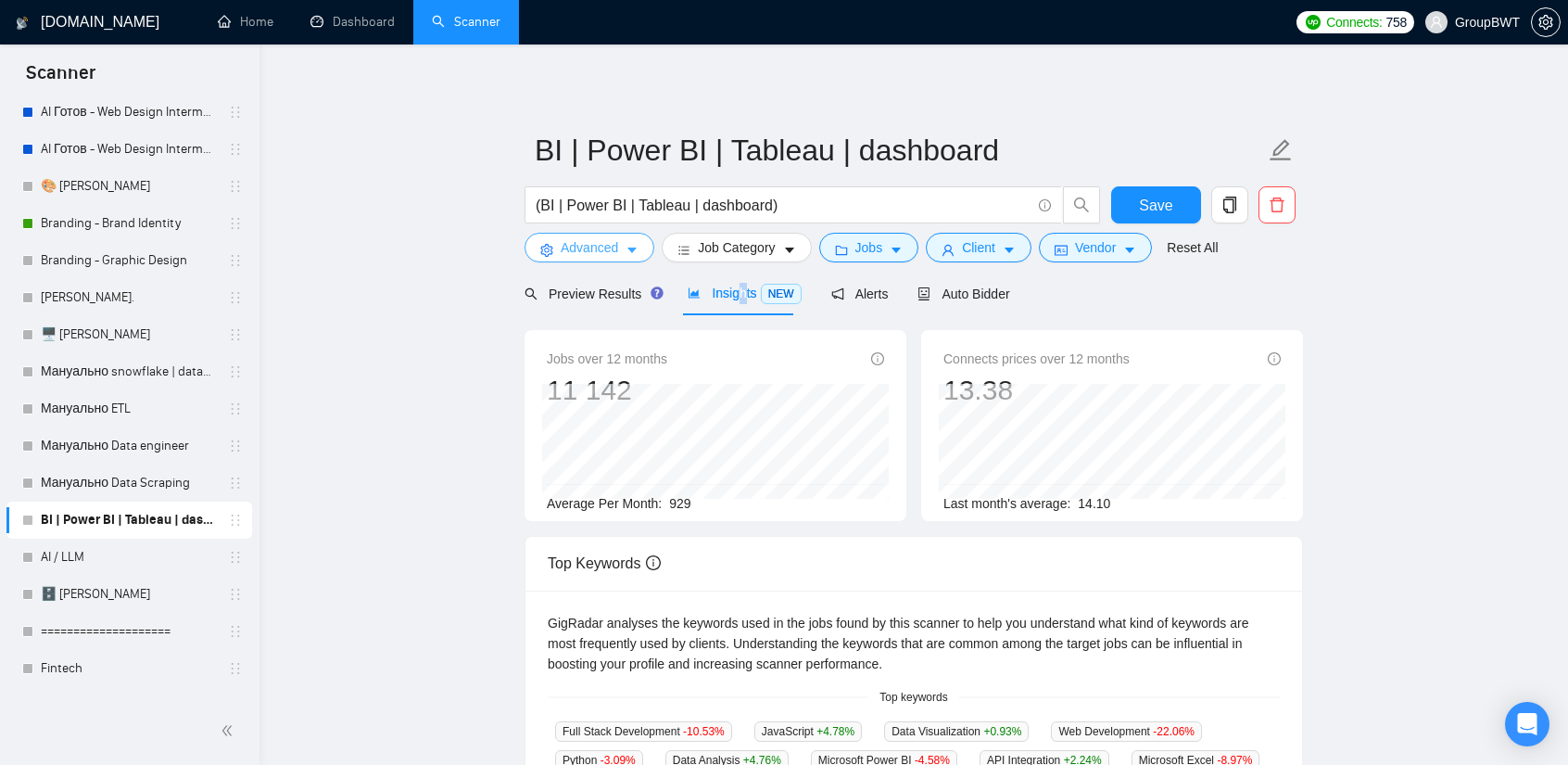
click at [623, 244] on button "Advanced" at bounding box center [589, 247] width 130 height 29
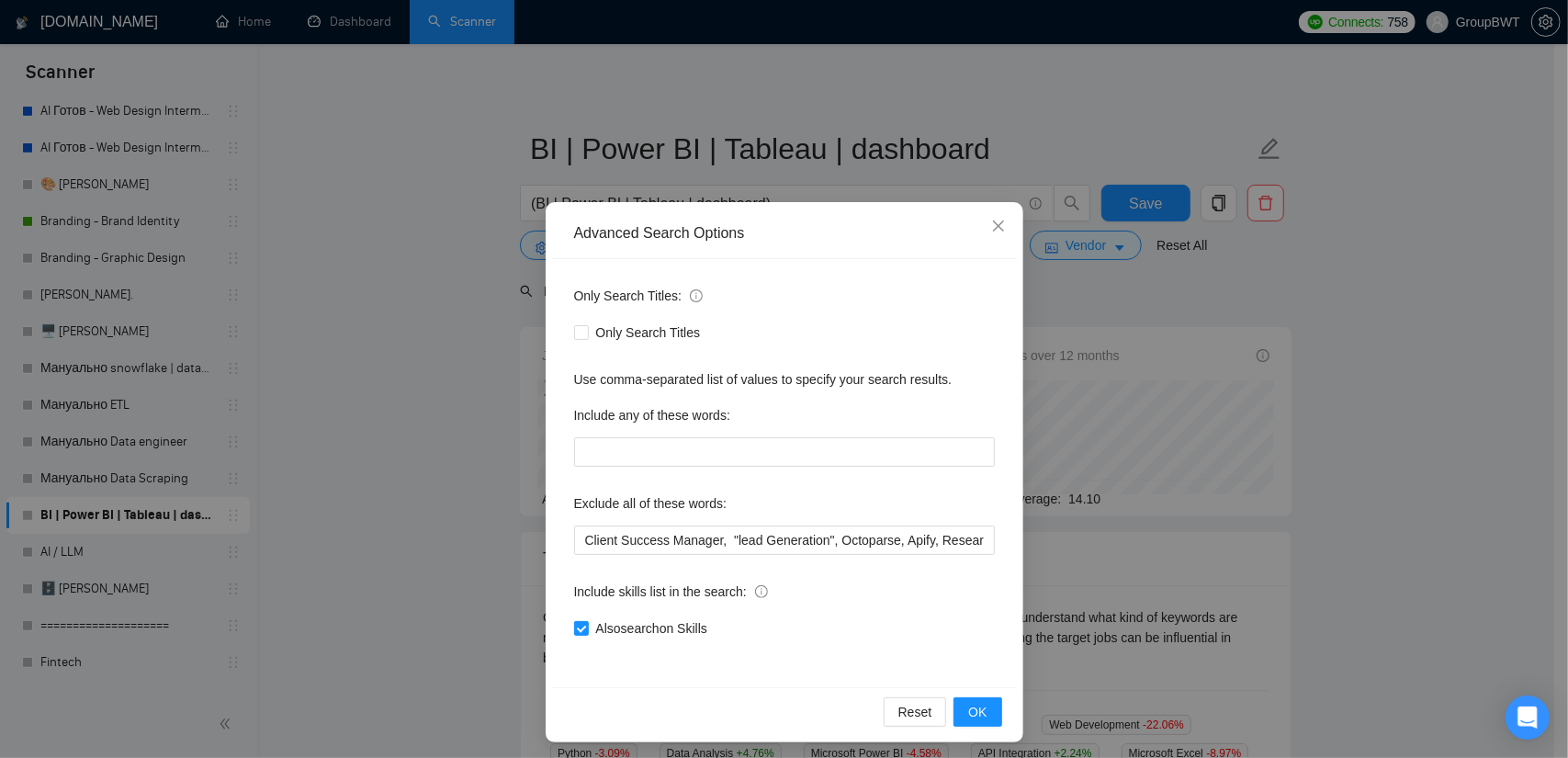
click at [432, 436] on div "Advanced Search Options Only Search Titles: Only Search Titles Use comma-separa…" at bounding box center [784, 379] width 1568 height 758
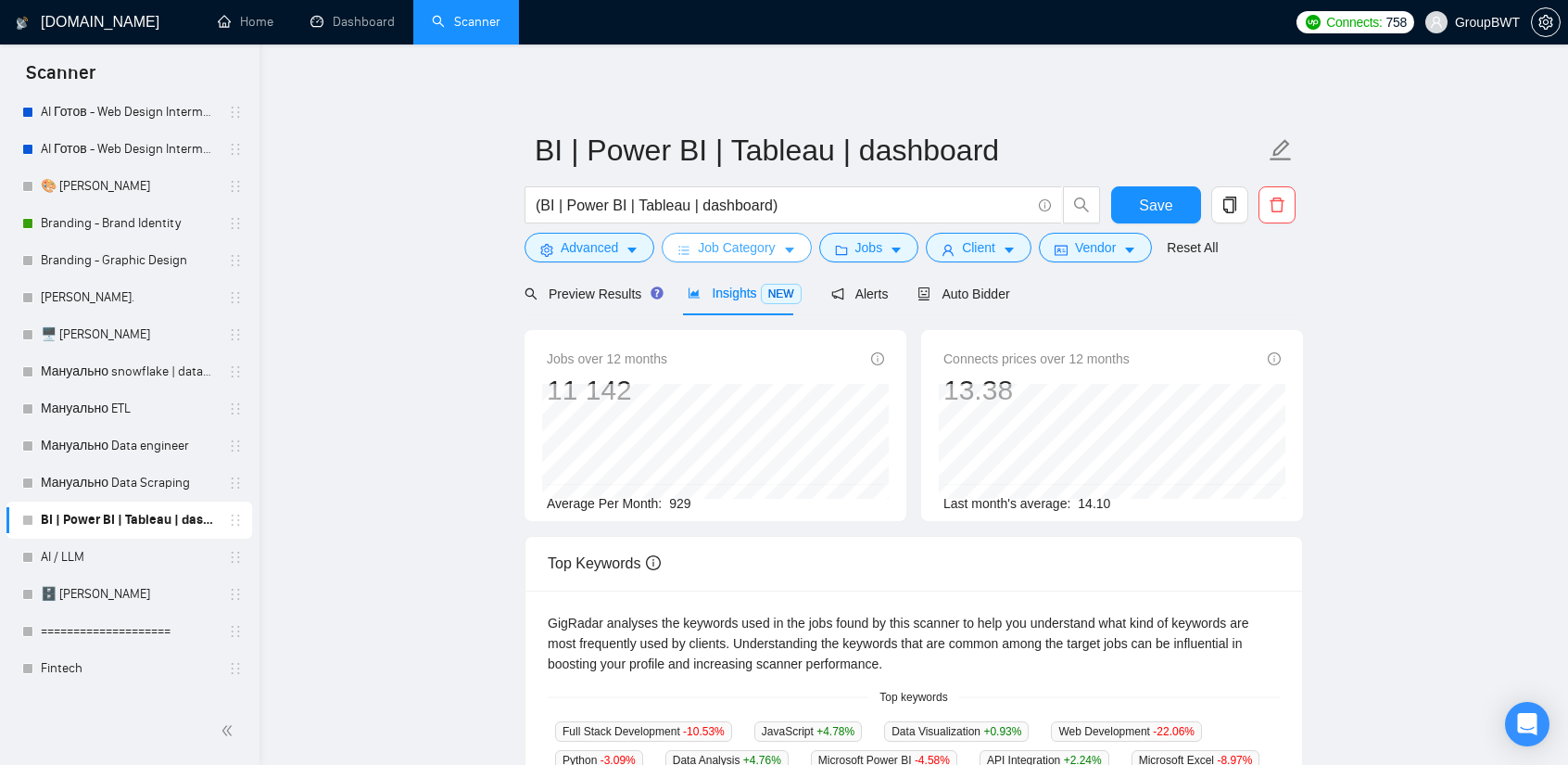
click at [737, 251] on span "Job Category" at bounding box center [736, 248] width 77 height 21
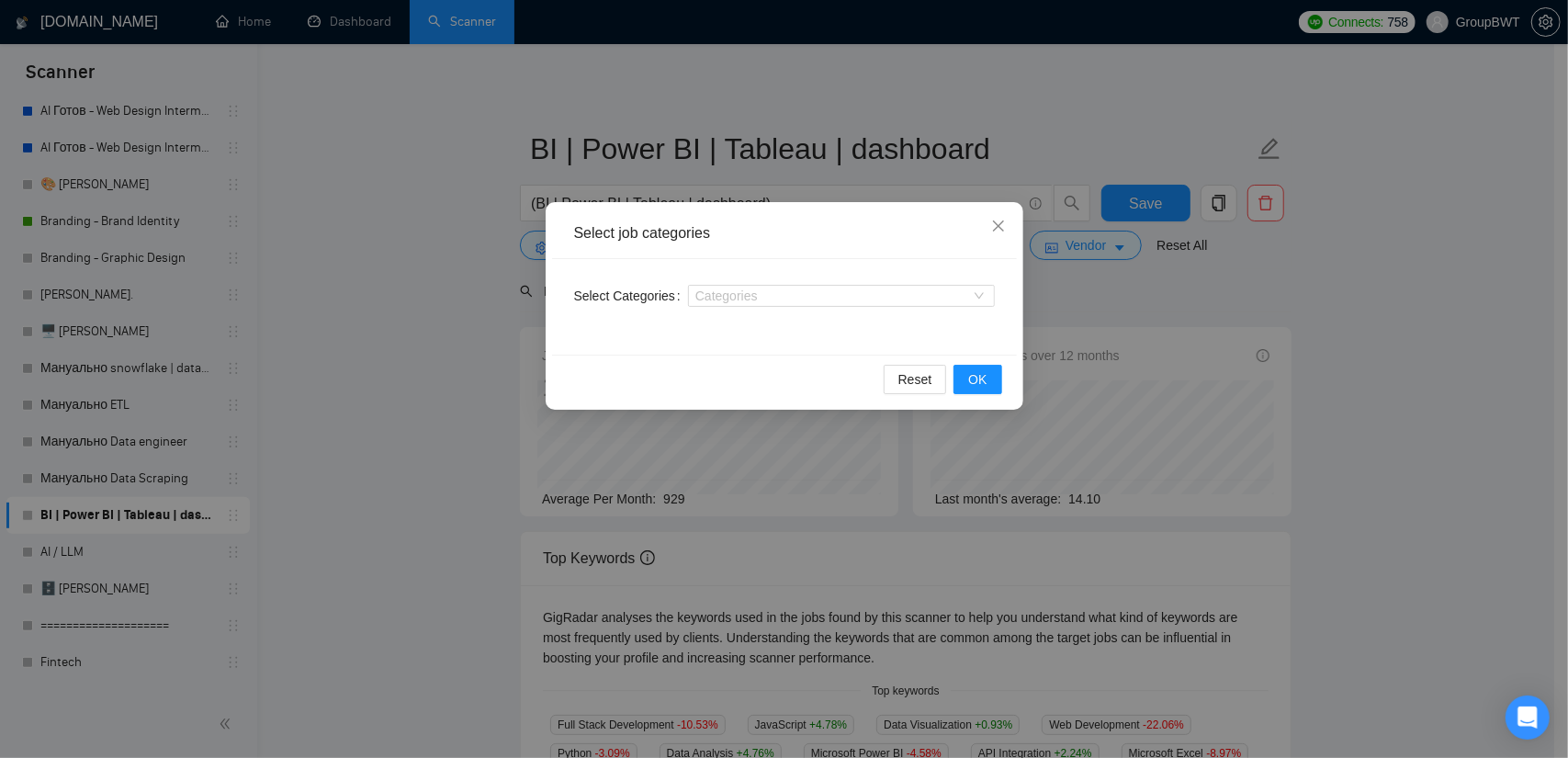
click at [1313, 312] on div "Select job categories Select Categories Categories Reset OK" at bounding box center [784, 379] width 1568 height 758
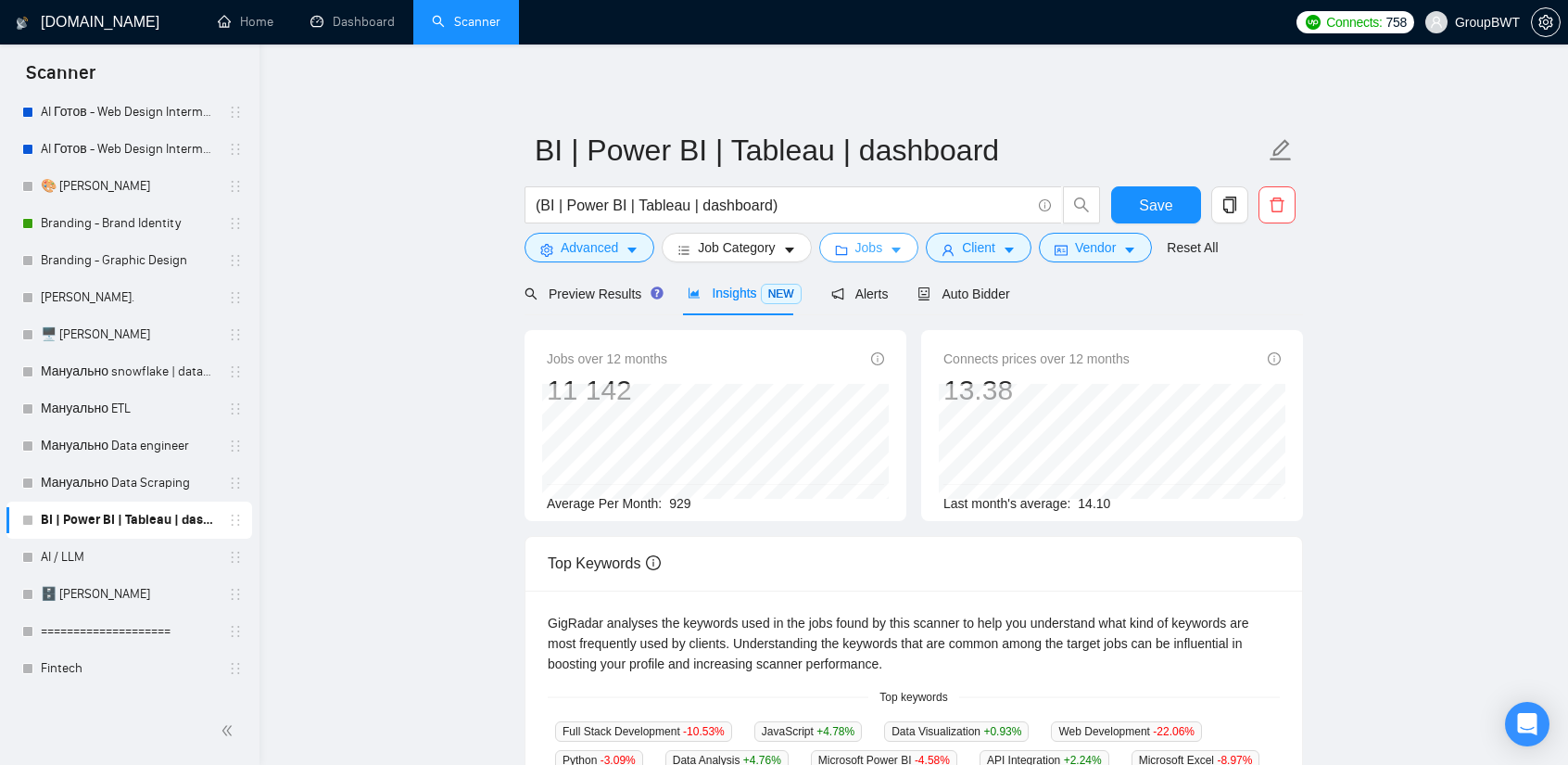
click at [861, 238] on span "Jobs" at bounding box center [869, 248] width 27 height 21
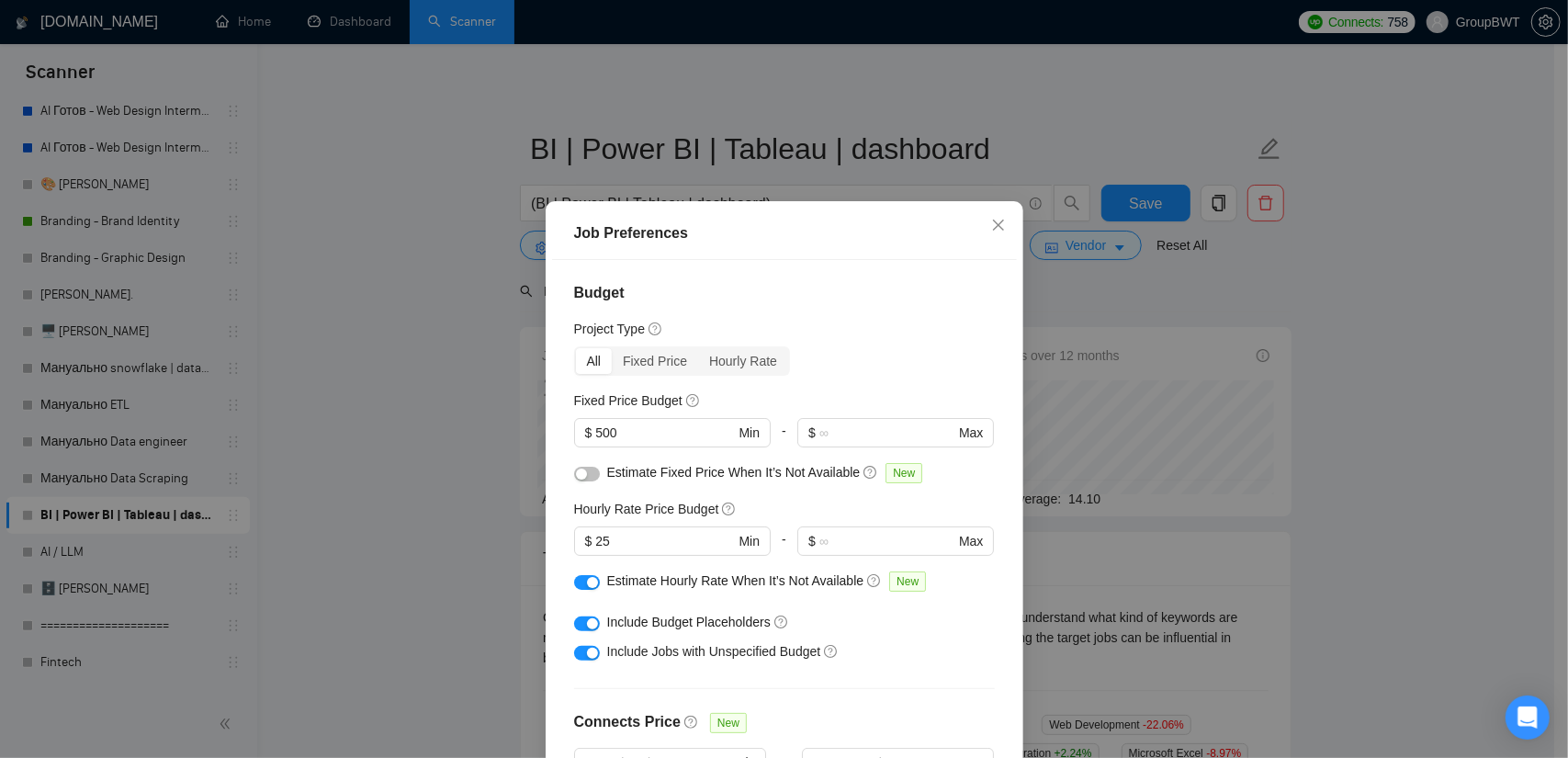
click at [1326, 363] on div "Job Preferences Budget Project Type All Fixed Price Hourly Rate Fixed Price Bud…" at bounding box center [784, 379] width 1568 height 758
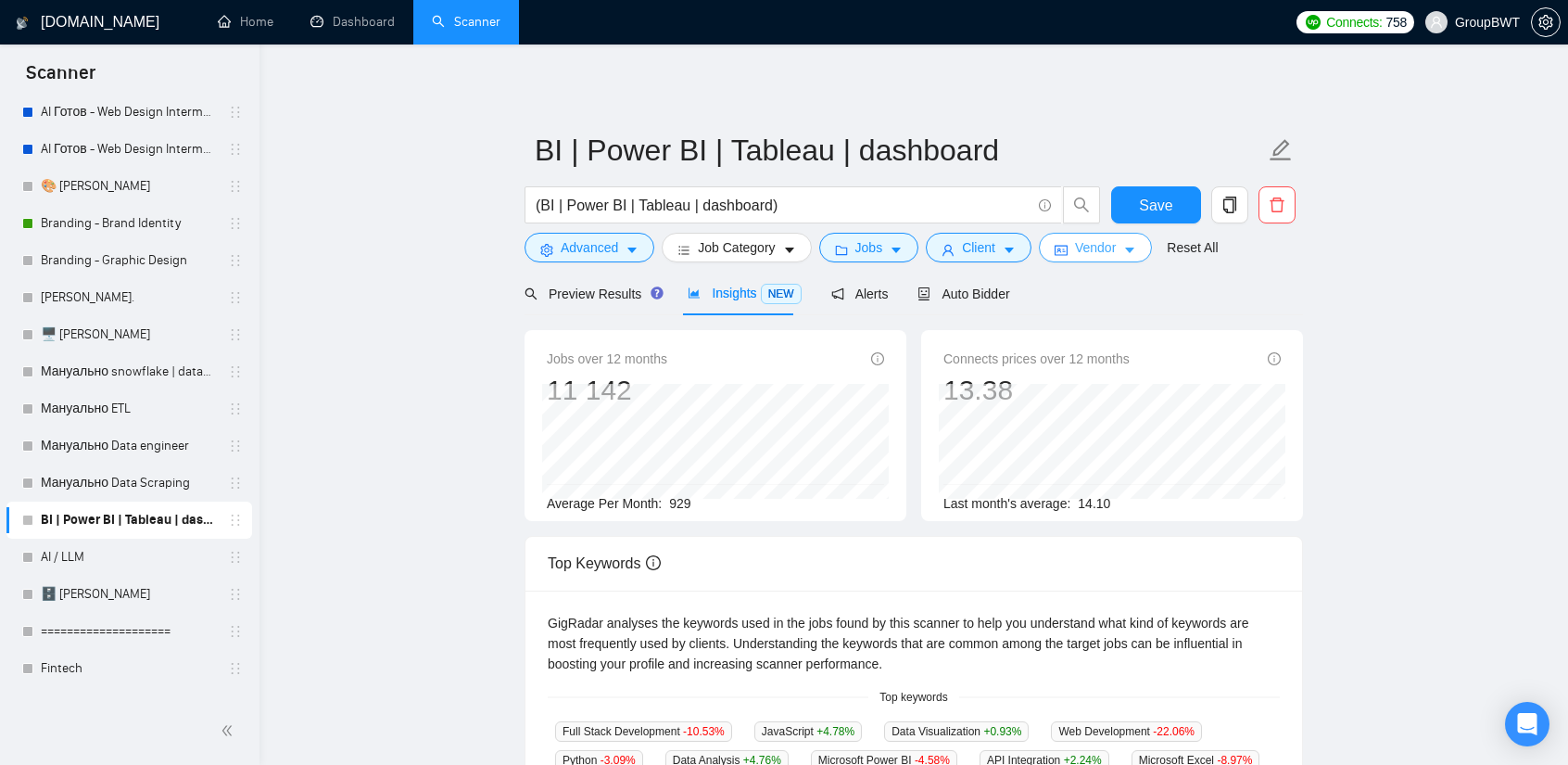
click at [1101, 248] on span "Vendor" at bounding box center [1096, 248] width 41 height 21
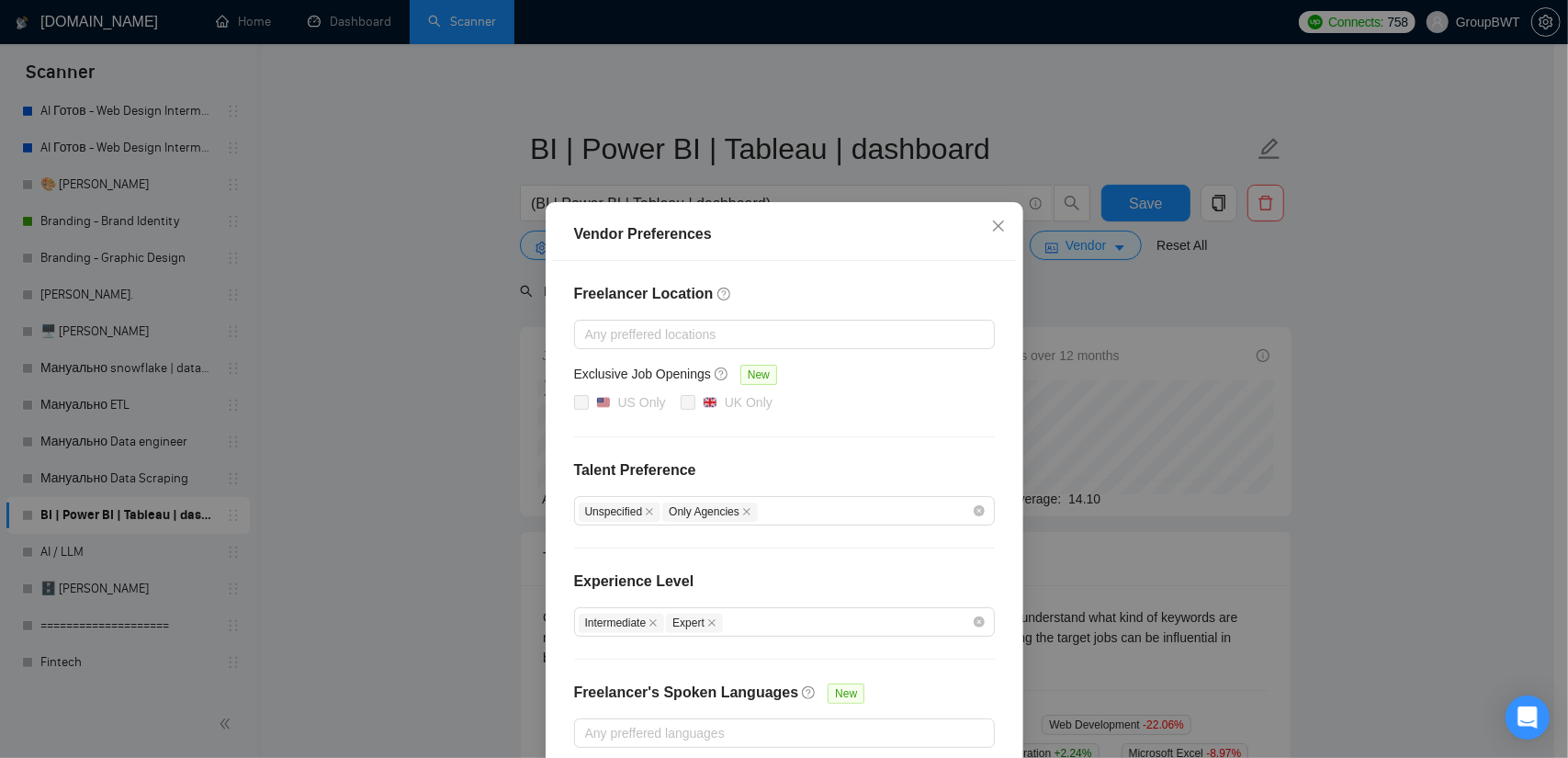
click at [1350, 299] on div "Vendor Preferences Freelancer Location Any preffered locations Exclusive Job Op…" at bounding box center [784, 379] width 1568 height 758
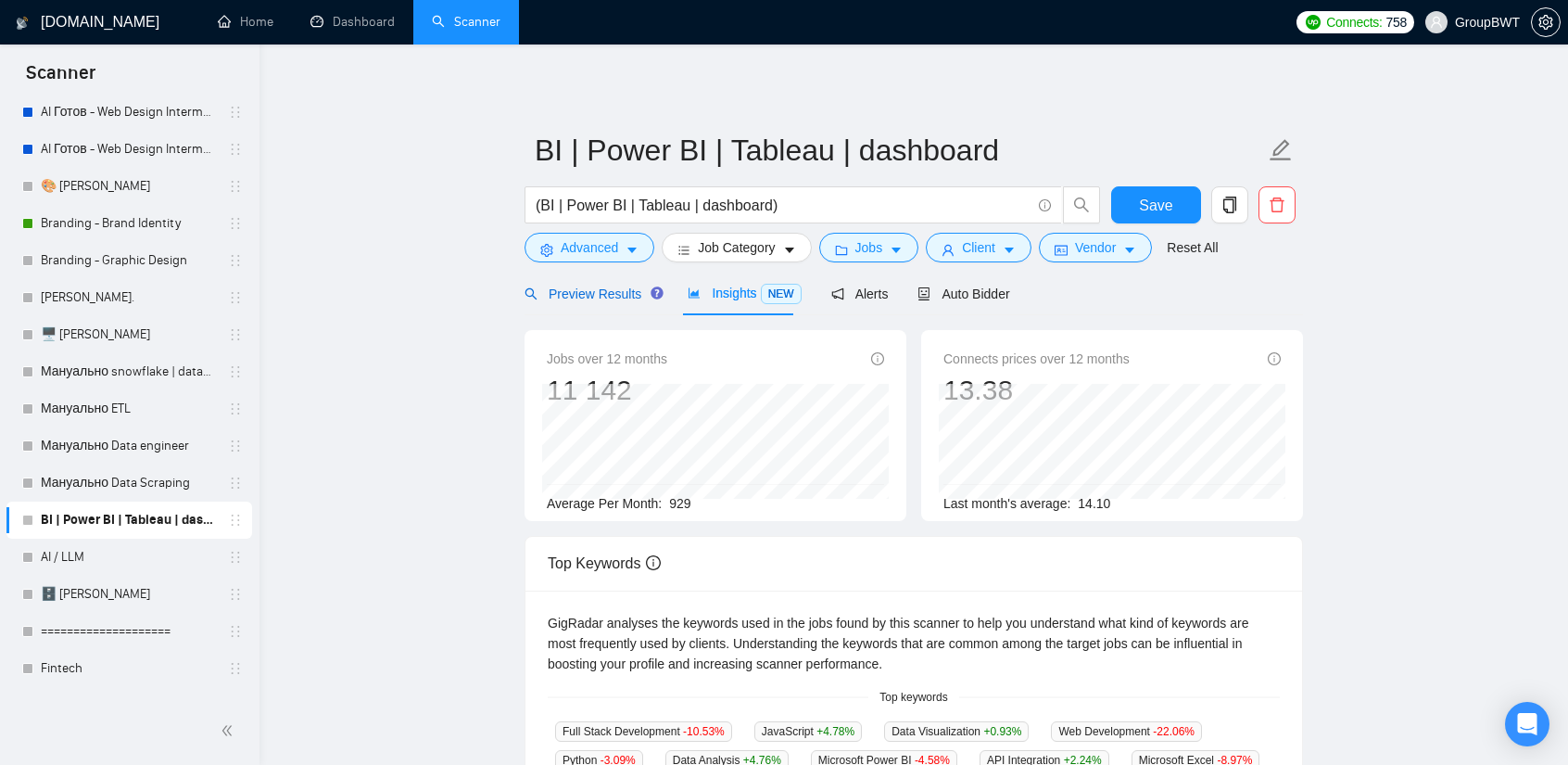
click at [597, 290] on span "Preview Results" at bounding box center [591, 294] width 134 height 15
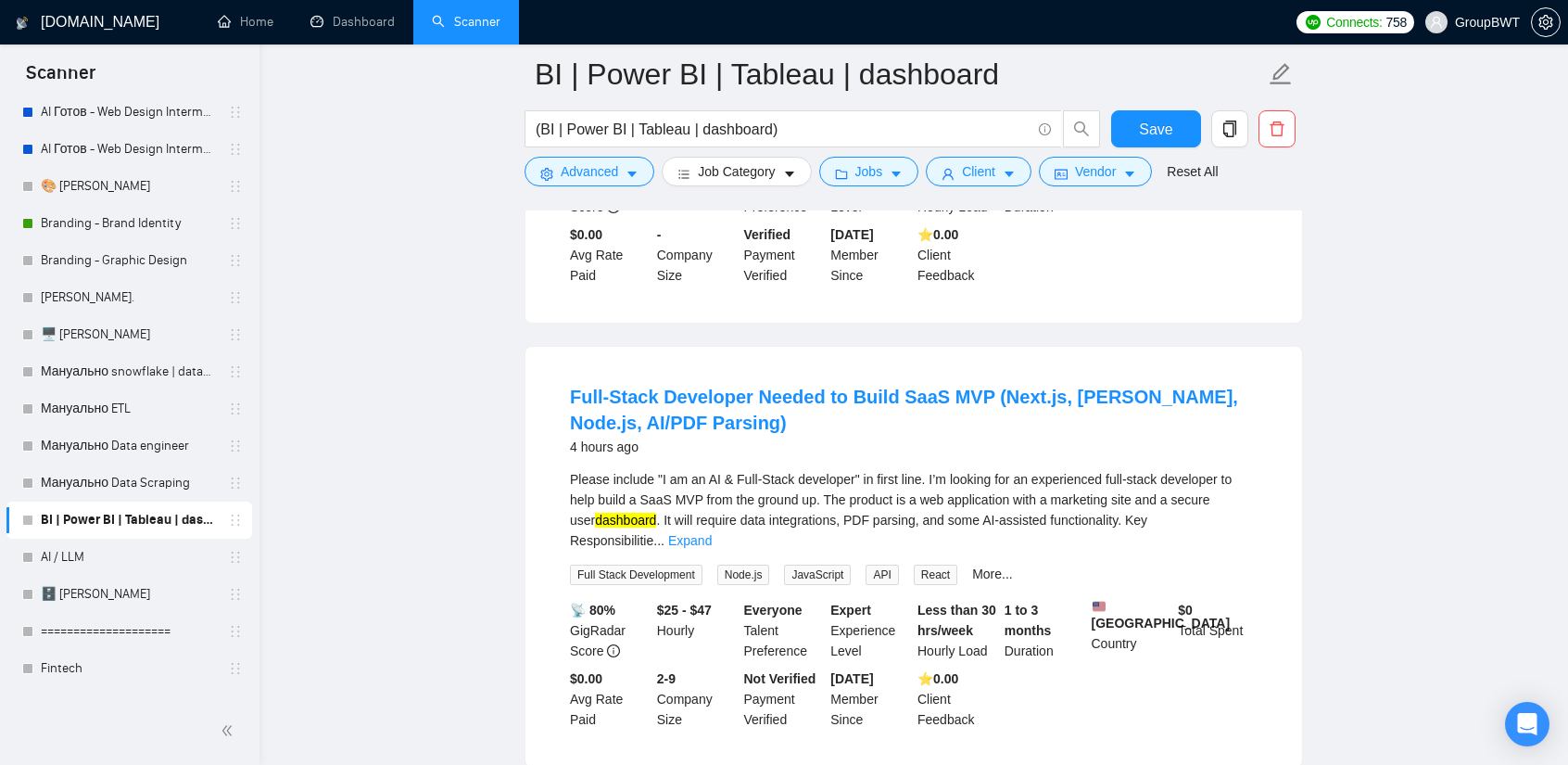
scroll to position [464, 0]
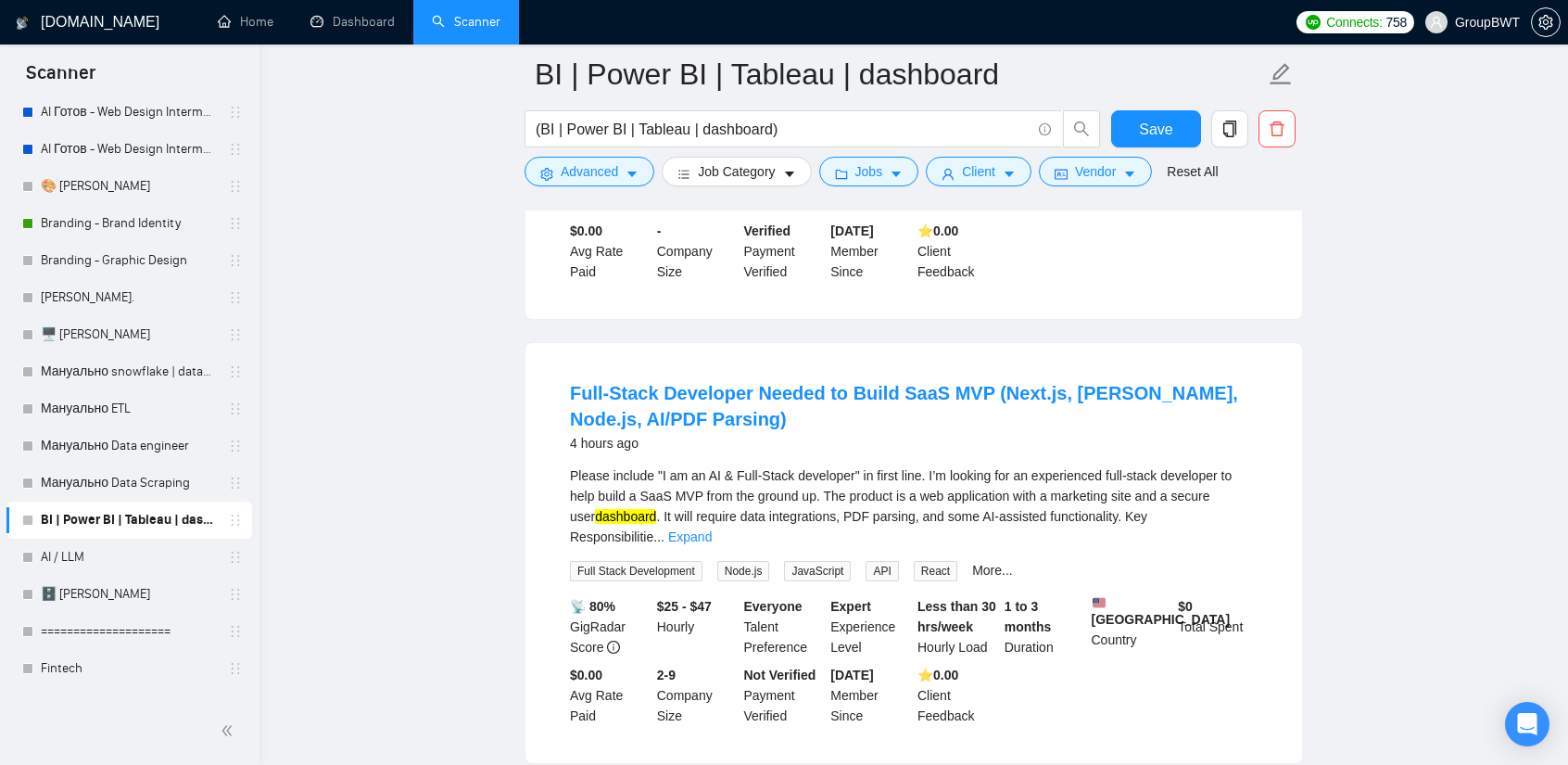
click at [1233, 506] on div "Please include "I am an AI & Full-Stack developer" in first line. I’m looking f…" at bounding box center [914, 523] width 687 height 116
click at [712, 529] on link "Expand" at bounding box center [690, 537] width 44 height 15
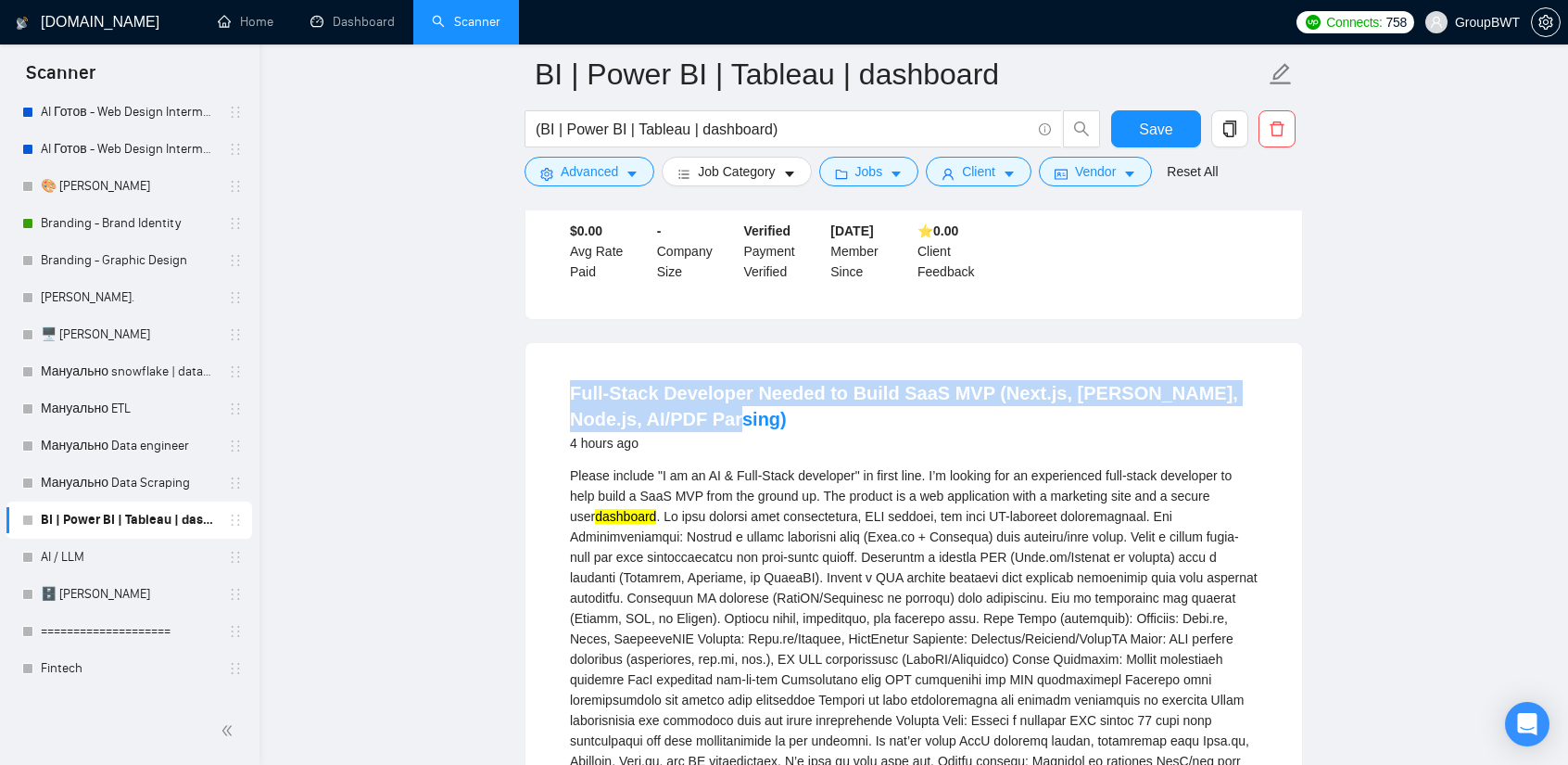
drag, startPoint x: 569, startPoint y: 348, endPoint x: 790, endPoint y: 388, distance: 224.6
click at [790, 388] on li "Full-Stack Developer Needed to Build SaaS MVP (Next.js, [PERSON_NAME], Node.js,…" at bounding box center [914, 675] width 732 height 620
click at [786, 382] on link "Full-Stack Developer Needed to Build SaaS MVP (Next.js, [PERSON_NAME], Node.js,…" at bounding box center [904, 405] width 668 height 46
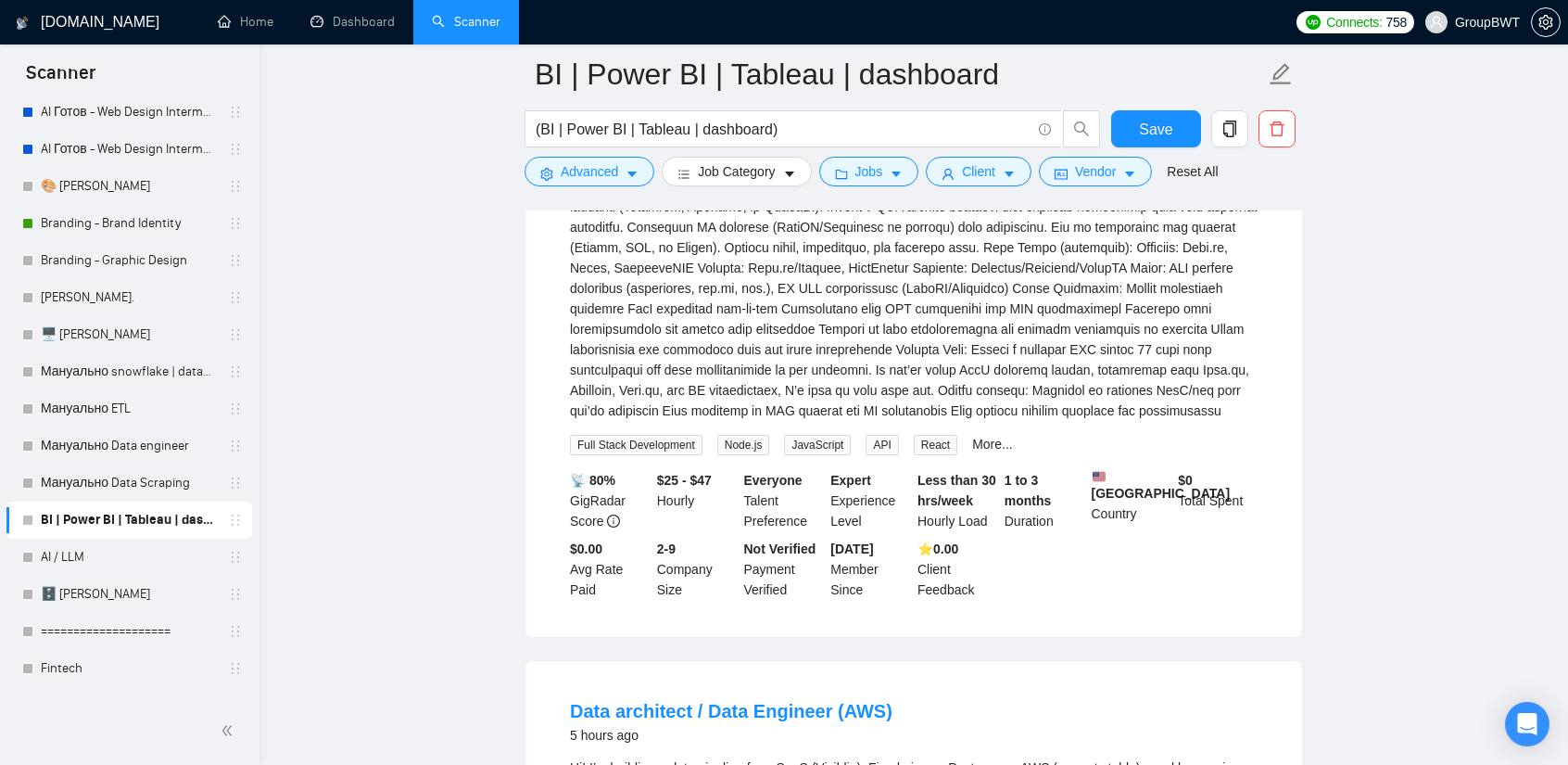
scroll to position [1205, 0]
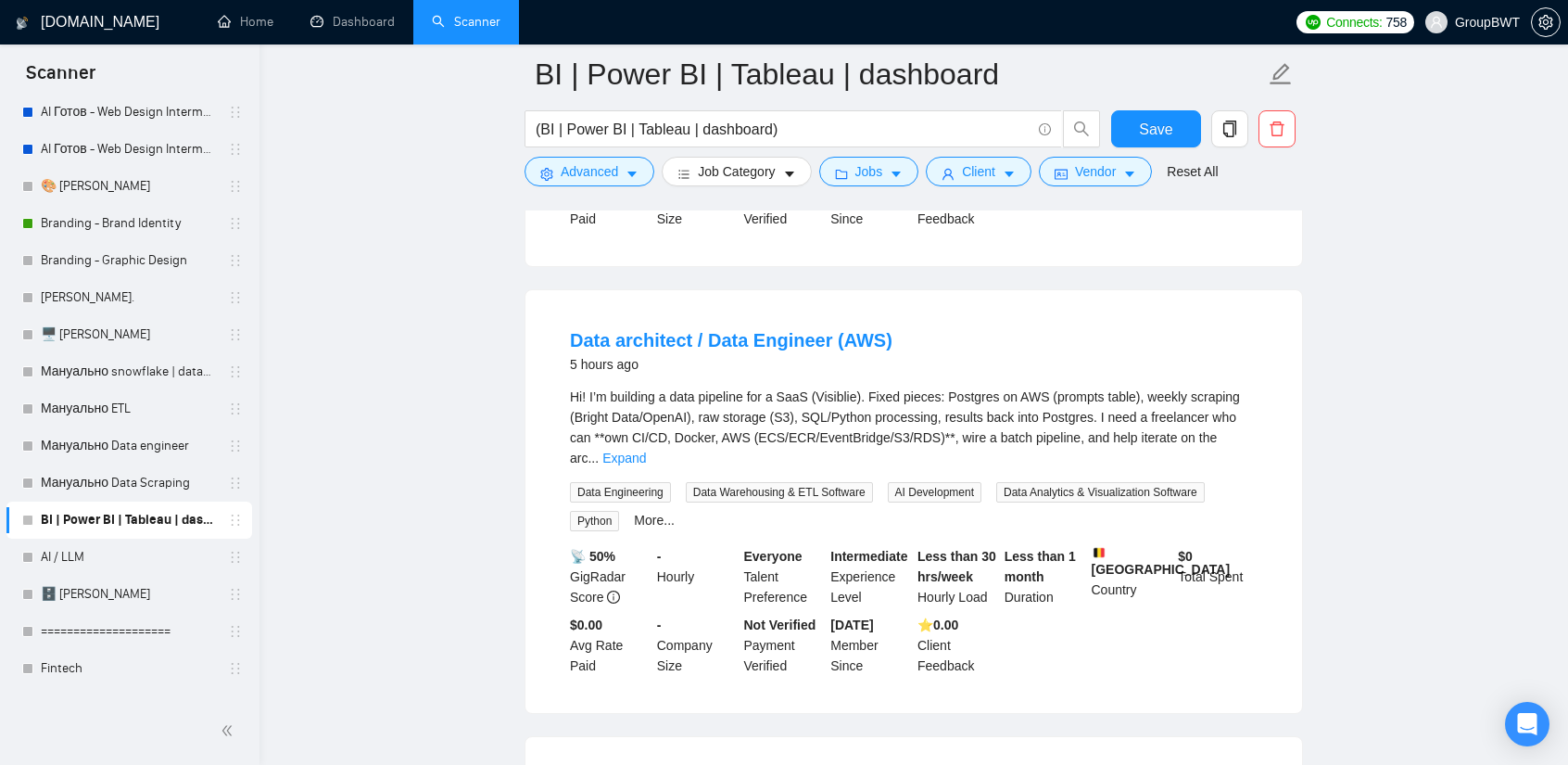
click at [646, 451] on link "Expand" at bounding box center [624, 458] width 44 height 15
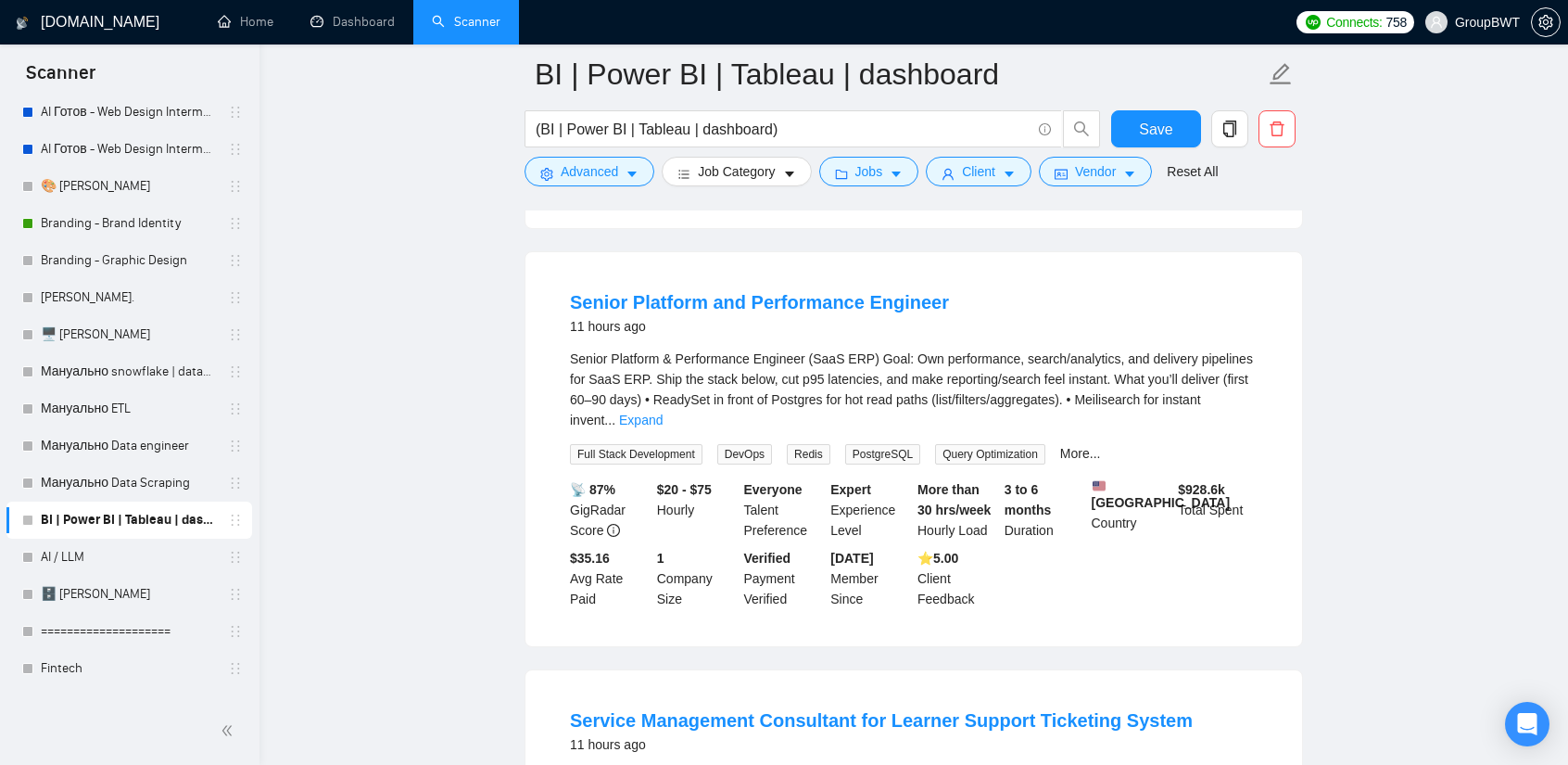
scroll to position [2502, 0]
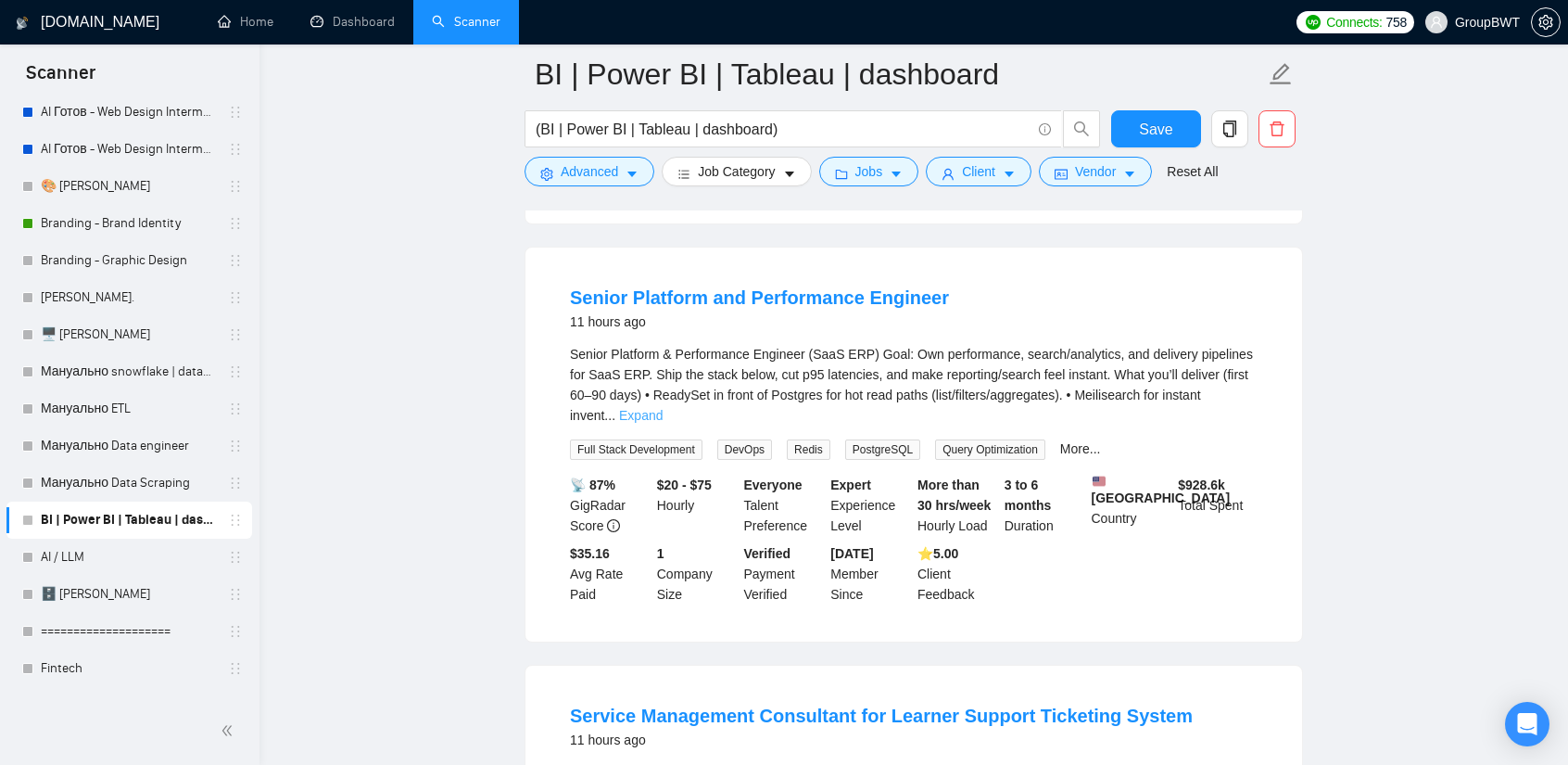
click at [663, 408] on link "Expand" at bounding box center [641, 416] width 44 height 15
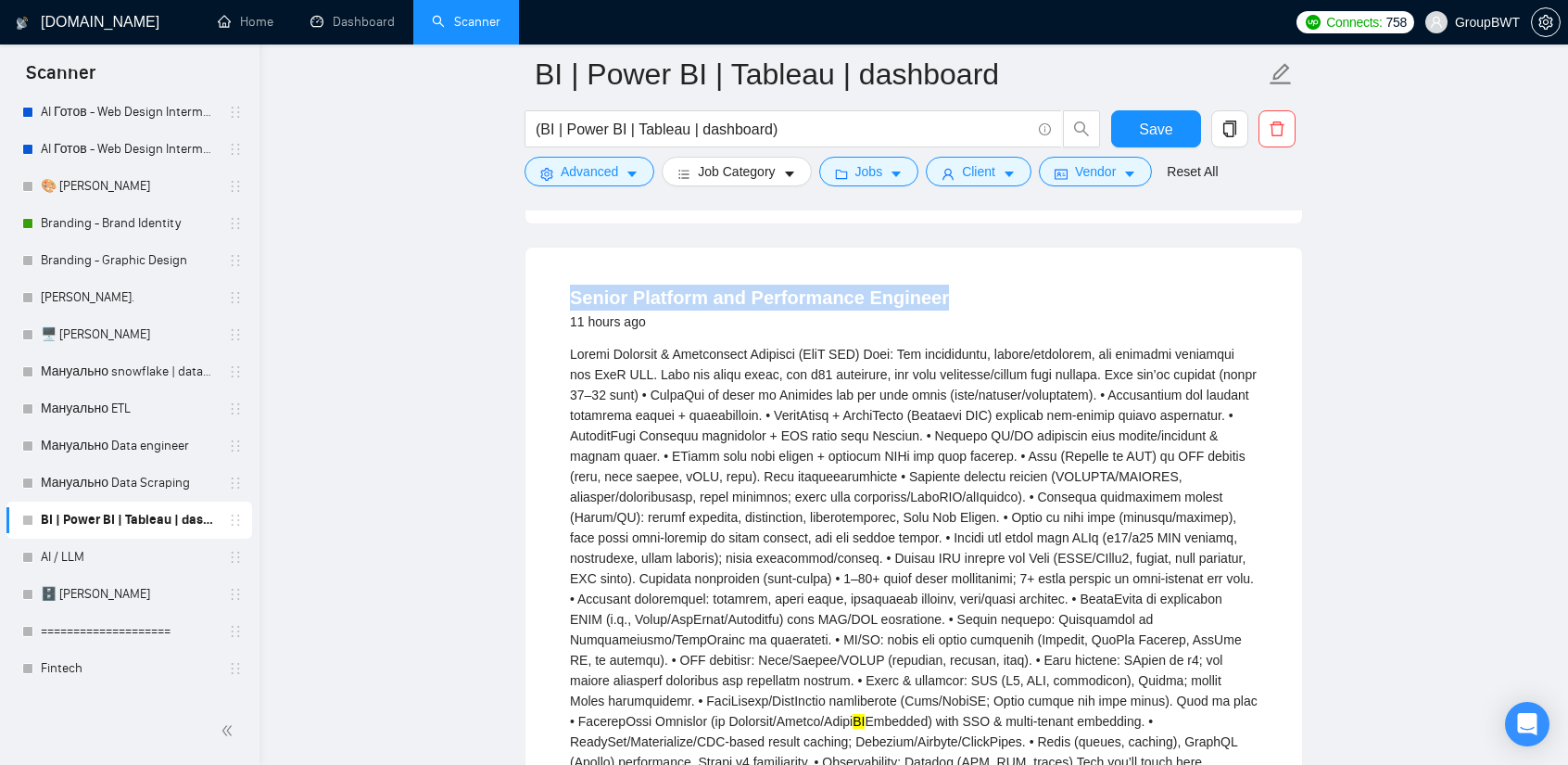
drag, startPoint x: 586, startPoint y: 249, endPoint x: 971, endPoint y: 253, distance: 385.0
click at [971, 270] on li "Senior Platform and Performance Engineer 11 hours ago BI Embedded) with SSO & m…" at bounding box center [914, 668] width 732 height 798
click at [779, 287] on link "Senior Platform and Performance Engineer" at bounding box center [759, 297] width 379 height 21
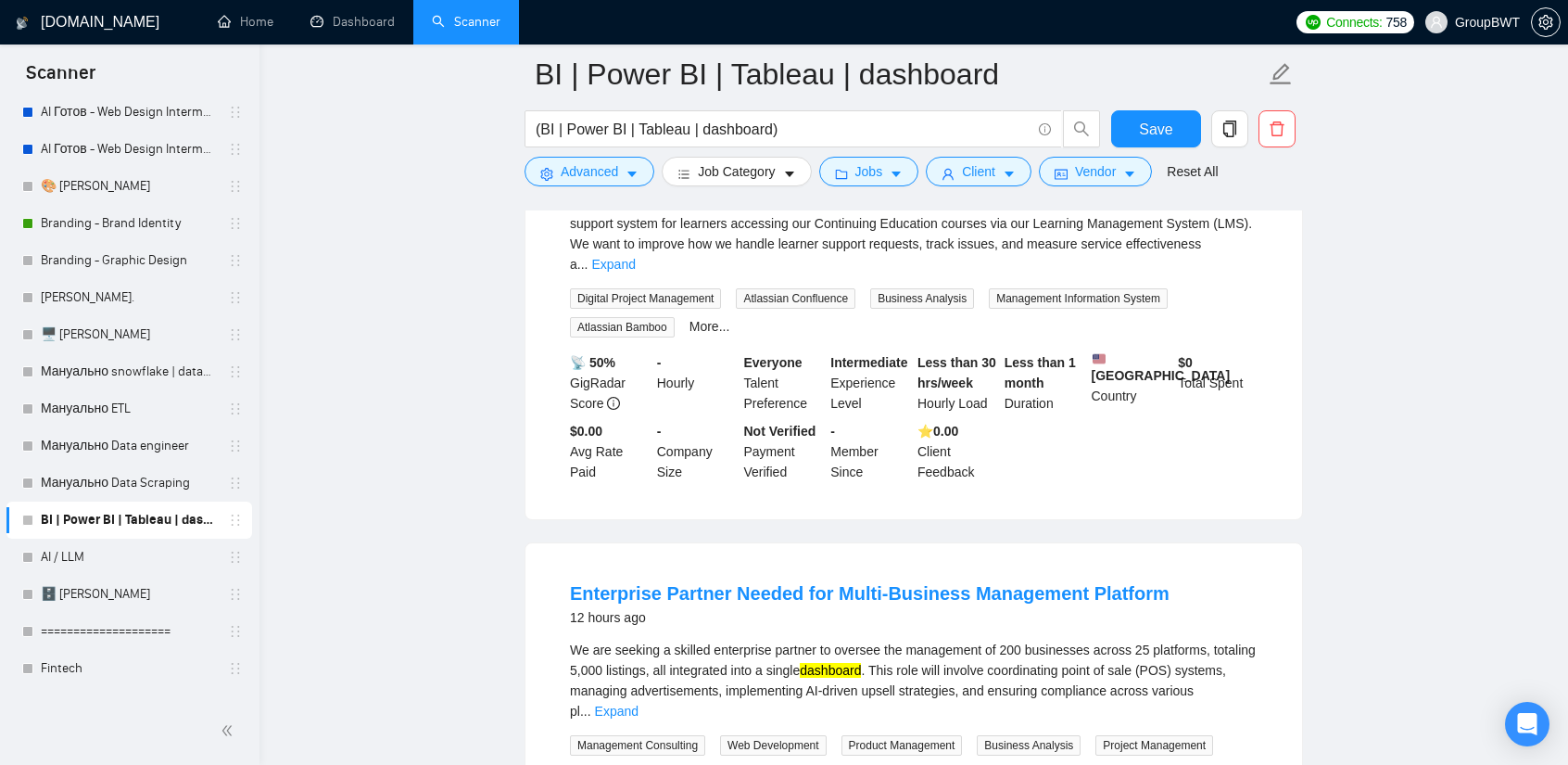
scroll to position [3708, 0]
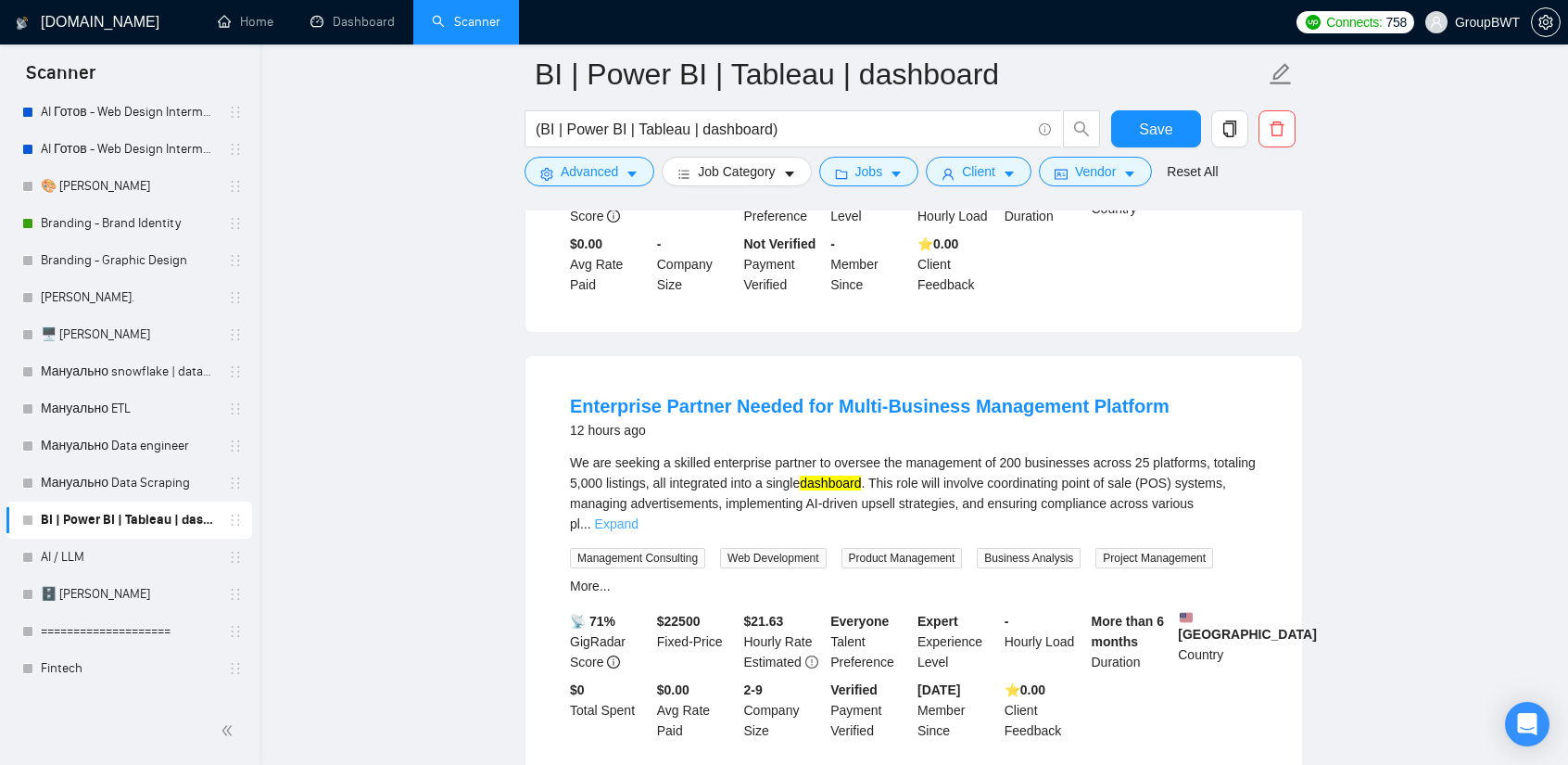
click at [639, 516] on link "Expand" at bounding box center [617, 524] width 44 height 15
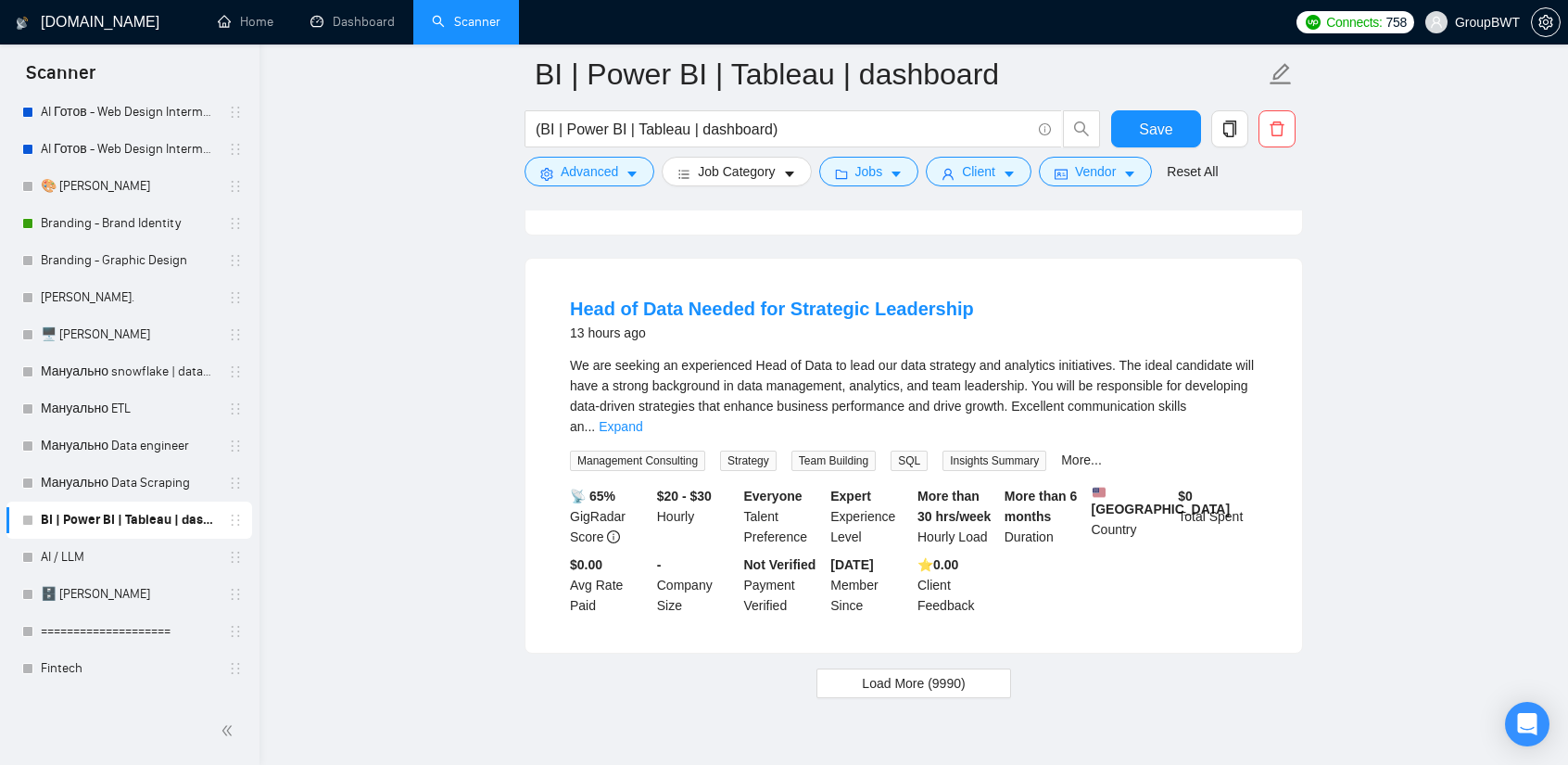
scroll to position [4705, 0]
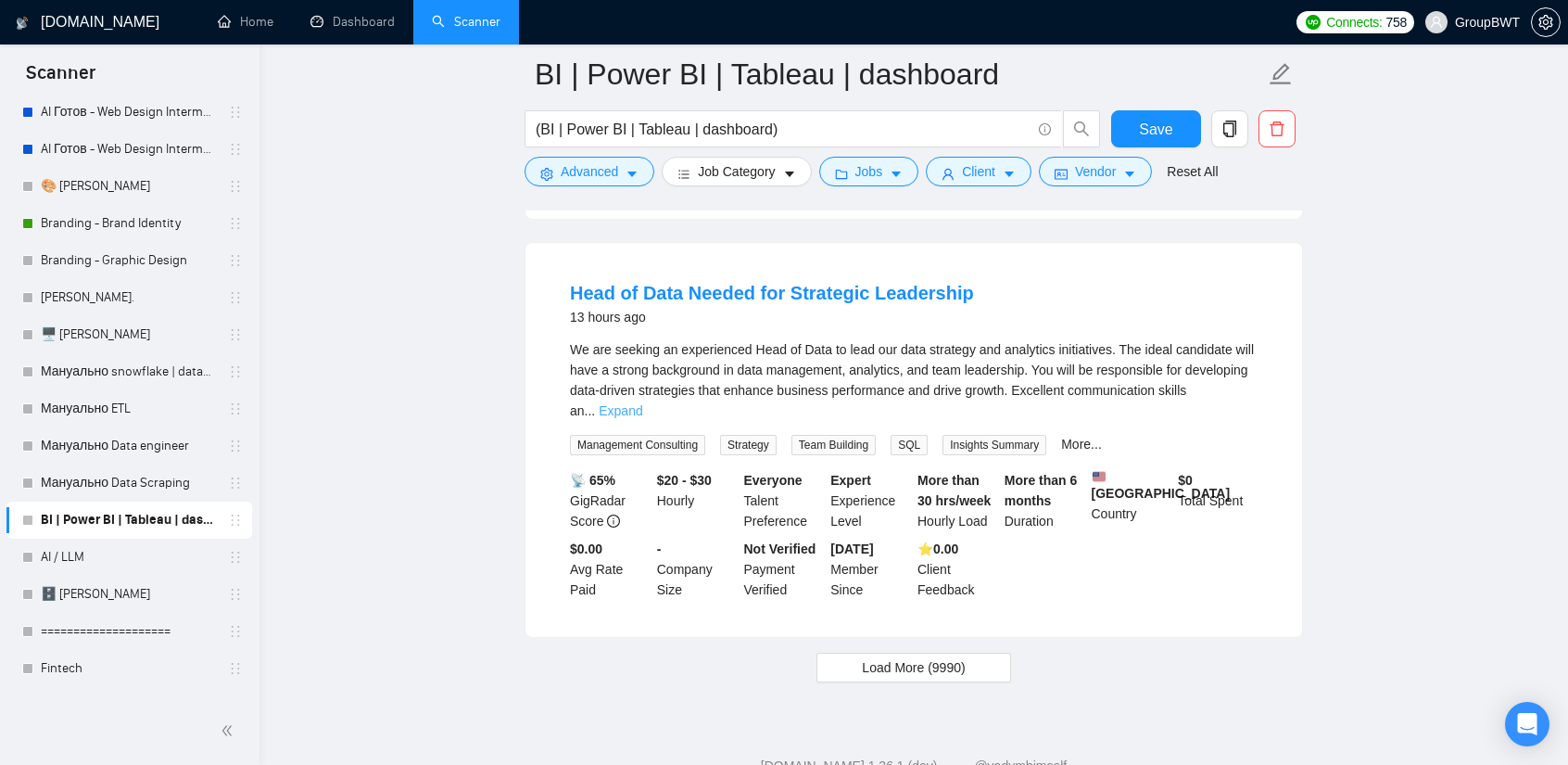
click at [642, 403] on link "Expand" at bounding box center [620, 411] width 44 height 15
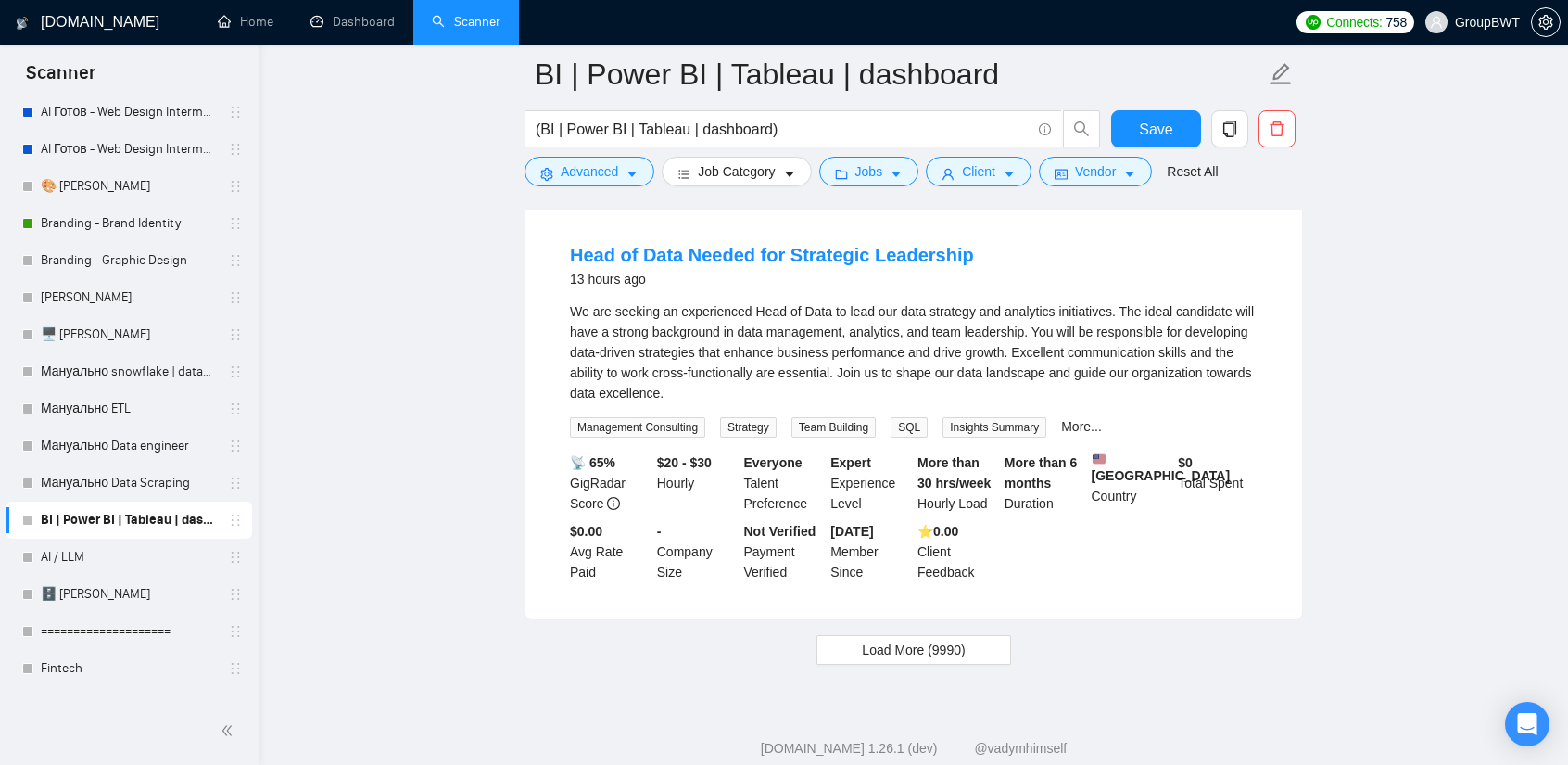
scroll to position [4746, 0]
click at [918, 637] on span "Load More (9990)" at bounding box center [913, 648] width 103 height 21
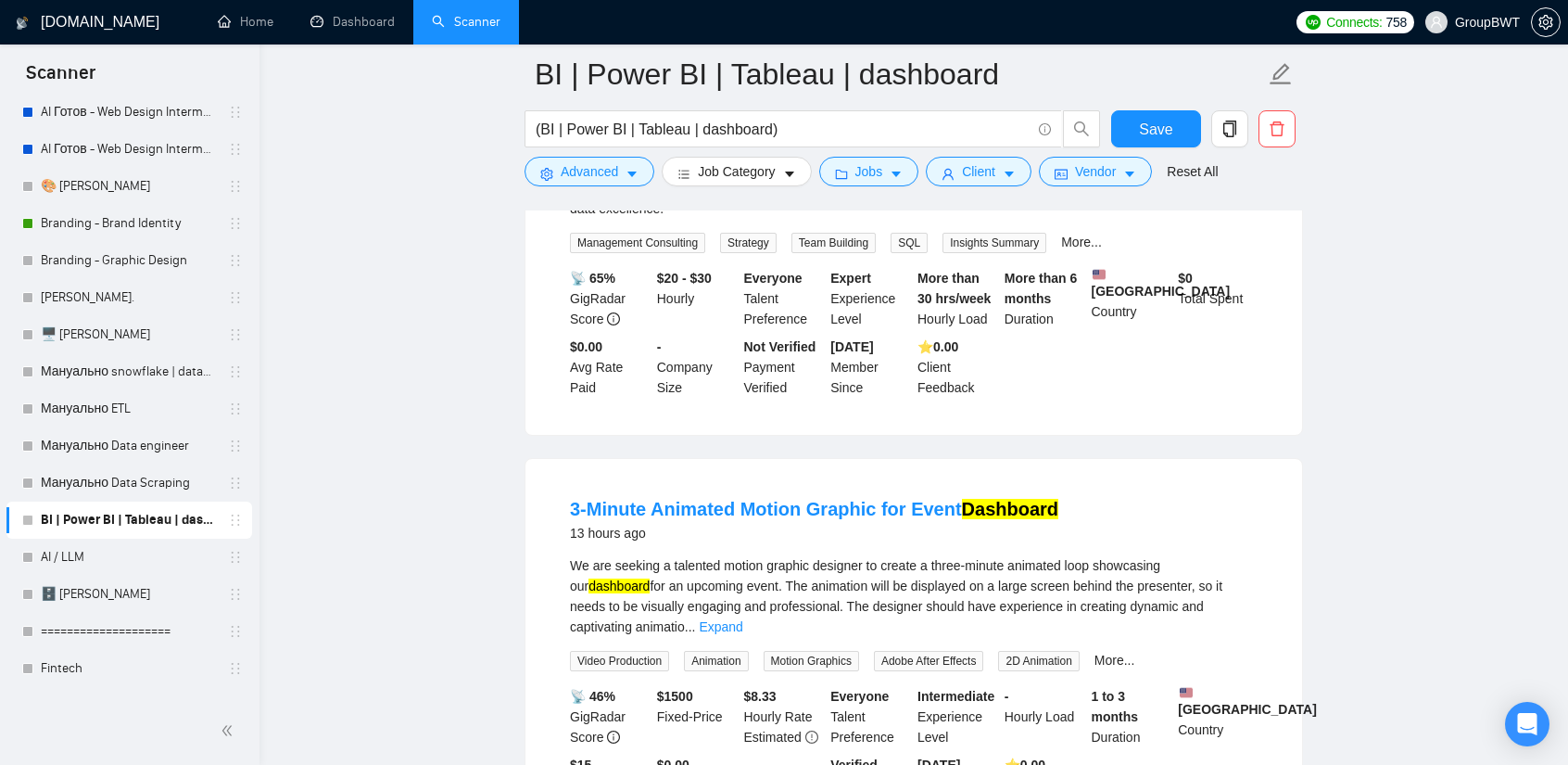
scroll to position [4931, 0]
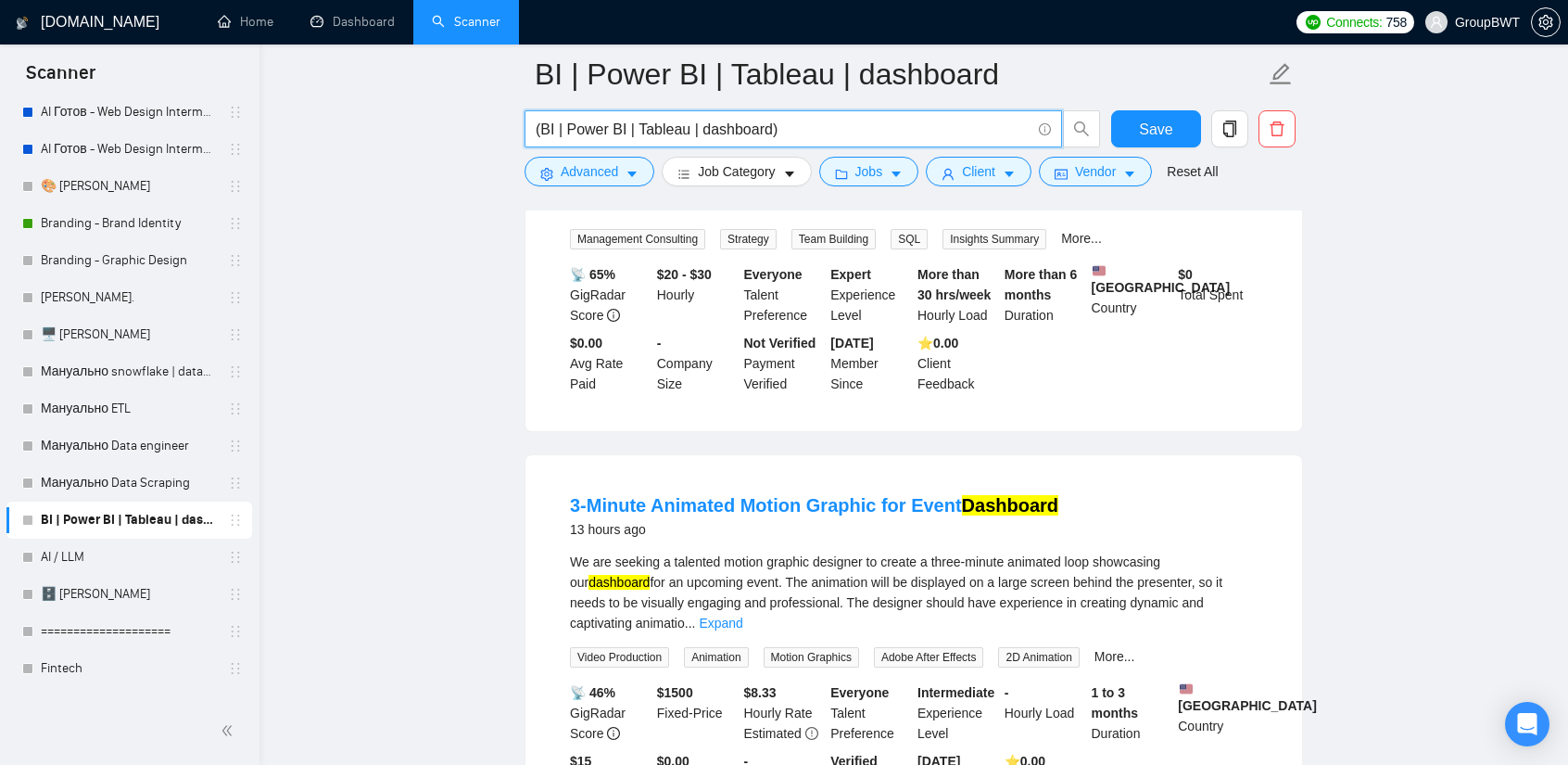
drag, startPoint x: 762, startPoint y: 129, endPoint x: 692, endPoint y: 129, distance: 70.0
click at [692, 129] on input "(BI | Power BI | Tableau | dashboard)" at bounding box center [783, 129] width 495 height 23
click at [762, 132] on input "(BI | Power BI | Tableau | dashboard)" at bounding box center [783, 129] width 495 height 23
paste input "dashboard"
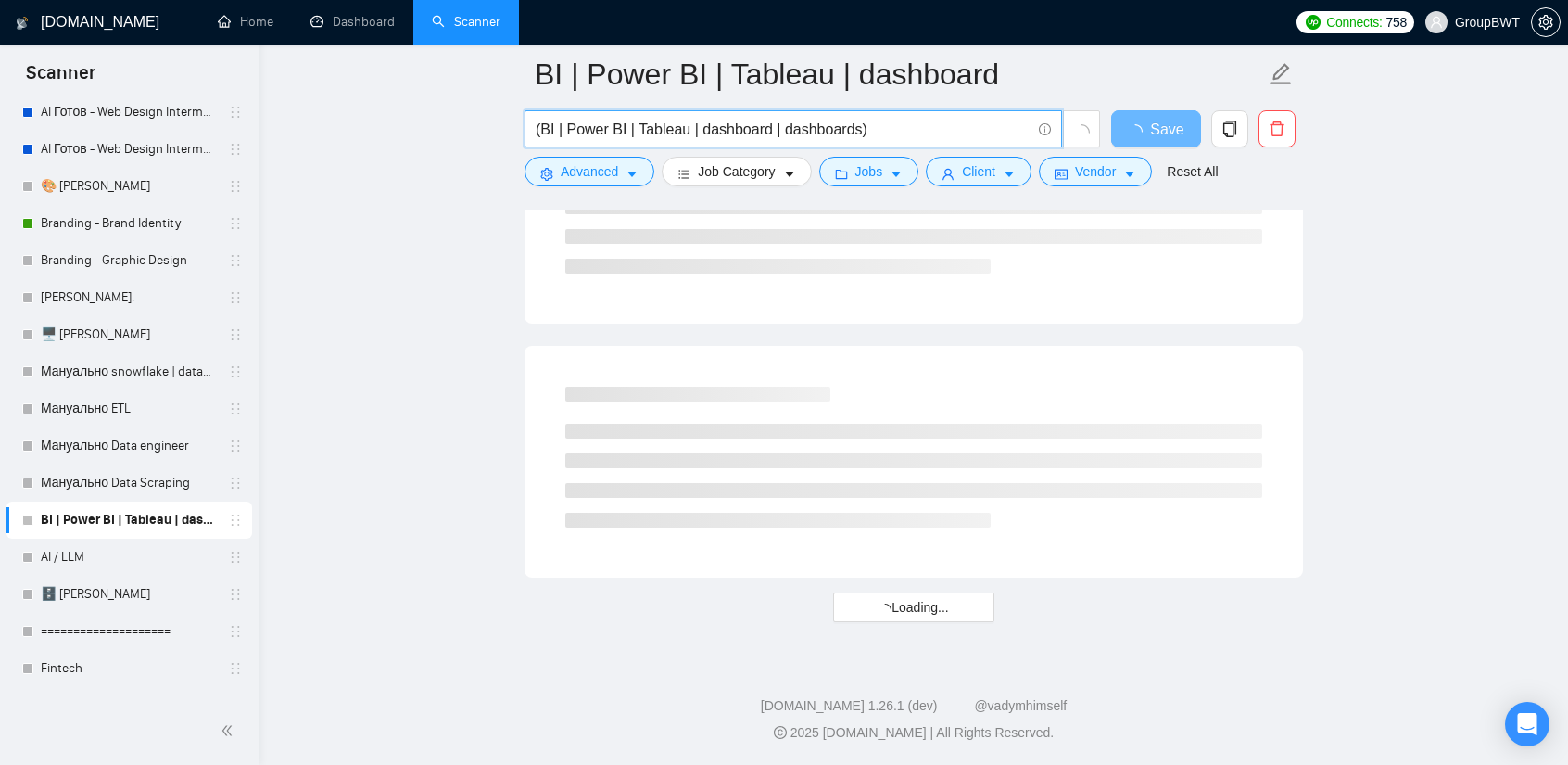
scroll to position [4866, 0]
type input "(BI | Power BI | Tableau | dashboard | dashboards)"
click at [1294, 299] on div at bounding box center [914, 208] width 778 height 232
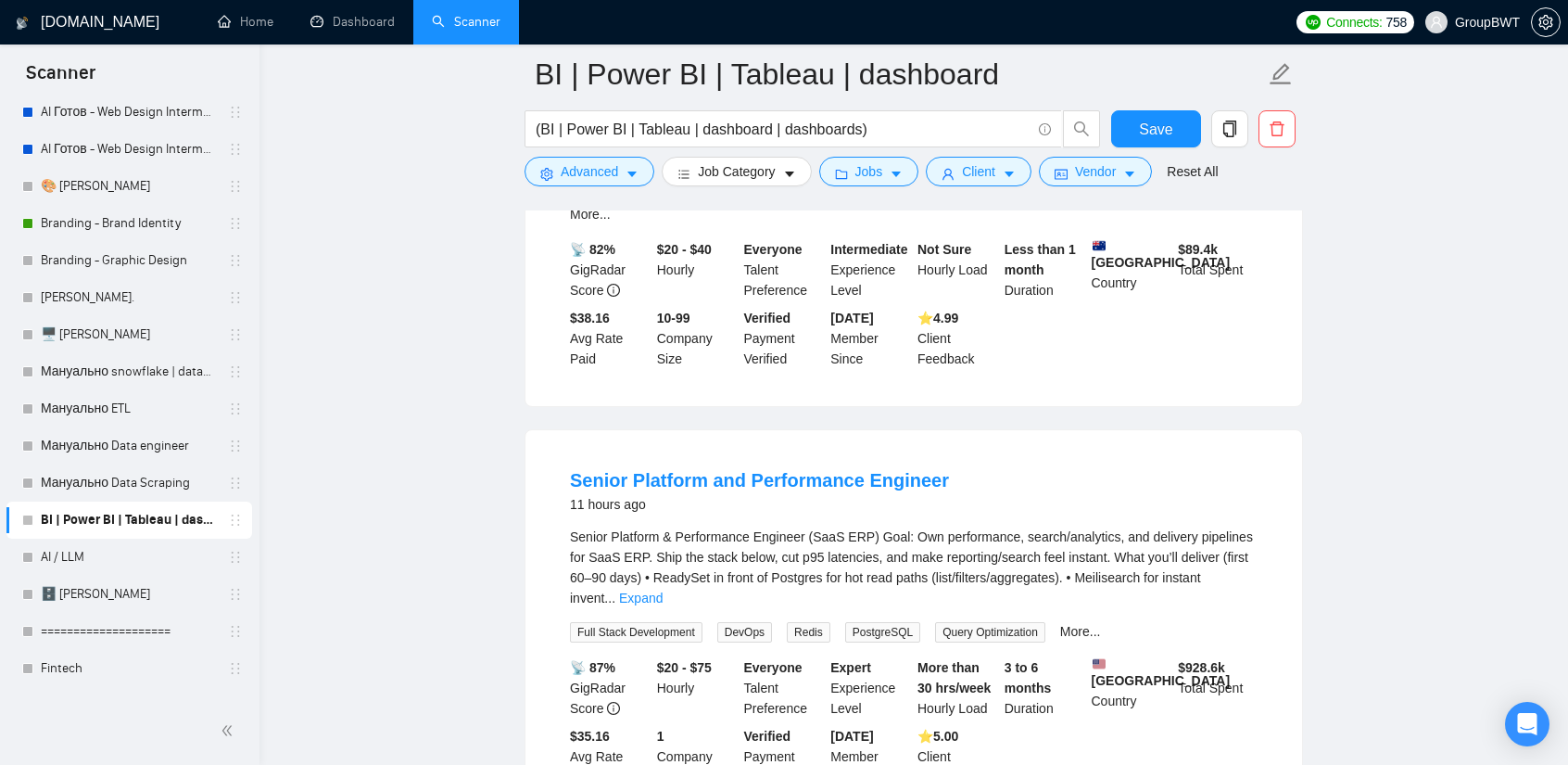
scroll to position [3334, 0]
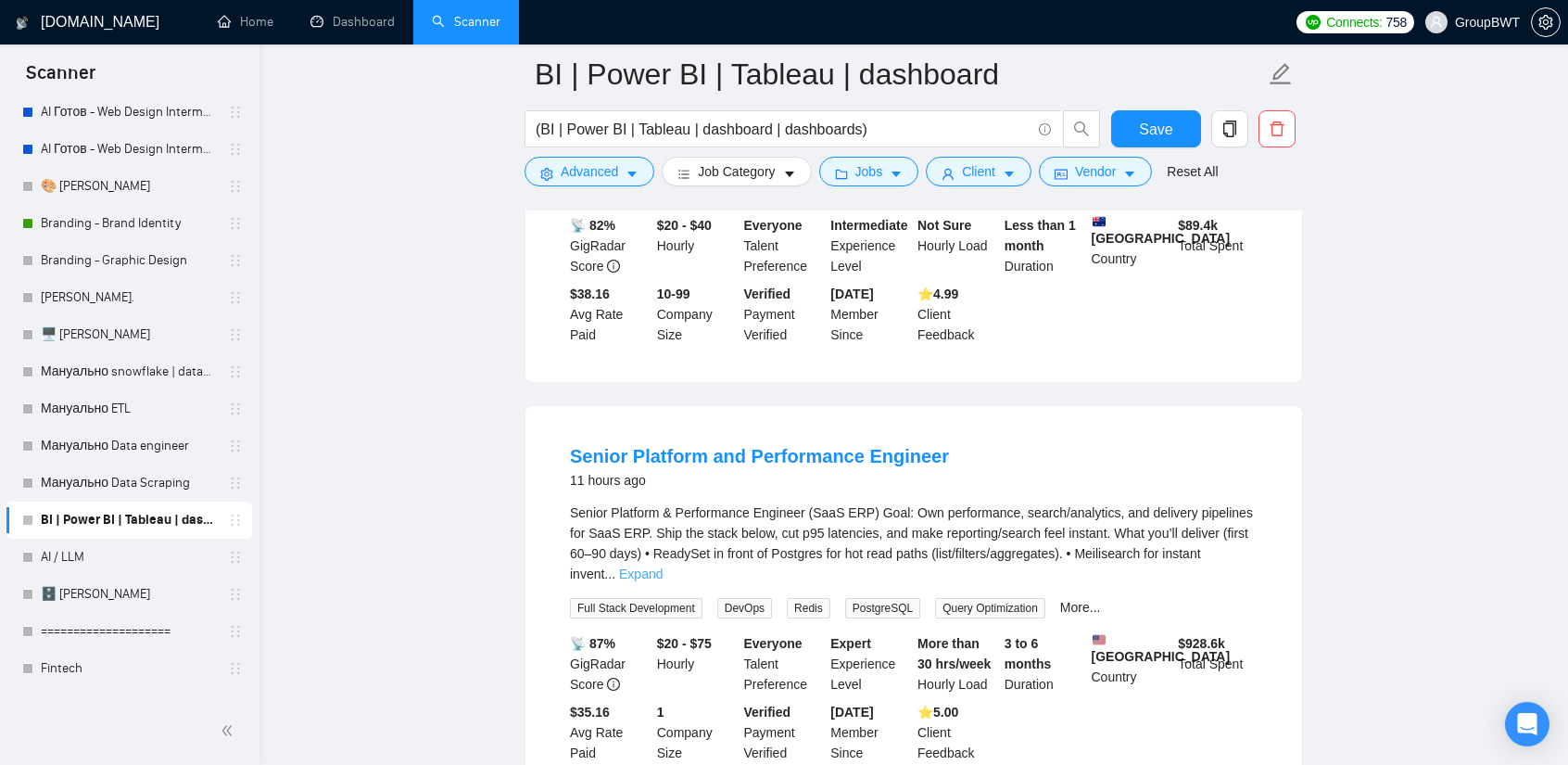
click at [663, 566] on link "Expand" at bounding box center [641, 574] width 44 height 15
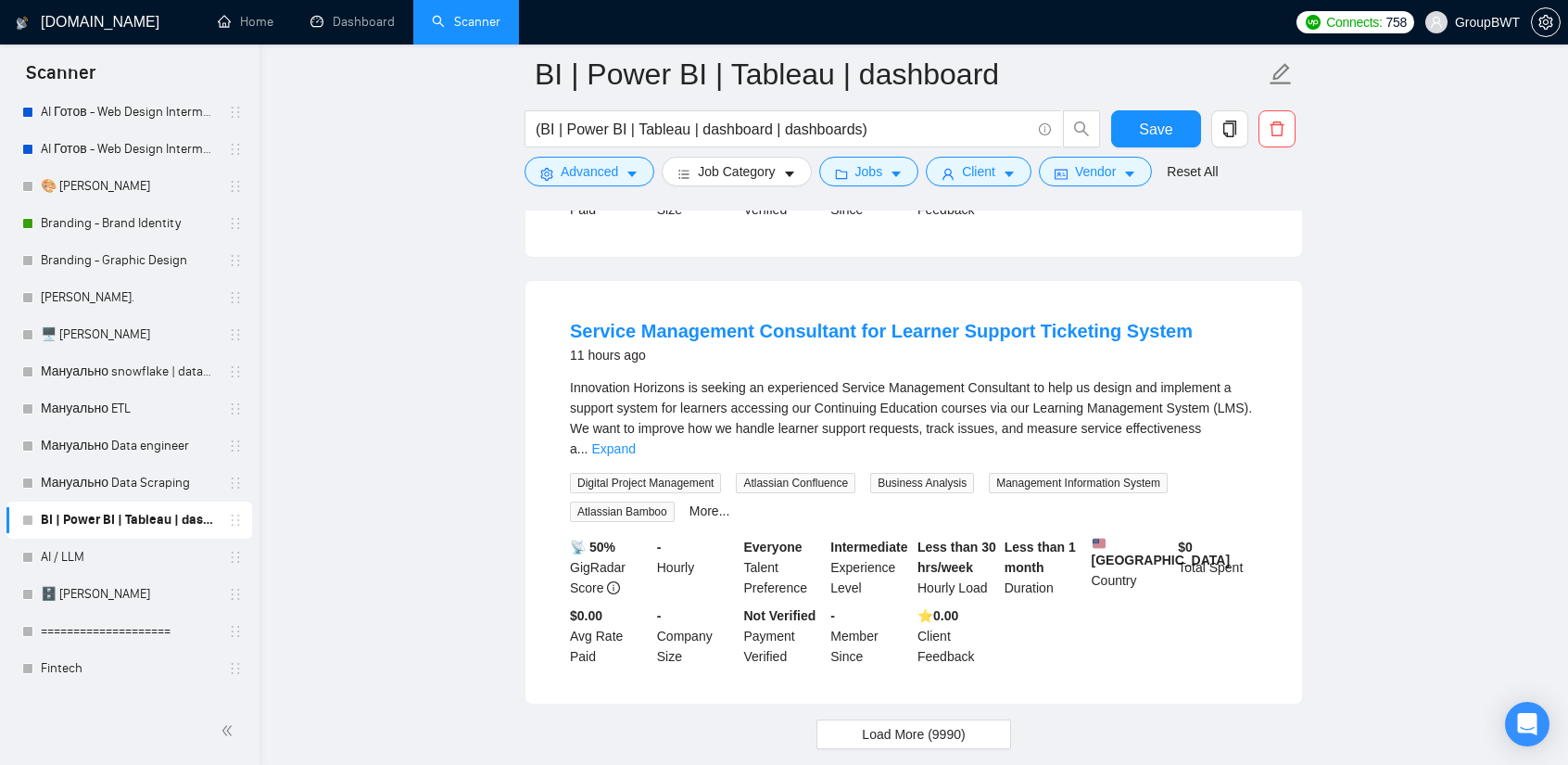
scroll to position [4245, 0]
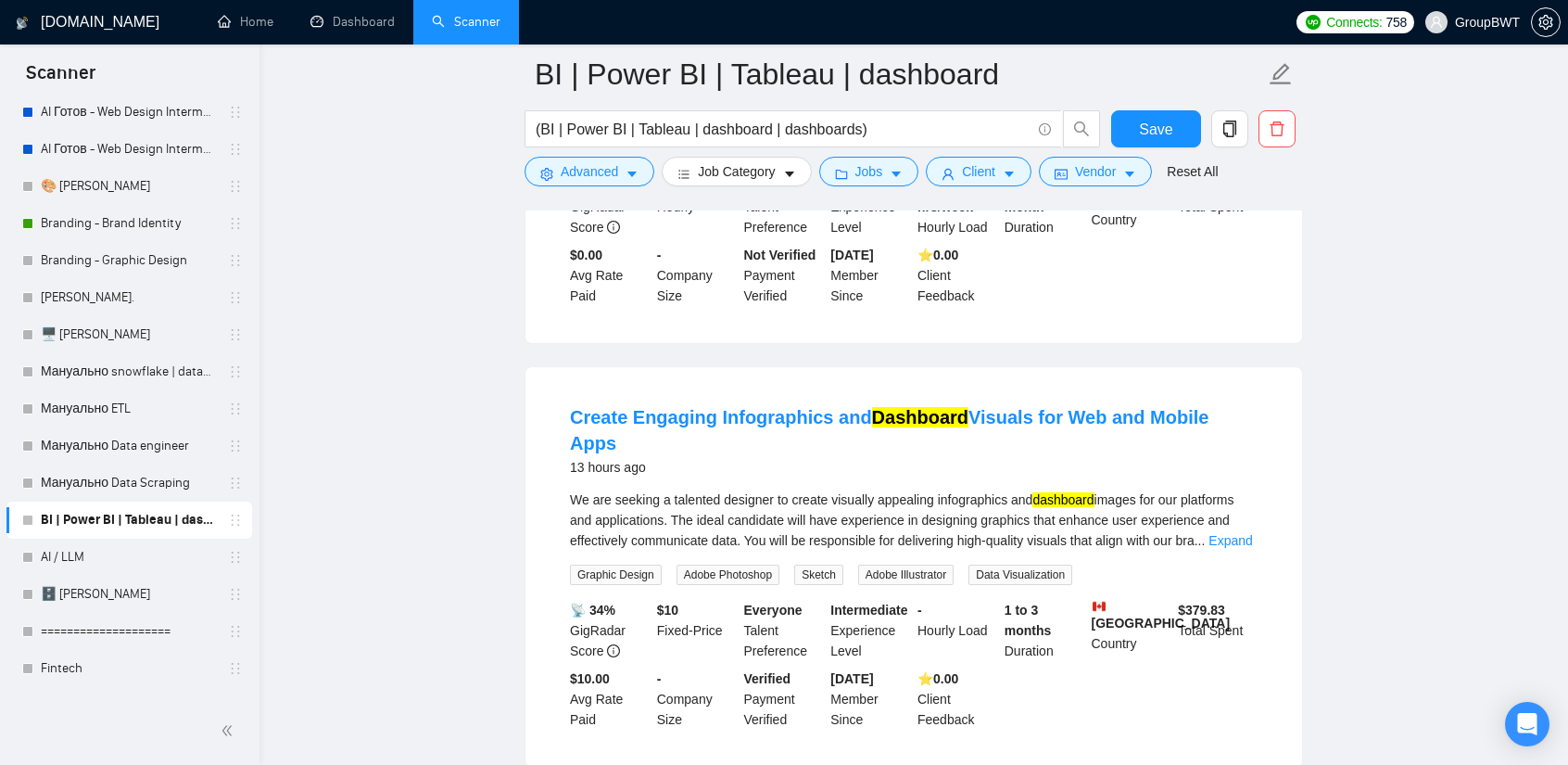
scroll to position [6748, 0]
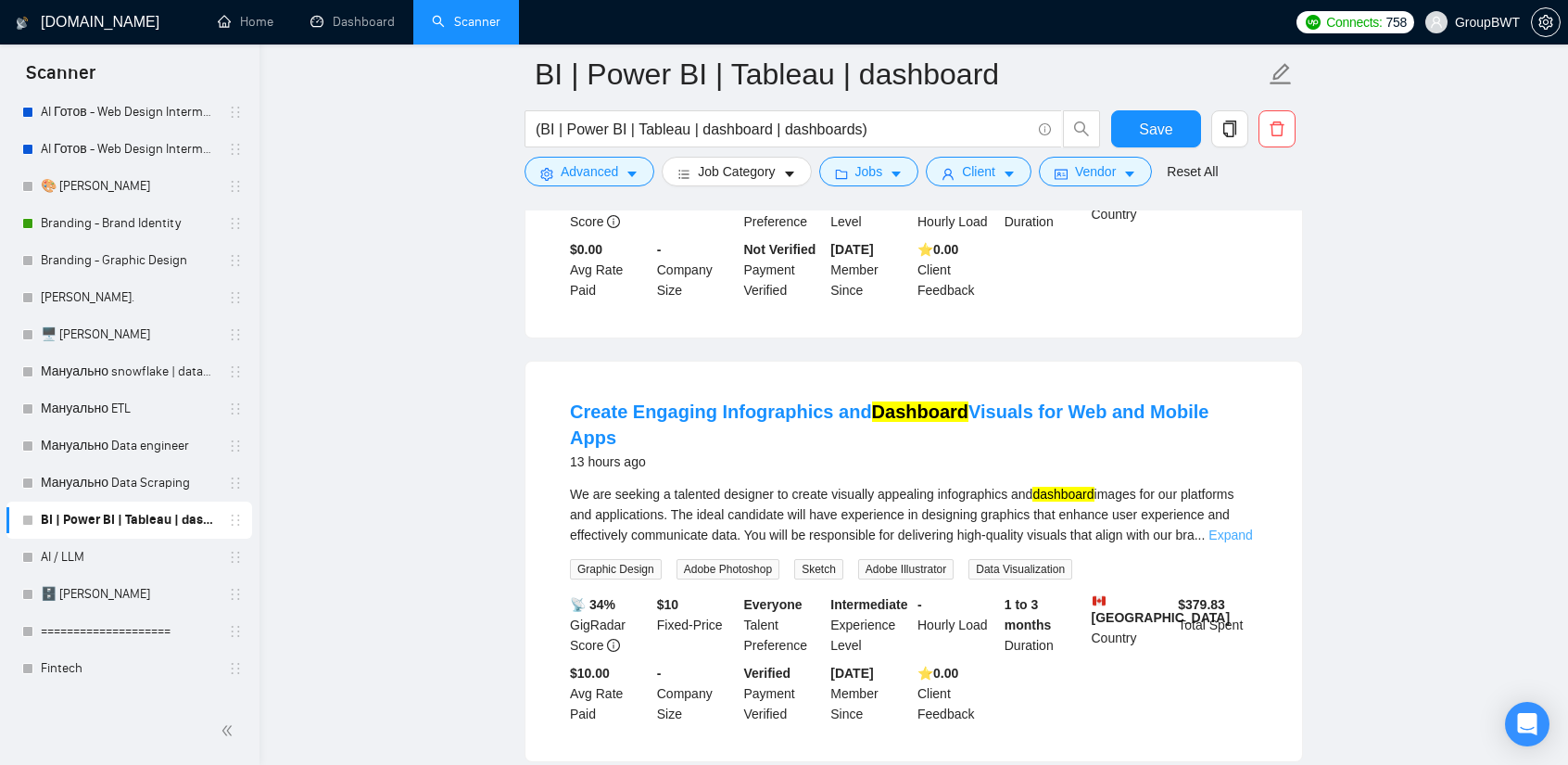
click at [1238, 527] on link "Expand" at bounding box center [1231, 535] width 44 height 15
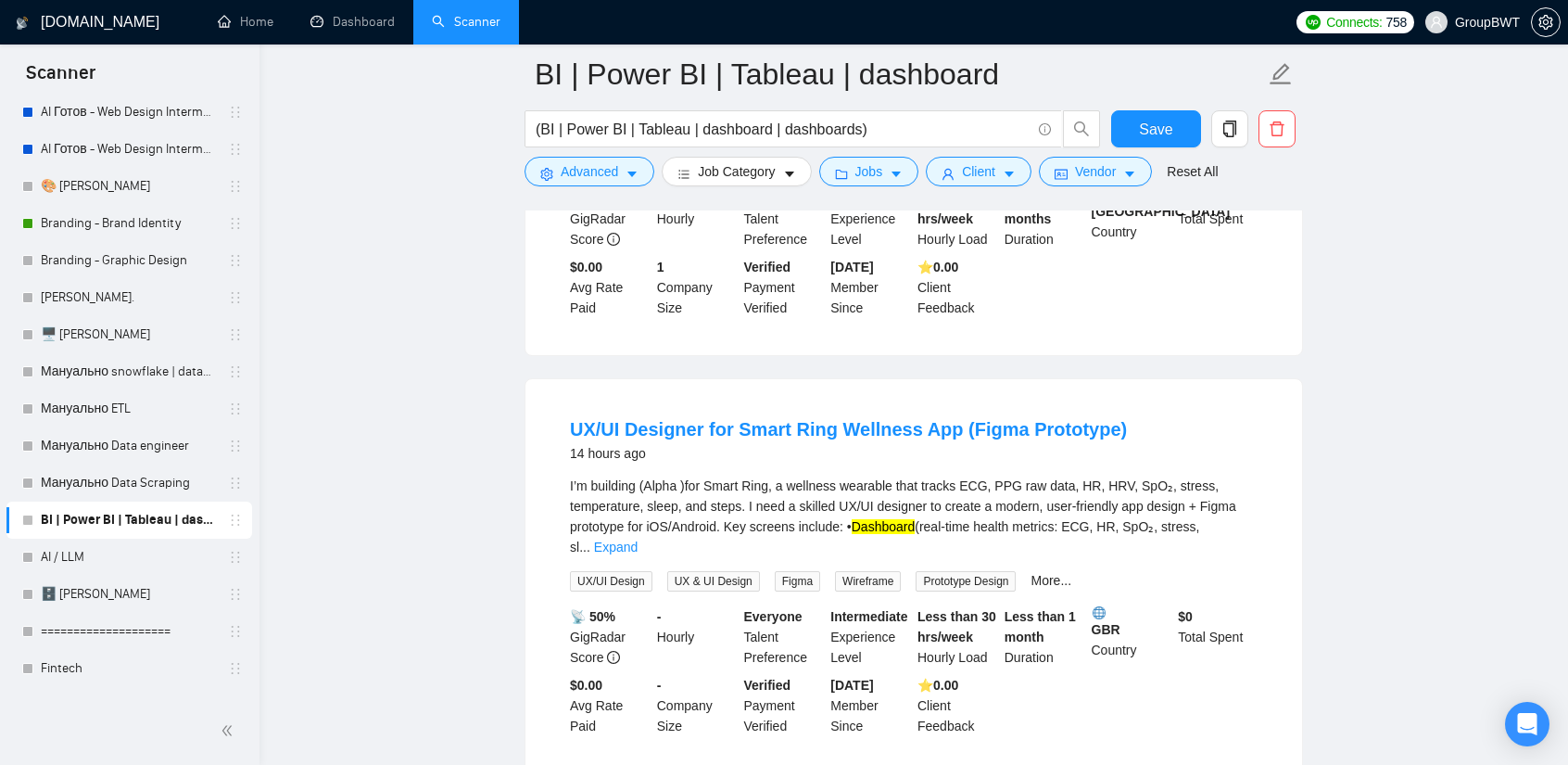
scroll to position [8046, 0]
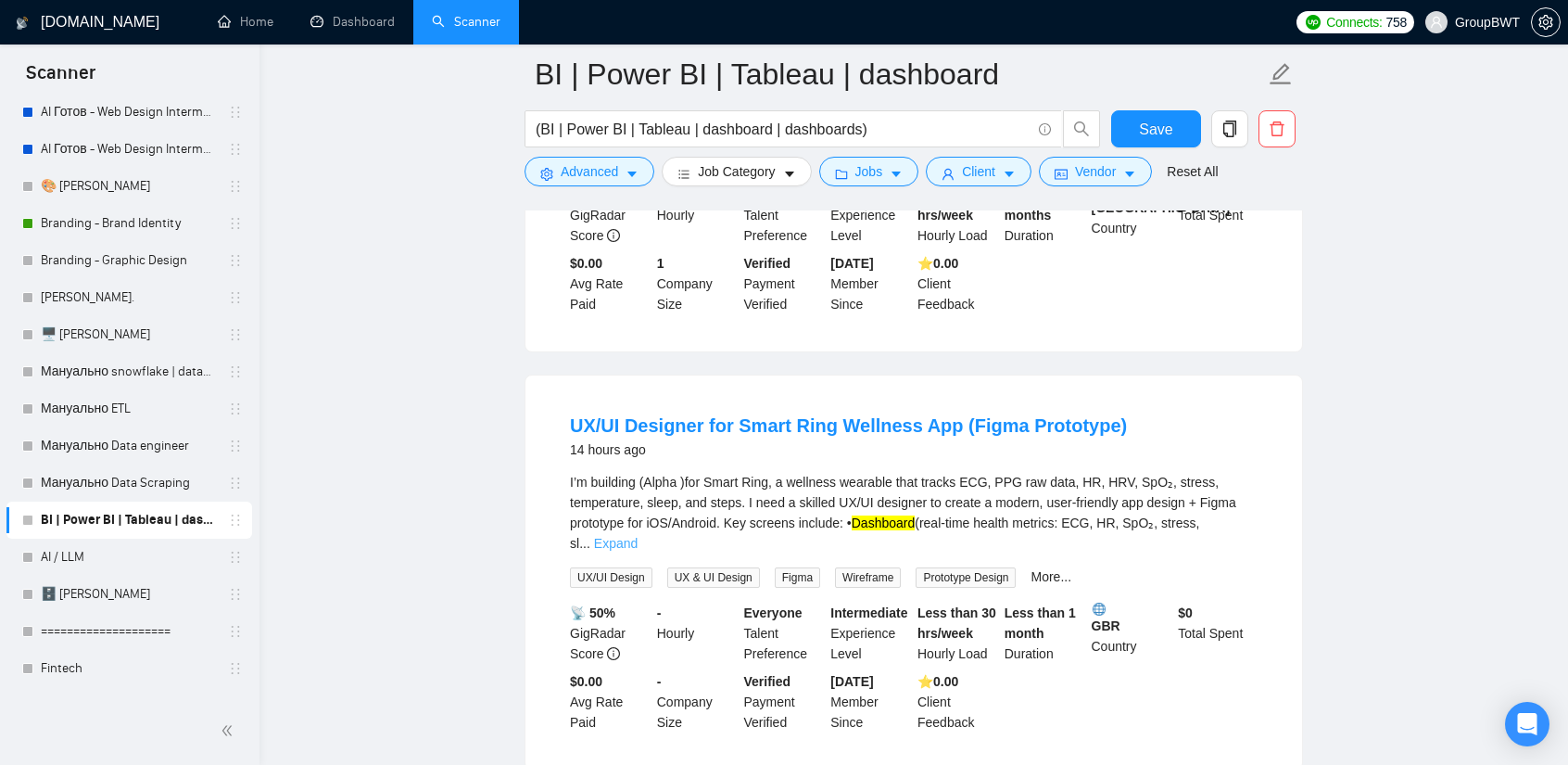
click at [638, 536] on link "Expand" at bounding box center [616, 543] width 44 height 15
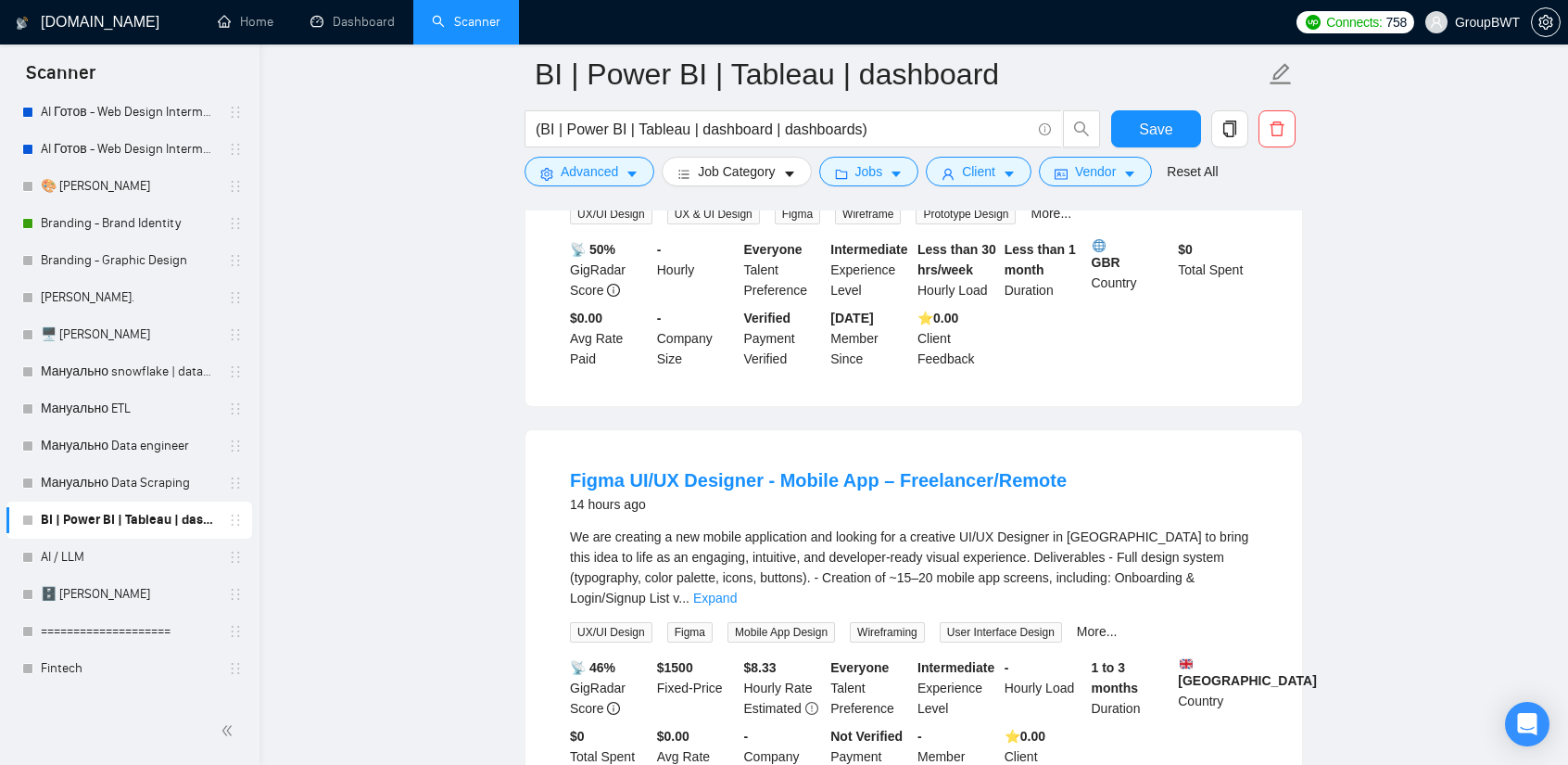
scroll to position [8509, 0]
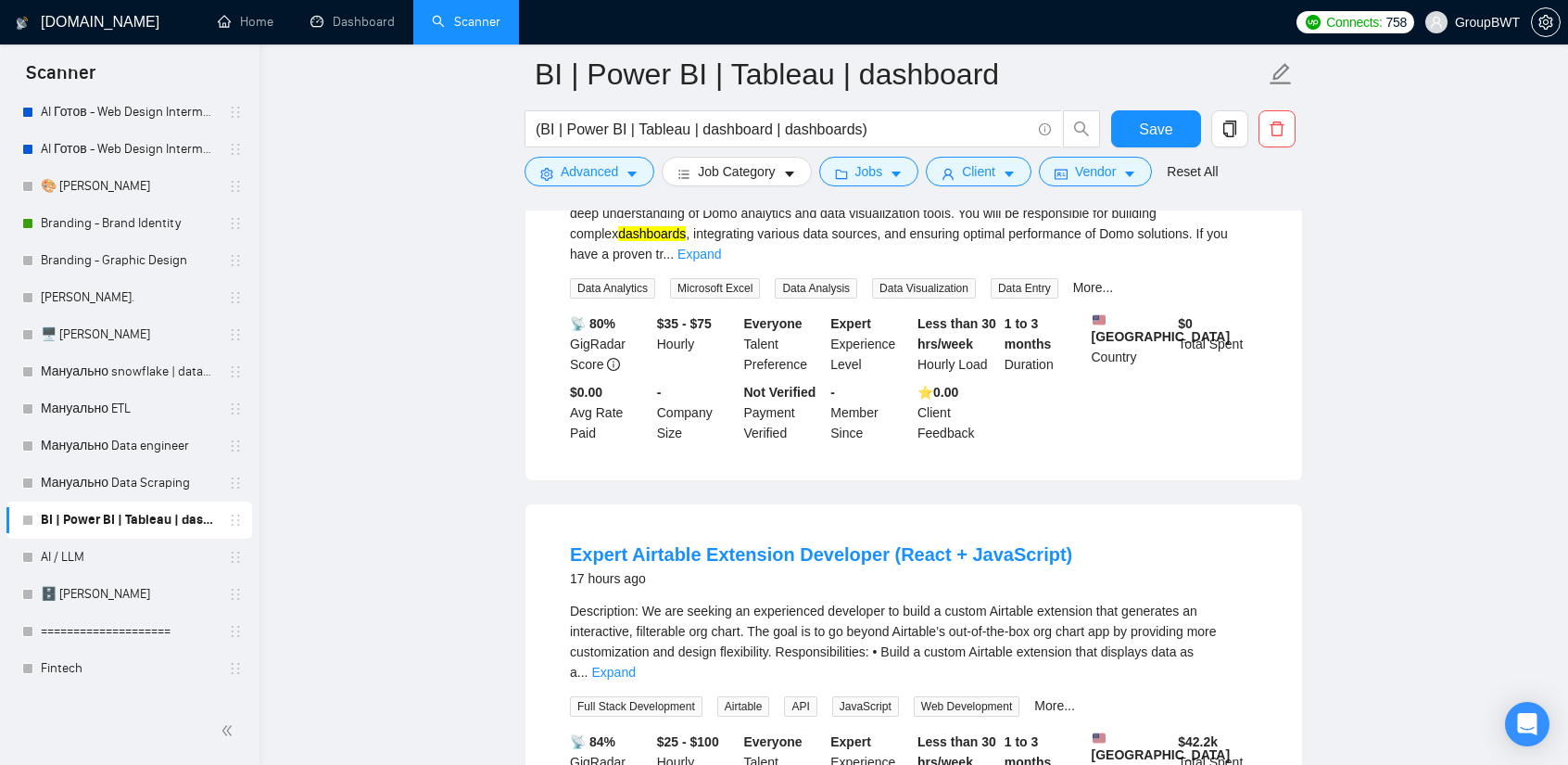
scroll to position [11289, 0]
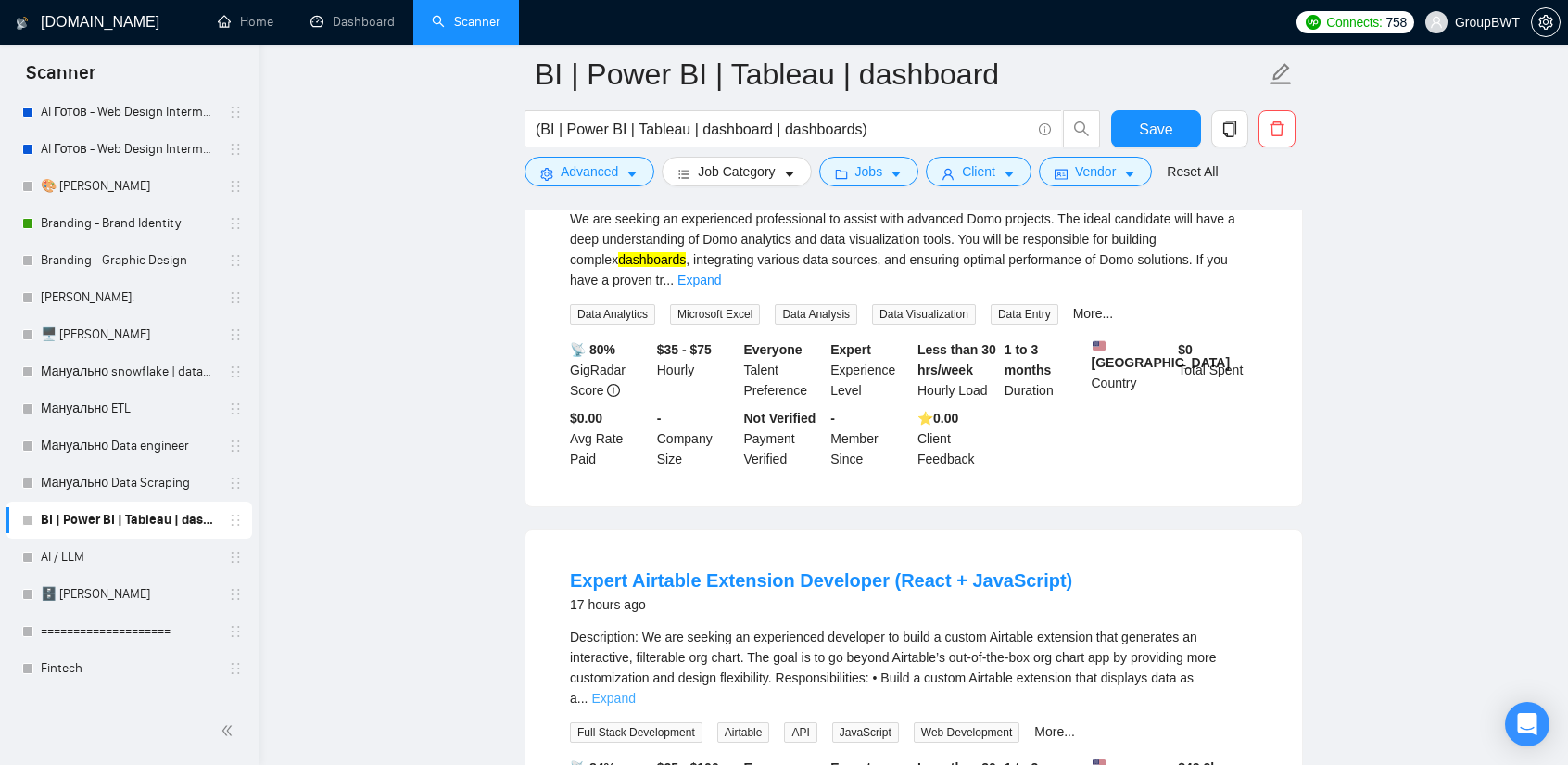
click at [635, 690] on link "Expand" at bounding box center [614, 698] width 44 height 15
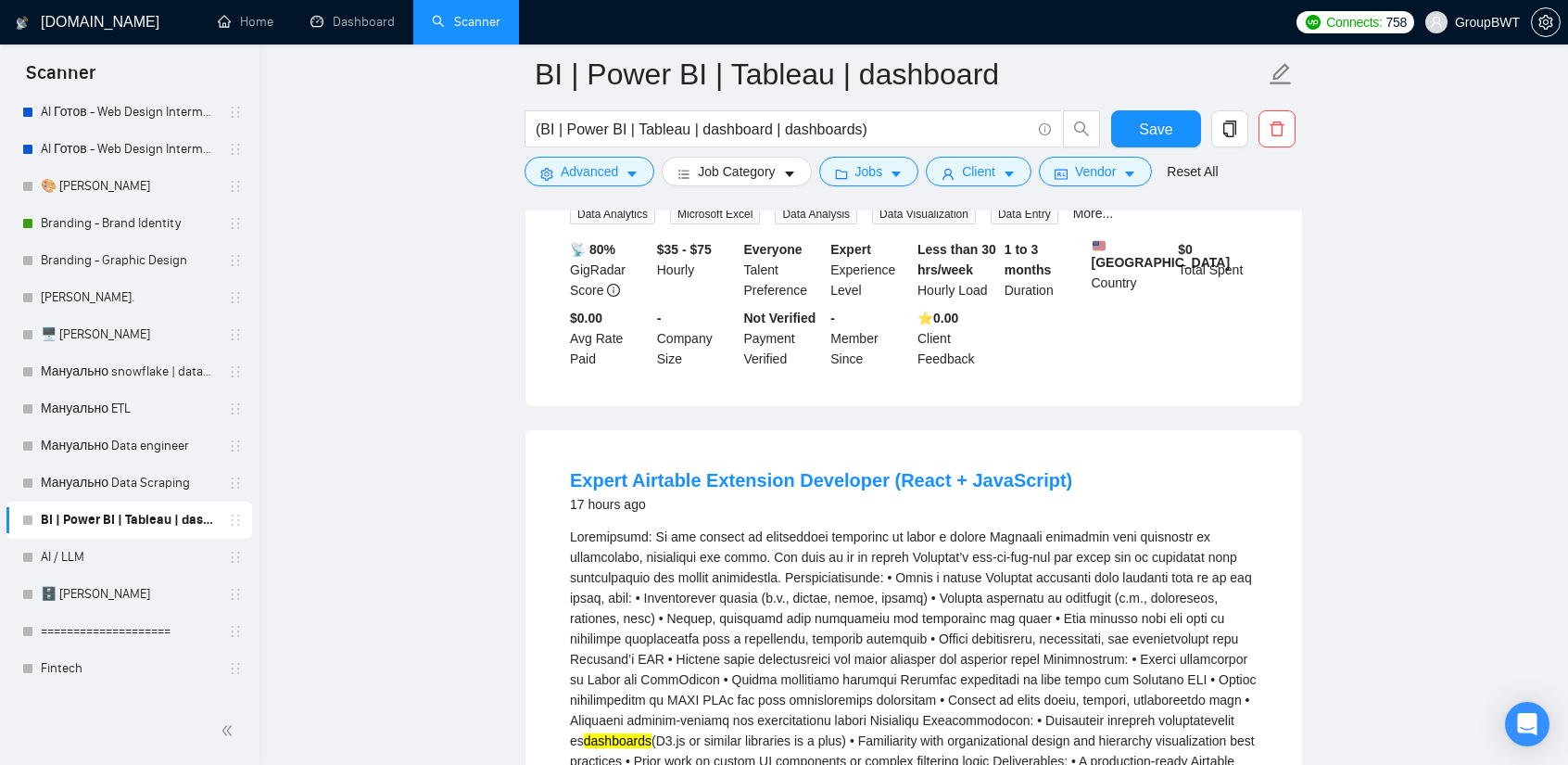
scroll to position [11382, 0]
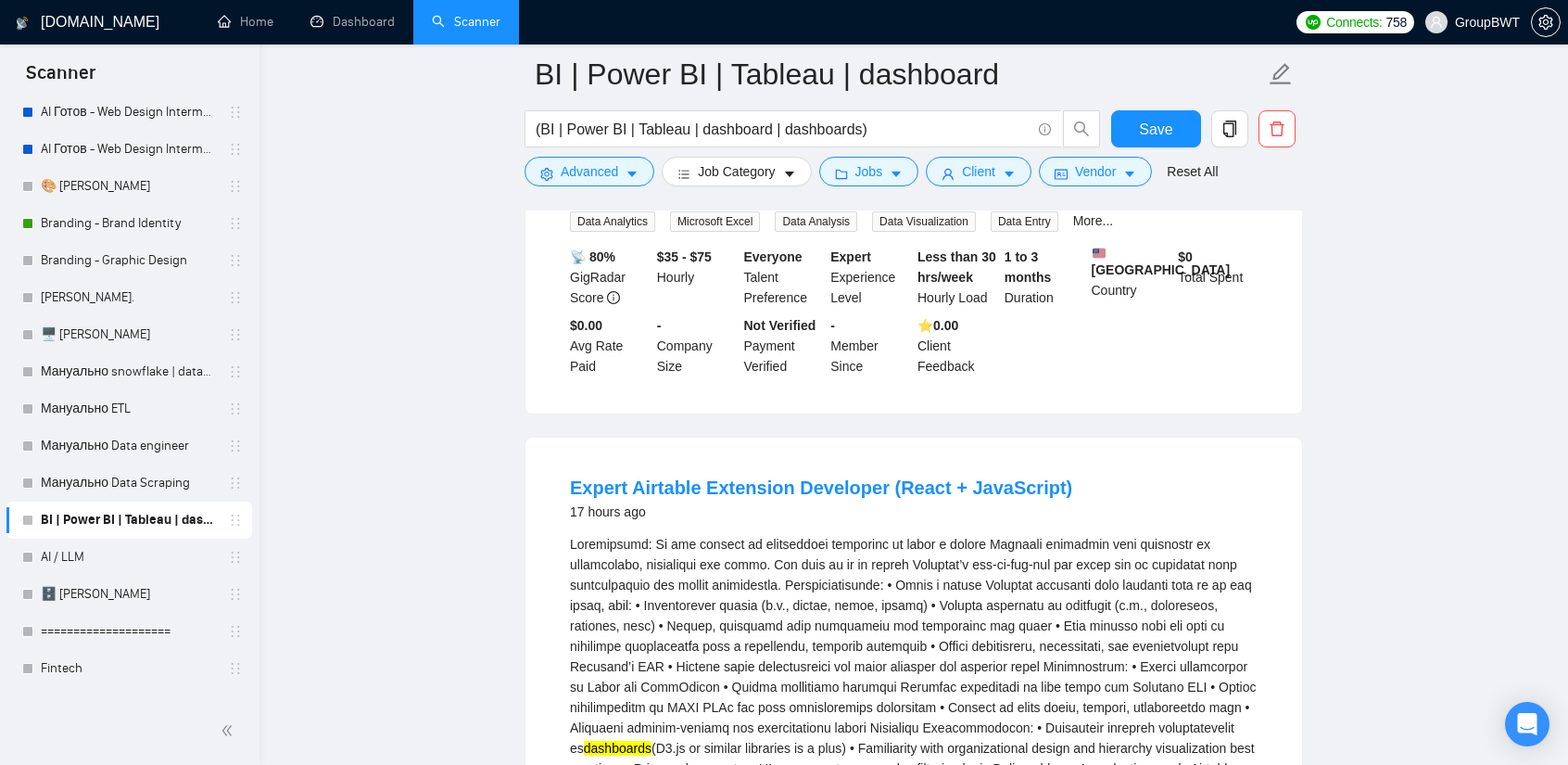
drag, startPoint x: 725, startPoint y: 287, endPoint x: 1268, endPoint y: 317, distance: 543.8
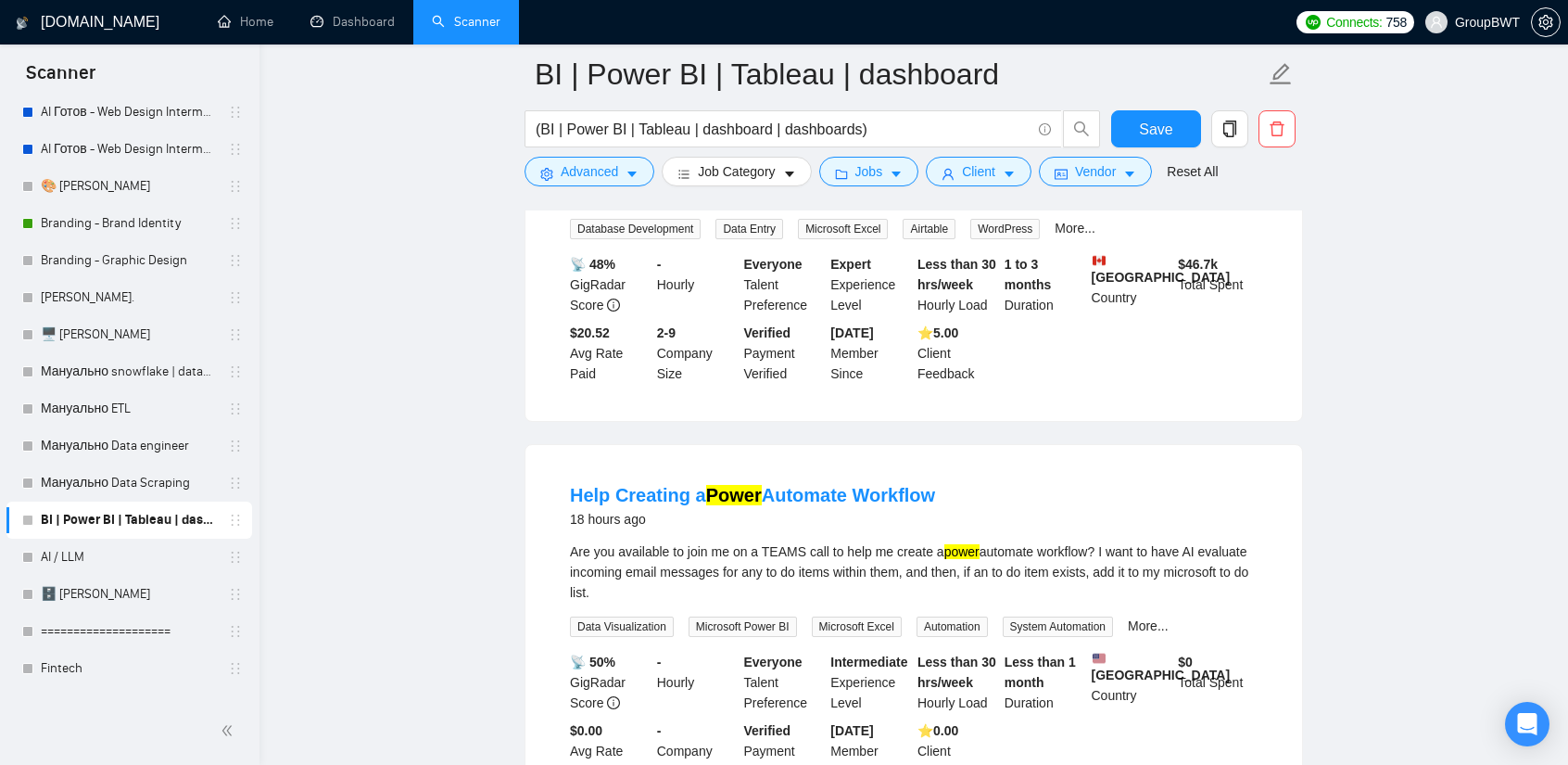
scroll to position [12962, 0]
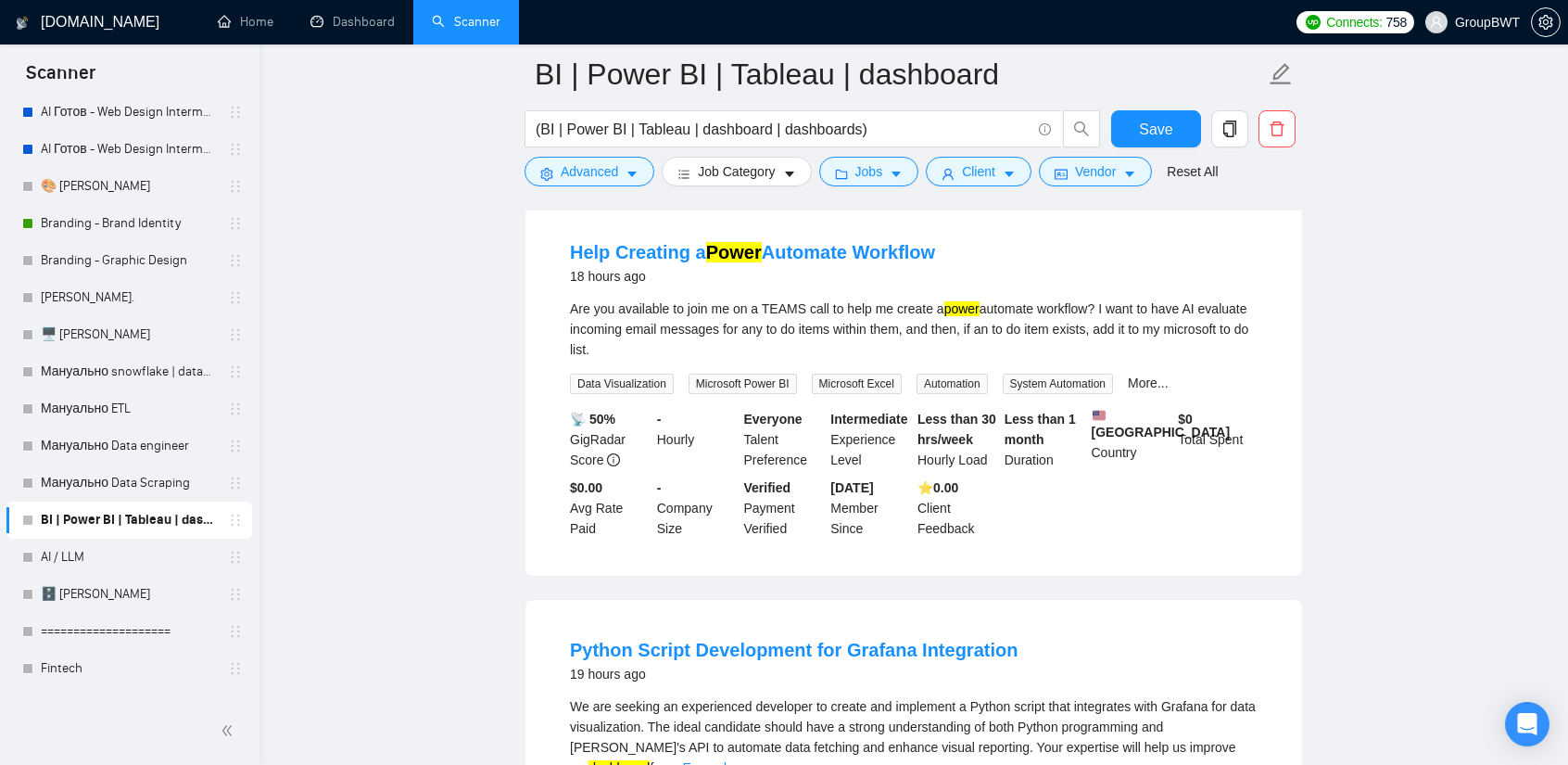
scroll to position [13333, 0]
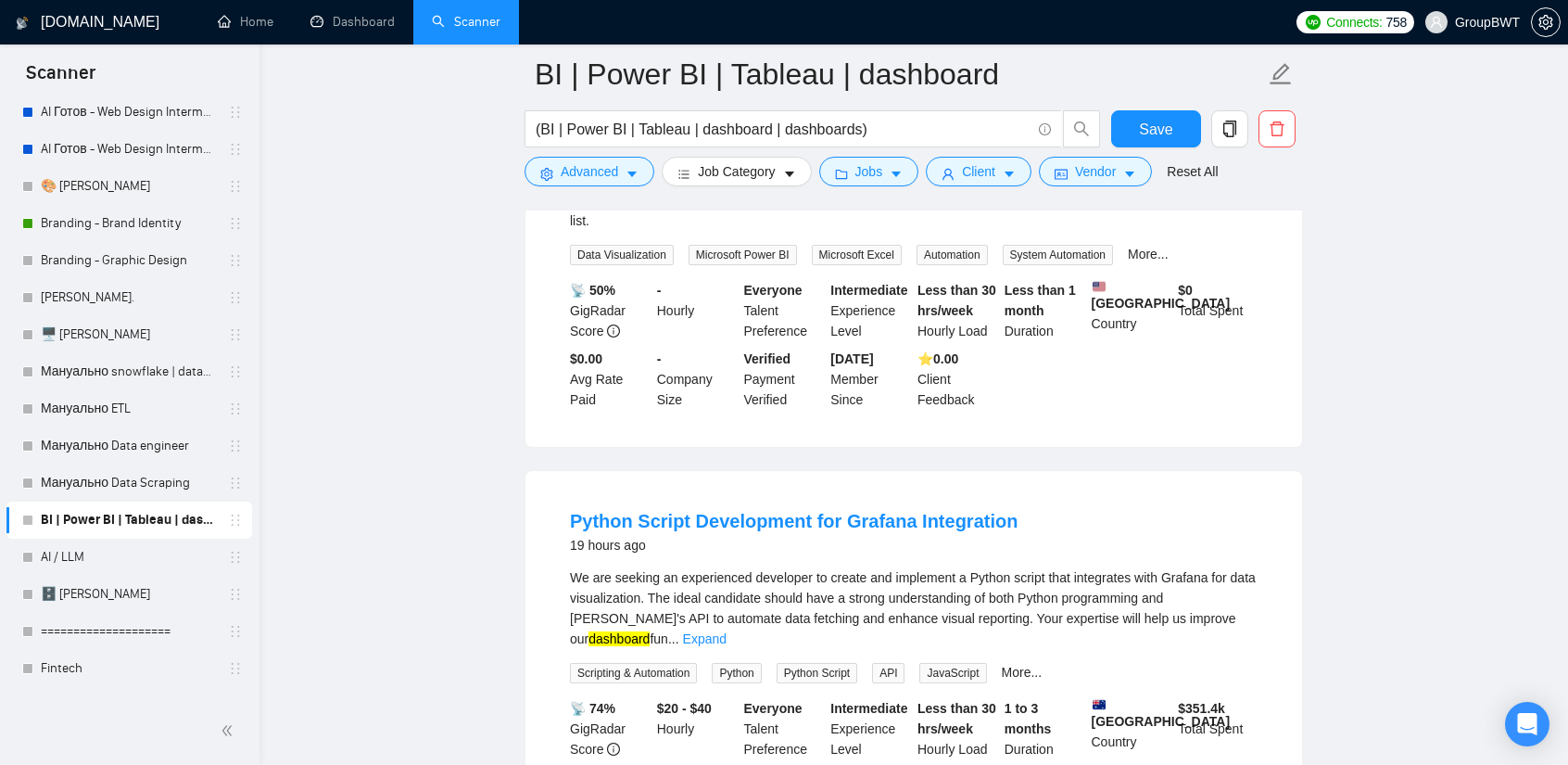
click at [727, 632] on link "Expand" at bounding box center [705, 639] width 44 height 15
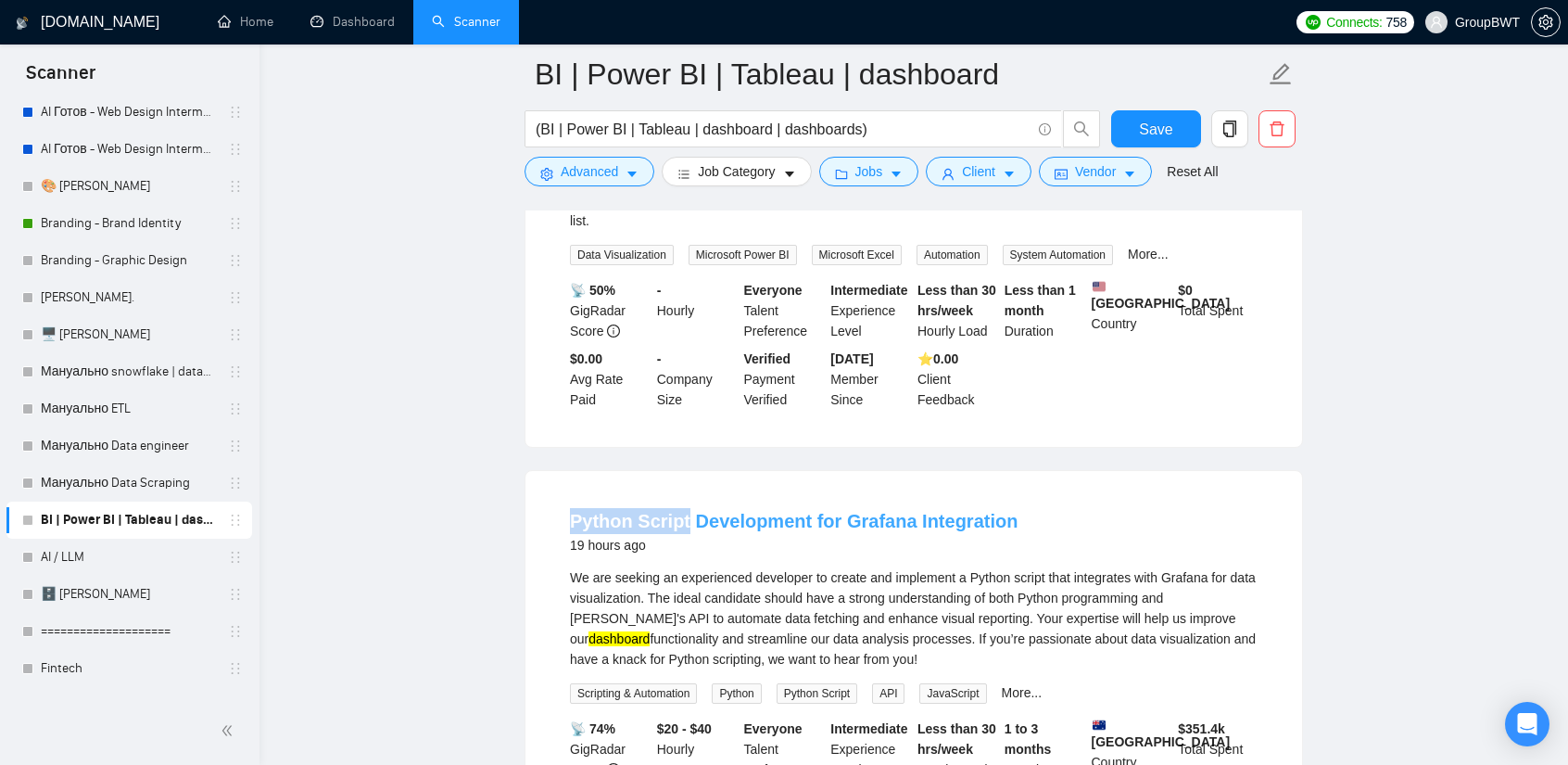
drag, startPoint x: 567, startPoint y: 258, endPoint x: 685, endPoint y: 285, distance: 121.0
click at [685, 493] on li "Python Script Development for Grafana Integration 19 hours ago We are seeking a…" at bounding box center [914, 678] width 732 height 370
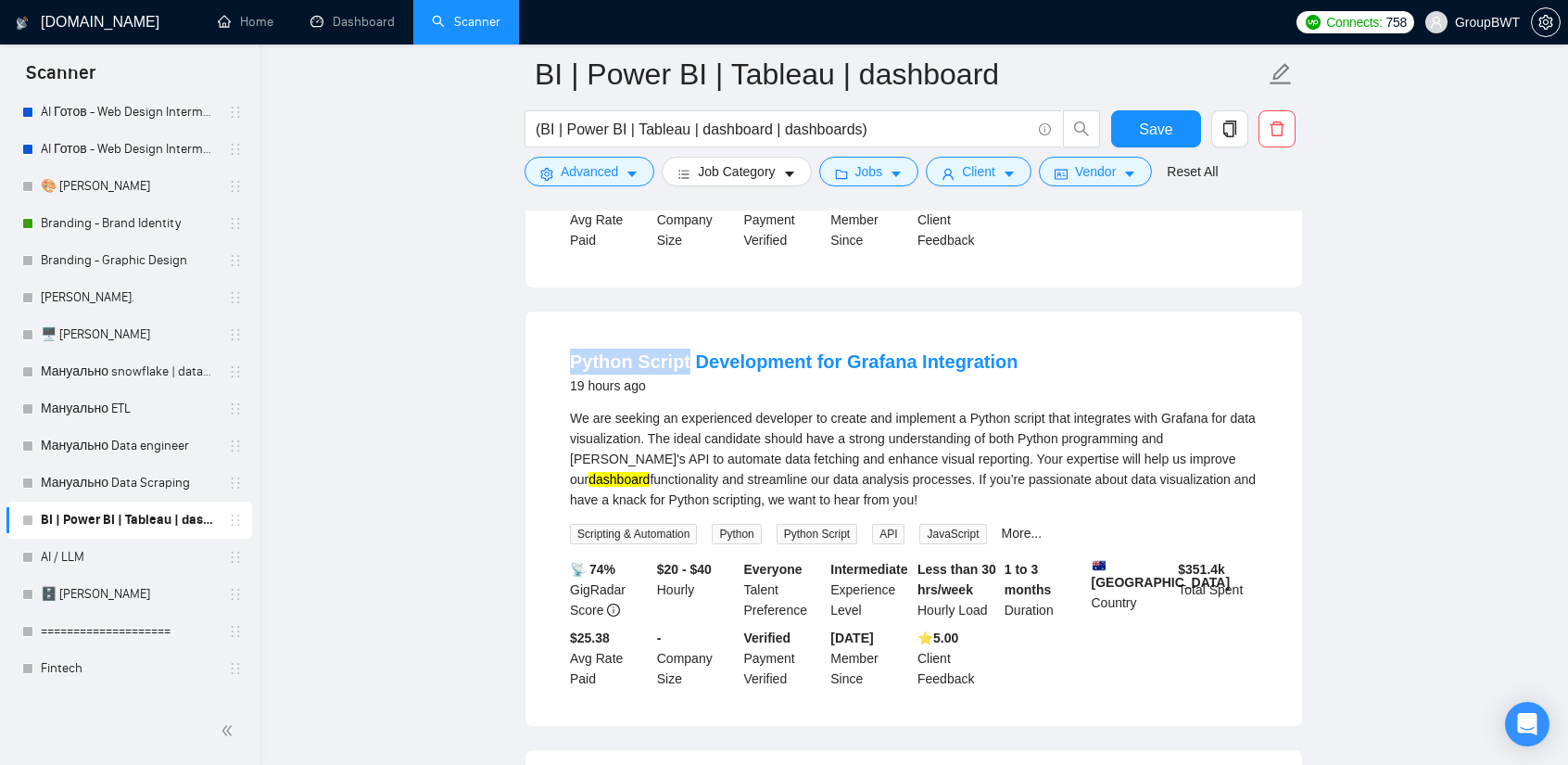
scroll to position [13518, 0]
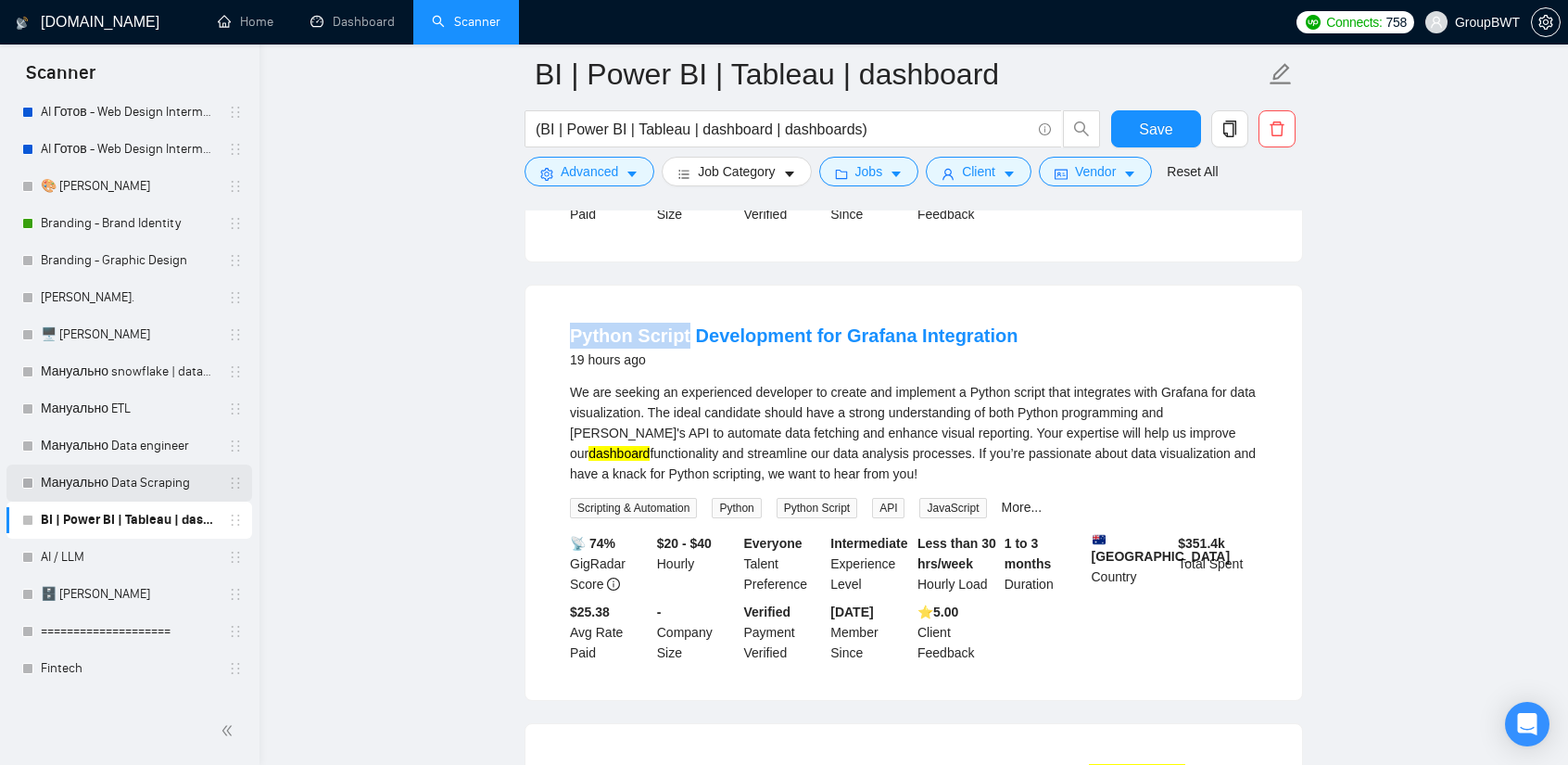
click at [118, 487] on link "Мануально Data Scraping" at bounding box center [129, 482] width 176 height 37
click at [1168, 132] on span "Save" at bounding box center [1155, 129] width 33 height 23
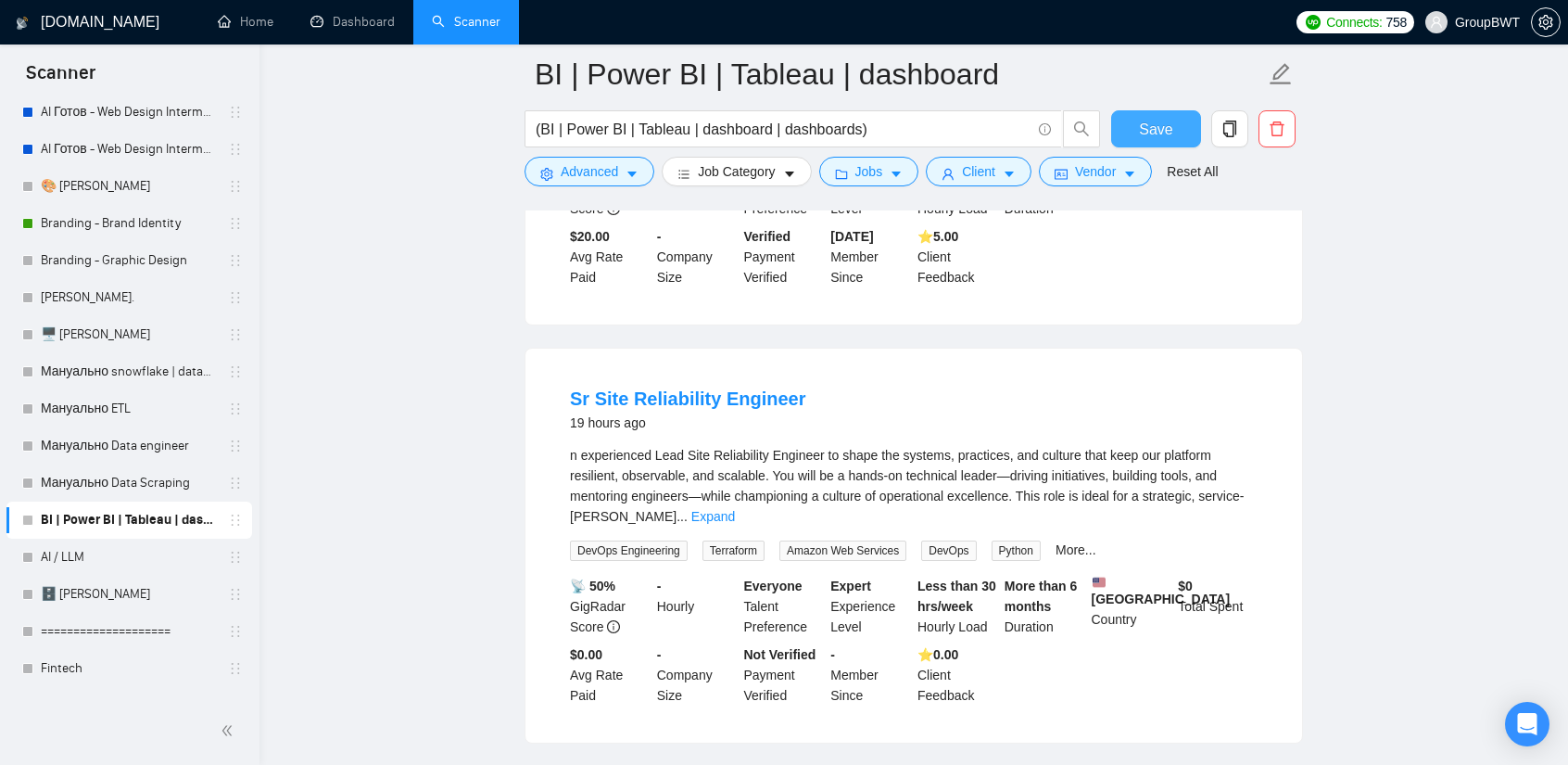
scroll to position [15094, 0]
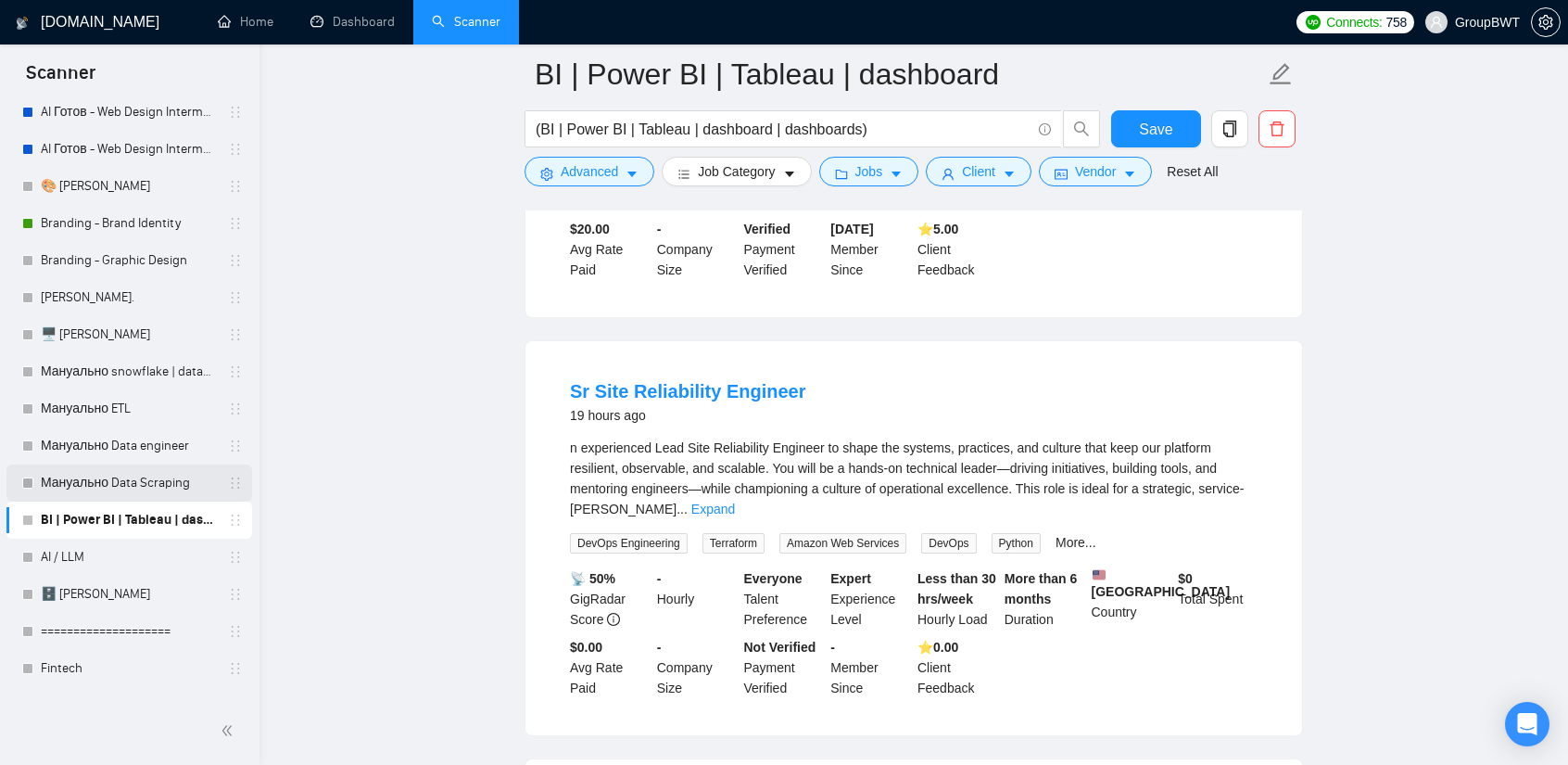
click at [167, 481] on link "Мануально Data Scraping" at bounding box center [129, 482] width 176 height 37
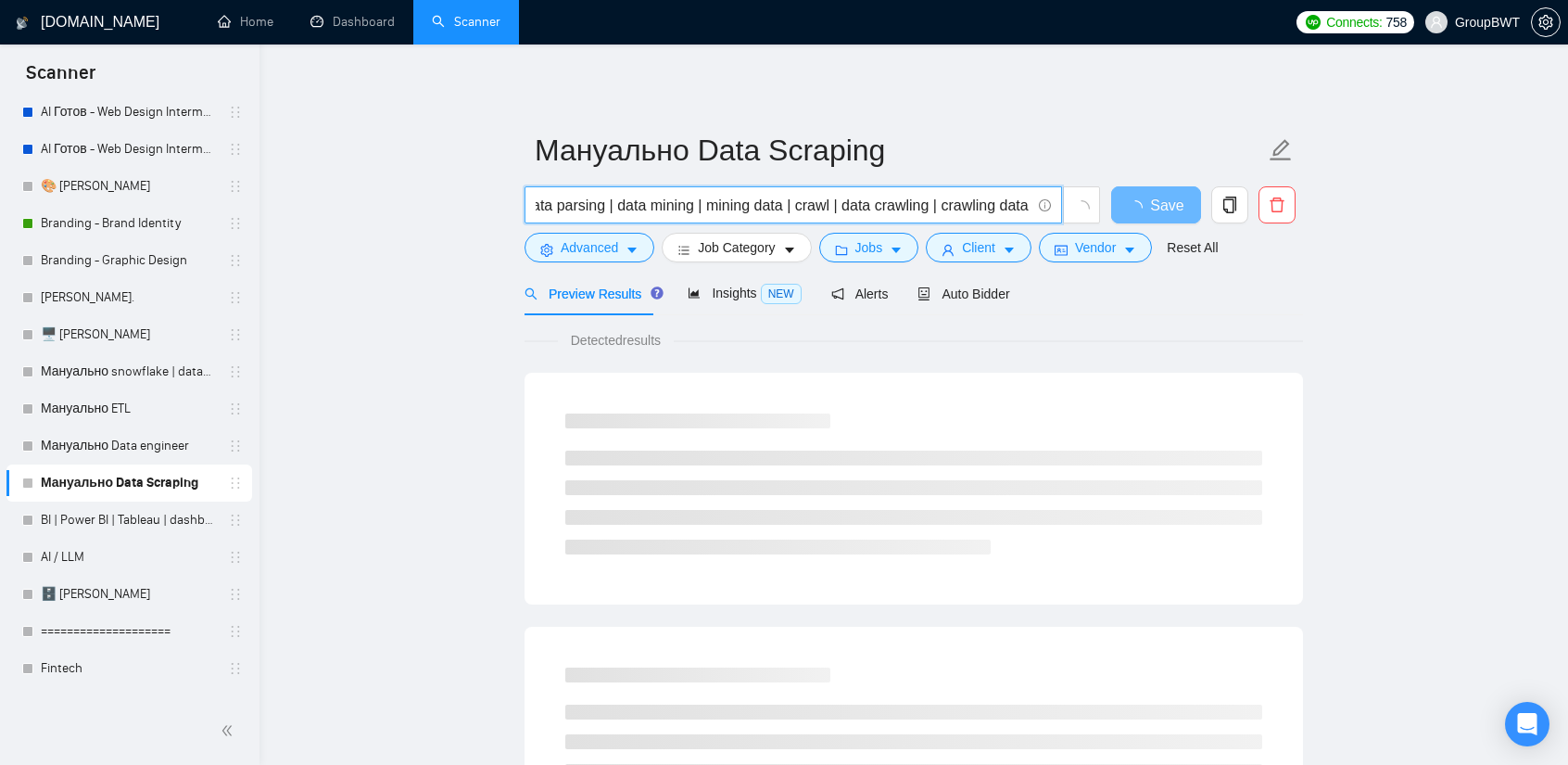
scroll to position [0, 1648]
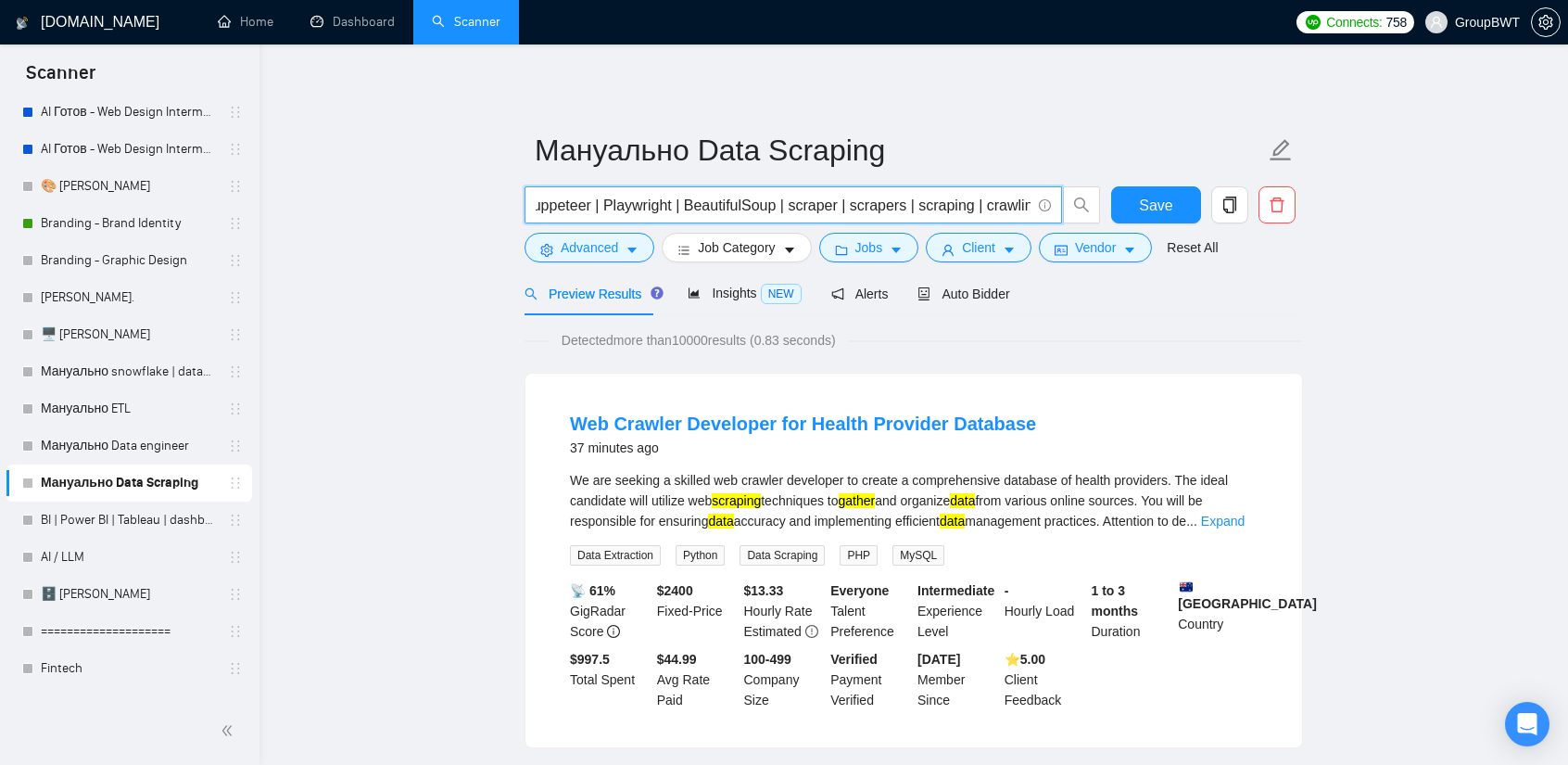
drag, startPoint x: 760, startPoint y: 206, endPoint x: 1305, endPoint y: 315, distance: 555.8
click at [940, 210] on input "(scrape | extract | extracting | monitor | monitoring | data collect | collect …" at bounding box center [783, 205] width 495 height 23
click at [1026, 208] on input "(scrape | extract | extracting | monitor | monitoring | data collect | collect …" at bounding box center [783, 205] width 495 height 23
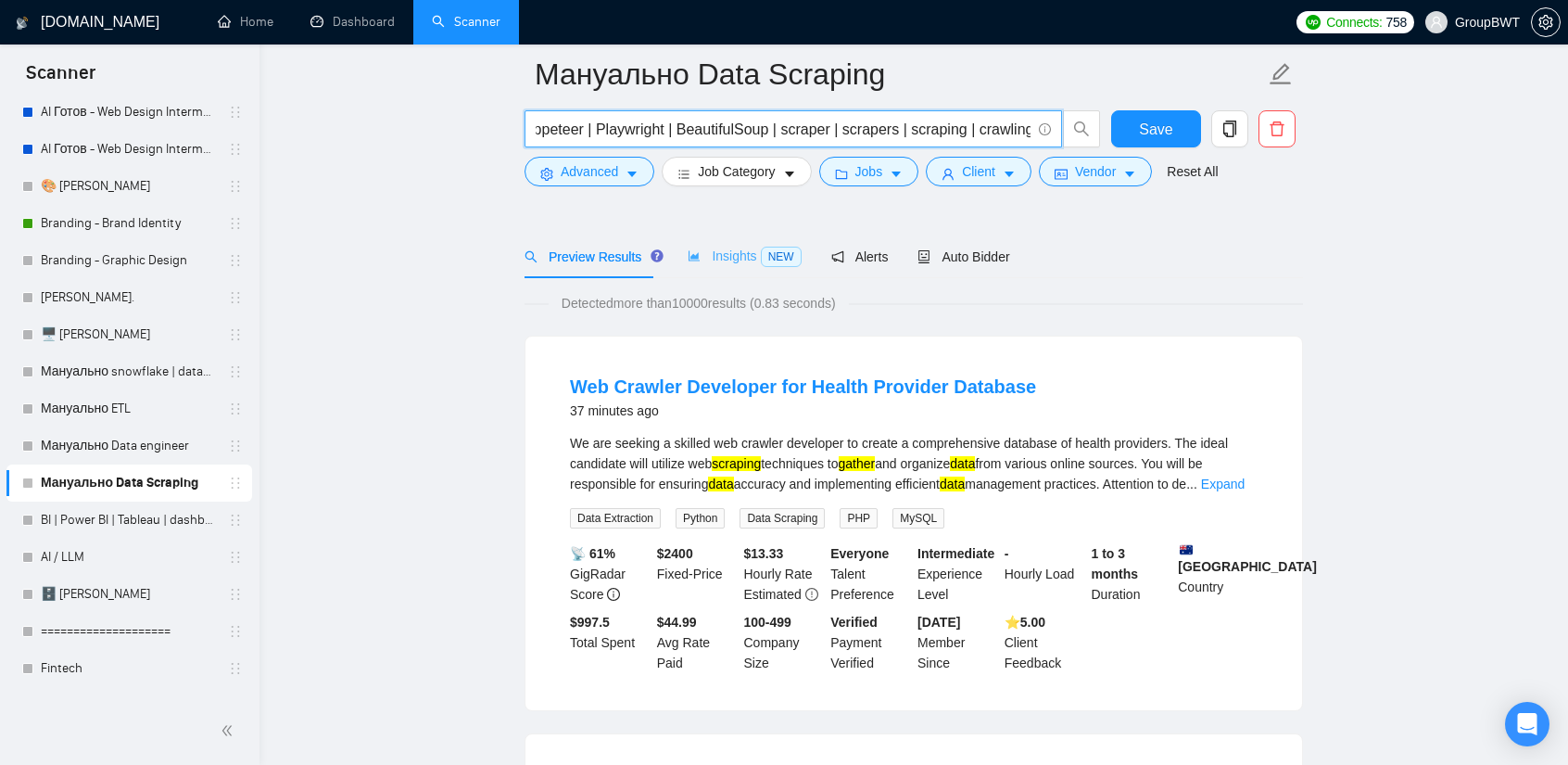
scroll to position [93, 0]
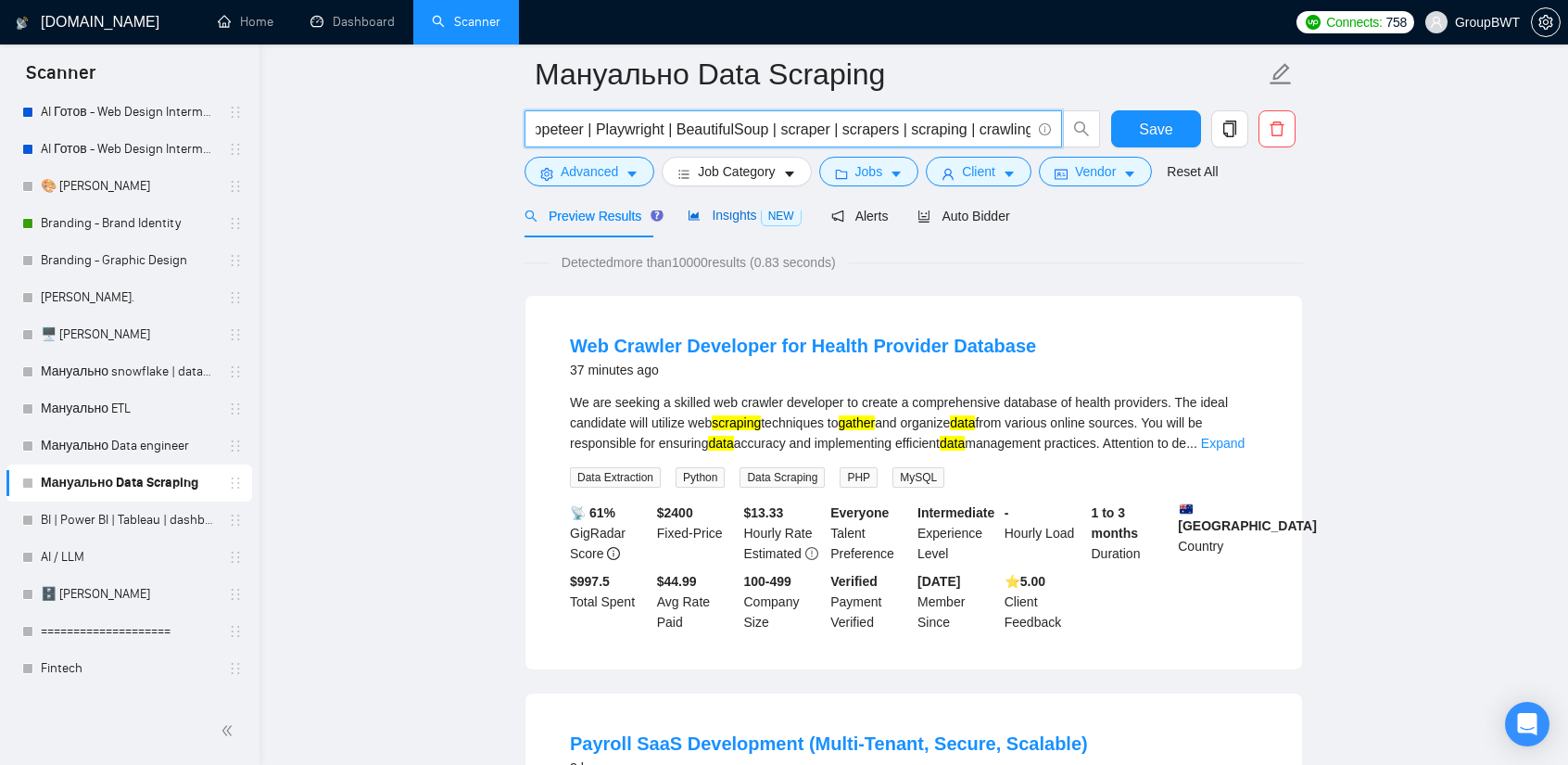
click at [742, 216] on span "Insights NEW" at bounding box center [743, 215] width 113 height 15
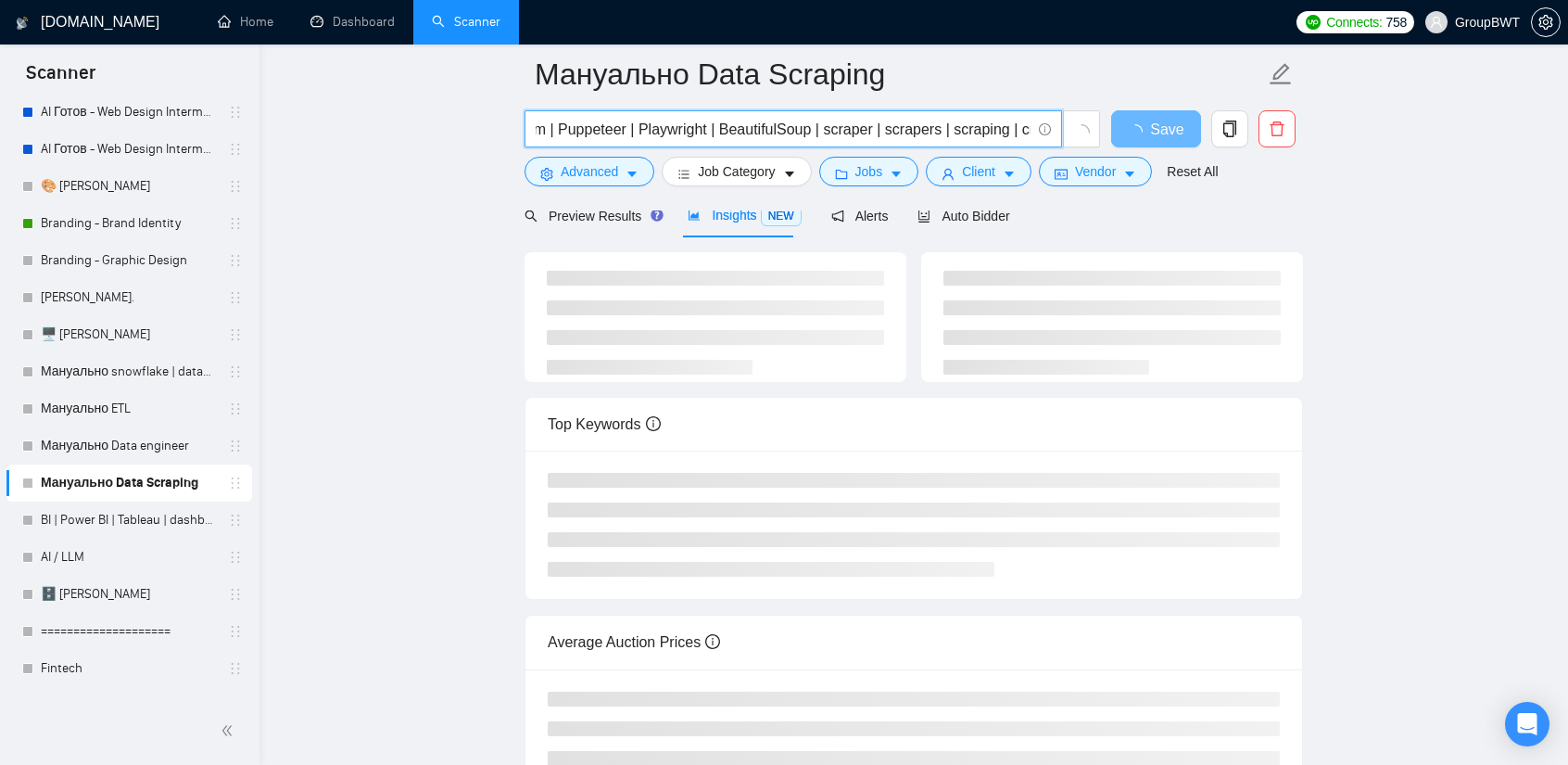
scroll to position [0, 1660]
drag, startPoint x: 989, startPoint y: 127, endPoint x: 1417, endPoint y: 199, distance: 434.0
click at [1417, 198] on main "Мануально Data Scraping (scrape | extract | extracting | monitor | monitoring |…" at bounding box center [914, 400] width 1250 height 837
click at [1024, 129] on input "(scrape | extract | extracting | monitor | monitoring | data collect | collect …" at bounding box center [783, 129] width 495 height 23
click at [1024, 127] on input "(scrape | extract | extracting | monitor | monitoring | data collect | collect …" at bounding box center [783, 129] width 495 height 23
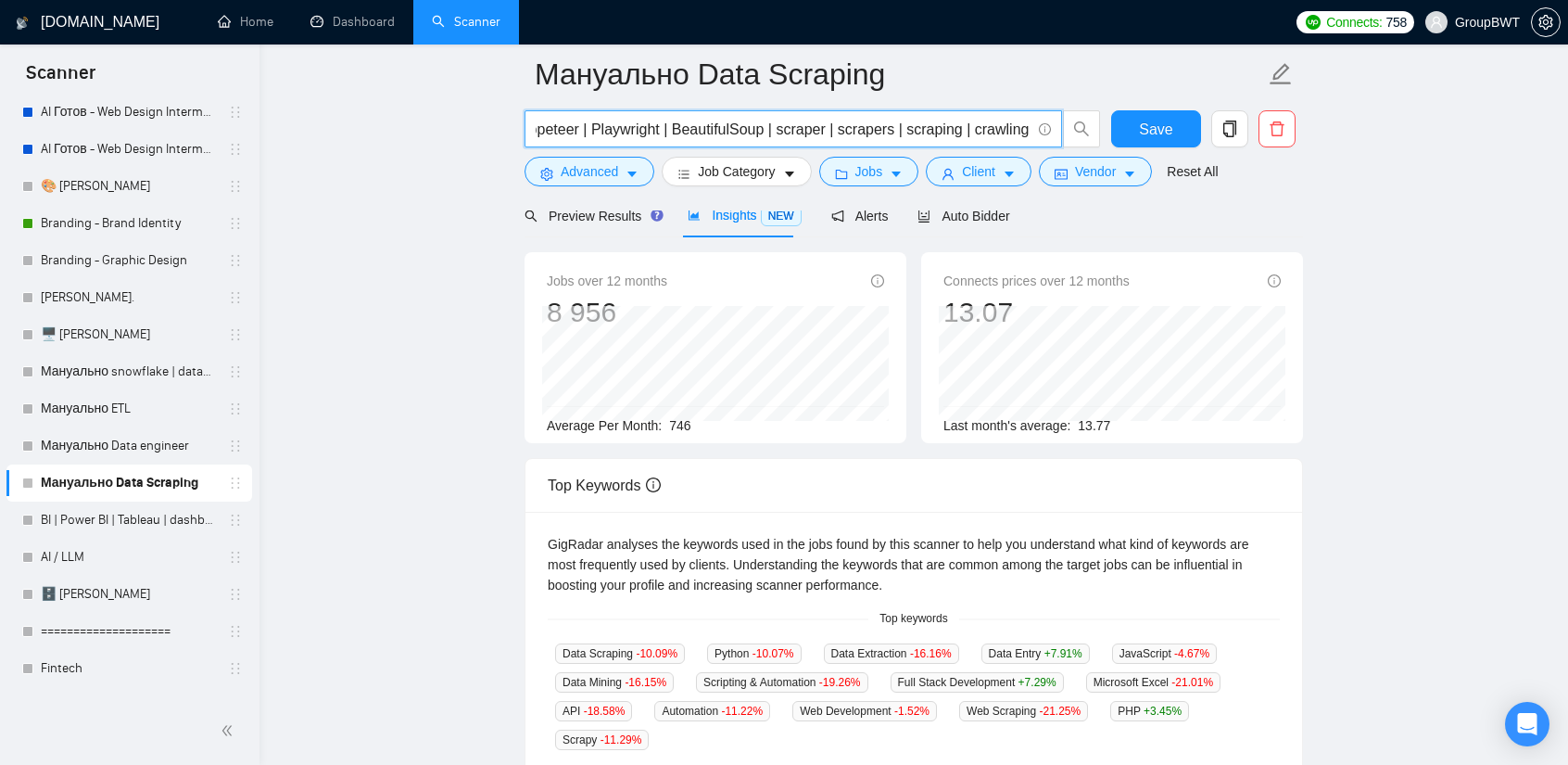
click at [1026, 134] on input "(scrape | extract | extracting | monitor | monitoring | data collect | collect …" at bounding box center [783, 129] width 495 height 23
paste input "Python Script"
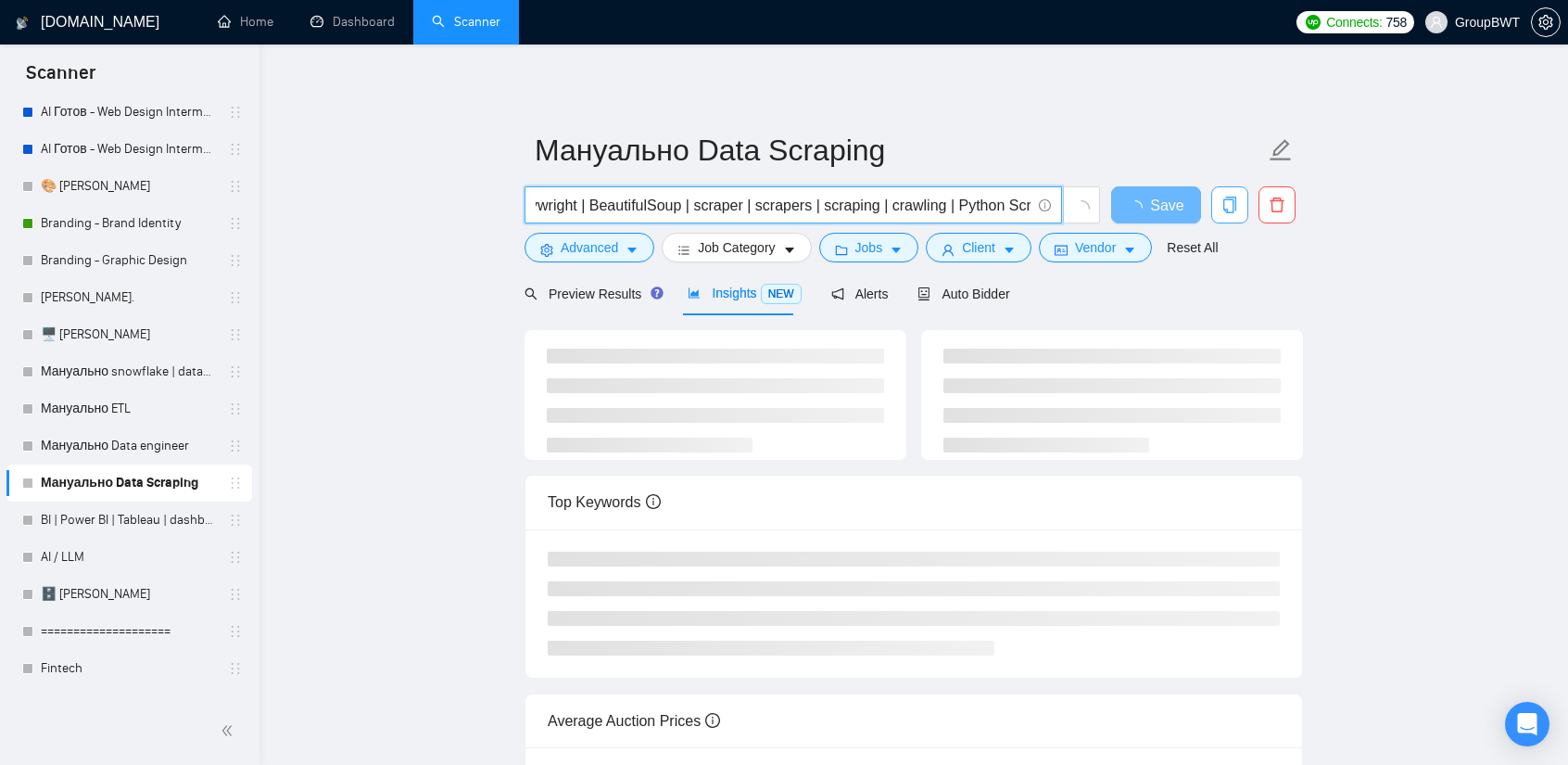
scroll to position [0, 1747]
drag, startPoint x: 1006, startPoint y: 203, endPoint x: 1479, endPoint y: 300, distance: 482.8
click at [1479, 300] on main "Мануально Data Scraping (scrape | extract | extracting | monitor | monitoring |…" at bounding box center [914, 485] width 1250 height 822
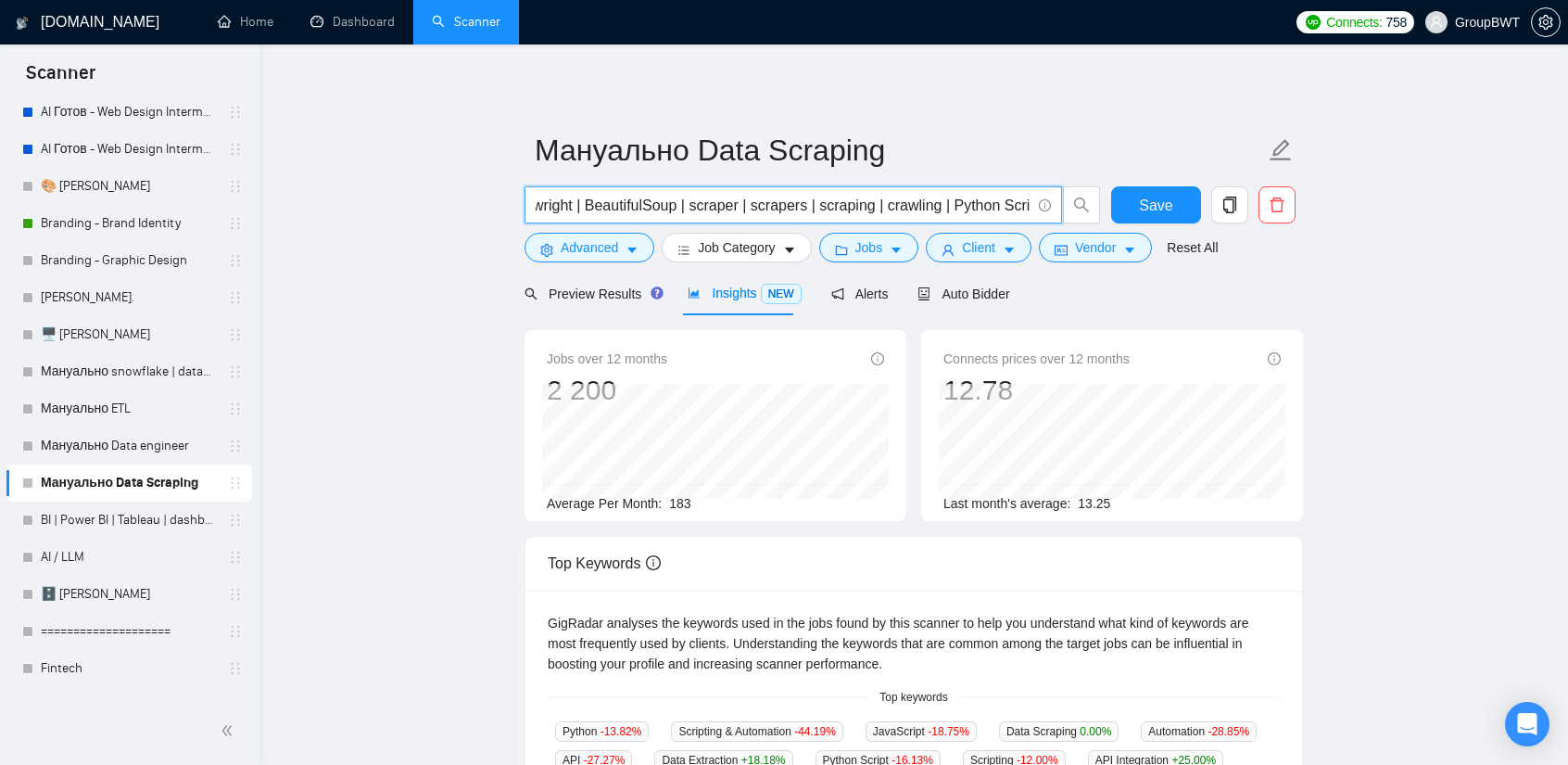
click at [981, 192] on span "(scrape | extract | extracting | monitor | monitoring | data collect | collect …" at bounding box center [793, 205] width 538 height 37
click at [1027, 203] on input "(scrape | extract | extracting | monitor | monitoring | data collect | collect …" at bounding box center [783, 205] width 495 height 23
click at [940, 206] on input "(scrape | extract | extracting | monitor | monitoring | data collect | collect …" at bounding box center [783, 205] width 495 height 23
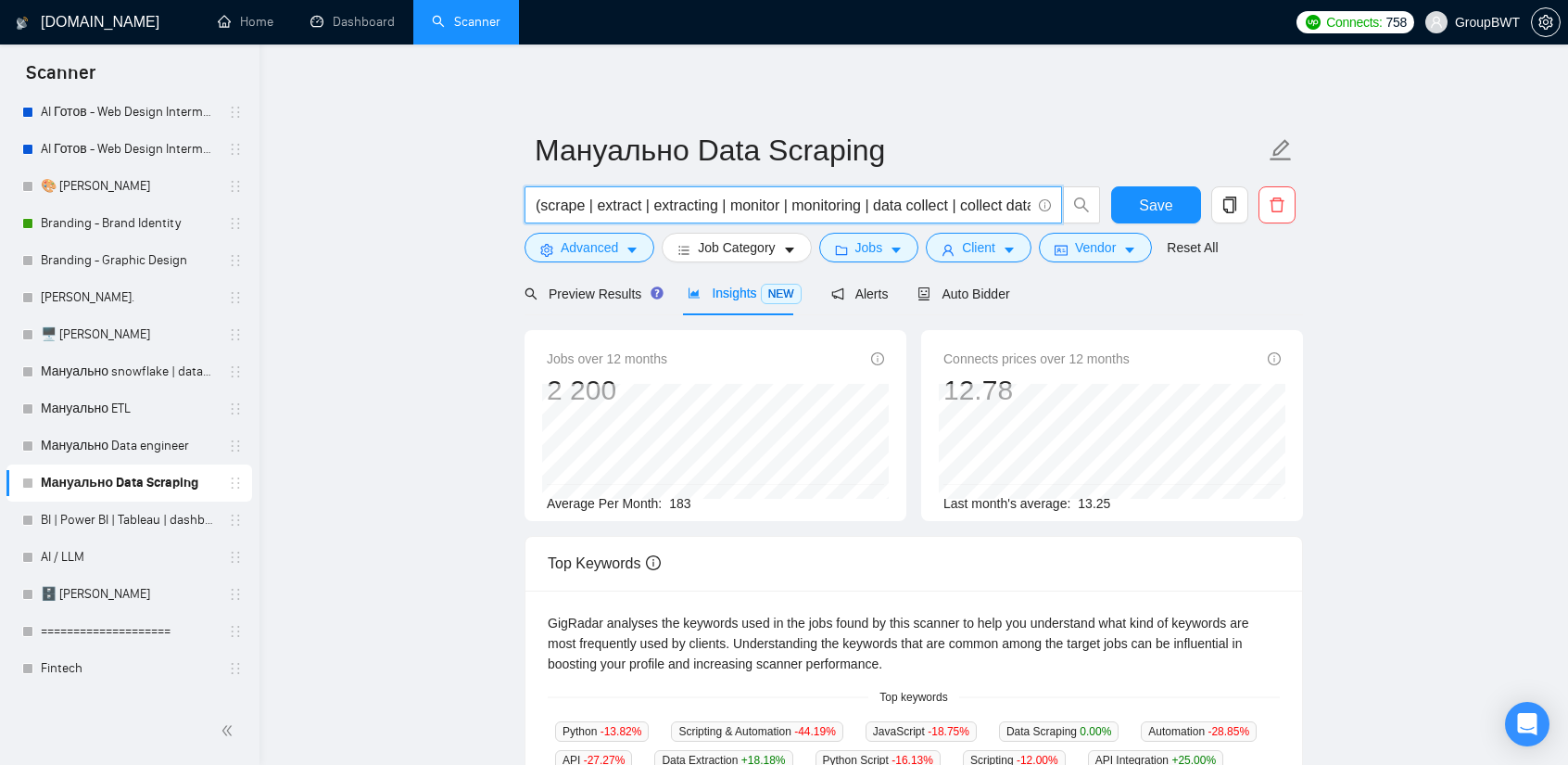
click at [1441, 303] on main "Мануально Data Scraping (scrape | extract | extracting | monitor | monitoring |…" at bounding box center [914, 695] width 1250 height 1243
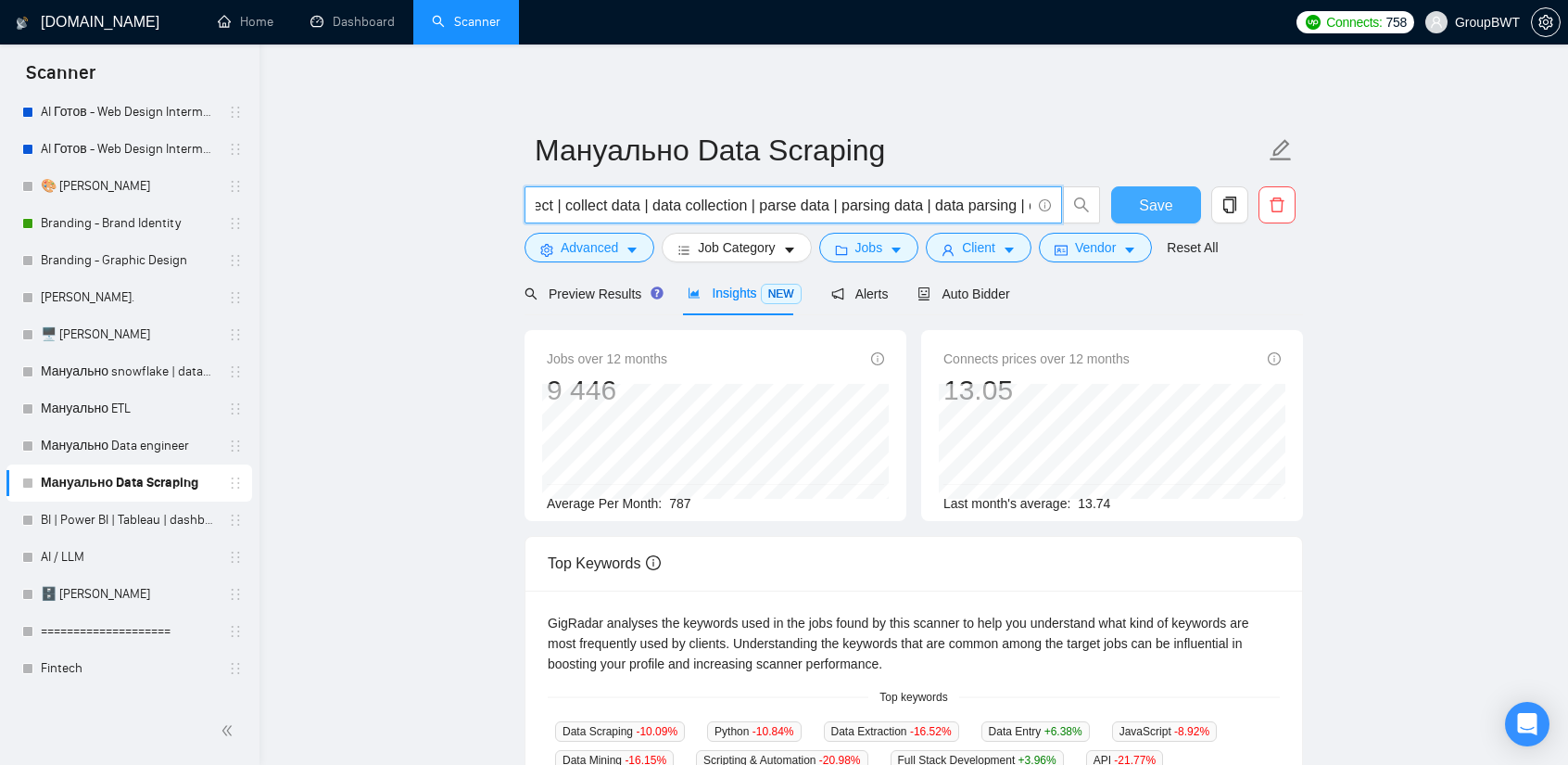
scroll to position [0, 1759]
drag, startPoint x: 994, startPoint y: 199, endPoint x: 1363, endPoint y: 279, distance: 377.6
click at [1363, 279] on main "Мануально Data Scraping (scrape | extract | extracting | monitor | monitoring |…" at bounding box center [914, 695] width 1250 height 1243
click at [990, 204] on input "(scrape | extract | extracting | monitor | monitoring | data collect | collect …" at bounding box center [783, 205] width 495 height 23
click at [1027, 203] on input "(scrape | extract | extracting | monitor | monitoring | data collect | collect …" at bounding box center [783, 205] width 495 height 23
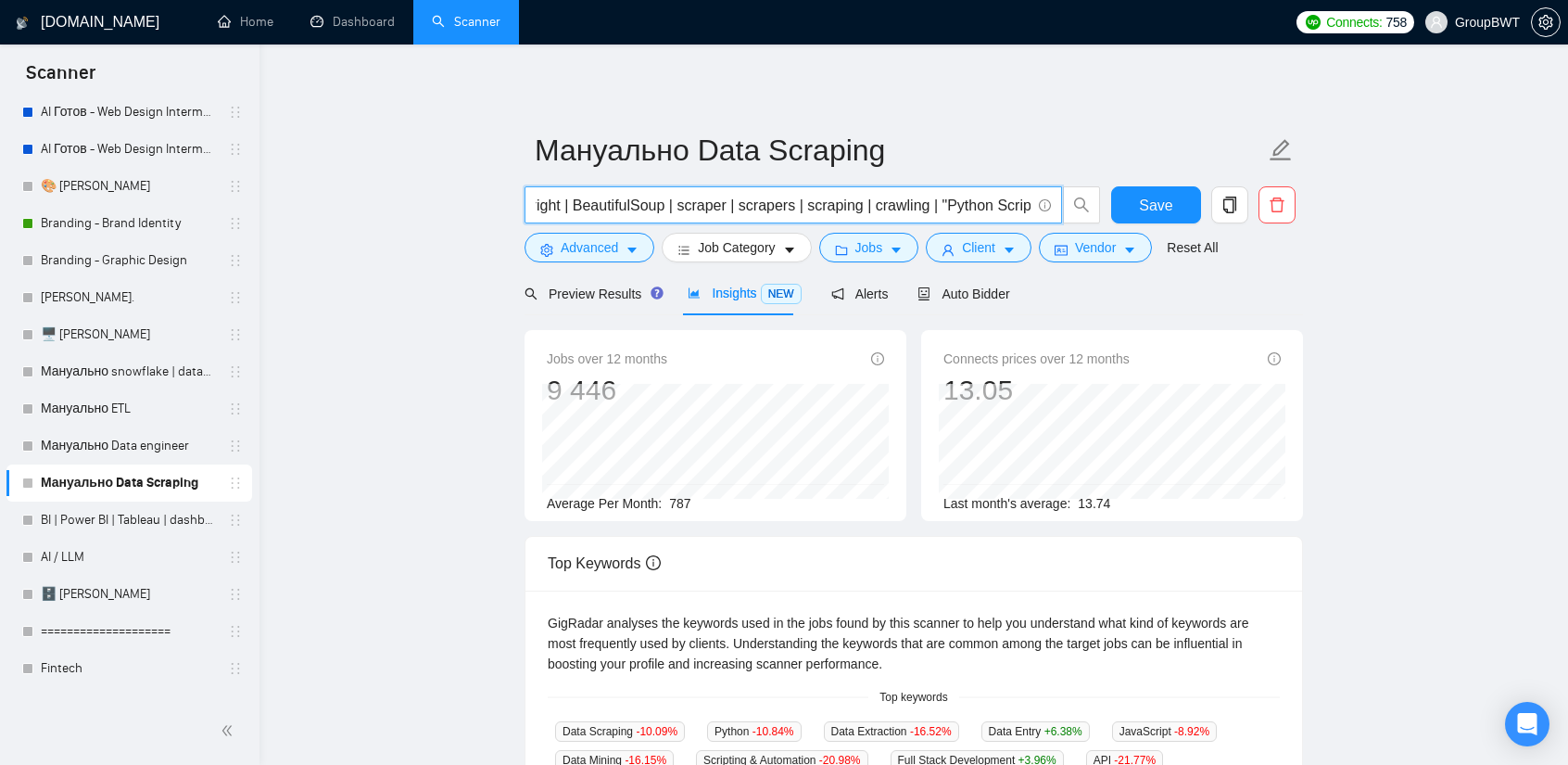
drag, startPoint x: 1025, startPoint y: 205, endPoint x: 918, endPoint y: 205, distance: 107.0
click at [918, 205] on input "(scrape | extract | extracting | monitor | monitoring | data collect | collect …" at bounding box center [783, 205] width 495 height 23
click at [1366, 302] on main "Мануально Data Scraping (scrape | extract | extracting | monitor | monitoring |…" at bounding box center [914, 695] width 1250 height 1243
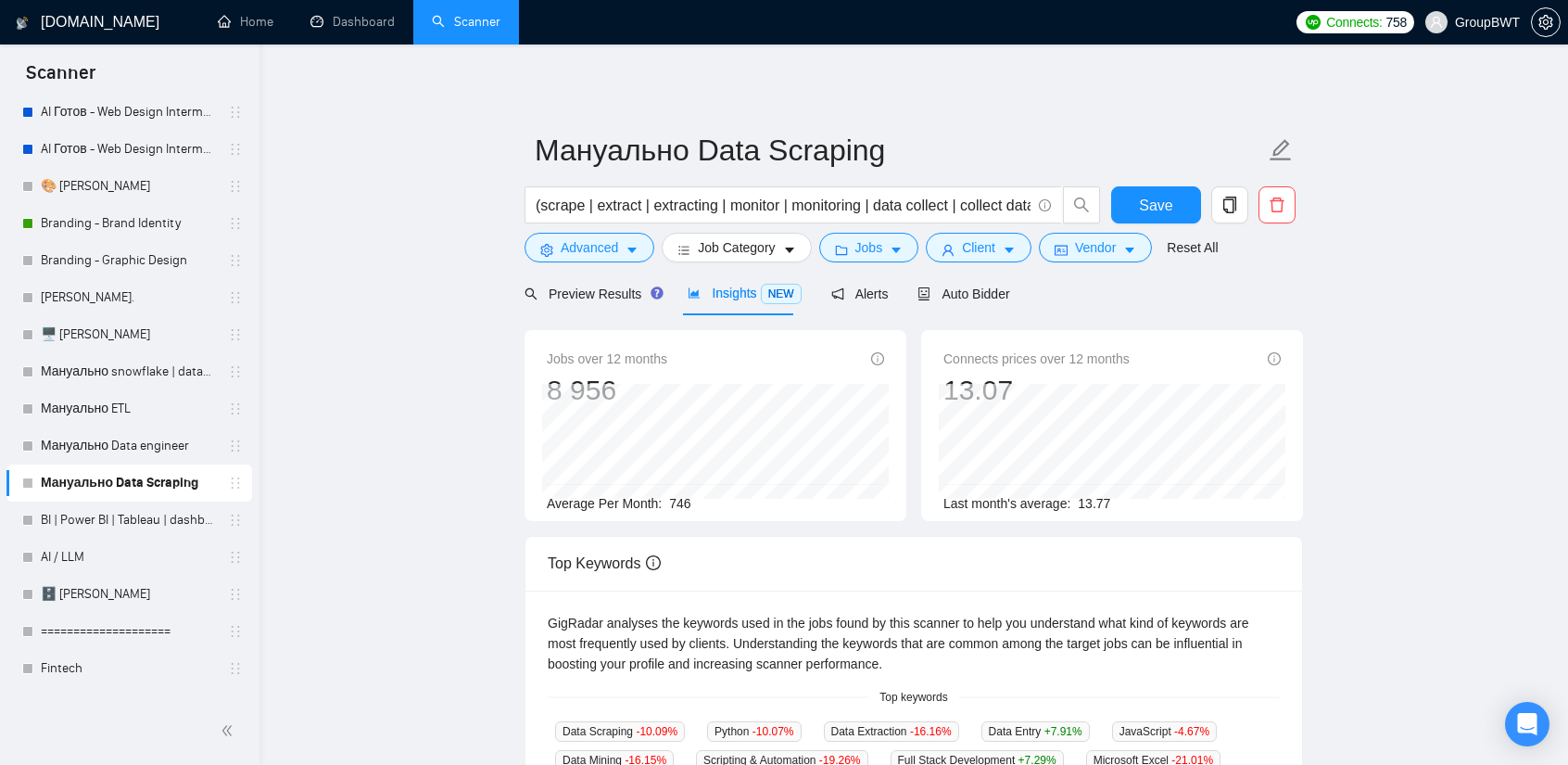
scroll to position [0, 1648]
drag, startPoint x: 1005, startPoint y: 209, endPoint x: 1633, endPoint y: 290, distance: 633.2
click at [1568, 290] on html "Scanner New Scanner My Scanners 🎨 Sofia NEW +Des_UI/UX_b2b NEW +Des_UI/UX_dashb…" at bounding box center [784, 382] width 1568 height 765
click at [1003, 205] on input "(scrape | extract | extracting | monitor | monitoring | data collect | collect …" at bounding box center [783, 205] width 495 height 23
click at [979, 203] on input "(scrape | extract | extracting | monitor | monitoring | data collect | collect …" at bounding box center [783, 205] width 495 height 23
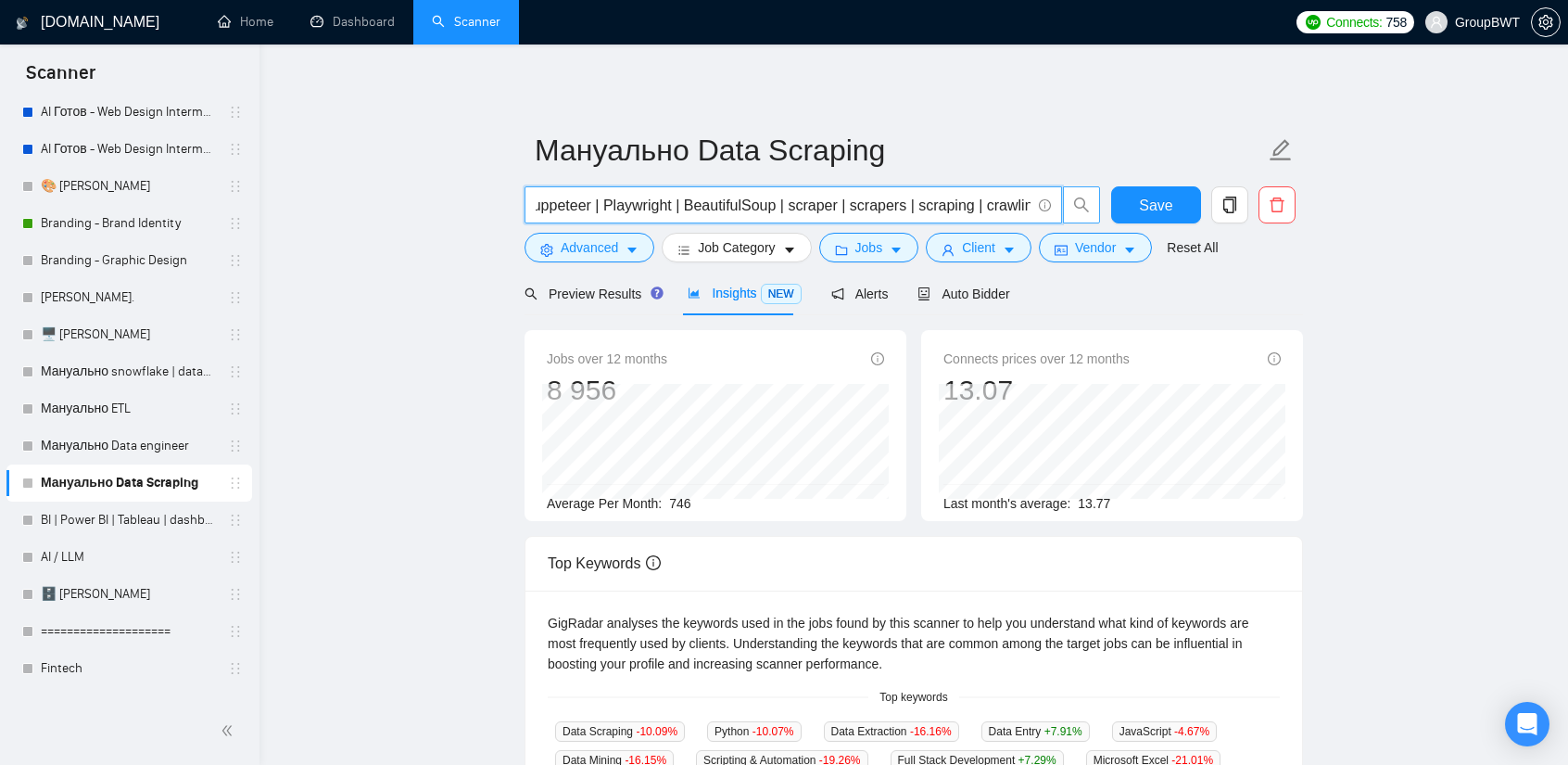
scroll to position [0, 1759]
drag, startPoint x: 973, startPoint y: 203, endPoint x: 1335, endPoint y: 270, distance: 368.1
click at [1316, 242] on main "Мануально Data Scraping (scrape | extract | extracting | monitor | monitoring |…" at bounding box center [914, 695] width 1250 height 1243
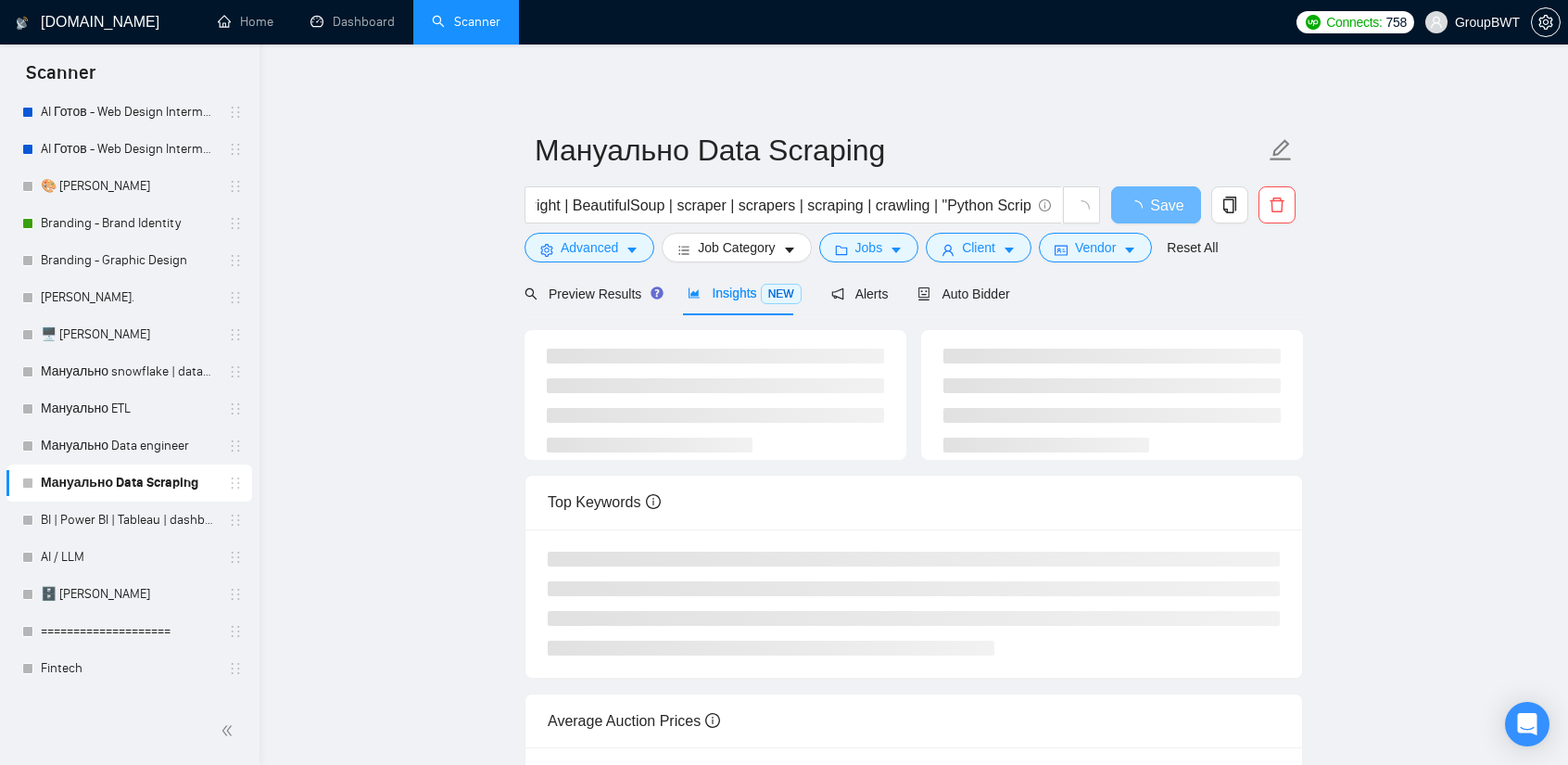
scroll to position [0, 0]
click at [1380, 305] on main "Мануально Data Scraping (scrape | extract | extracting | monitor | monitoring |…" at bounding box center [914, 485] width 1250 height 822
drag, startPoint x: 842, startPoint y: 207, endPoint x: 951, endPoint y: 196, distance: 109.6
click at [951, 196] on input "(scrape | extract | extracting | monitor | monitoring | data collect | collect …" at bounding box center [783, 205] width 495 height 23
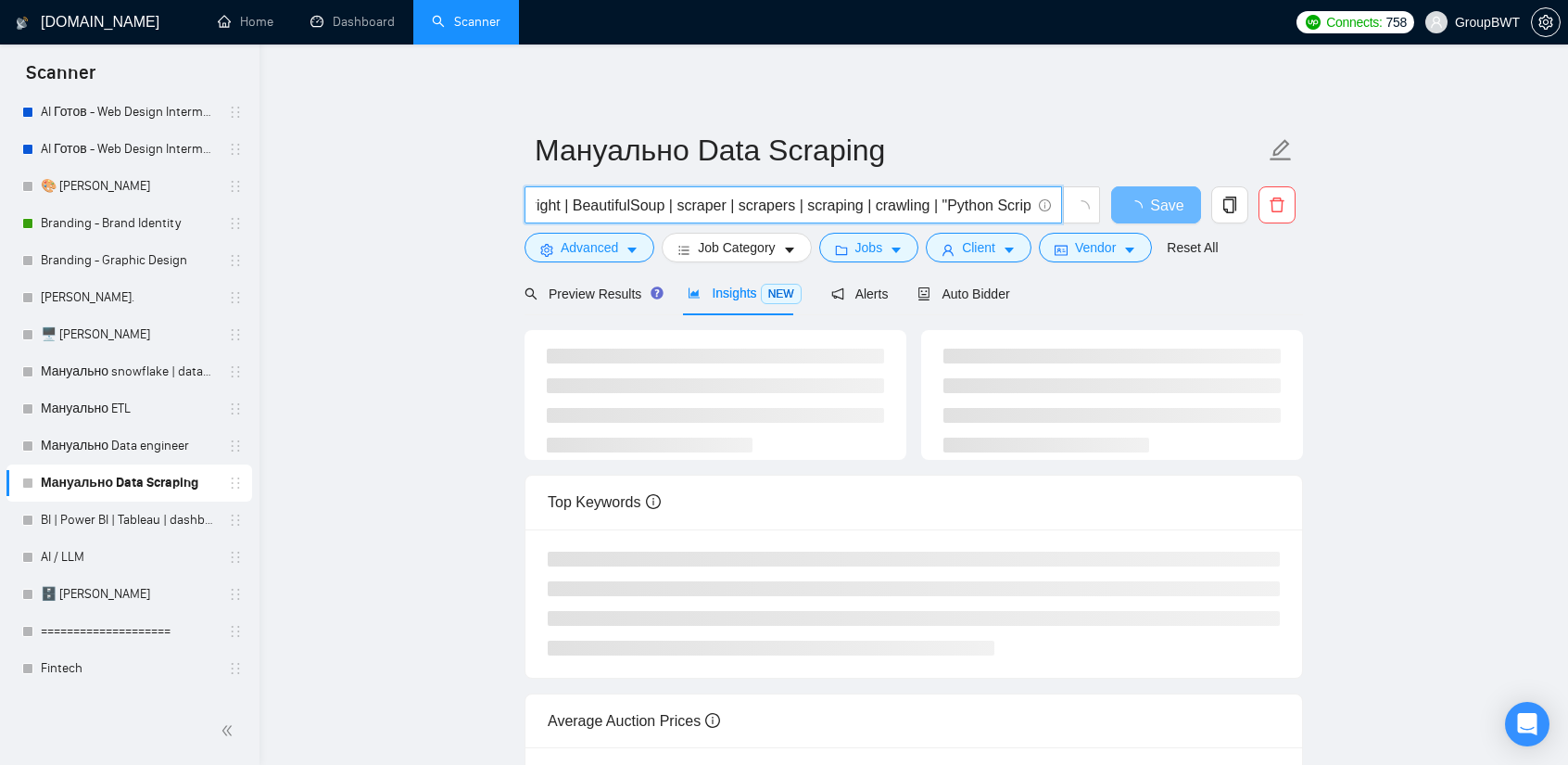
click at [951, 196] on input "(scrape | extract | extracting | monitor | monitoring | data collect | collect …" at bounding box center [783, 205] width 495 height 23
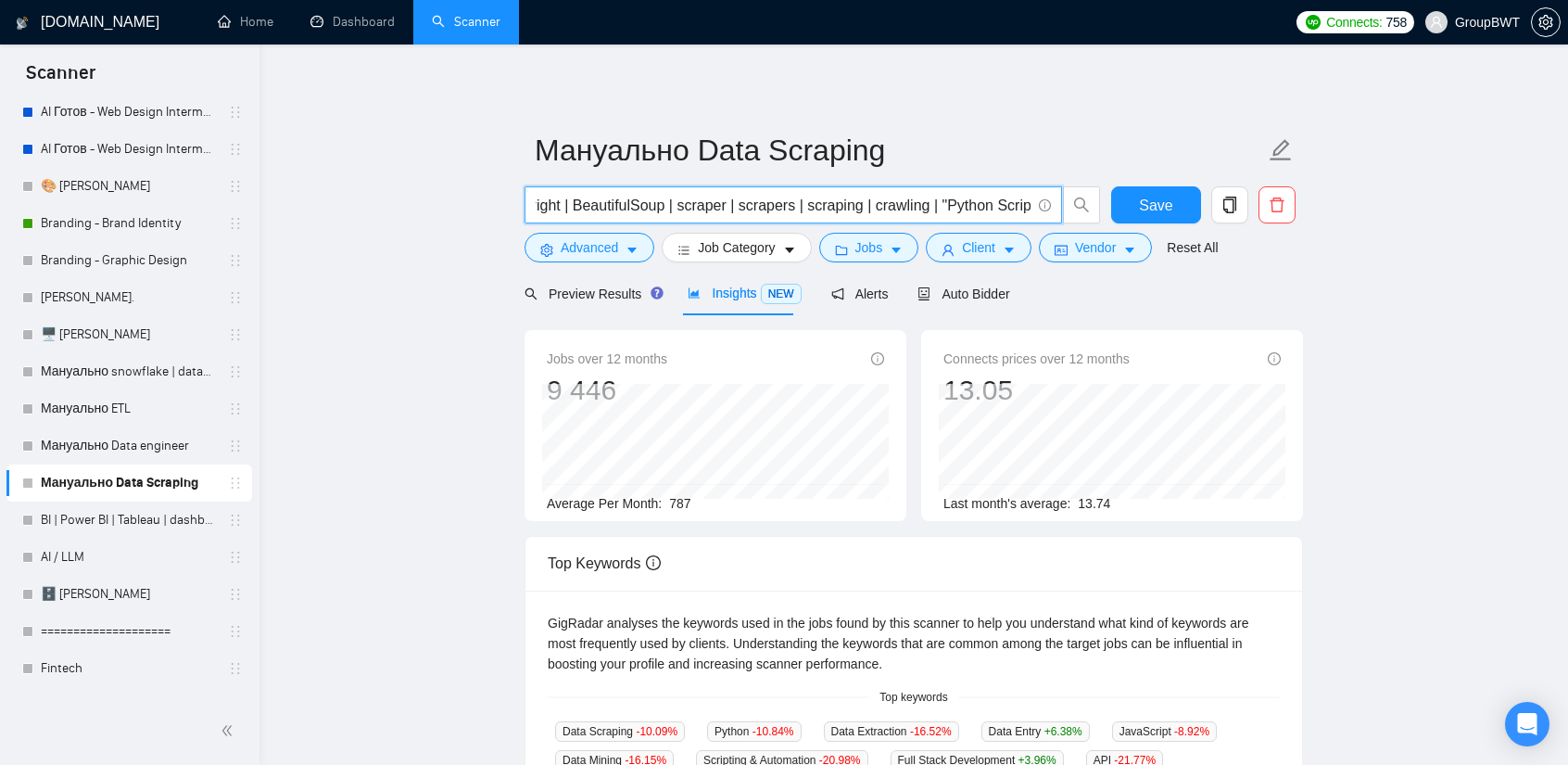
click at [1026, 201] on input "(scrape | extract | extracting | monitor | monitoring | data collect | collect …" at bounding box center [783, 205] width 495 height 23
drag, startPoint x: 664, startPoint y: 205, endPoint x: 873, endPoint y: 205, distance: 209.0
click at [865, 205] on input "(scrape | extract | extracting | monitor | monitoring | data collect | collect …" at bounding box center [783, 205] width 495 height 23
click at [881, 205] on input "(scrape | extract | extracting | monitor | monitoring | data collect | collect …" at bounding box center [783, 205] width 495 height 23
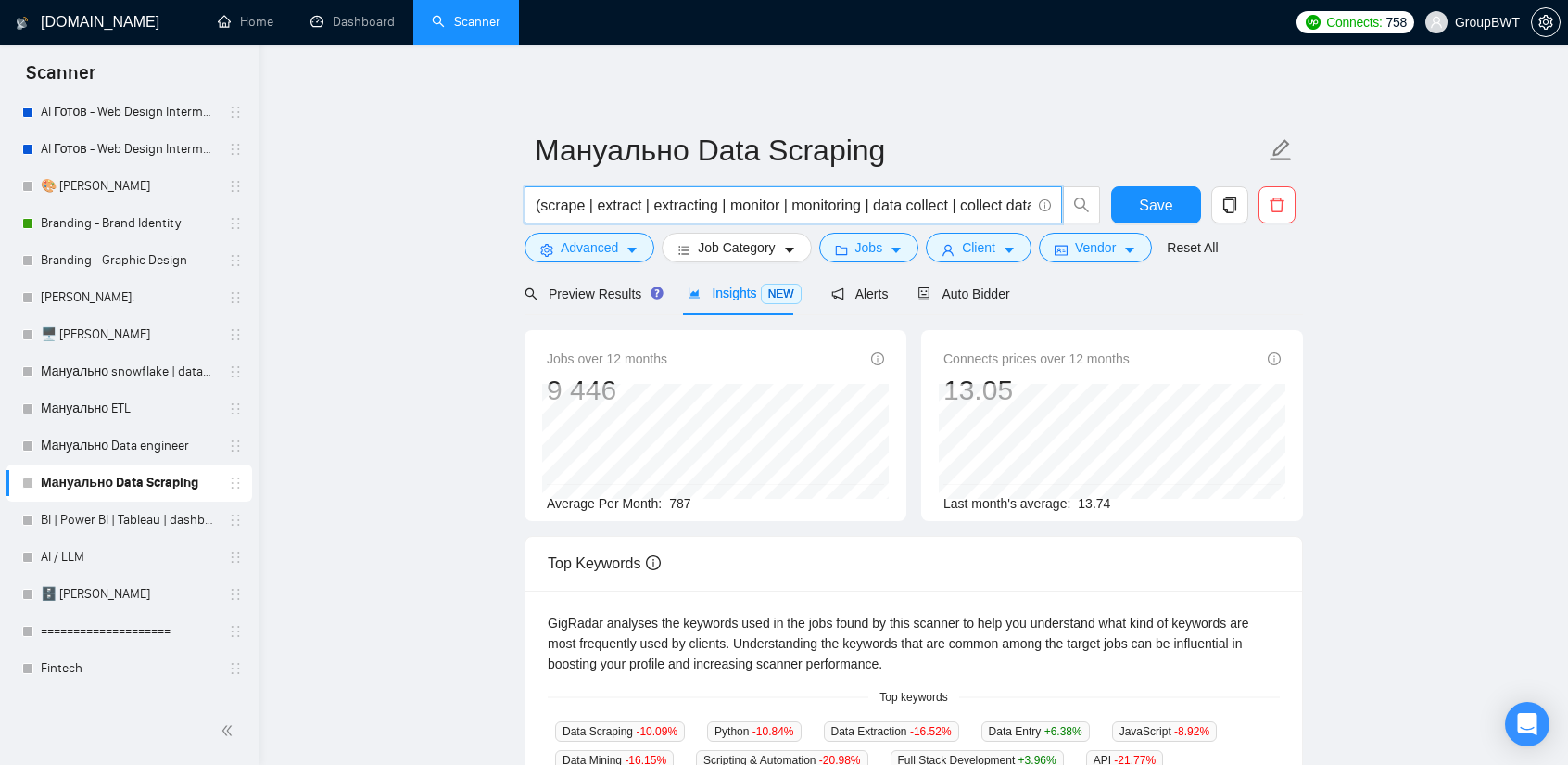
click at [869, 204] on input "(scrape | extract | extracting | monitor | monitoring | data collect | collect …" at bounding box center [783, 205] width 495 height 23
click at [875, 204] on input "(scrape | extract | extracting | monitor | monitoring | data collect | collect …" at bounding box center [783, 205] width 495 height 23
click at [956, 200] on input "(scrape | extract | extracting | monitor | monitoring | "data collect | collect…" at bounding box center [783, 205] width 495 height 23
drag, startPoint x: 942, startPoint y: 206, endPoint x: 1409, endPoint y: 281, distance: 473.0
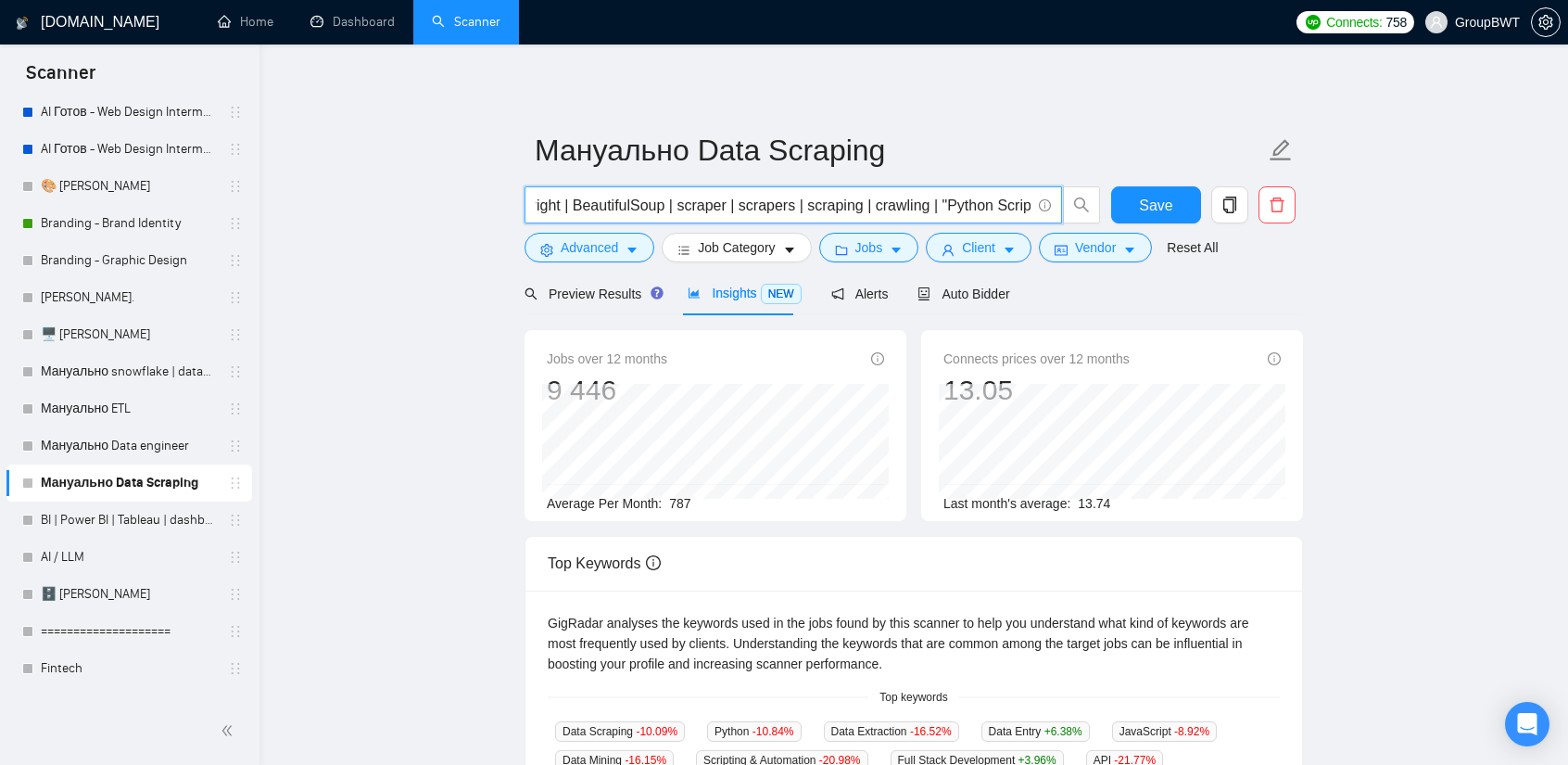
click at [1409, 281] on main "Мануально Data Scraping (scrape | extract | extracting | monitor | monitoring |…" at bounding box center [914, 695] width 1250 height 1243
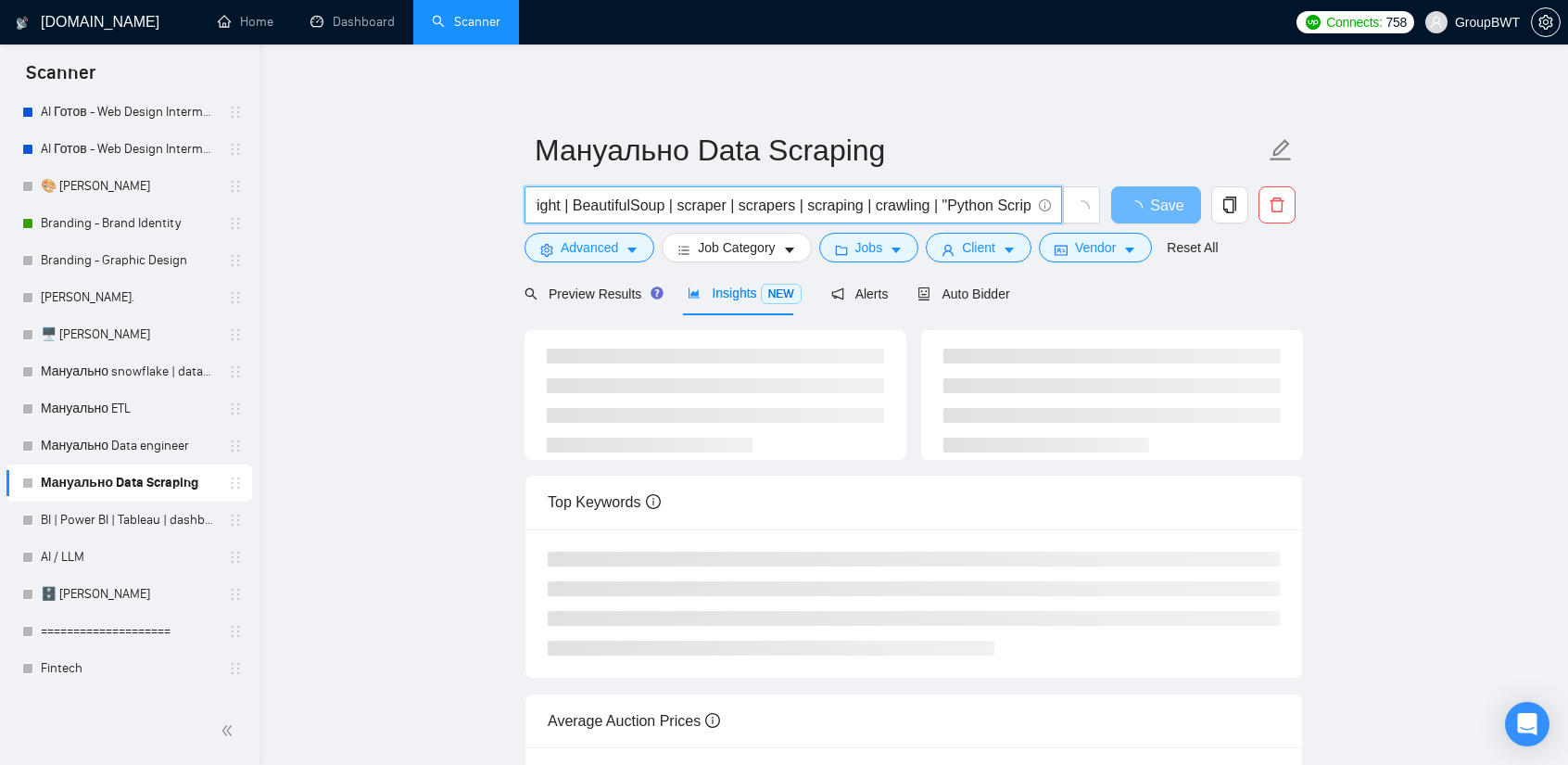
click at [972, 205] on input "(scrape | extract | extracting | monitor | monitoring | data collect | collect …" at bounding box center [783, 205] width 495 height 23
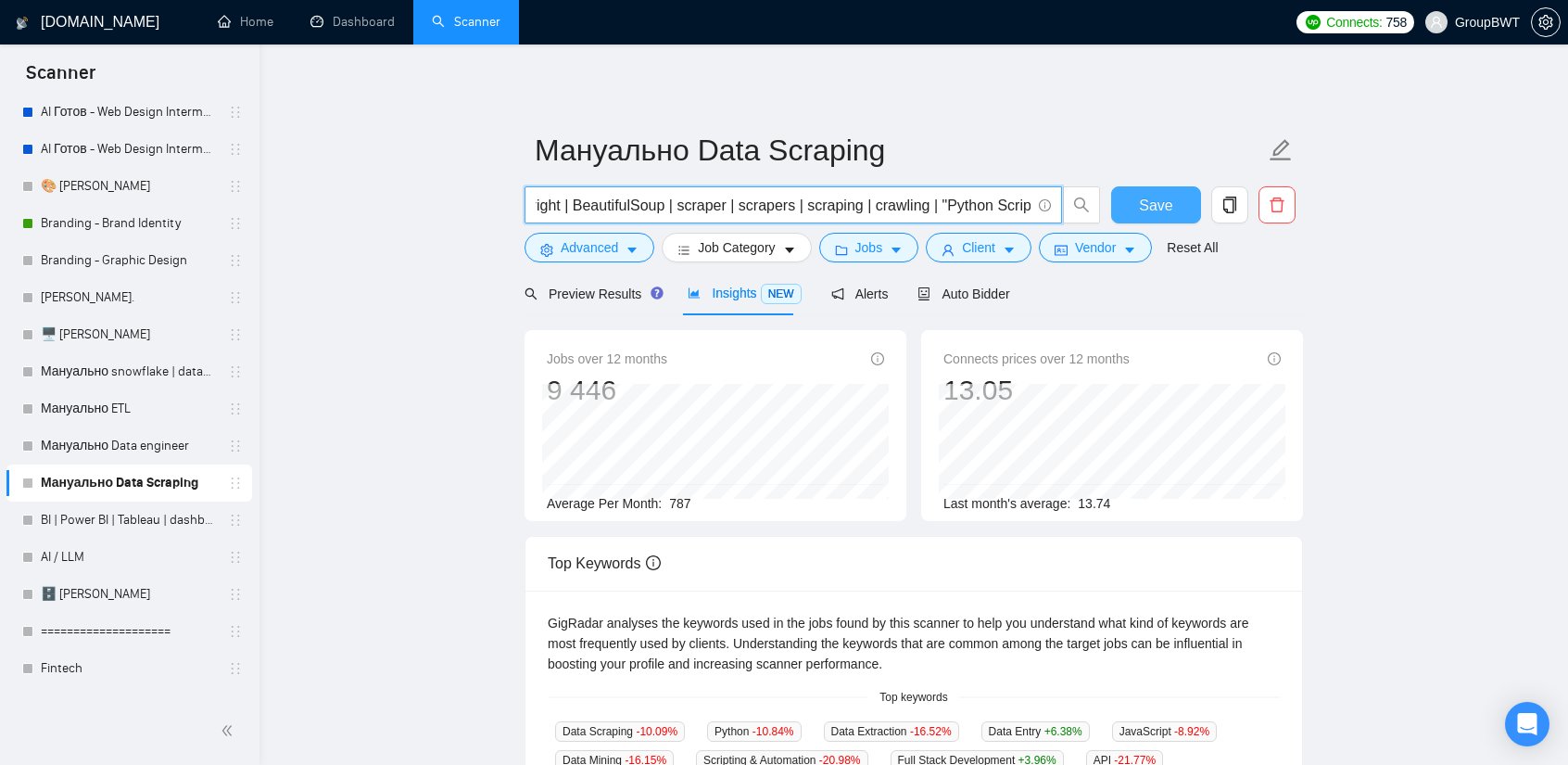
scroll to position [0, 0]
click at [1153, 207] on span "Save" at bounding box center [1155, 205] width 33 height 23
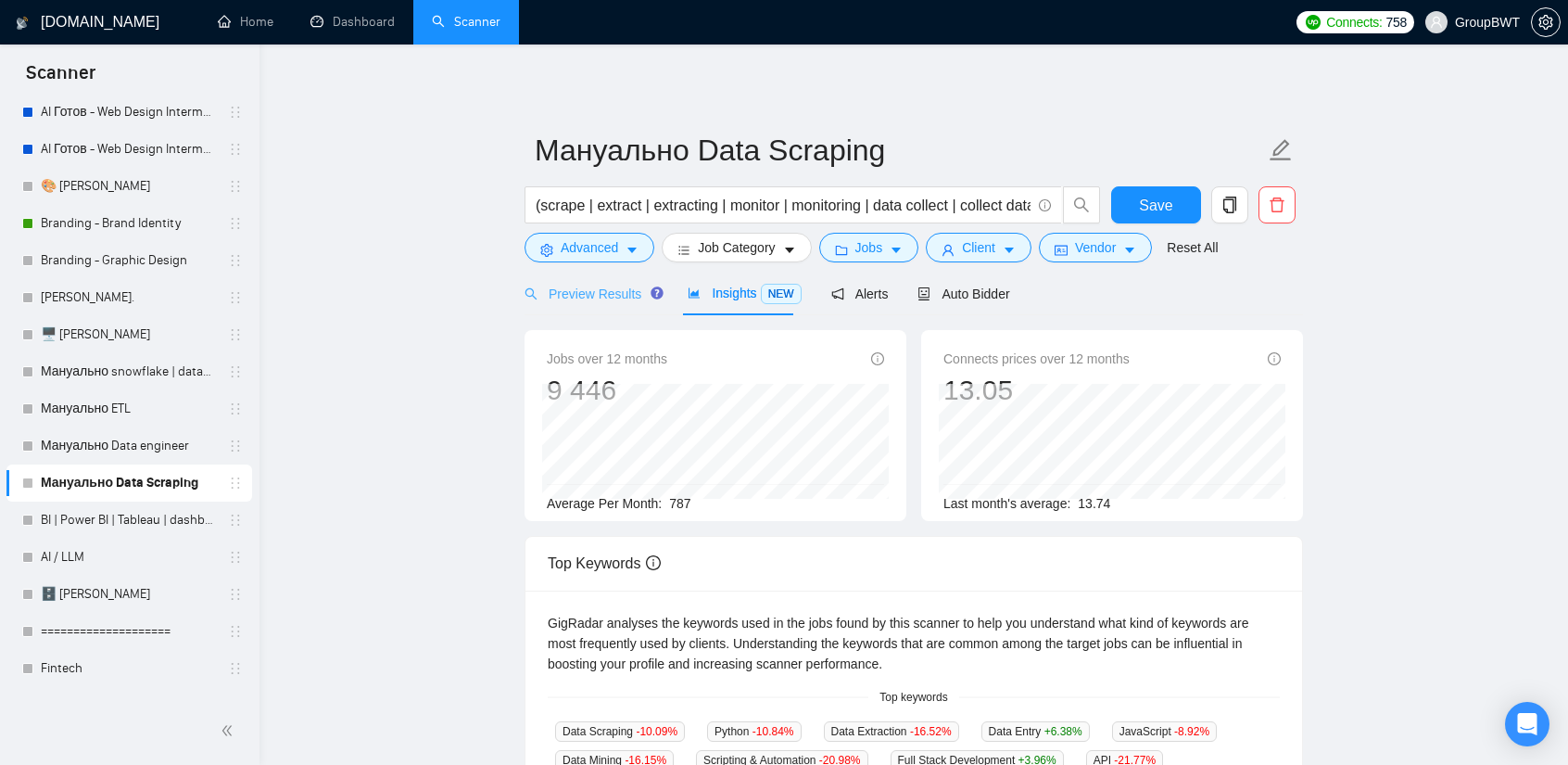
click at [618, 307] on div "Preview Results" at bounding box center [591, 294] width 134 height 44
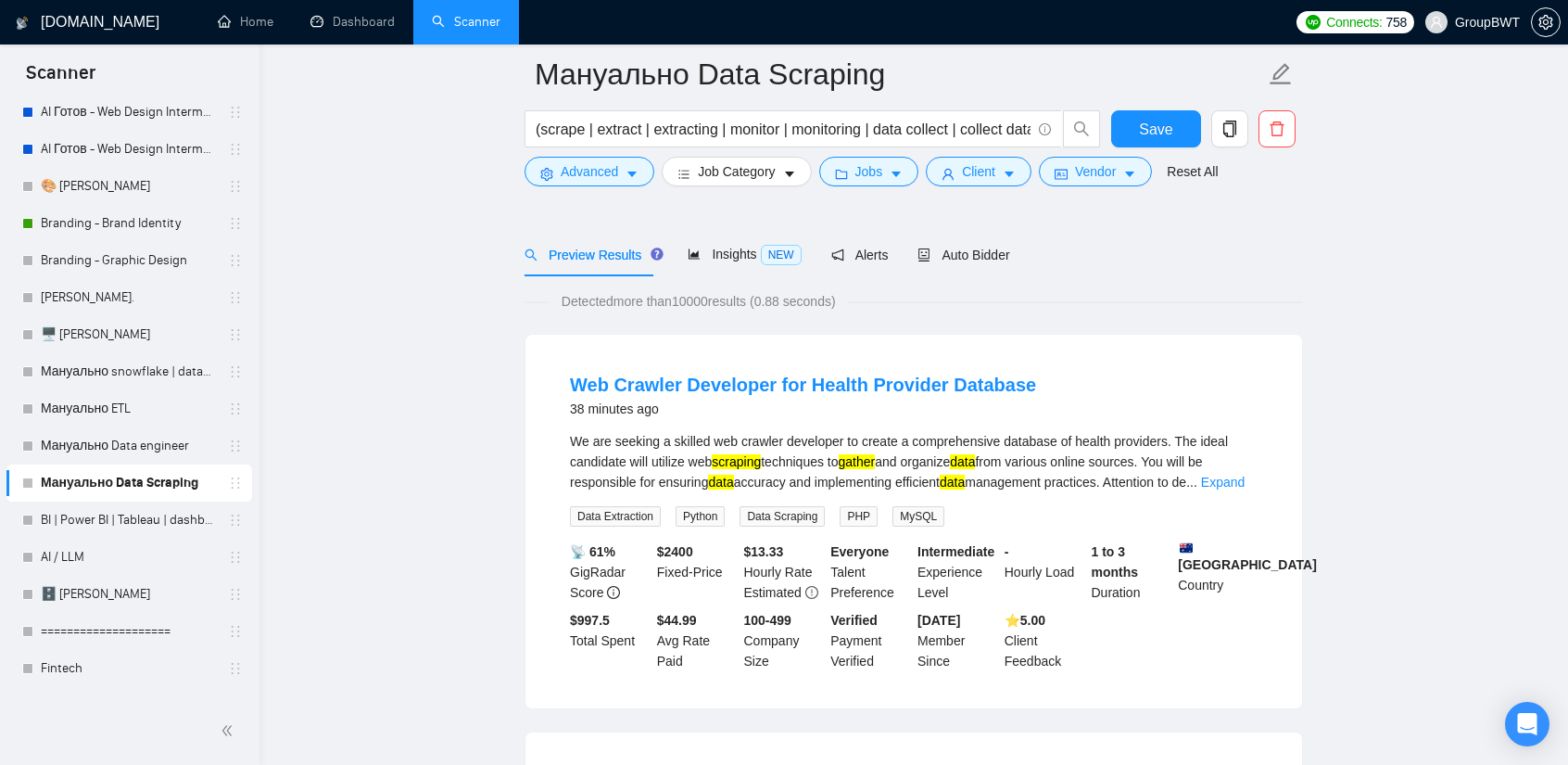
scroll to position [93, 0]
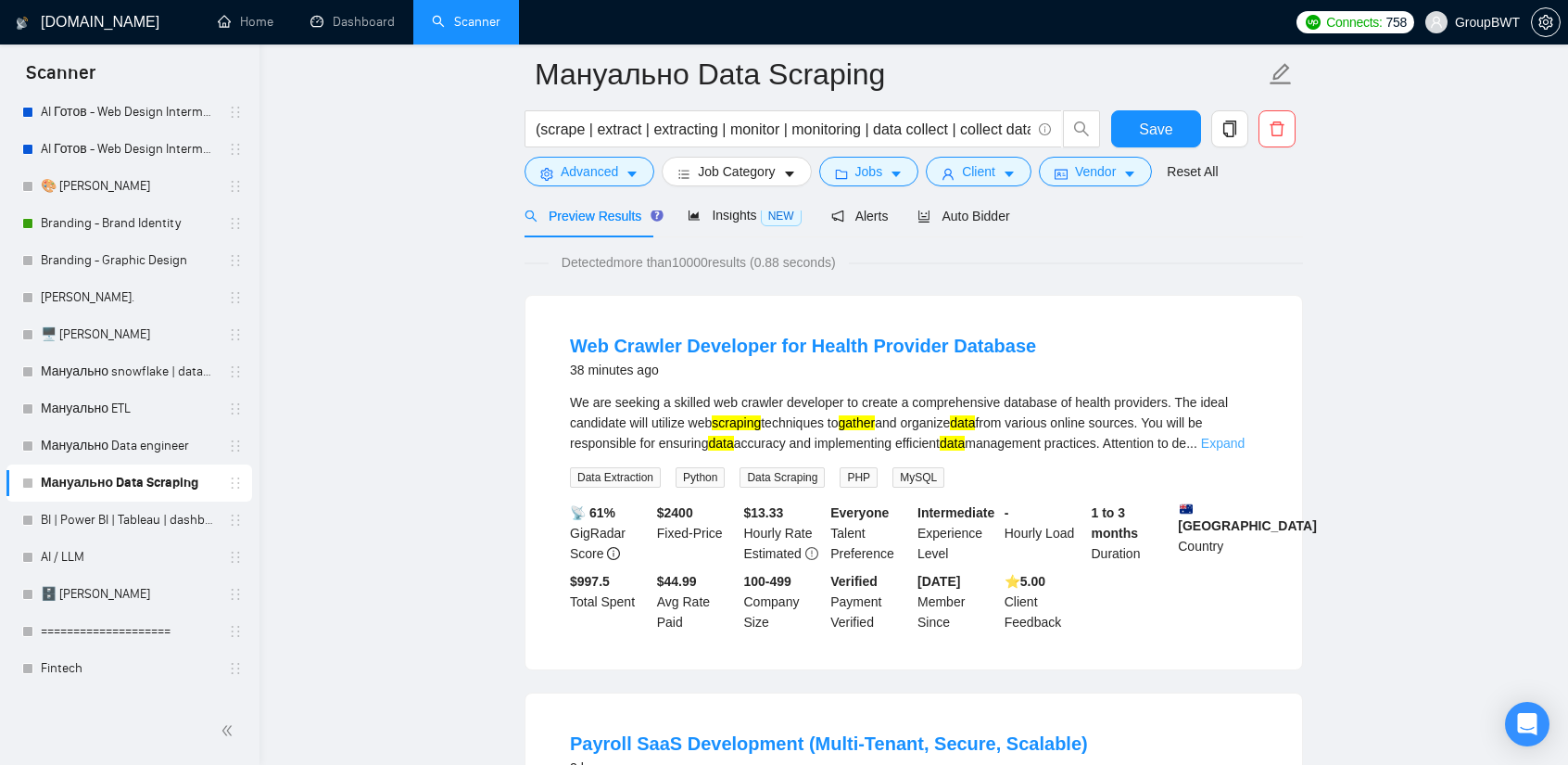
click at [1225, 444] on link "Expand" at bounding box center [1223, 443] width 44 height 15
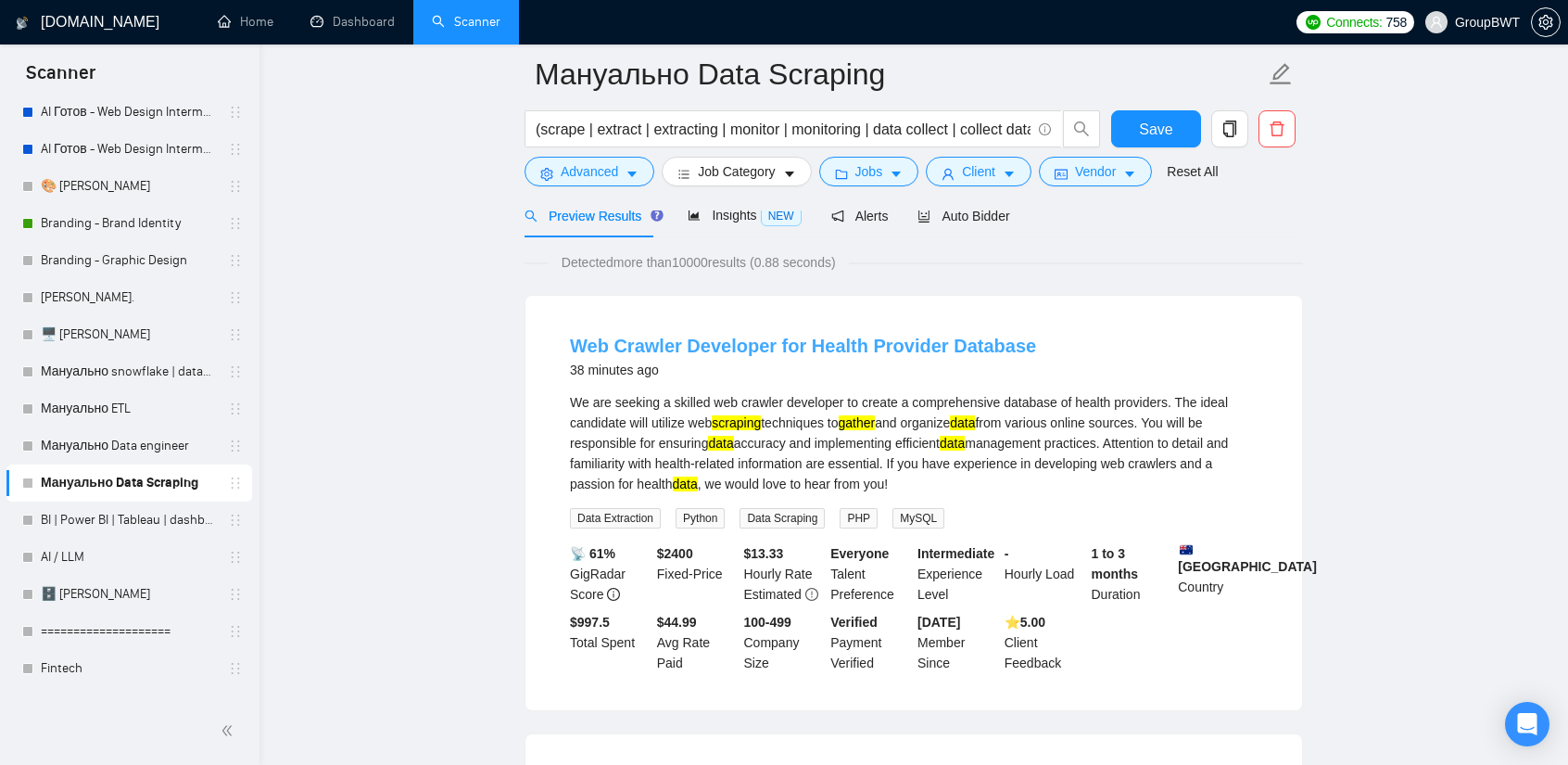
click at [819, 344] on link "Web Crawler Developer for Health Provider Database" at bounding box center [803, 346] width 466 height 21
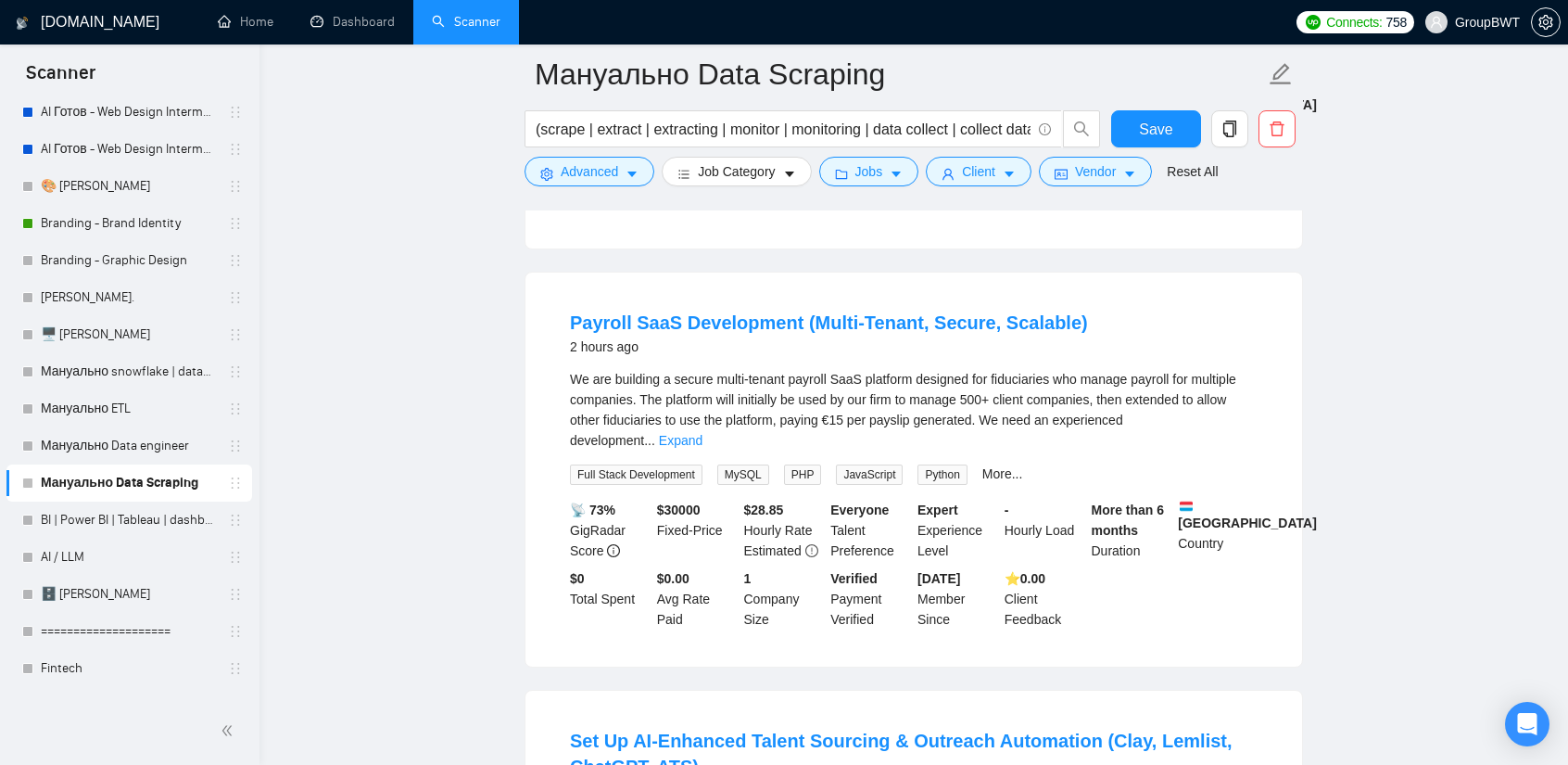
scroll to position [556, 0]
drag, startPoint x: 568, startPoint y: 292, endPoint x: 1087, endPoint y: 299, distance: 519.0
click at [1087, 299] on li "Payroll SaaS Development (Multi-Tenant, Secure, Scalable) 2 hours ago We are bu…" at bounding box center [914, 467] width 732 height 349
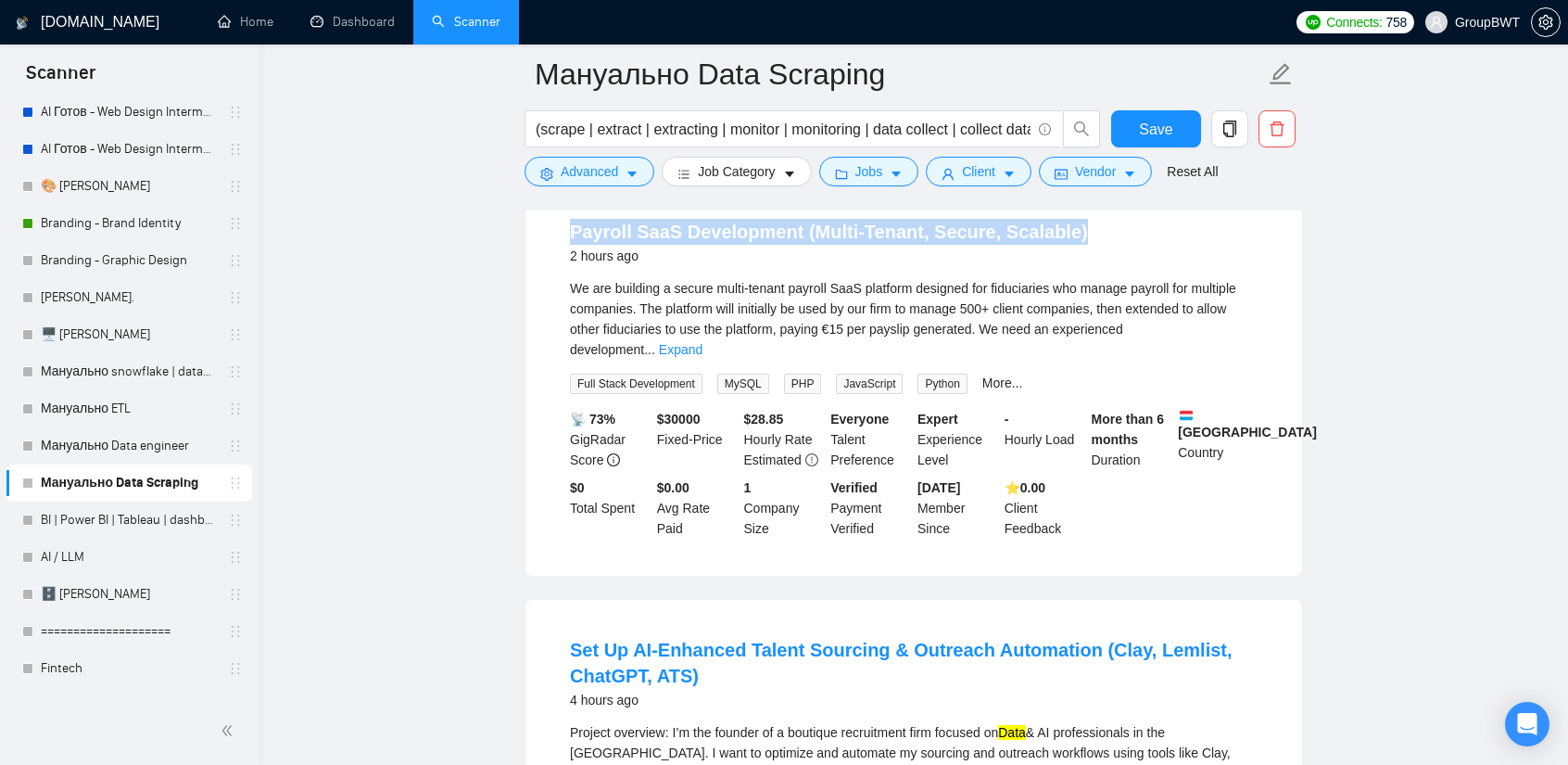
scroll to position [649, 0]
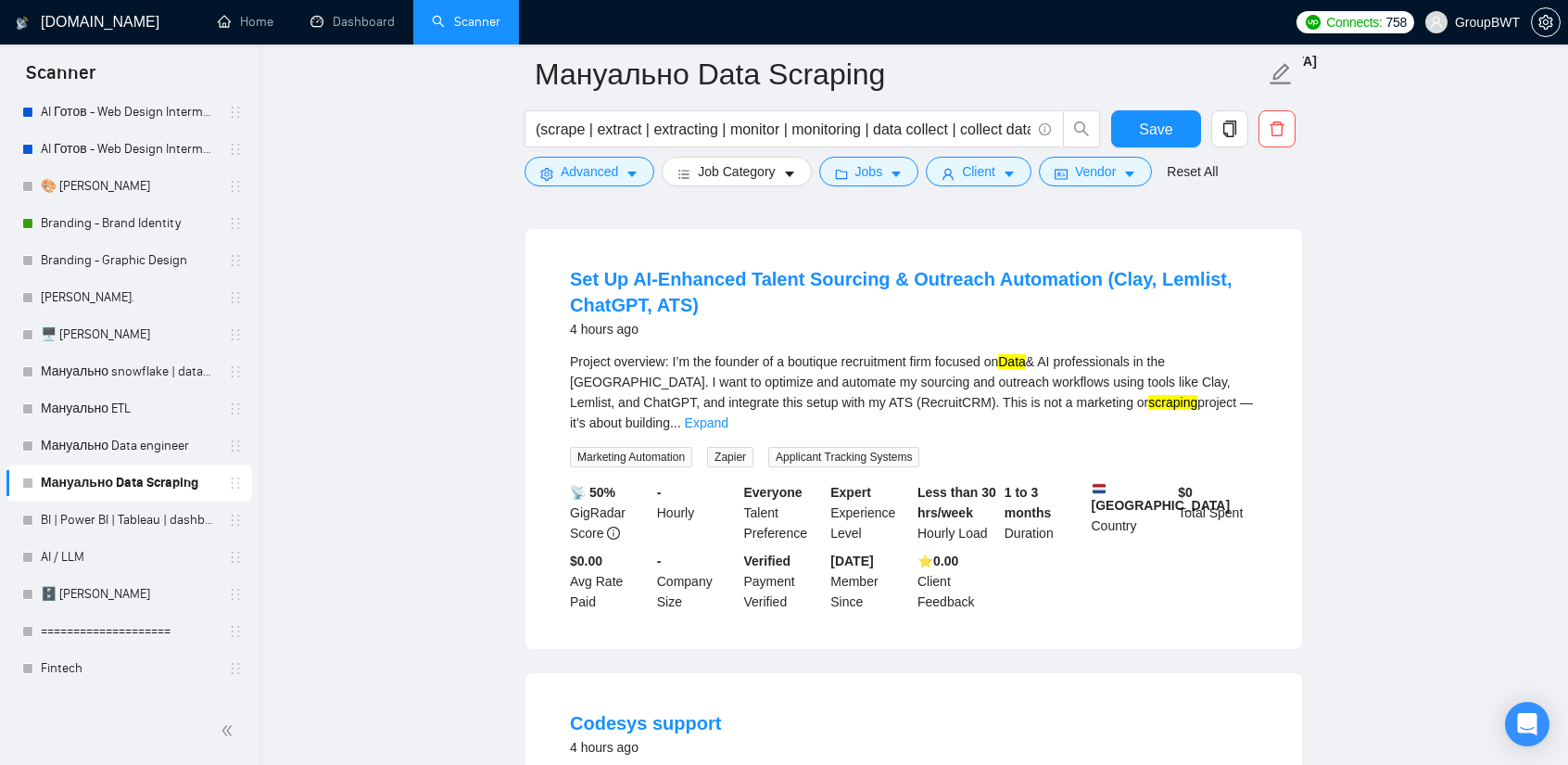
scroll to position [1020, 0]
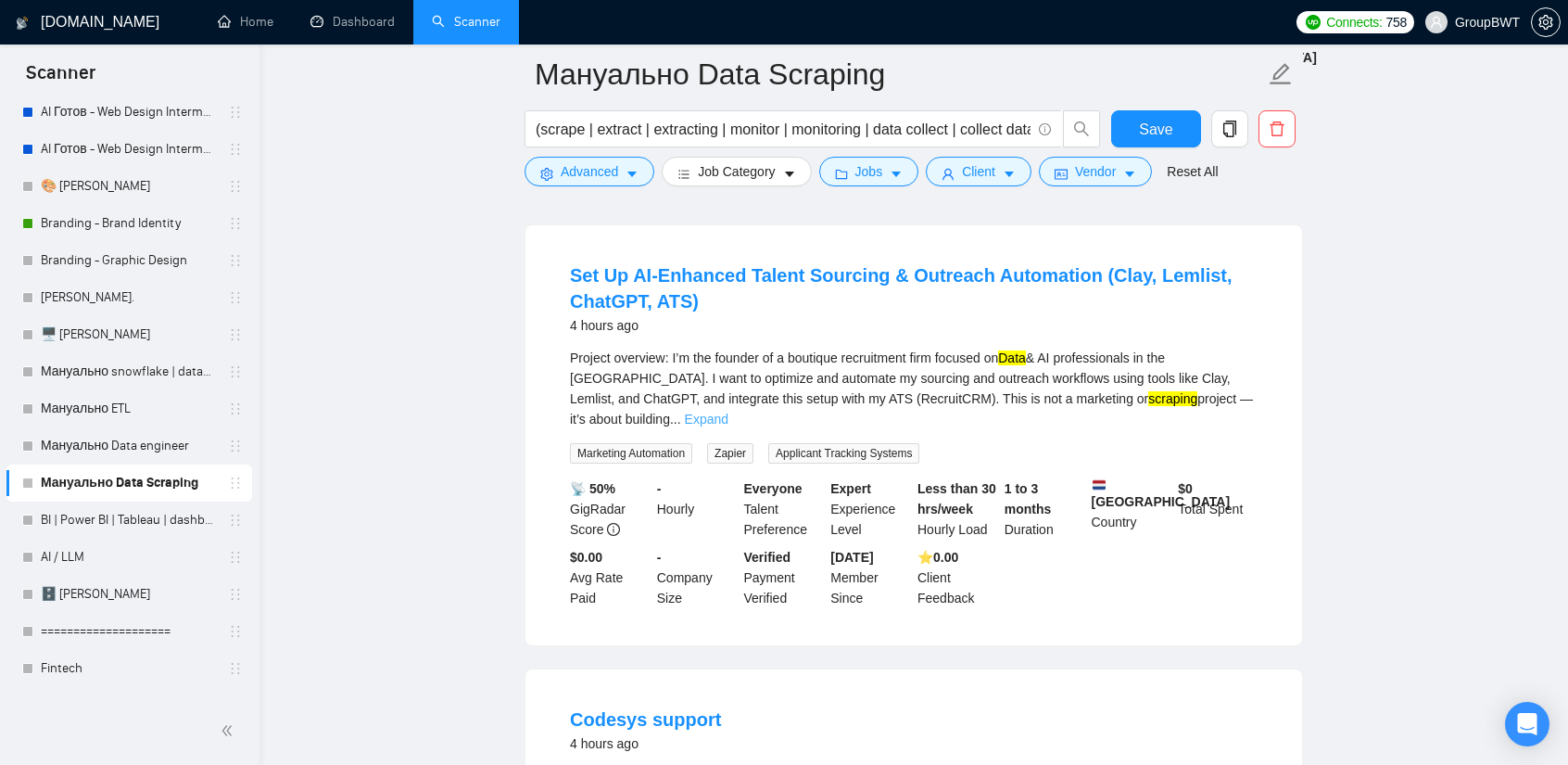
click at [729, 412] on link "Expand" at bounding box center [706, 419] width 44 height 15
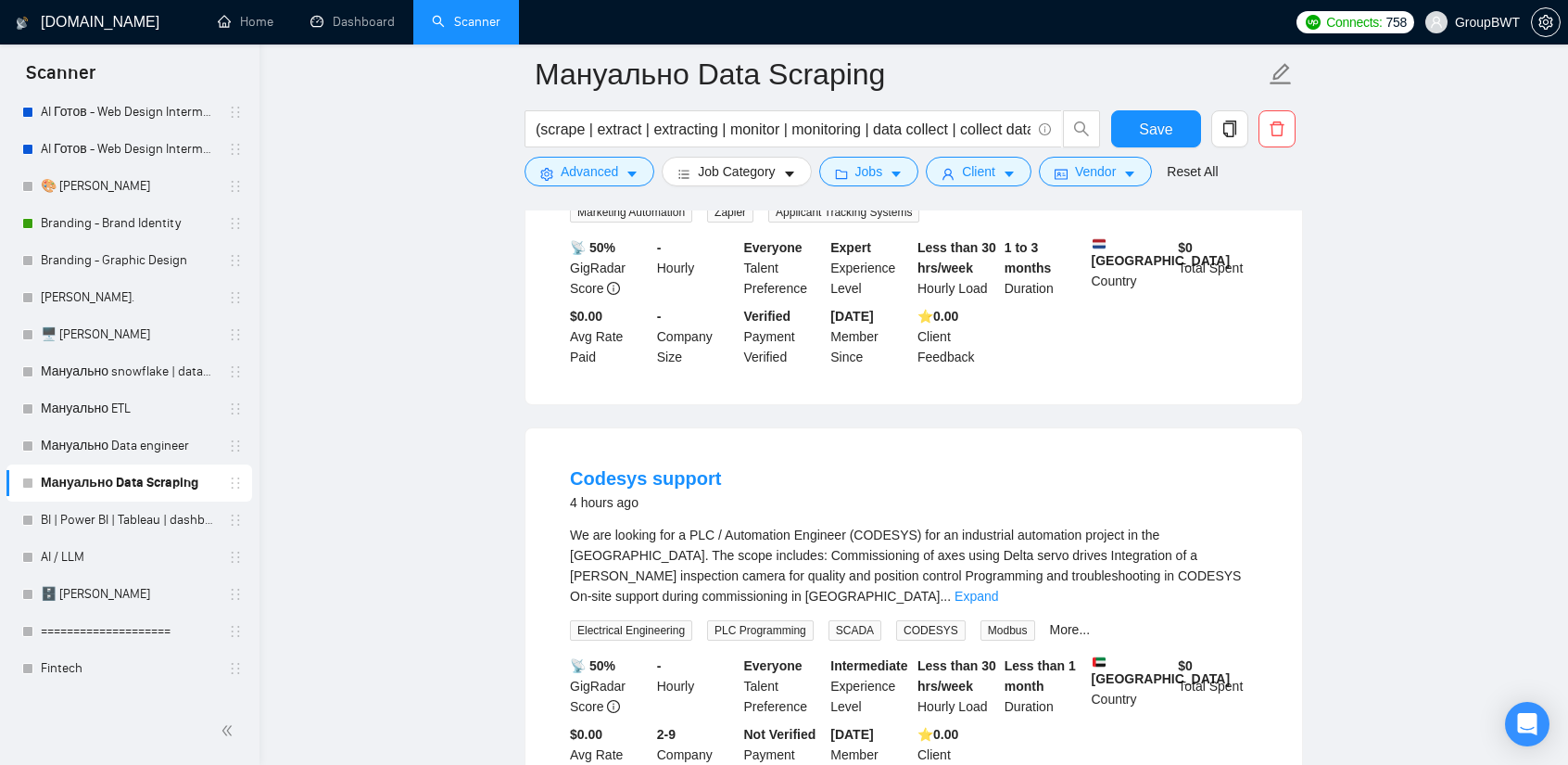
scroll to position [1761, 0]
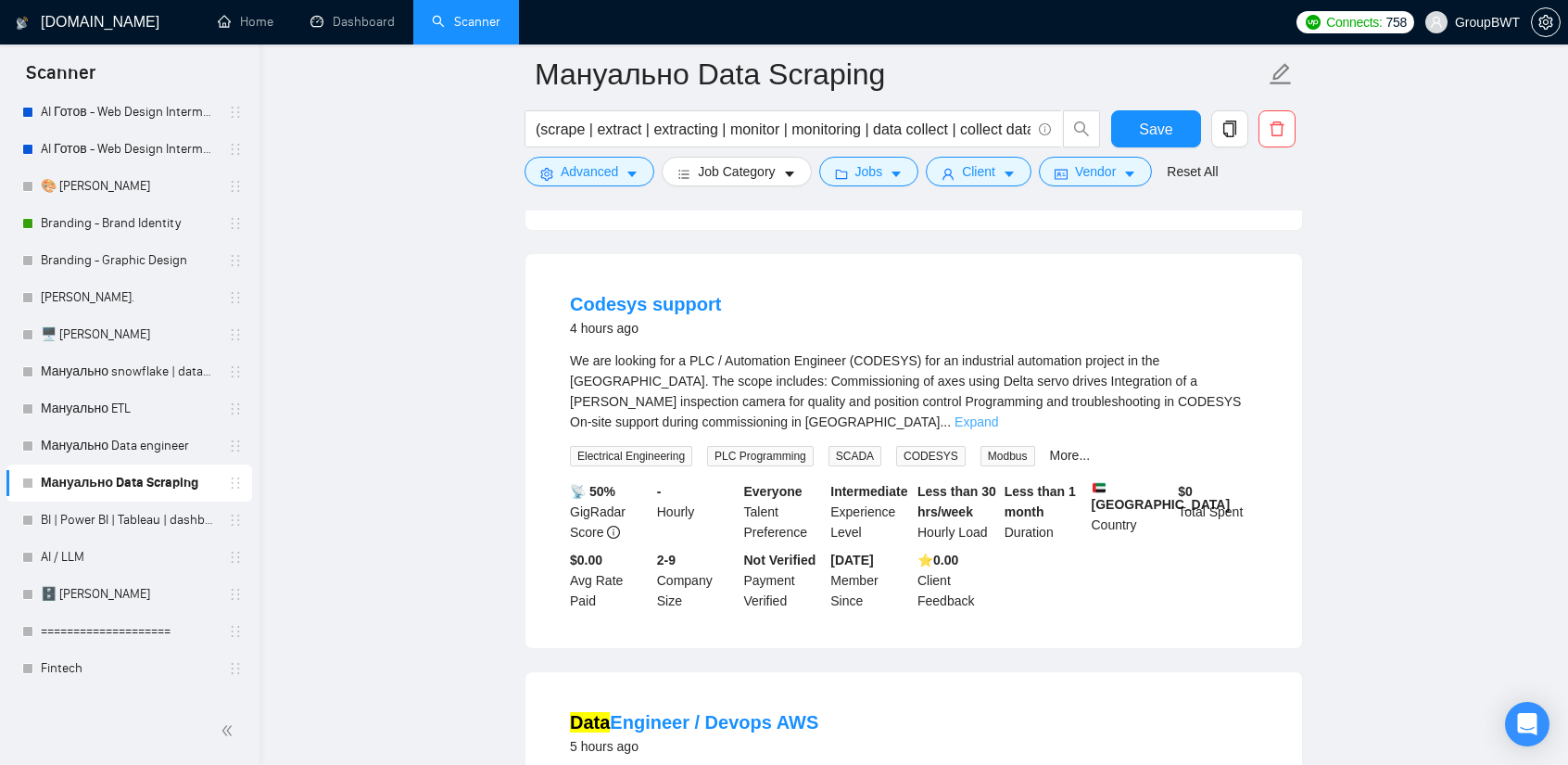
click at [998, 415] on link "Expand" at bounding box center [976, 422] width 44 height 15
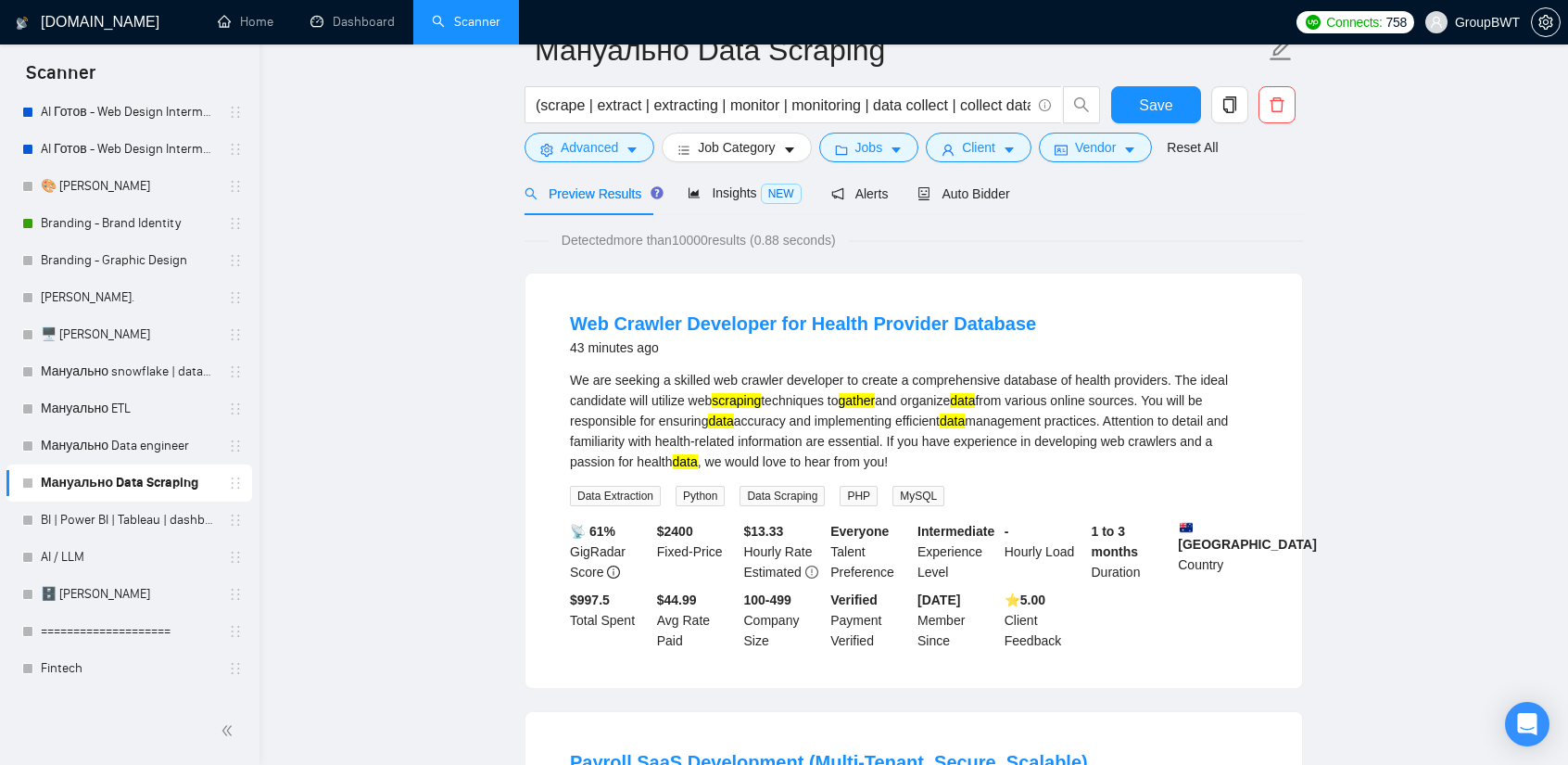
scroll to position [0, 0]
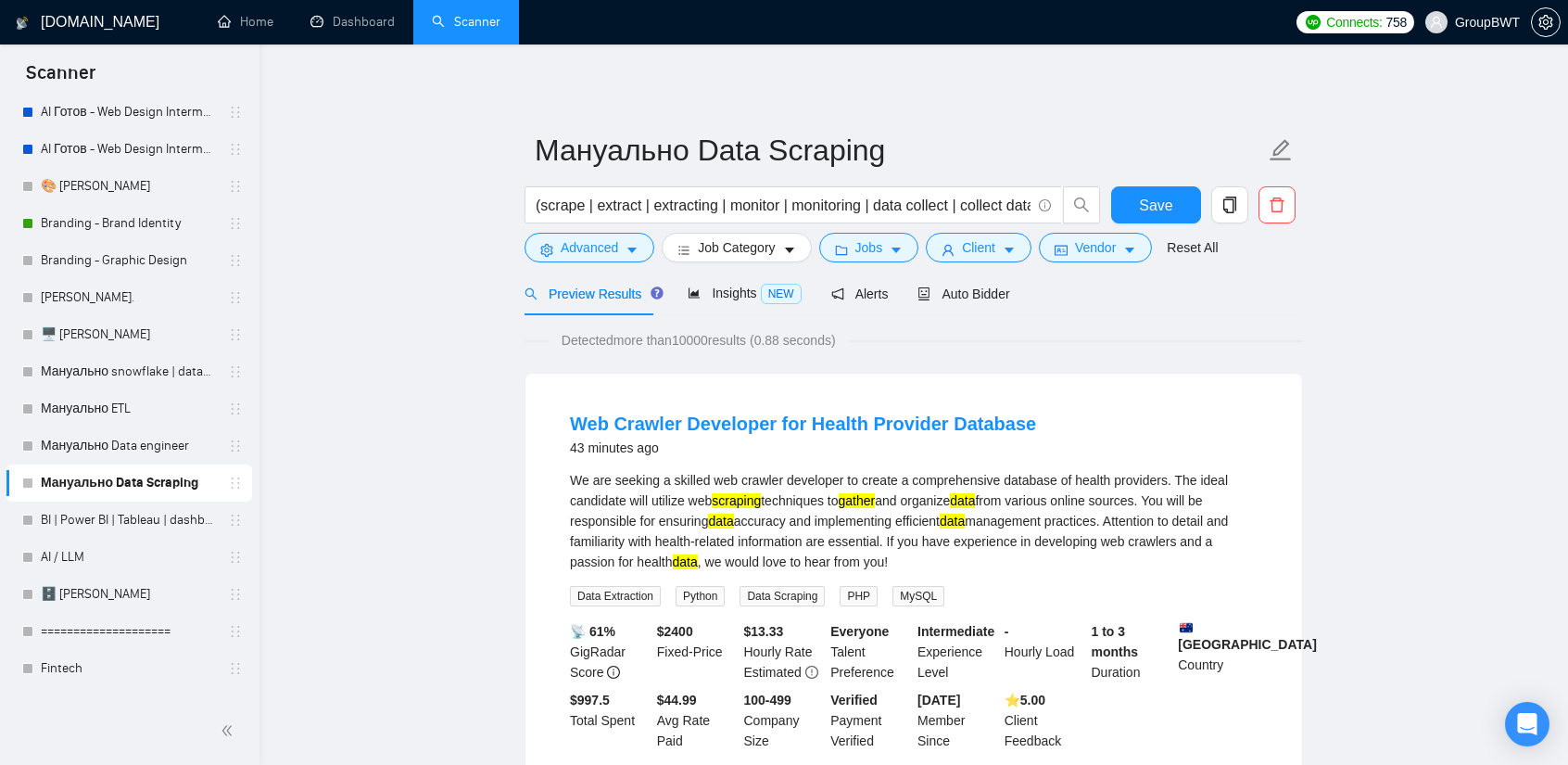
drag, startPoint x: 861, startPoint y: 204, endPoint x: 1363, endPoint y: 216, distance: 502.1
click at [1022, 203] on input "(scrape | extract | extracting | monitor | monitoring | data collect | collect …" at bounding box center [783, 205] width 495 height 23
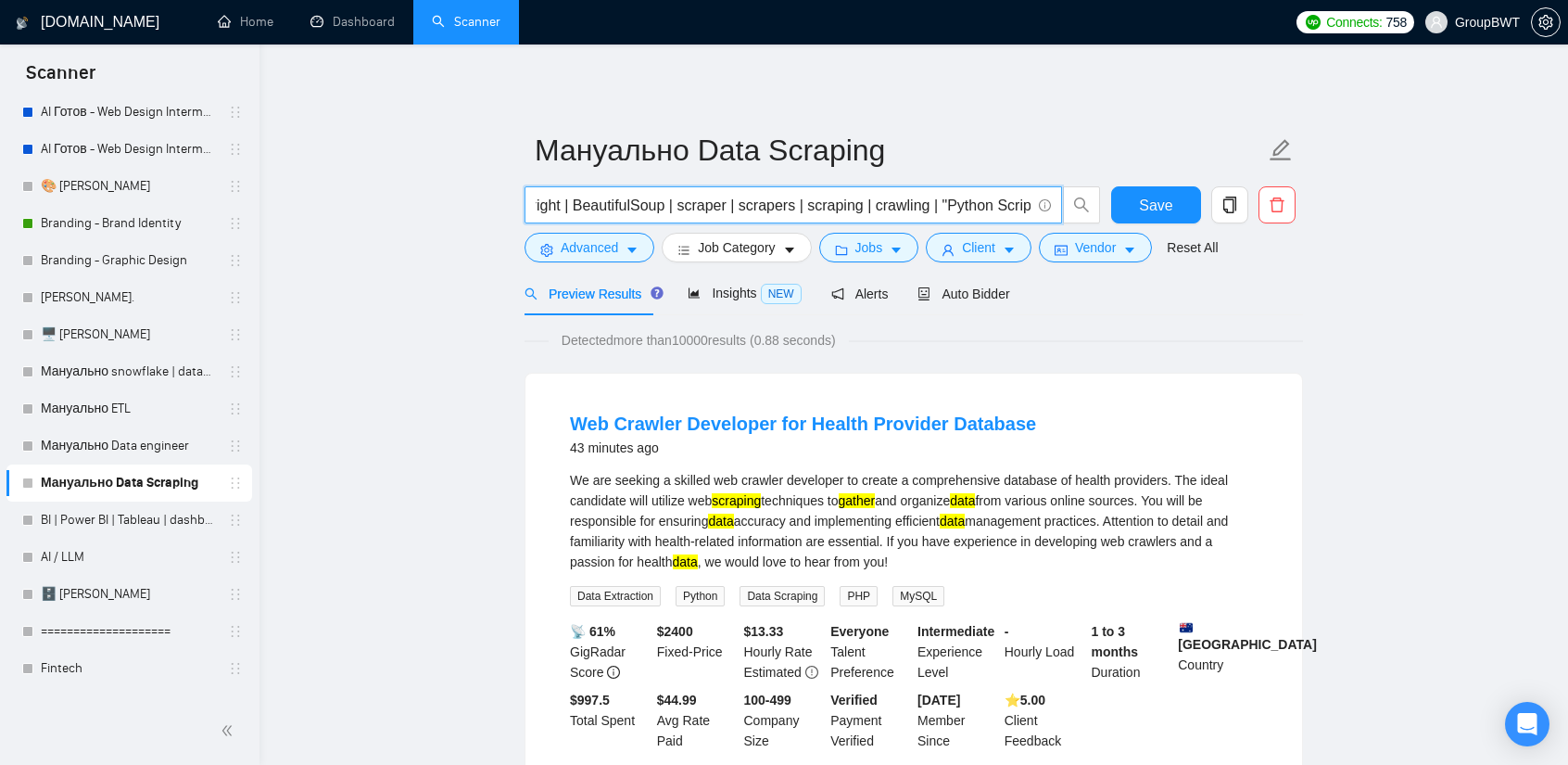
click at [1024, 199] on input "(scrape | extract | extracting | monitor | monitoring | data collect | collect …" at bounding box center [783, 205] width 495 height 23
paste input "Playwright"
type input "(scrape | extract | extracting | monitor | monitoring | data collect | collect …"
click at [1134, 216] on button "Save" at bounding box center [1156, 205] width 90 height 37
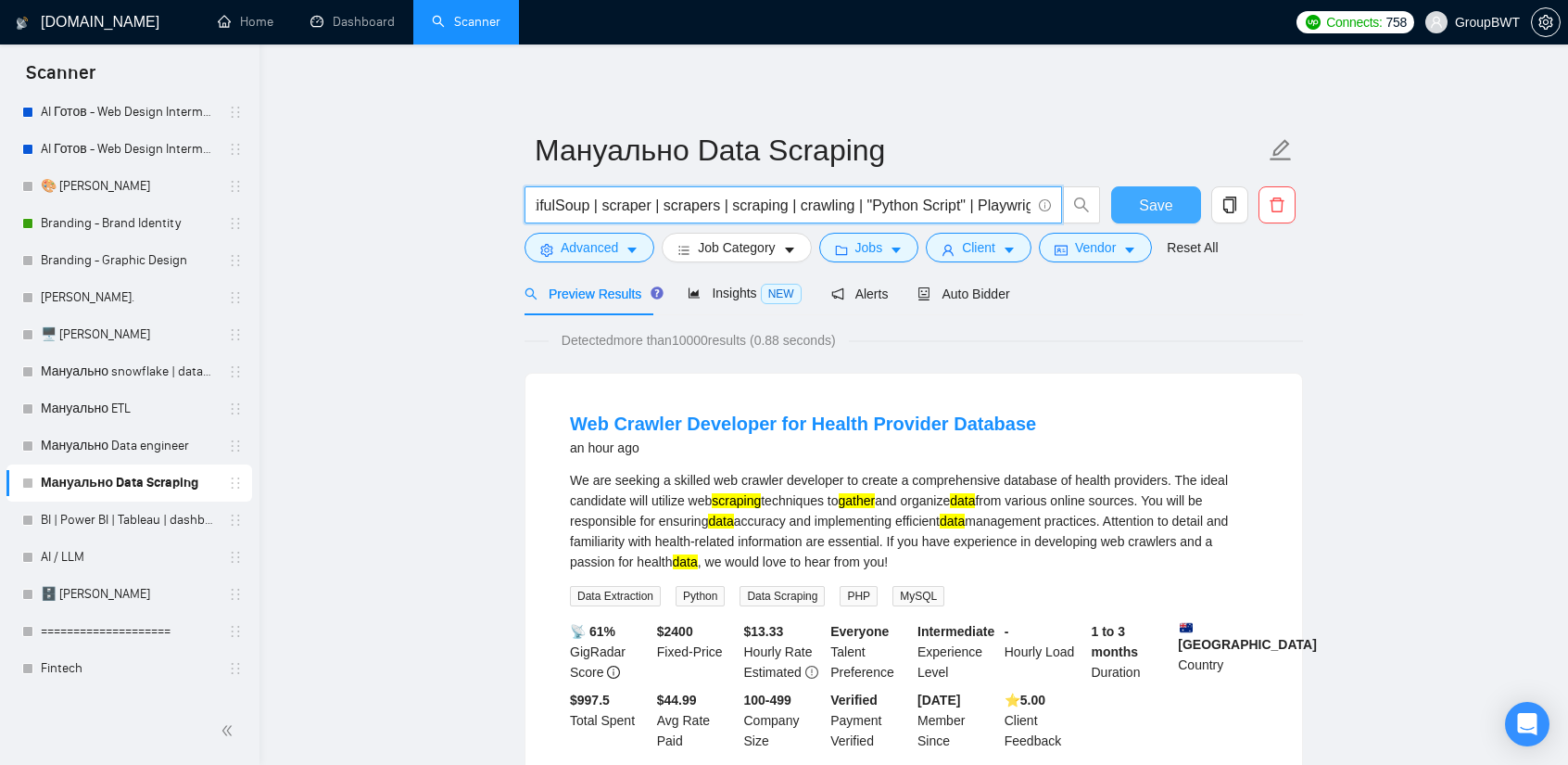
scroll to position [0, 0]
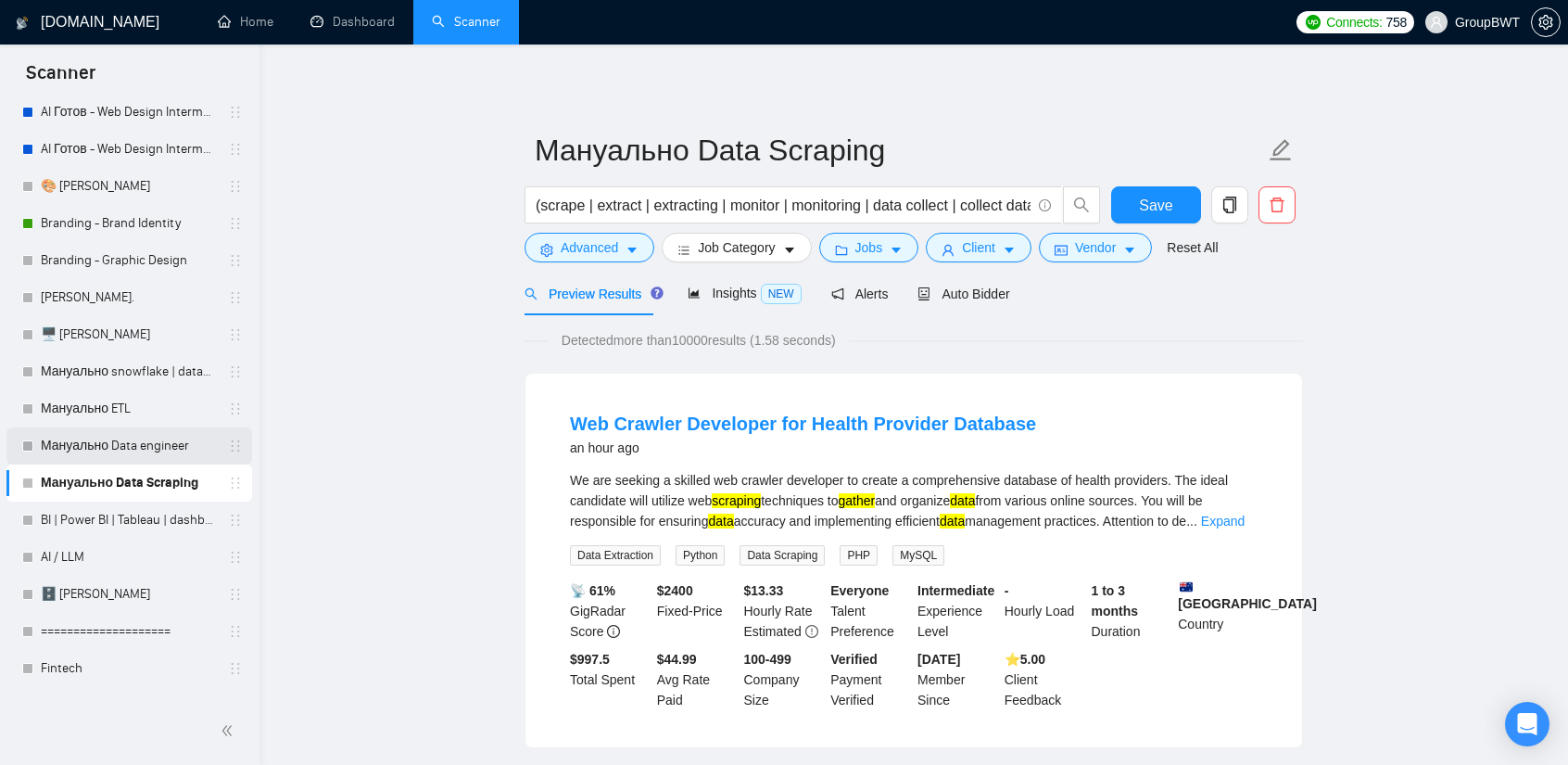
click at [122, 446] on link "Мануально Data engineer" at bounding box center [129, 445] width 176 height 37
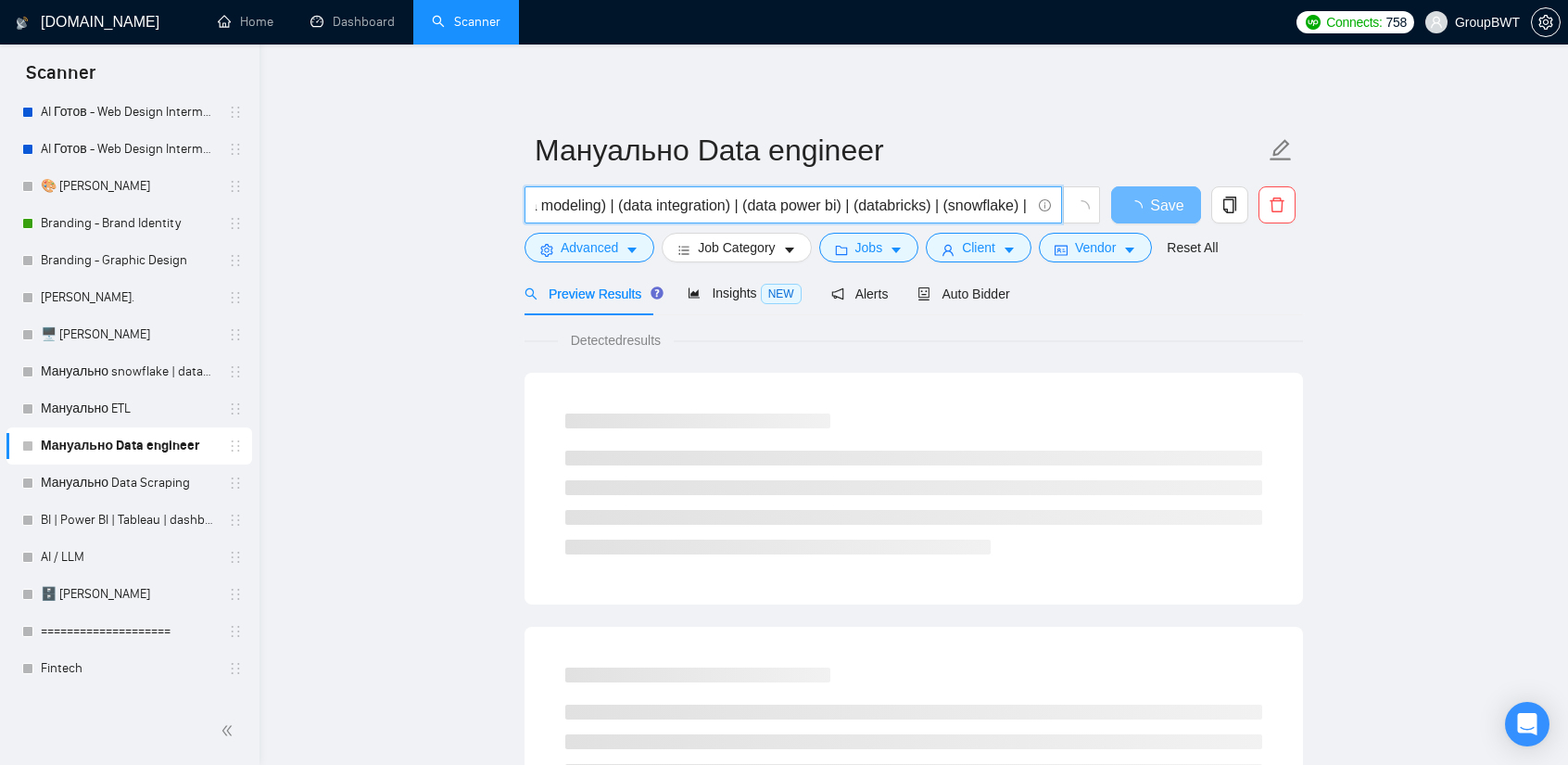
scroll to position [0, 1542]
drag, startPoint x: 919, startPoint y: 211, endPoint x: 1340, endPoint y: 251, distance: 422.9
click at [918, 199] on input "(data warehouse) | (api data) | (data (engineer*)) | (data (architect*)) | (ana…" at bounding box center [783, 205] width 495 height 23
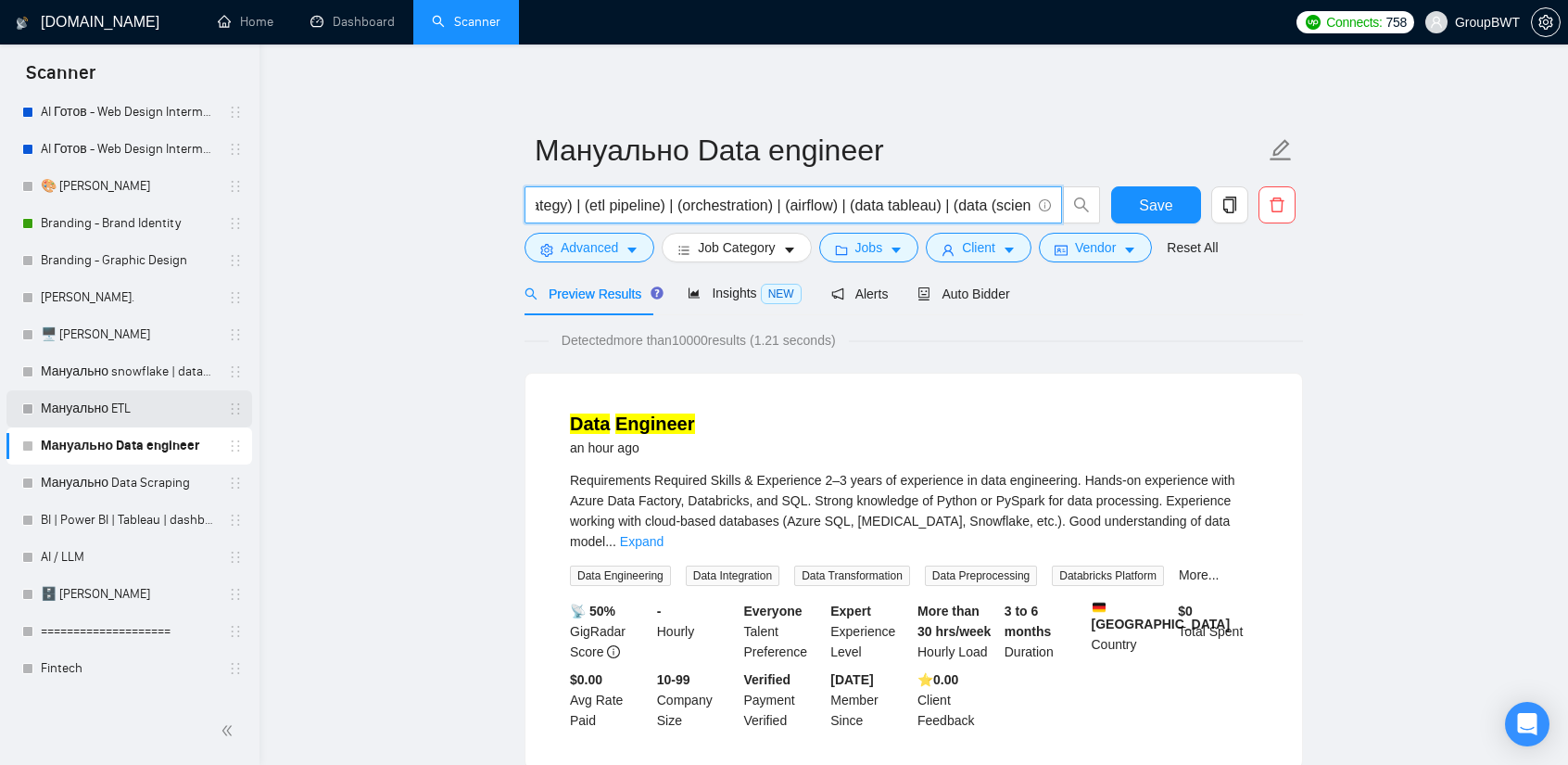
click at [54, 412] on link "Мануально ETL" at bounding box center [129, 408] width 176 height 37
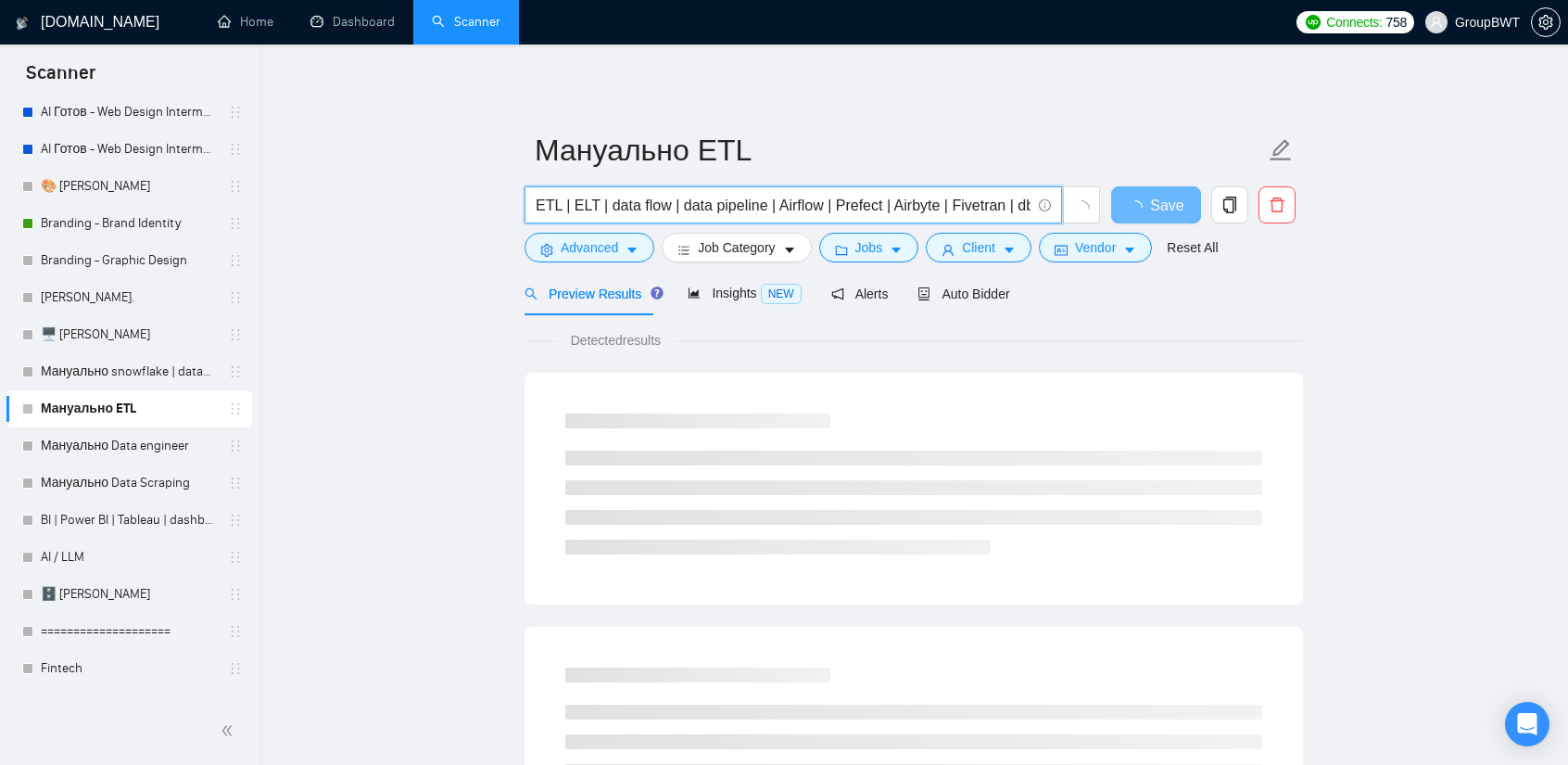
drag, startPoint x: 762, startPoint y: 201, endPoint x: 1460, endPoint y: 209, distance: 698.0
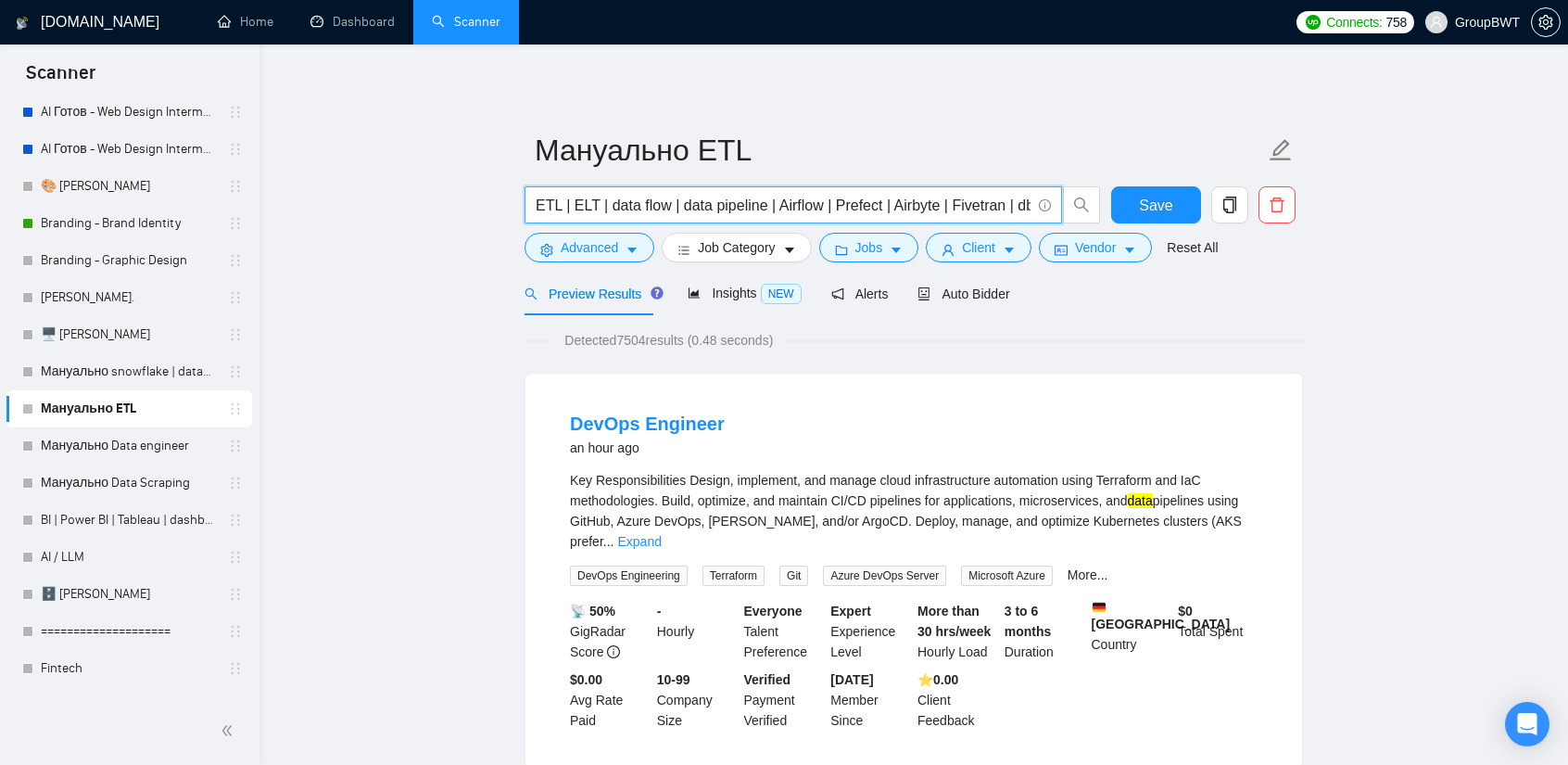
click at [1020, 208] on input "ETL | ELT | data flow | data pipeline | Airflow | Prefect | Airbyte | Fivetran …" at bounding box center [783, 205] width 495 height 23
click at [1028, 208] on input "ETL | ELT | data flow | data pipeline | Airflow | Prefect | Airbyte | Fivetran …" at bounding box center [783, 205] width 495 height 23
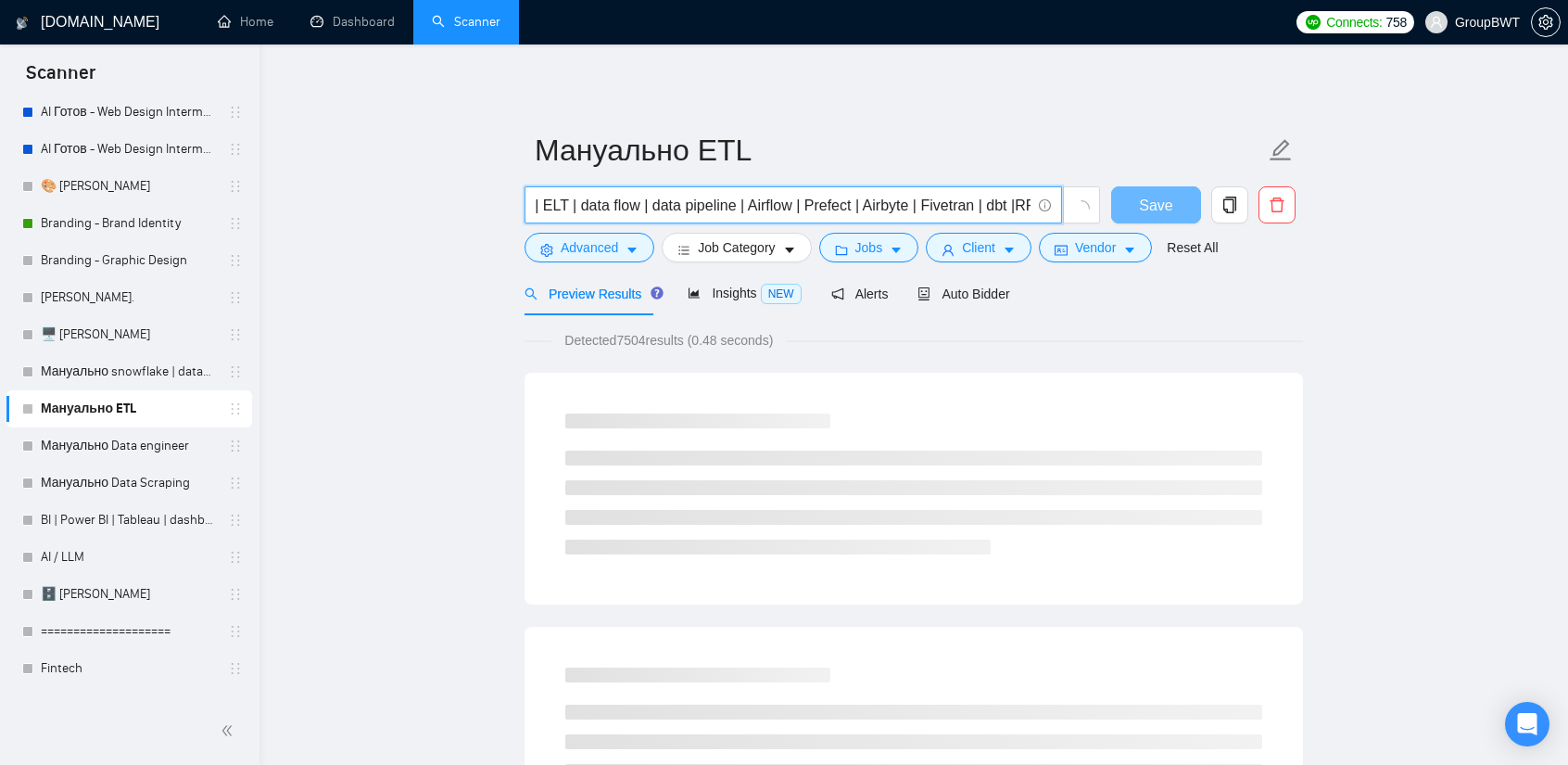
click at [1005, 203] on input "ETL | ELT | data flow | data pipeline | Airflow | Prefect | Airbyte | Fivetran …" at bounding box center [783, 205] width 495 height 23
drag, startPoint x: 1009, startPoint y: 200, endPoint x: 1103, endPoint y: 233, distance: 99.6
click at [1116, 227] on div "ETL | ELT | data flow | data pipeline | Airflow | Prefect | Airbyte | Fivetran …" at bounding box center [910, 209] width 778 height 46
click at [1027, 202] on input "ETL | ELT | data flow | data pipeline | Airflow | Prefect | Airbyte | Fivetran …" at bounding box center [783, 205] width 495 height 23
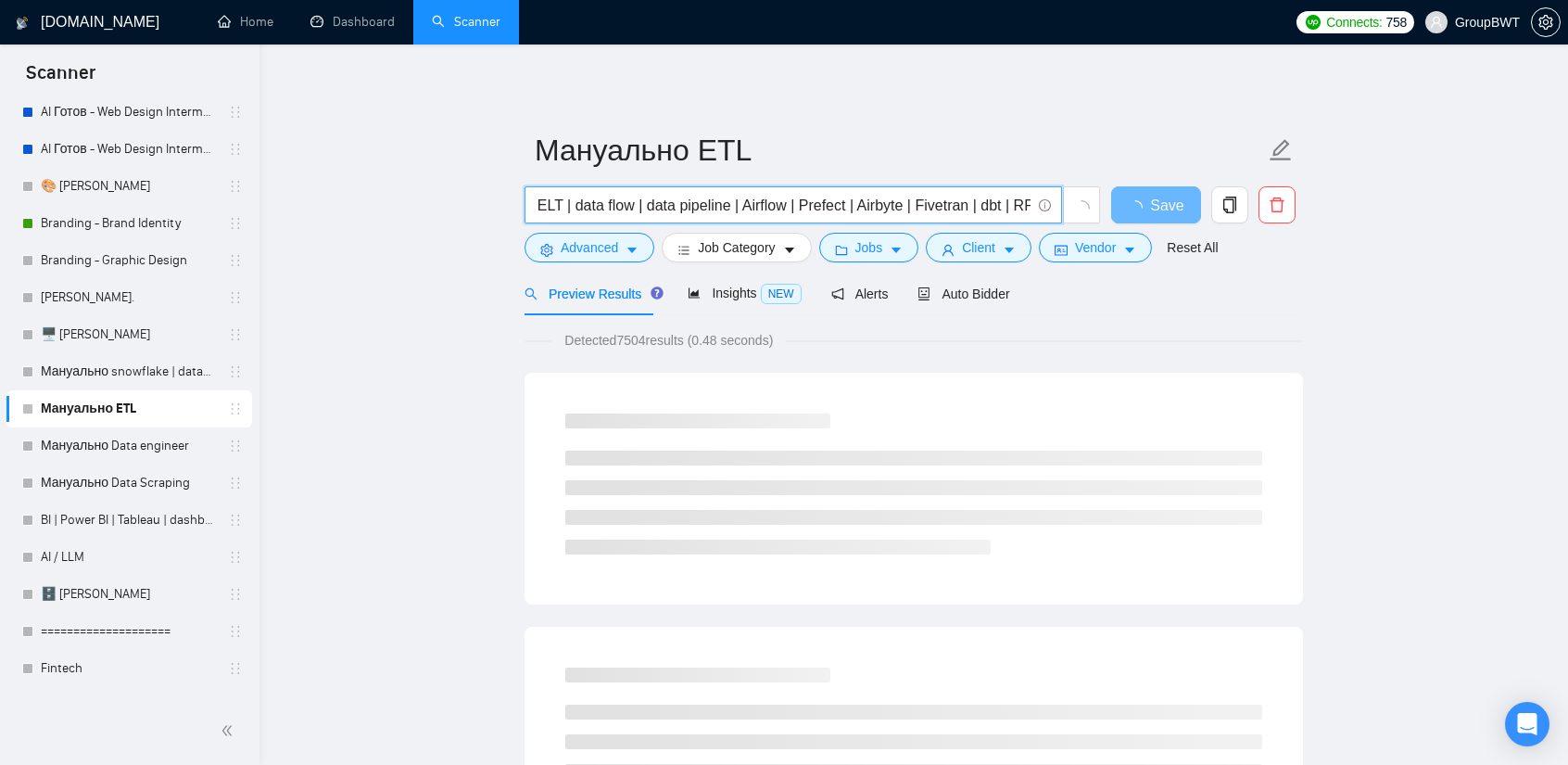
click at [1030, 204] on input "ETL | ELT | data flow | data pipeline | Airflow | Prefect | Airbyte | Fivetran …" at bounding box center [783, 205] width 495 height 23
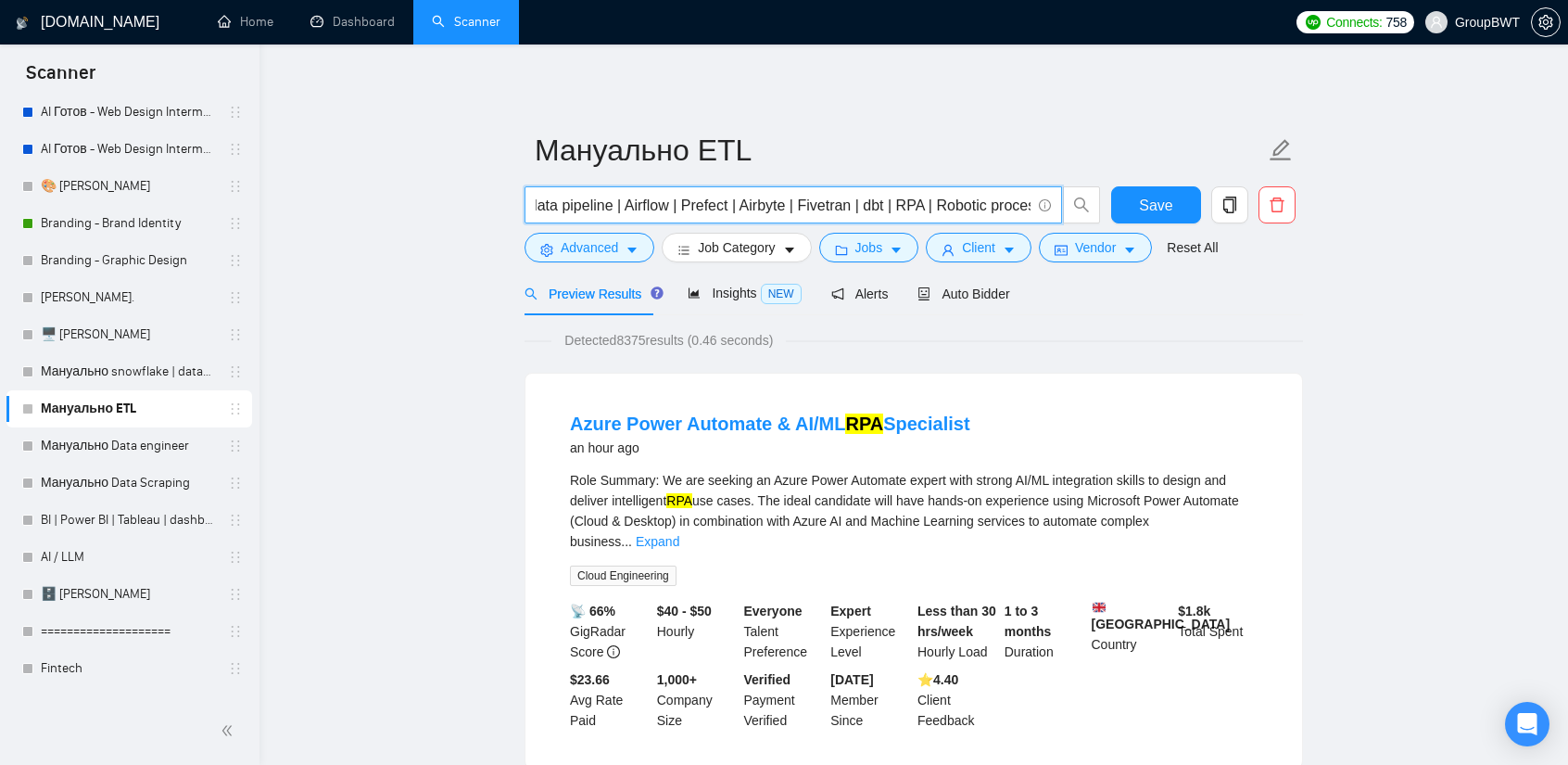
scroll to position [0, 157]
click at [924, 198] on input "ETL | ELT | data flow | data pipeline | Airflow | Prefect | Airbyte | Fivetran …" at bounding box center [783, 205] width 495 height 23
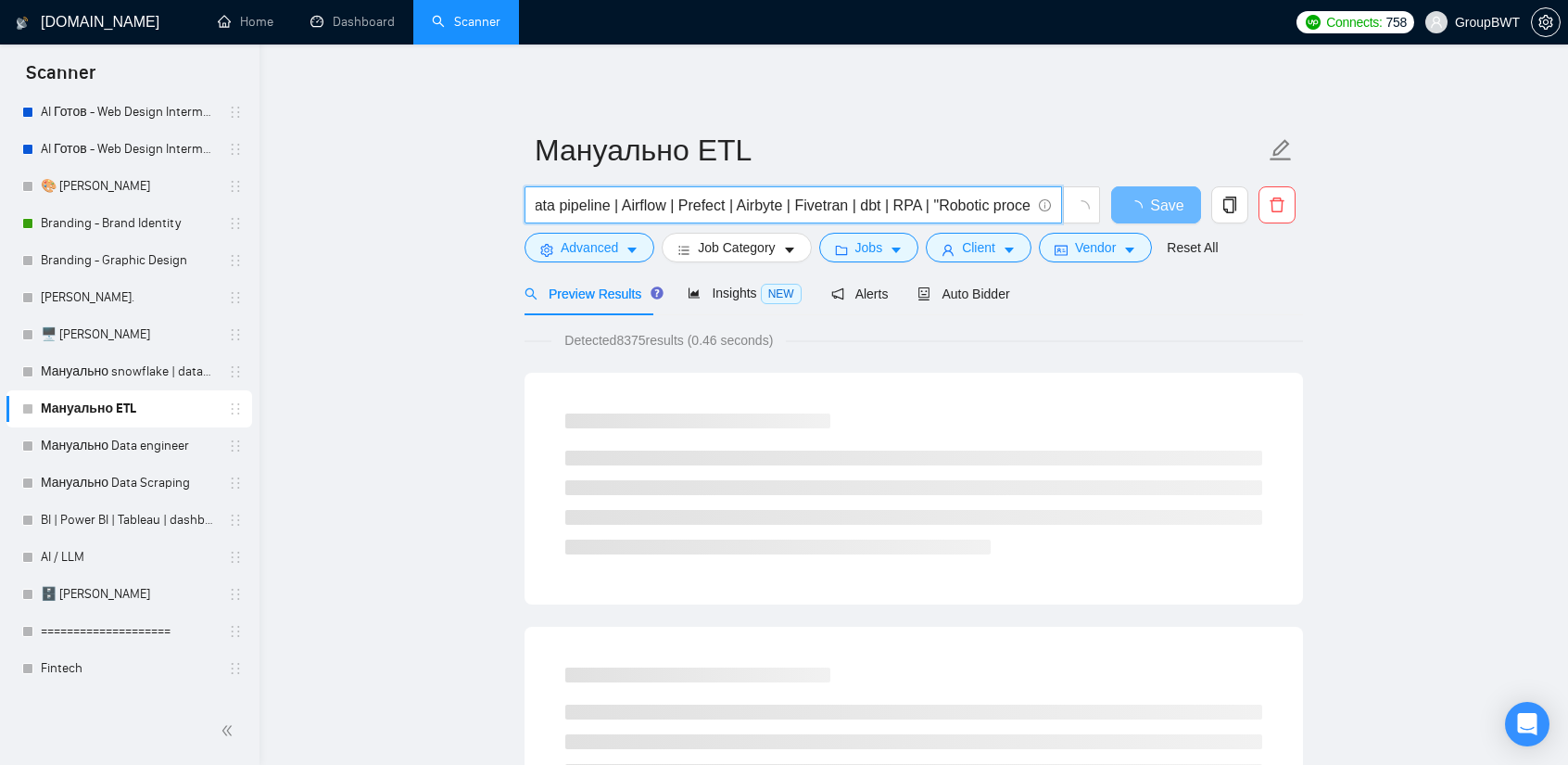
scroll to position [0, 164]
drag, startPoint x: 924, startPoint y: 198, endPoint x: 1142, endPoint y: 212, distance: 218.4
click at [1142, 212] on div "ETL | ELT | data flow | data pipeline | Airflow | Prefect | Airbyte | Fivetran …" at bounding box center [910, 209] width 778 height 46
click at [1027, 205] on input "ETL | ELT | data flow | data pipeline | Airflow | Prefect | Airbyte | Fivetran …" at bounding box center [783, 205] width 495 height 23
click at [1028, 206] on input "ETL | ELT | data flow | data pipeline | Airflow | Prefect | Airbyte | Fivetran …" at bounding box center [783, 205] width 495 height 23
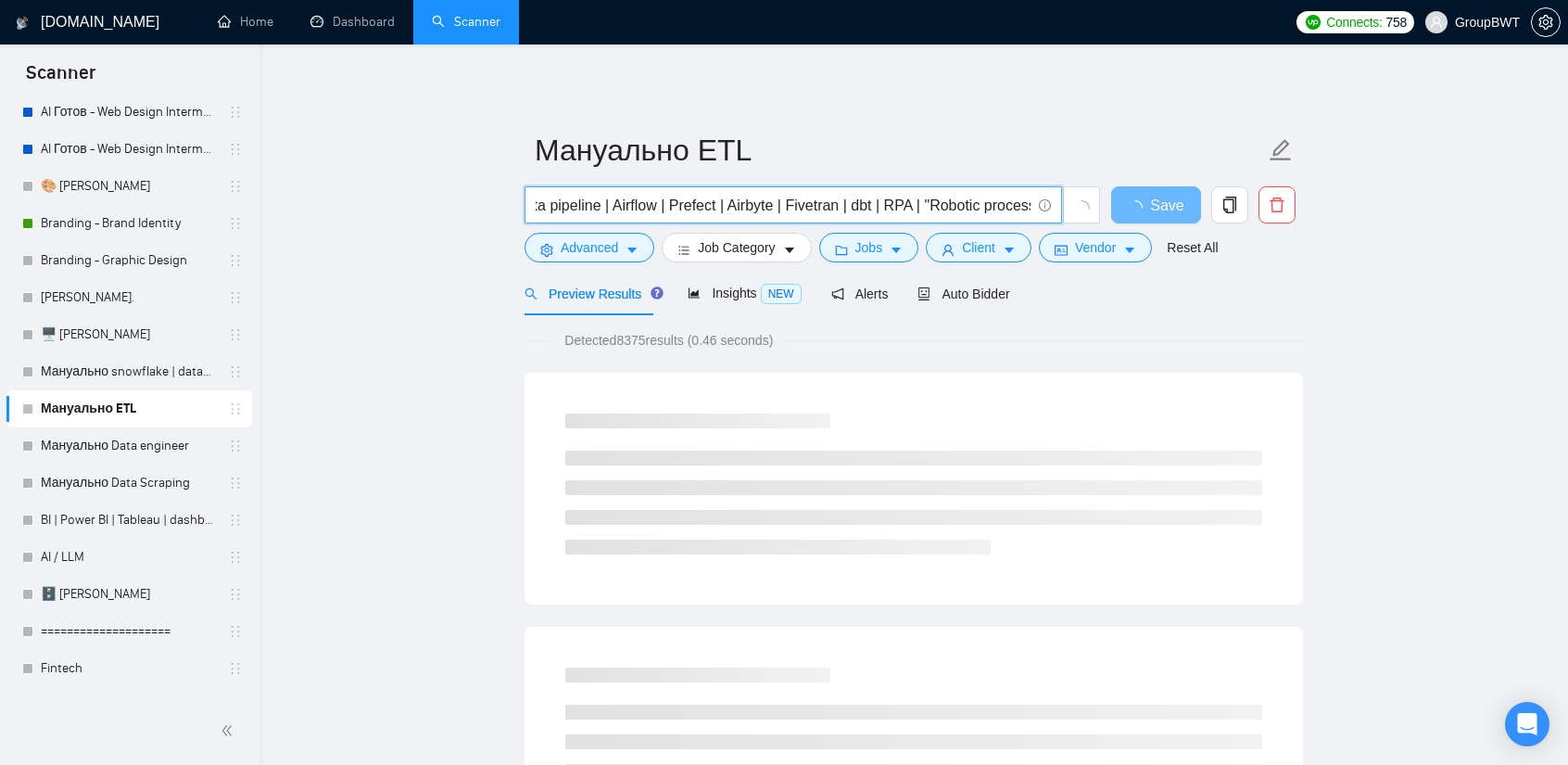
scroll to position [0, 170]
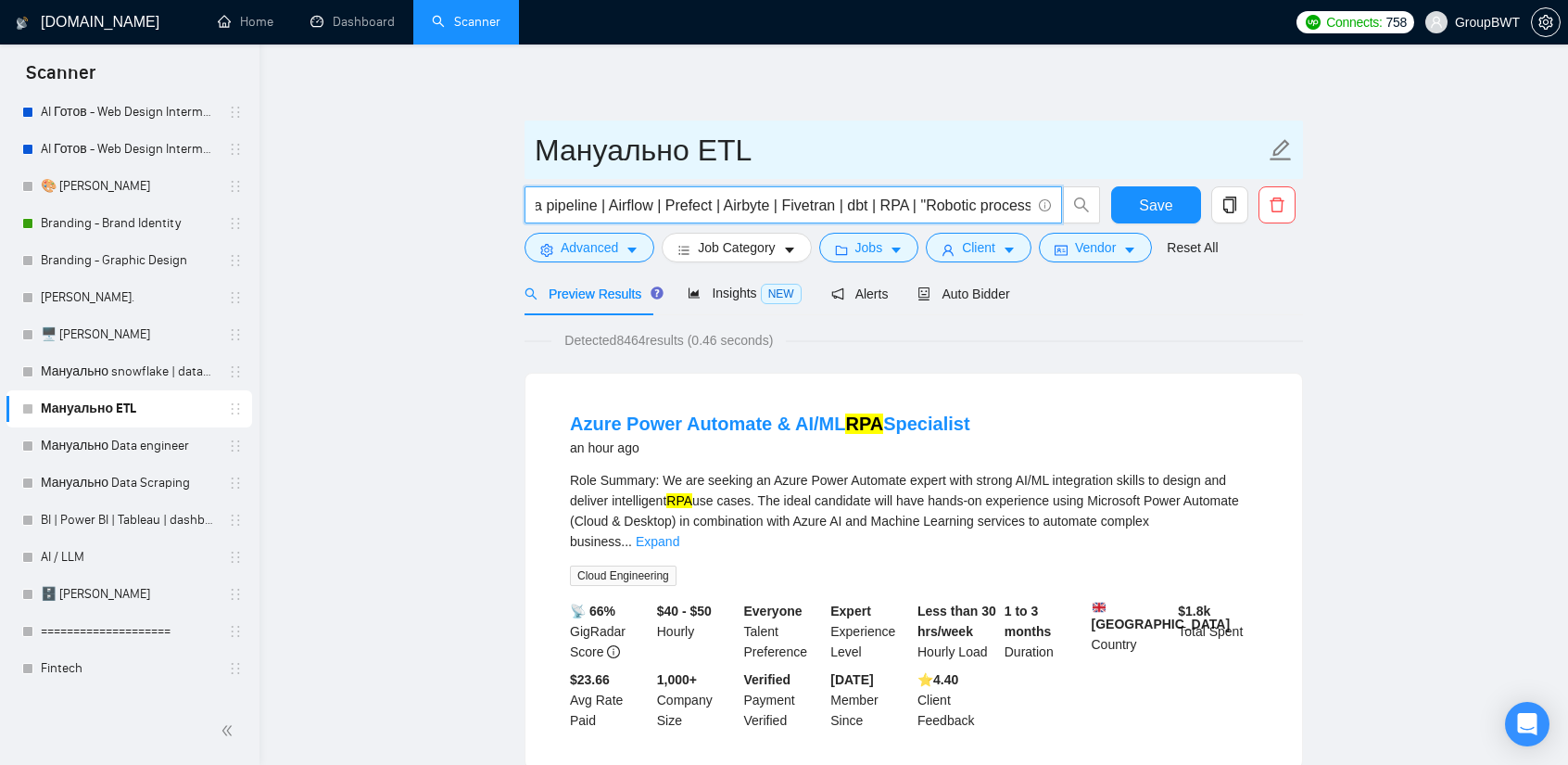
type input "ETL | ELT | data flow | data pipeline | Airflow | Prefect | Airbyte | Fivetran …"
click at [987, 128] on input "Мануально ETL" at bounding box center [900, 150] width 730 height 46
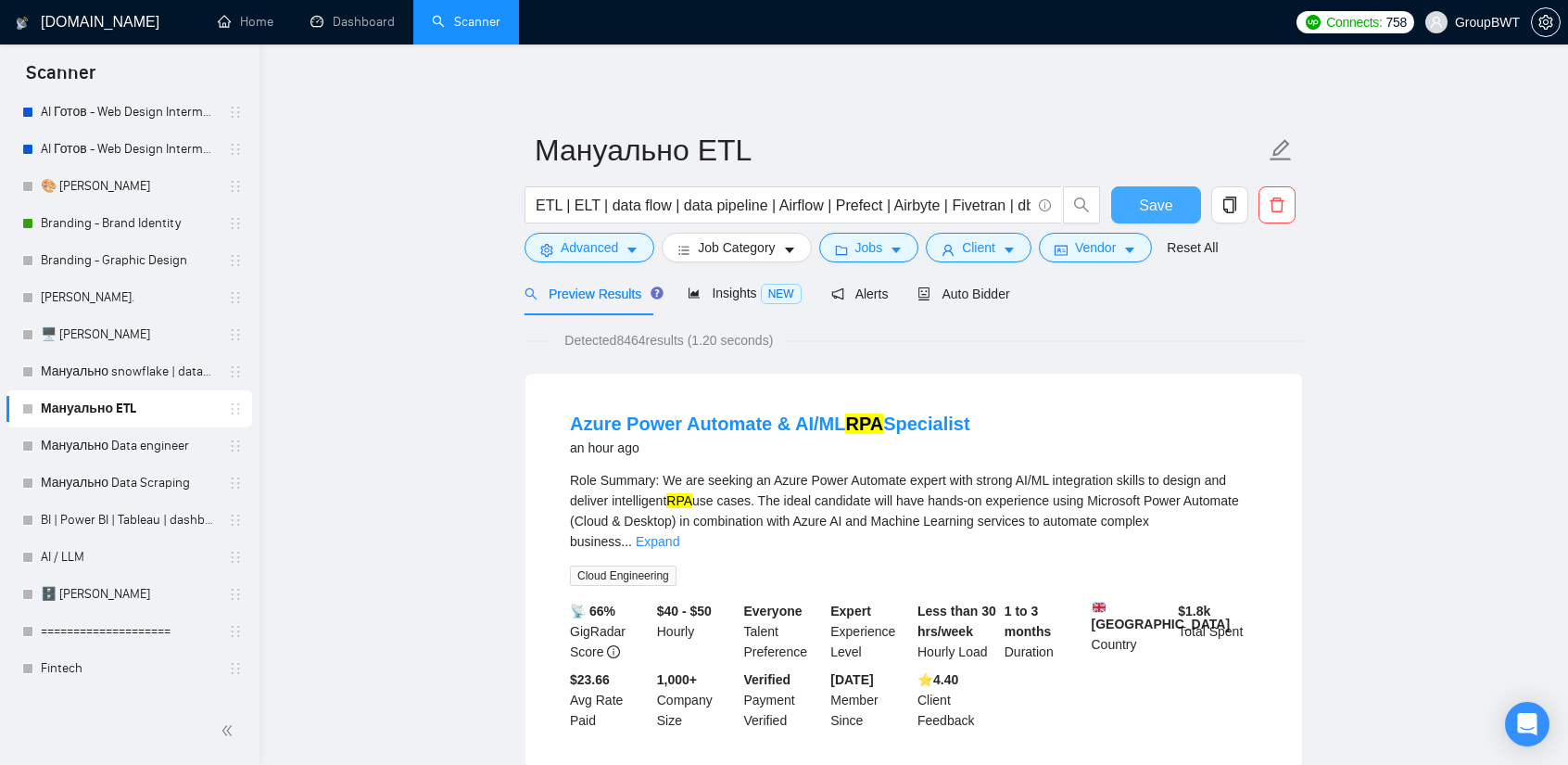
click at [1130, 199] on button "Save" at bounding box center [1156, 205] width 90 height 37
